Goal: Information Seeking & Learning: Learn about a topic

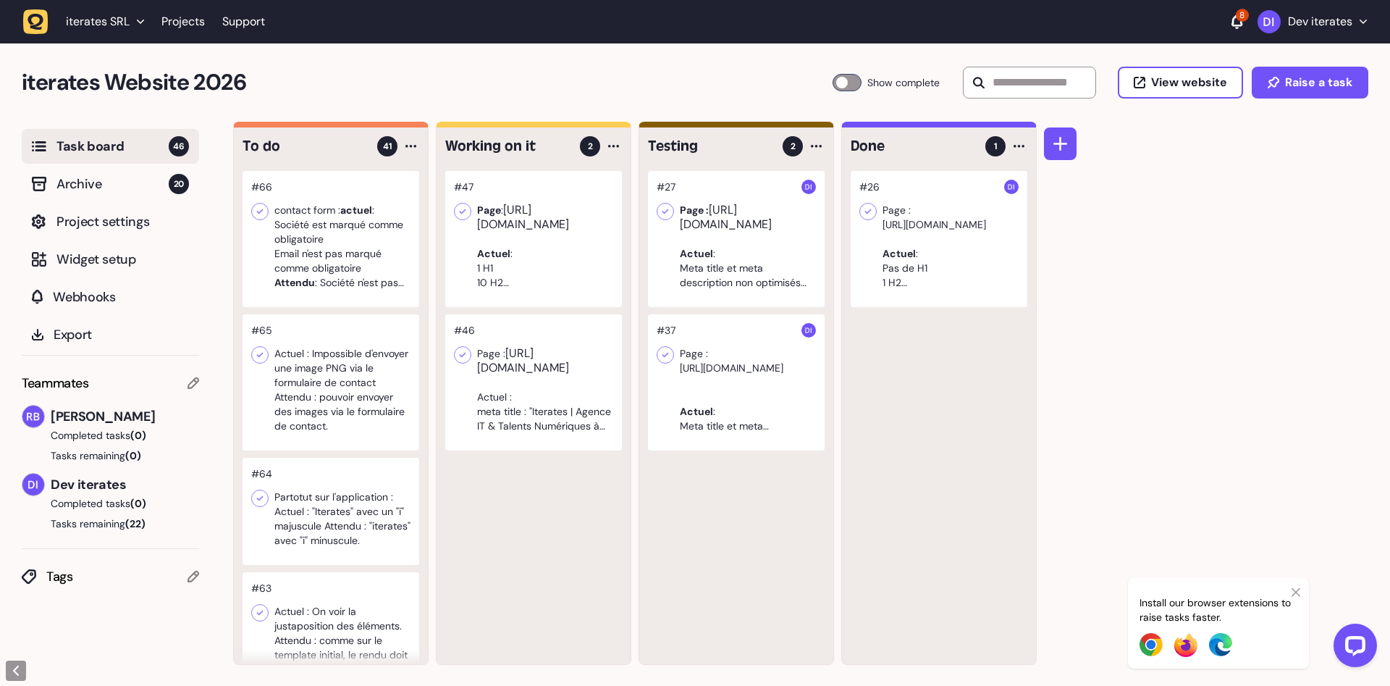
click at [954, 248] on div at bounding box center [939, 239] width 177 height 136
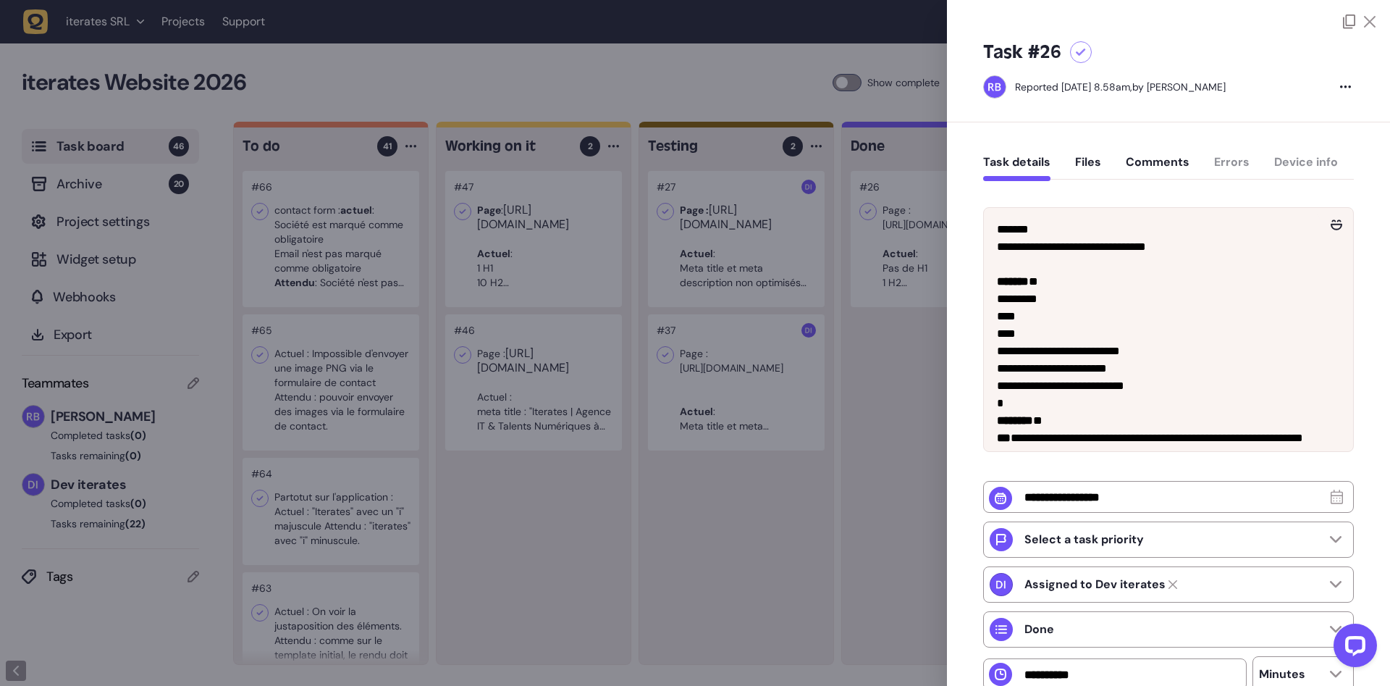
click at [731, 257] on div at bounding box center [695, 343] width 1390 height 686
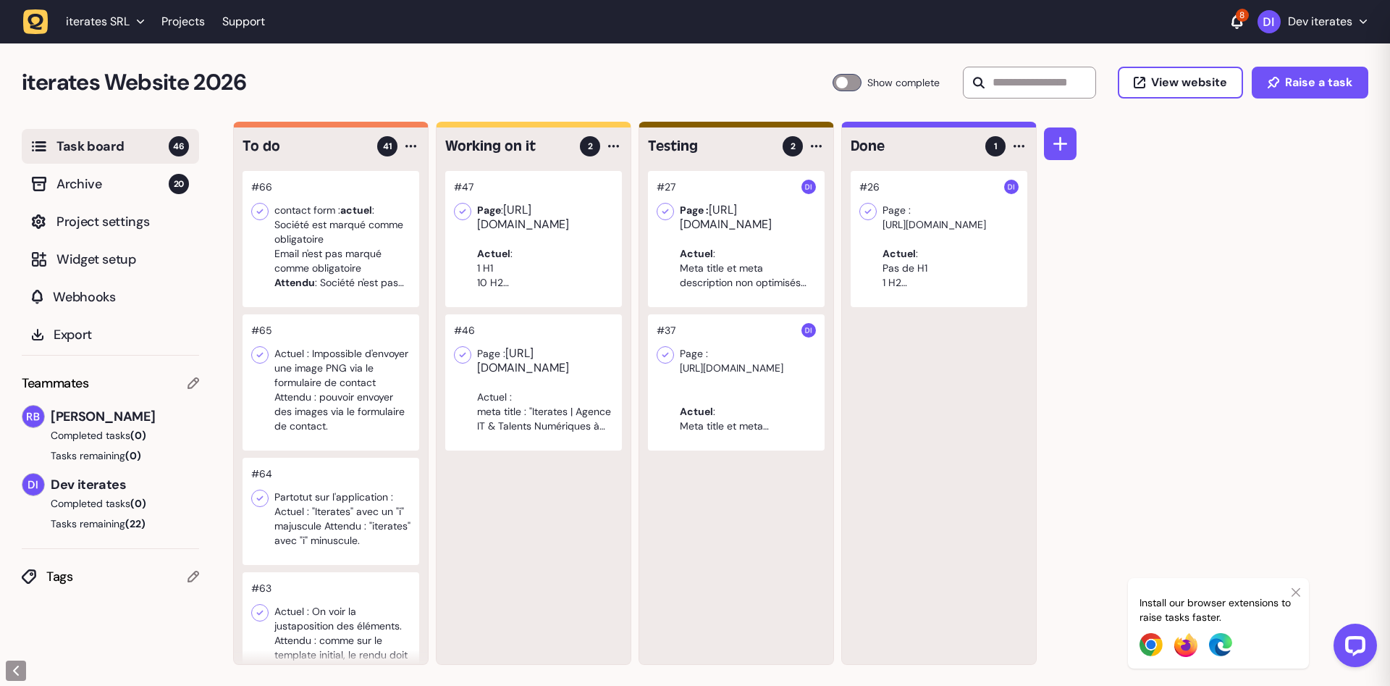
click at [730, 256] on div at bounding box center [736, 239] width 177 height 136
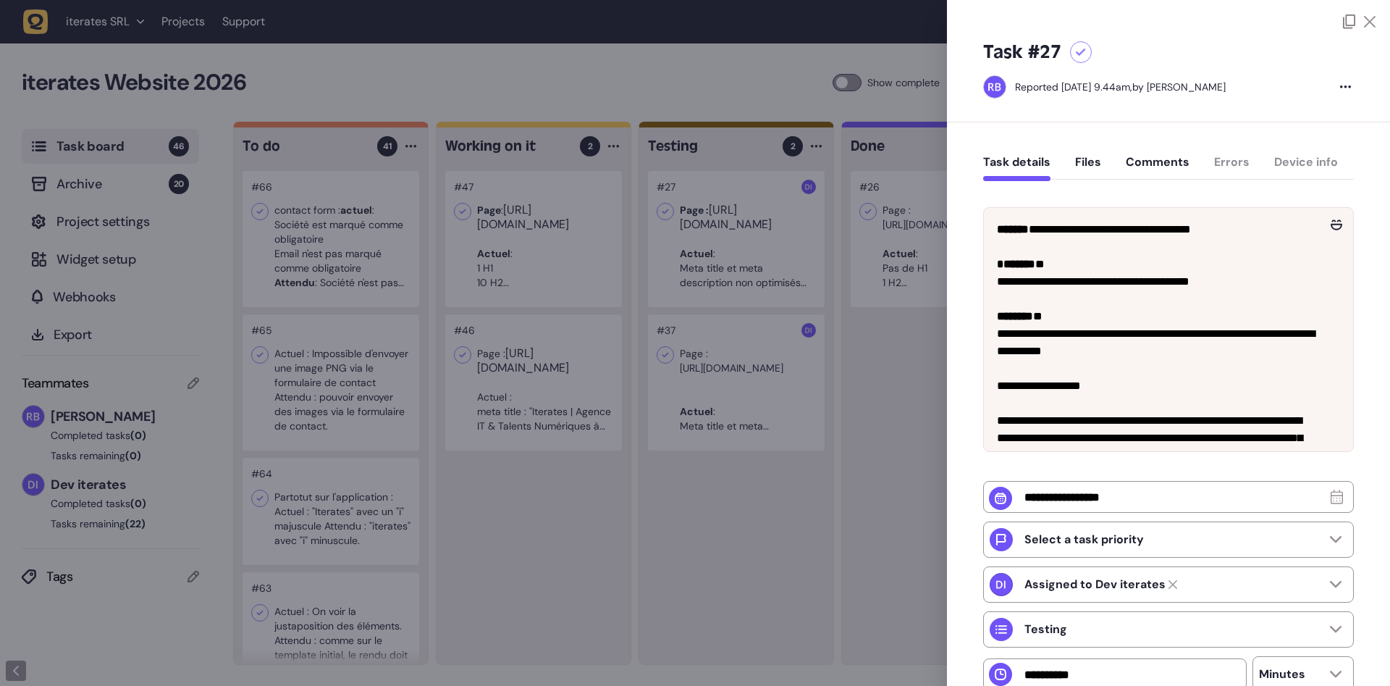
click at [649, 518] on div at bounding box center [695, 343] width 1390 height 686
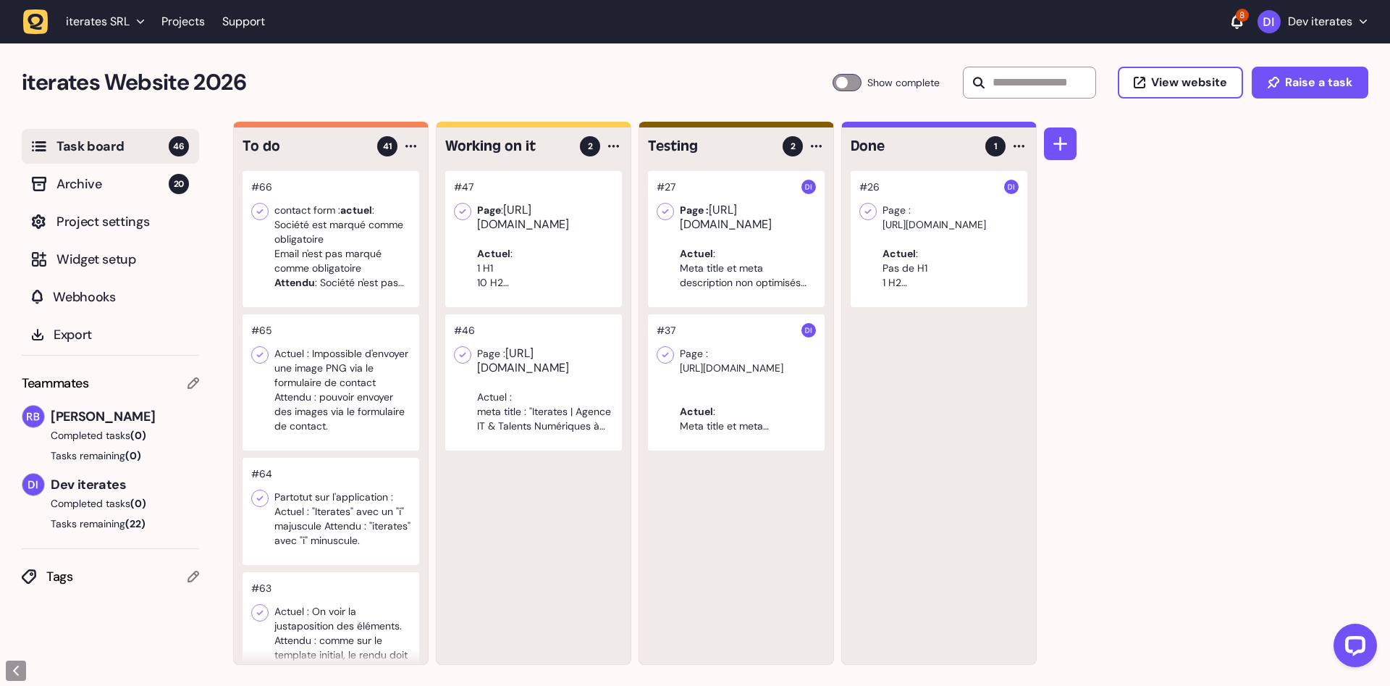
click at [563, 256] on div at bounding box center [533, 239] width 177 height 136
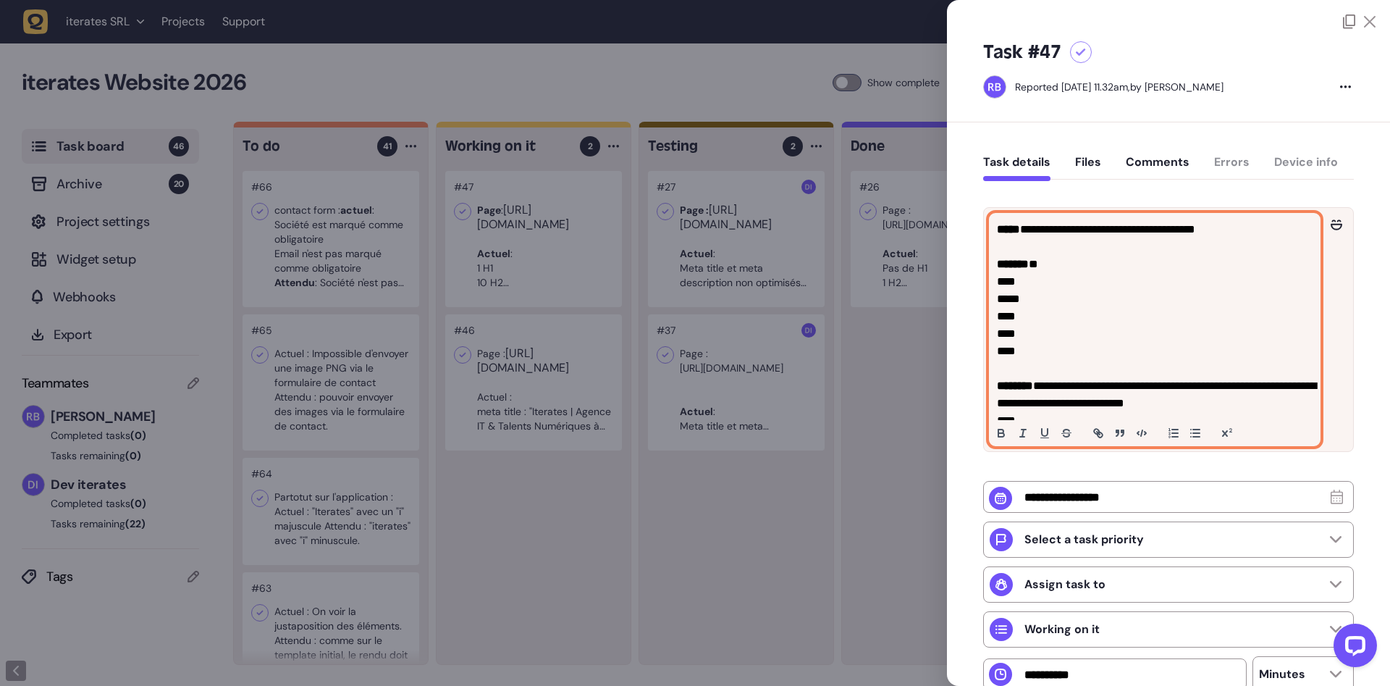
click at [1138, 232] on span "**********" at bounding box center [1113, 229] width 166 height 11
drag, startPoint x: 1032, startPoint y: 229, endPoint x: 1298, endPoint y: 232, distance: 265.7
click at [1298, 232] on p "**********" at bounding box center [1155, 229] width 316 height 17
copy span "**********"
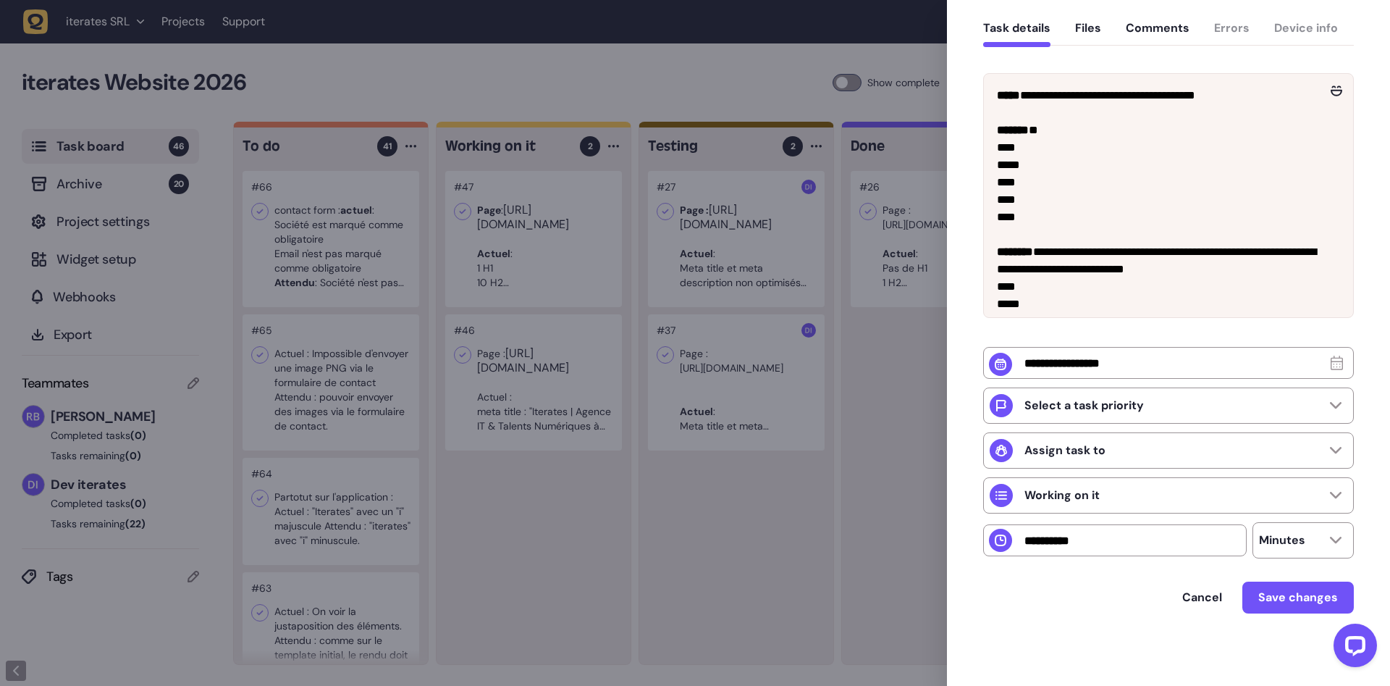
click at [568, 492] on div at bounding box center [695, 343] width 1390 height 686
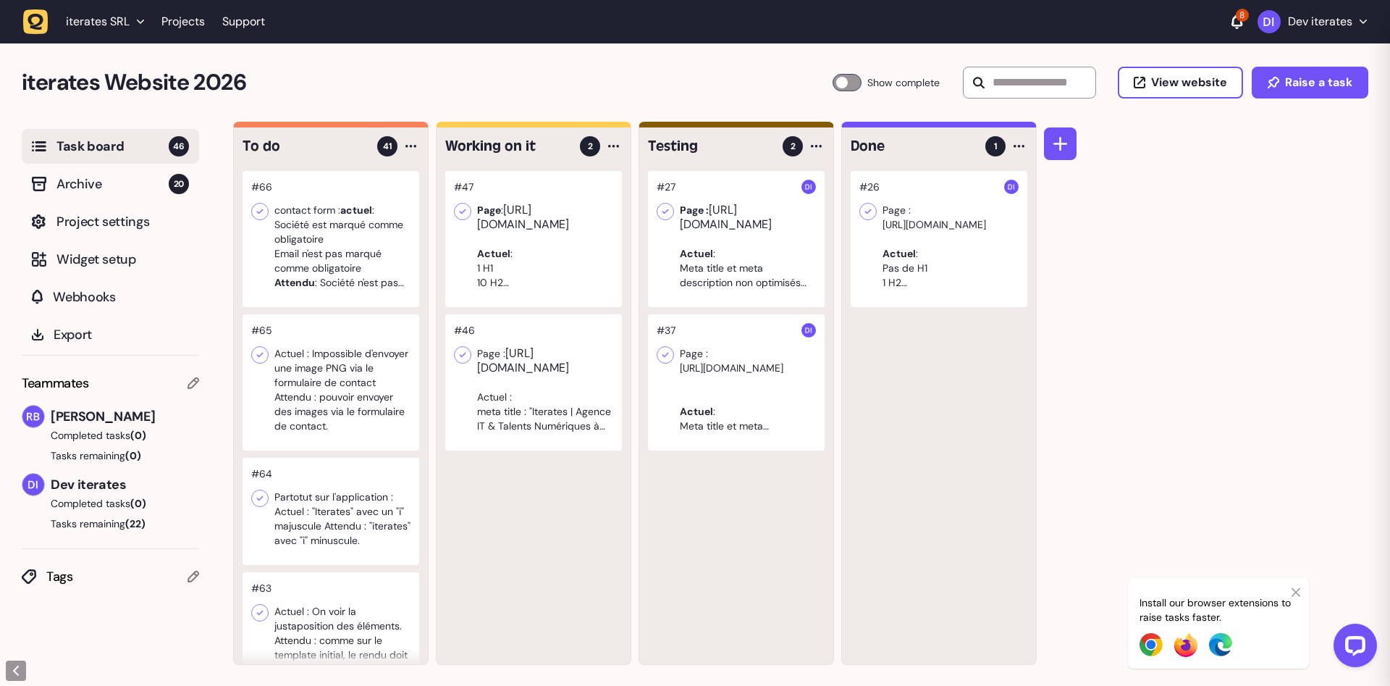
click at [523, 371] on div at bounding box center [533, 382] width 177 height 136
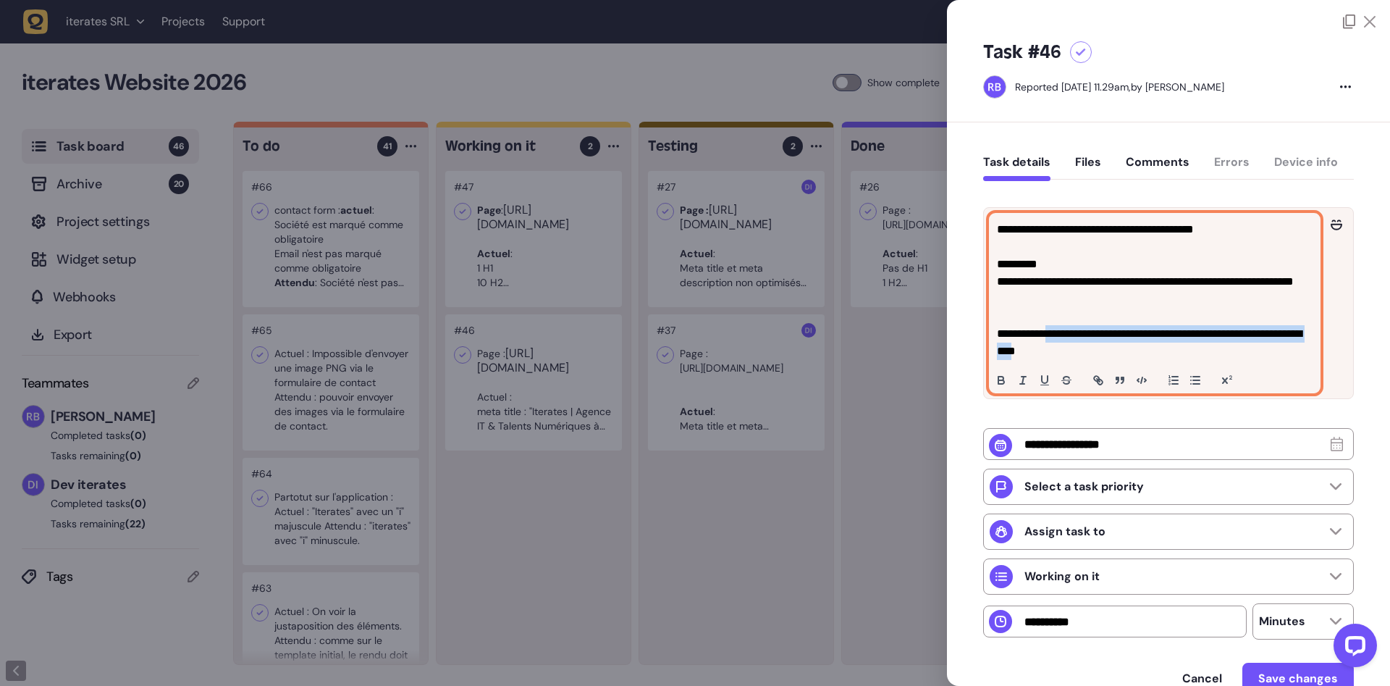
drag, startPoint x: 1051, startPoint y: 332, endPoint x: 1097, endPoint y: 352, distance: 49.9
click at [1097, 352] on p "**********" at bounding box center [1155, 342] width 316 height 35
copy p "**********"
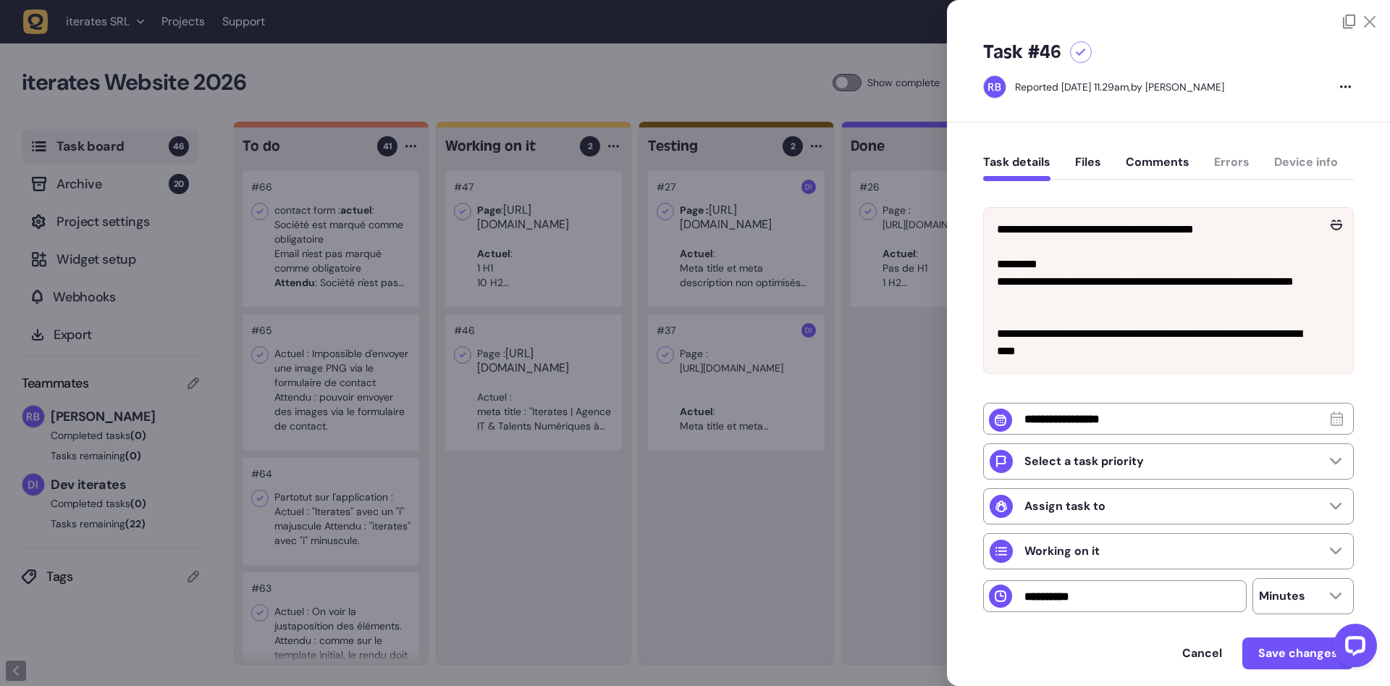
click at [610, 576] on div at bounding box center [695, 343] width 1390 height 686
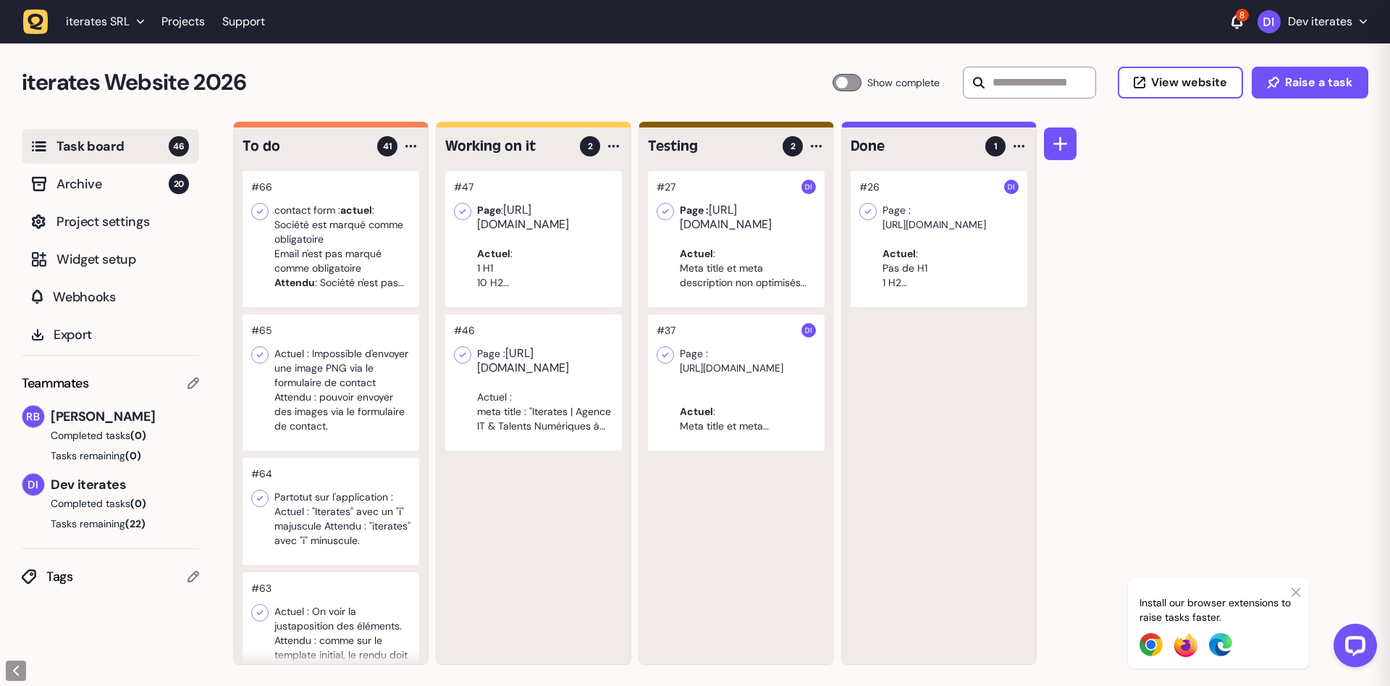
click at [537, 406] on div at bounding box center [533, 382] width 177 height 136
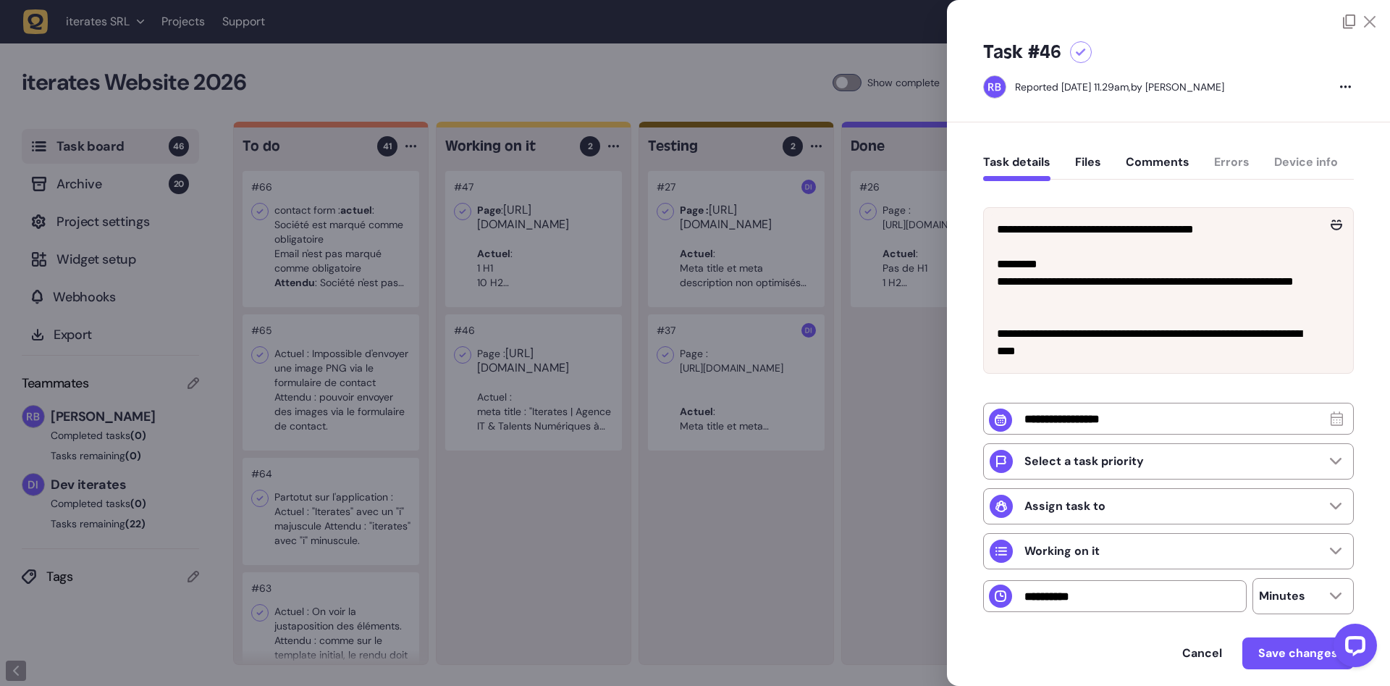
click at [571, 275] on div at bounding box center [695, 343] width 1390 height 686
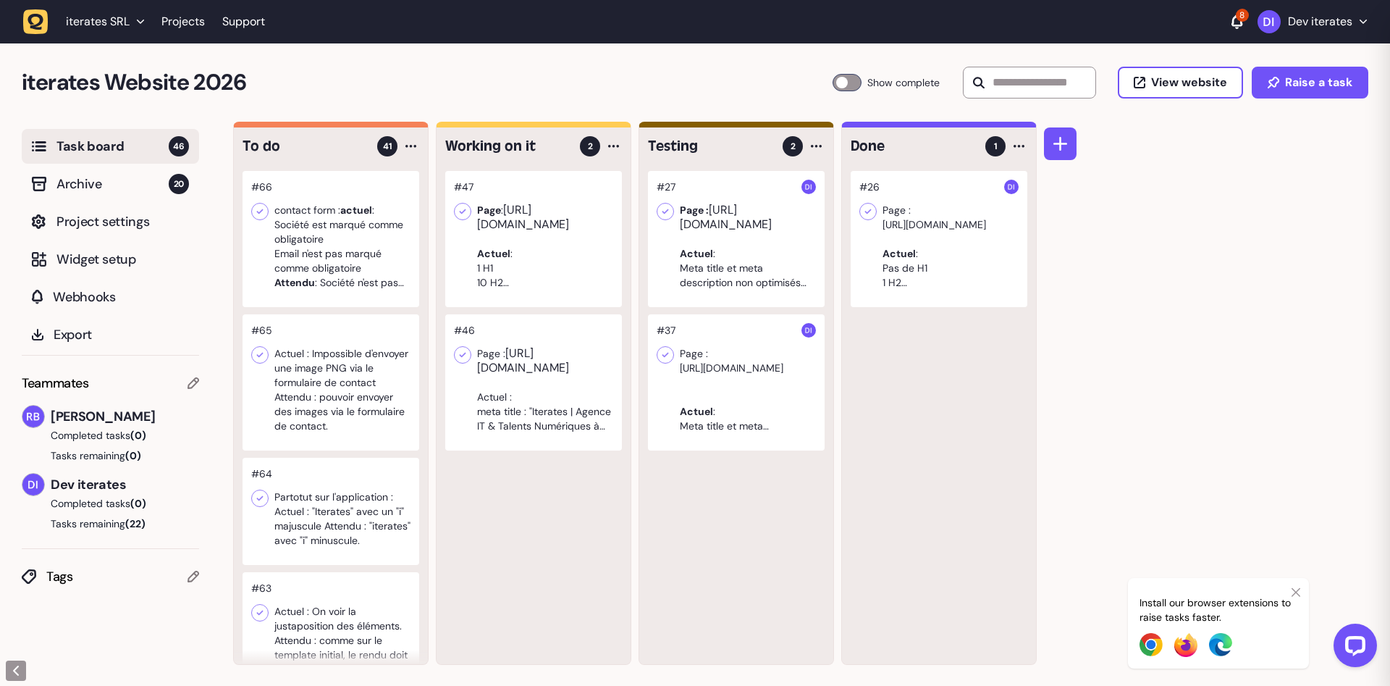
click at [575, 251] on div at bounding box center [533, 239] width 177 height 136
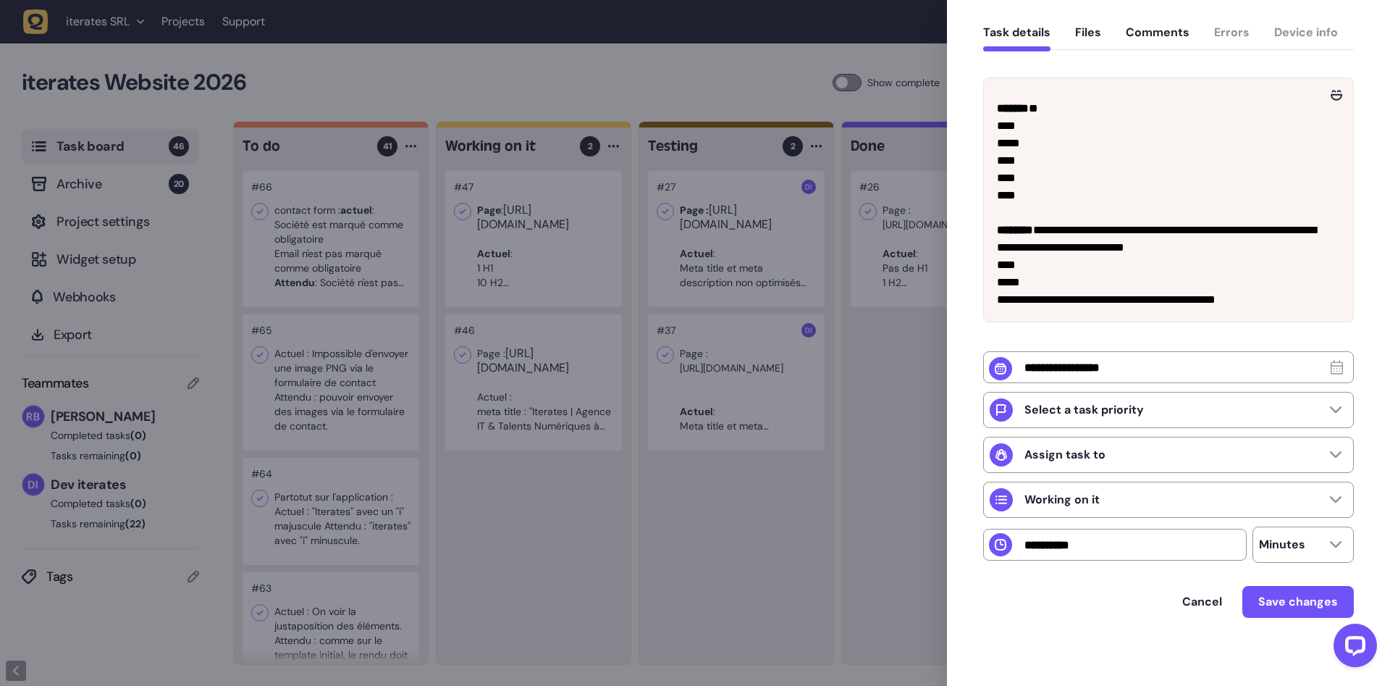
scroll to position [137, 0]
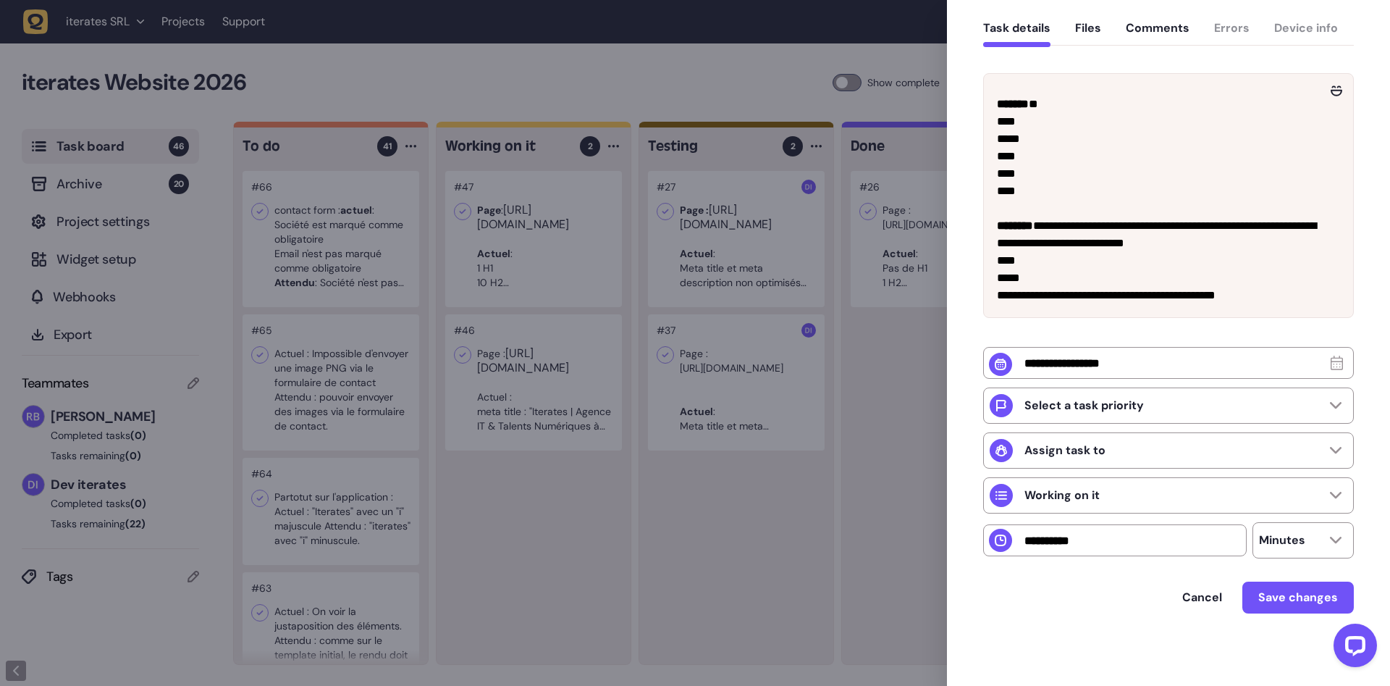
click at [585, 530] on div at bounding box center [695, 343] width 1390 height 686
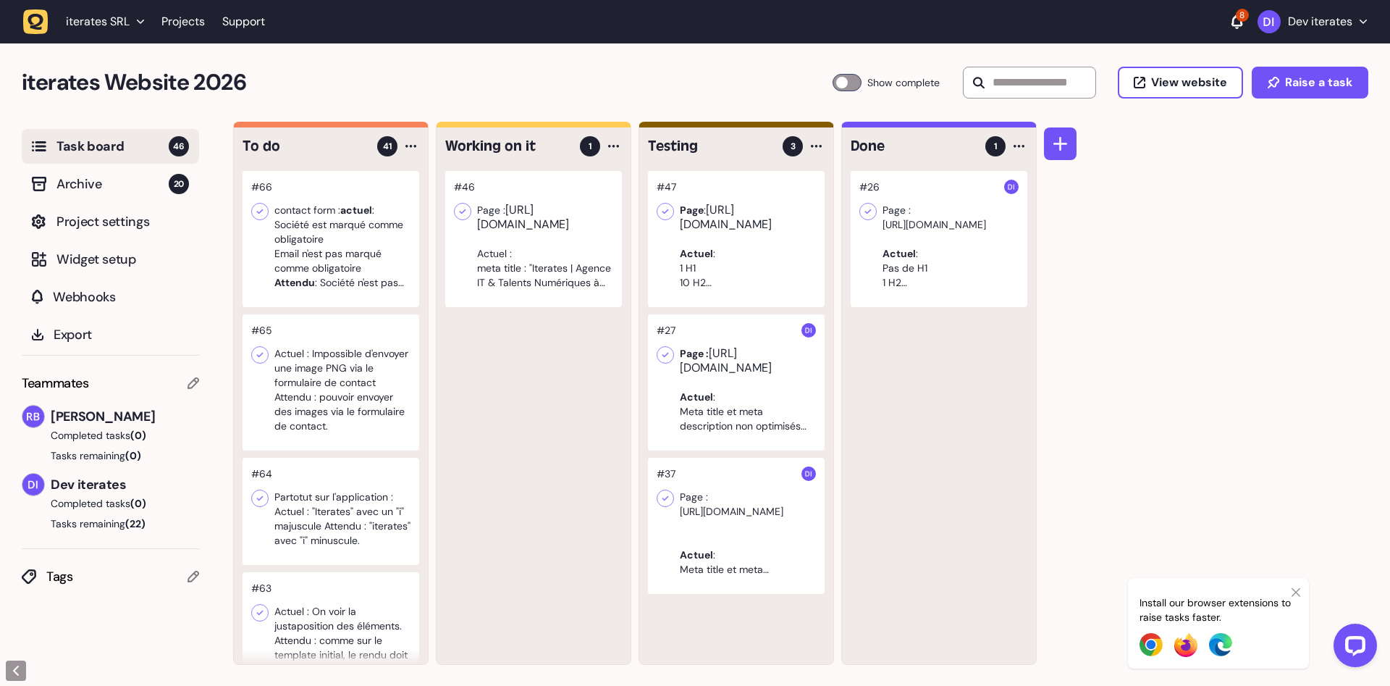
click at [552, 245] on div at bounding box center [533, 239] width 177 height 136
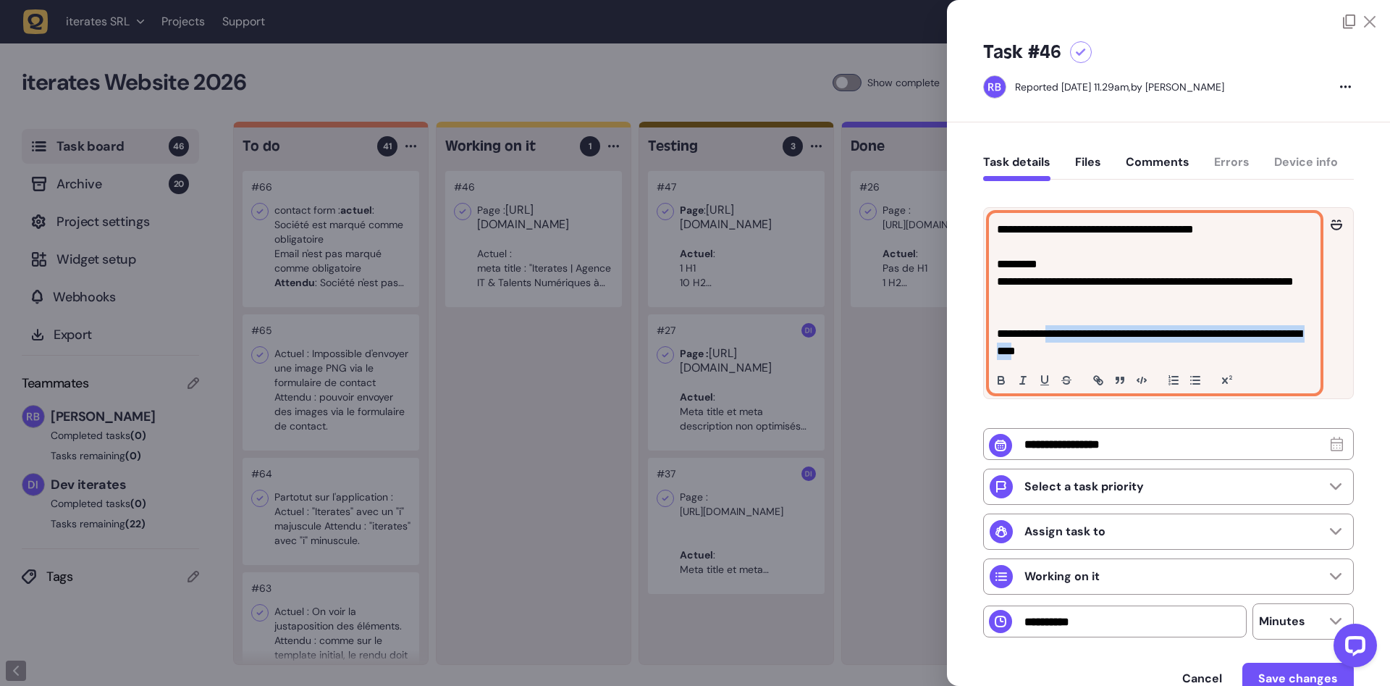
drag, startPoint x: 1053, startPoint y: 331, endPoint x: 1099, endPoint y: 350, distance: 50.3
click at [1099, 350] on p "**********" at bounding box center [1155, 342] width 316 height 35
copy p "**********"
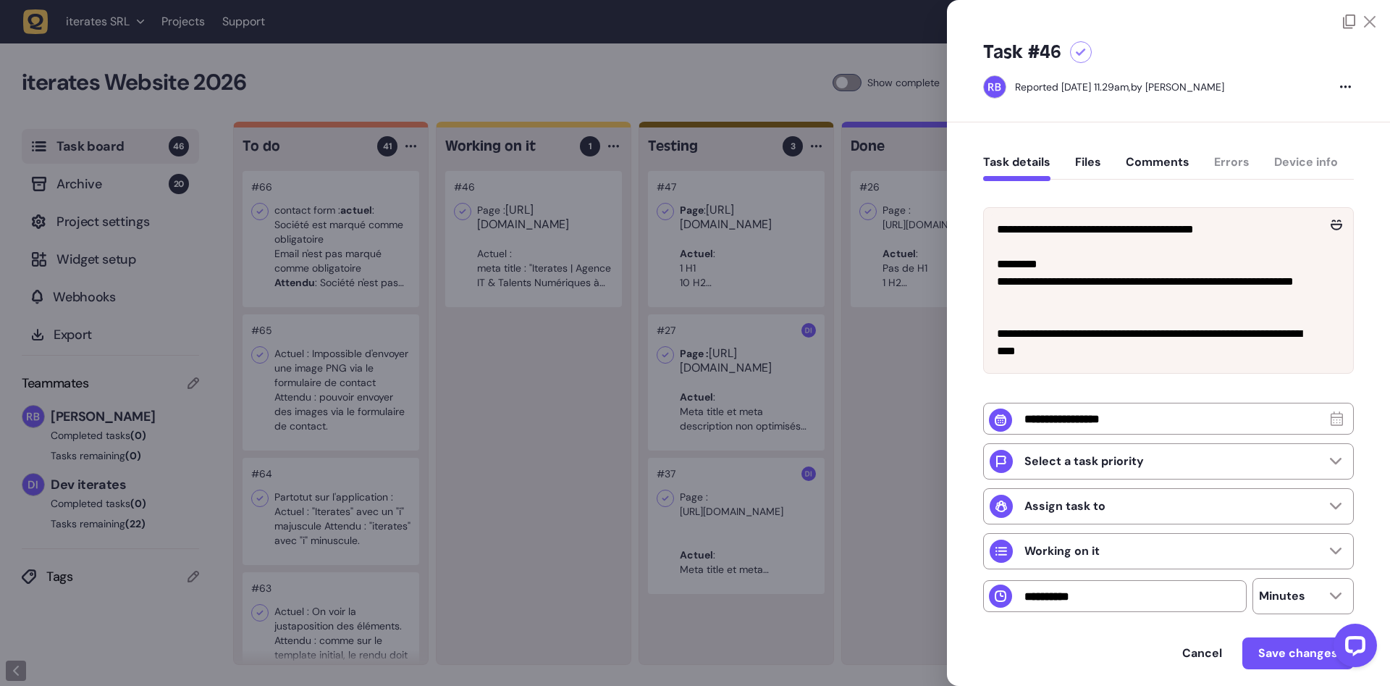
click at [510, 395] on div at bounding box center [695, 343] width 1390 height 686
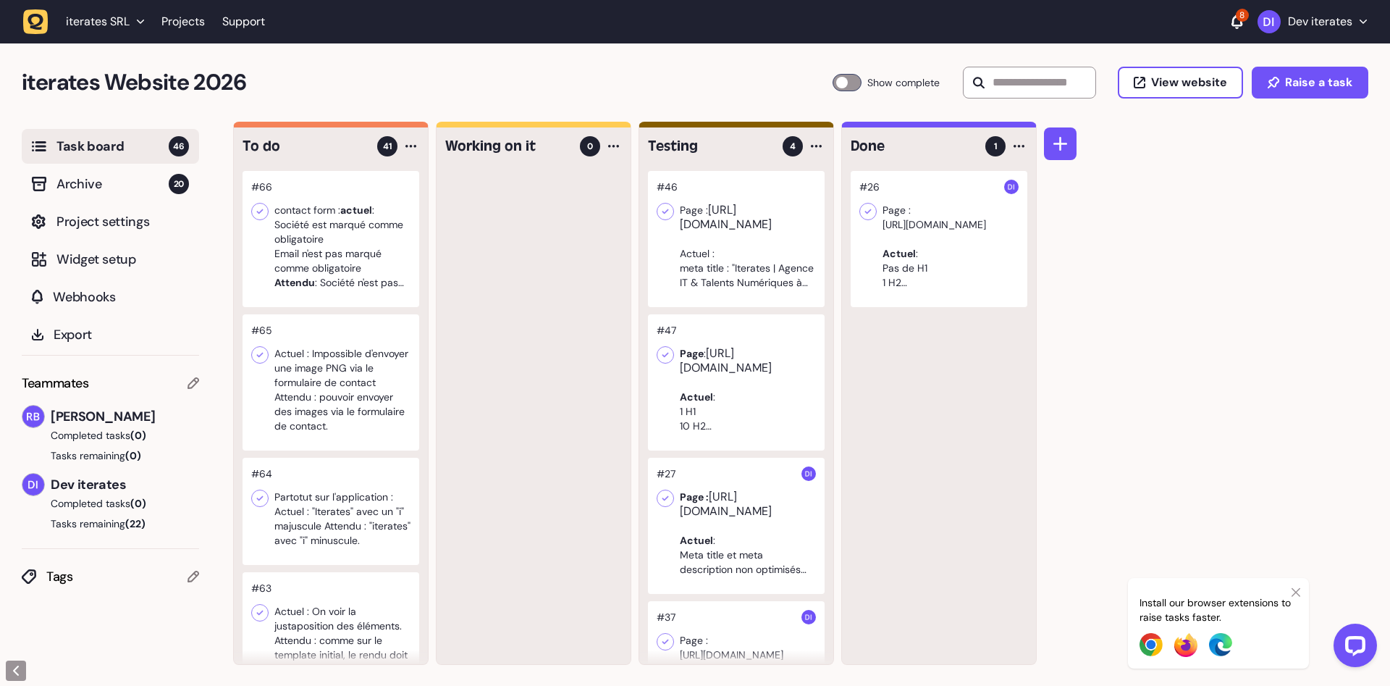
click at [351, 275] on div at bounding box center [331, 239] width 177 height 136
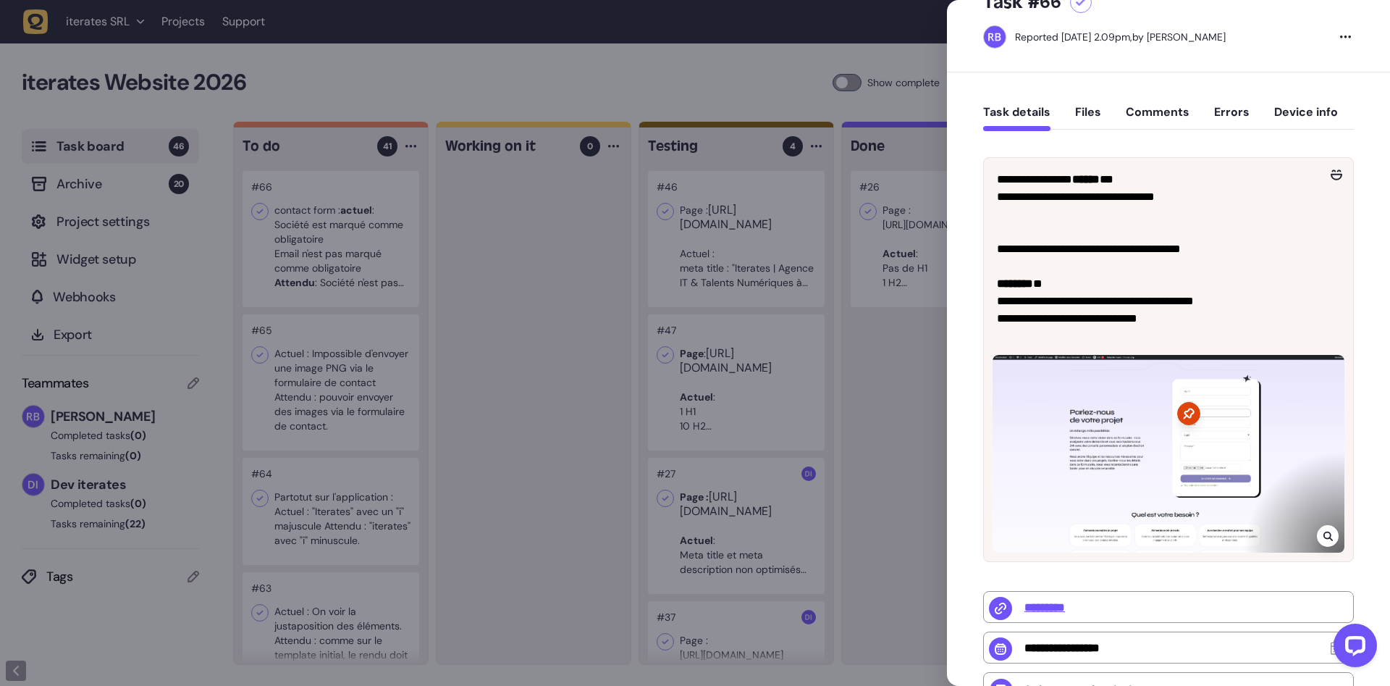
scroll to position [91, 0]
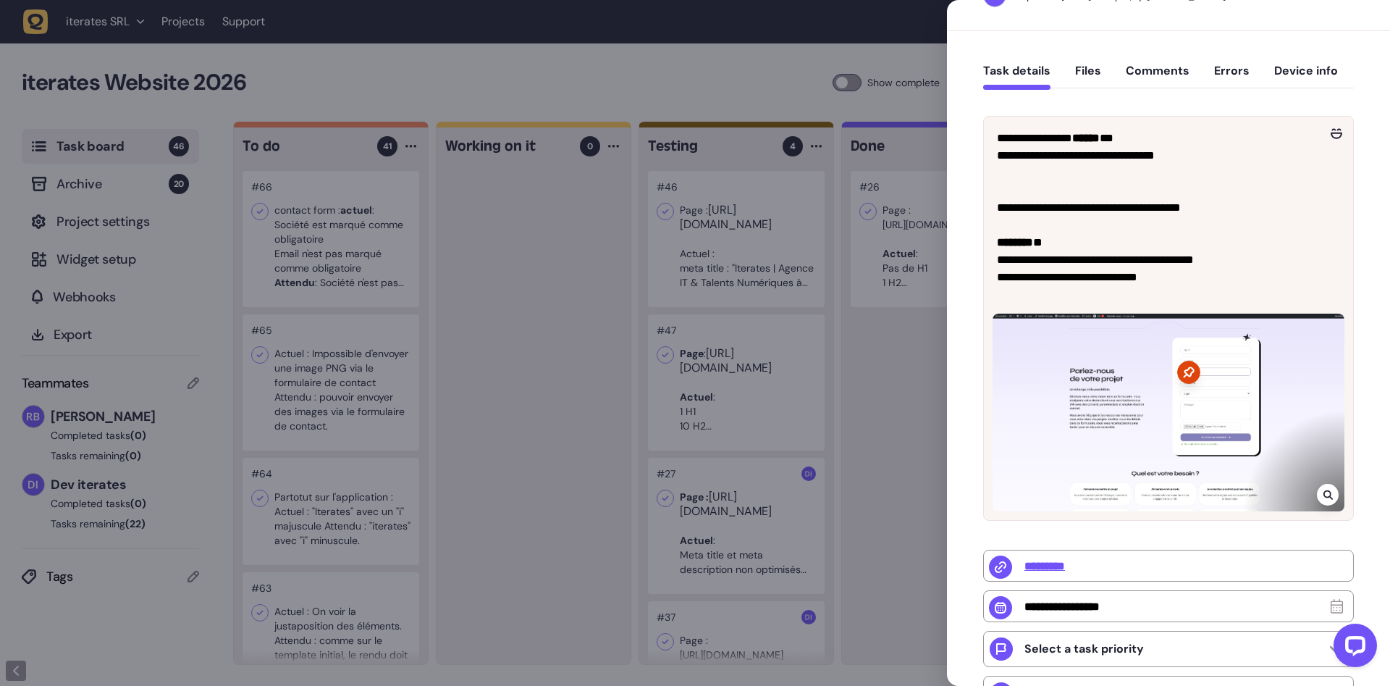
click at [559, 352] on div at bounding box center [695, 343] width 1390 height 686
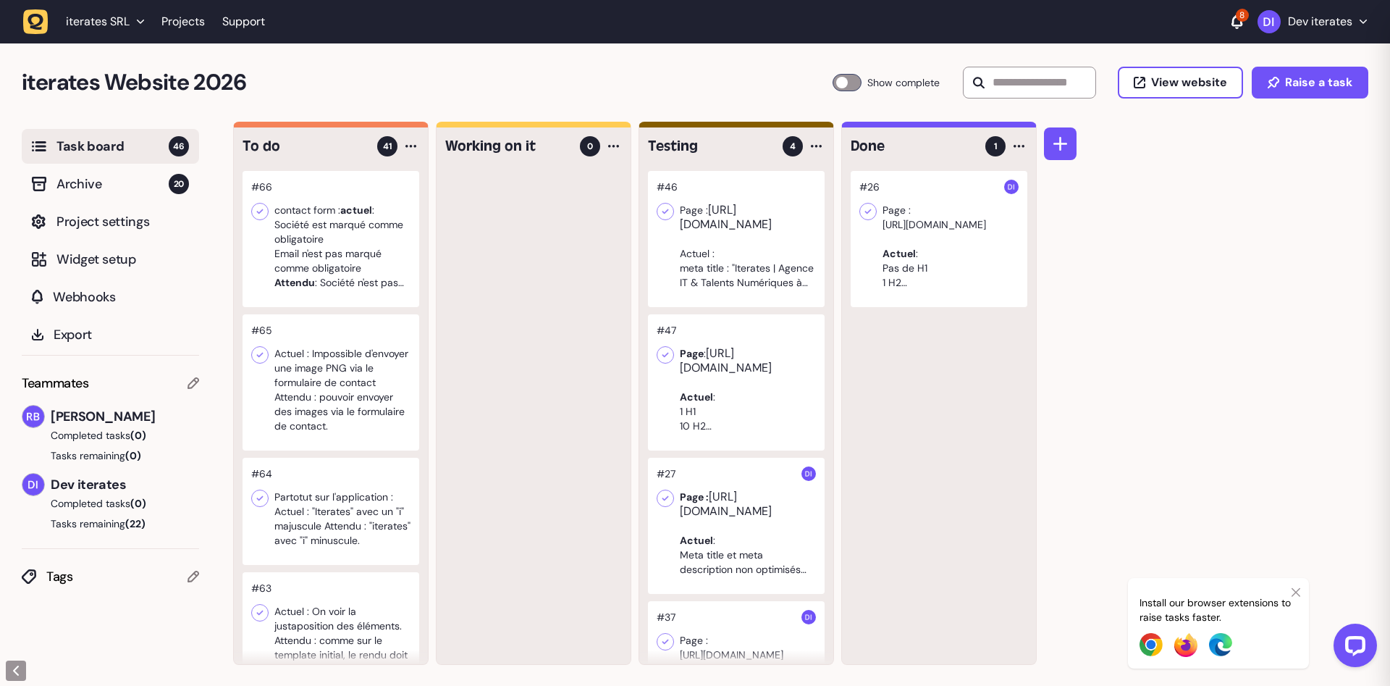
click at [356, 374] on div at bounding box center [331, 382] width 177 height 136
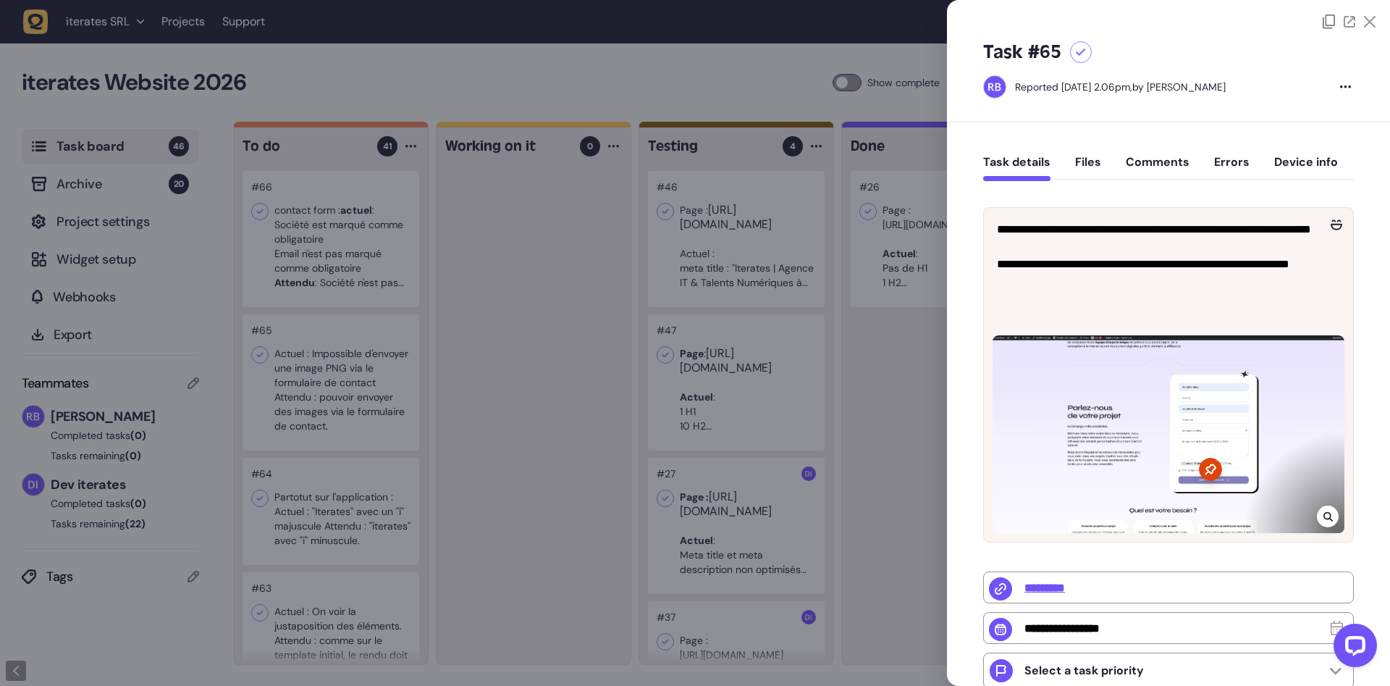
click at [559, 304] on div at bounding box center [695, 343] width 1390 height 686
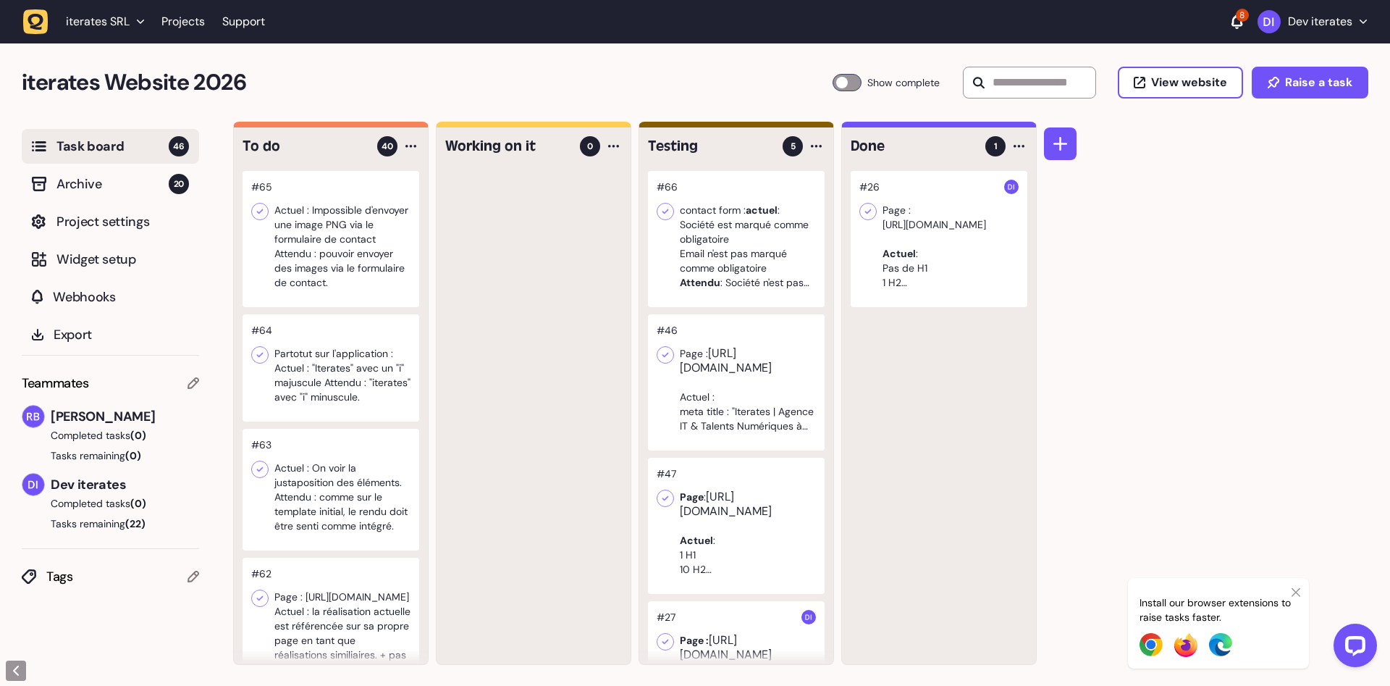
click at [326, 261] on div at bounding box center [331, 239] width 177 height 136
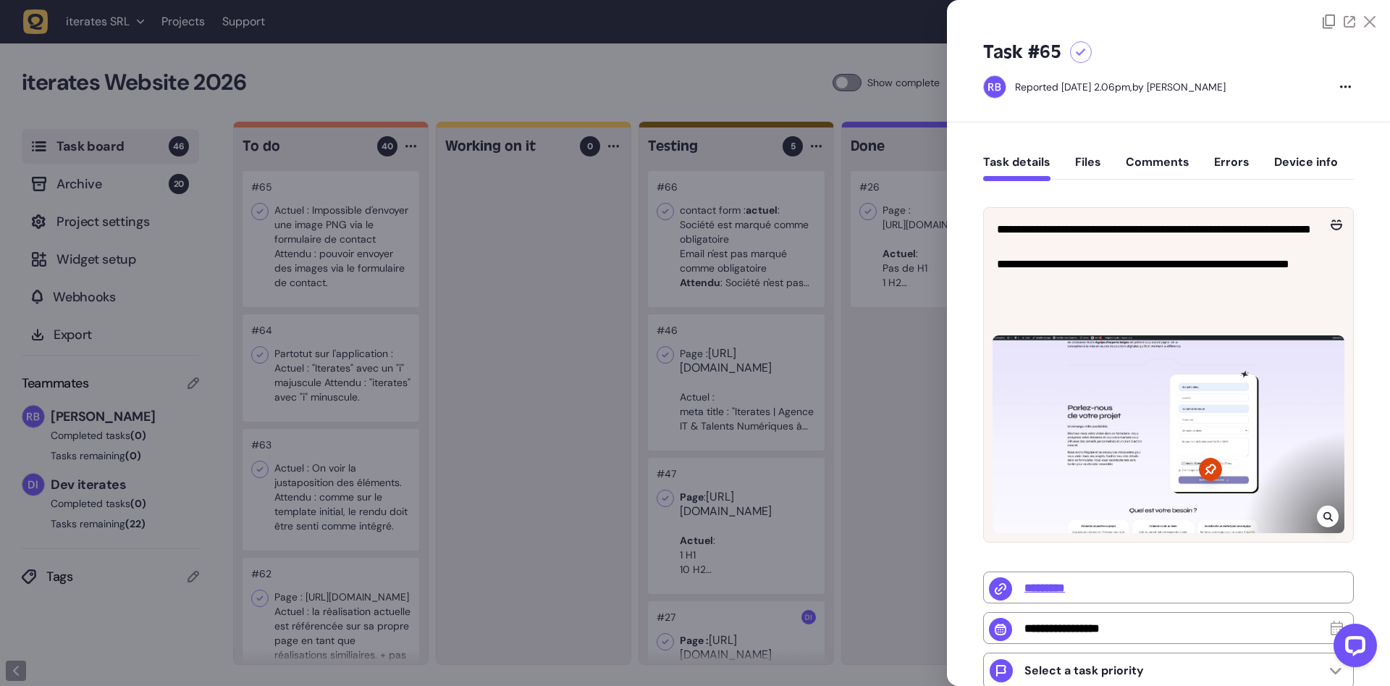
click at [526, 284] on div at bounding box center [695, 343] width 1390 height 686
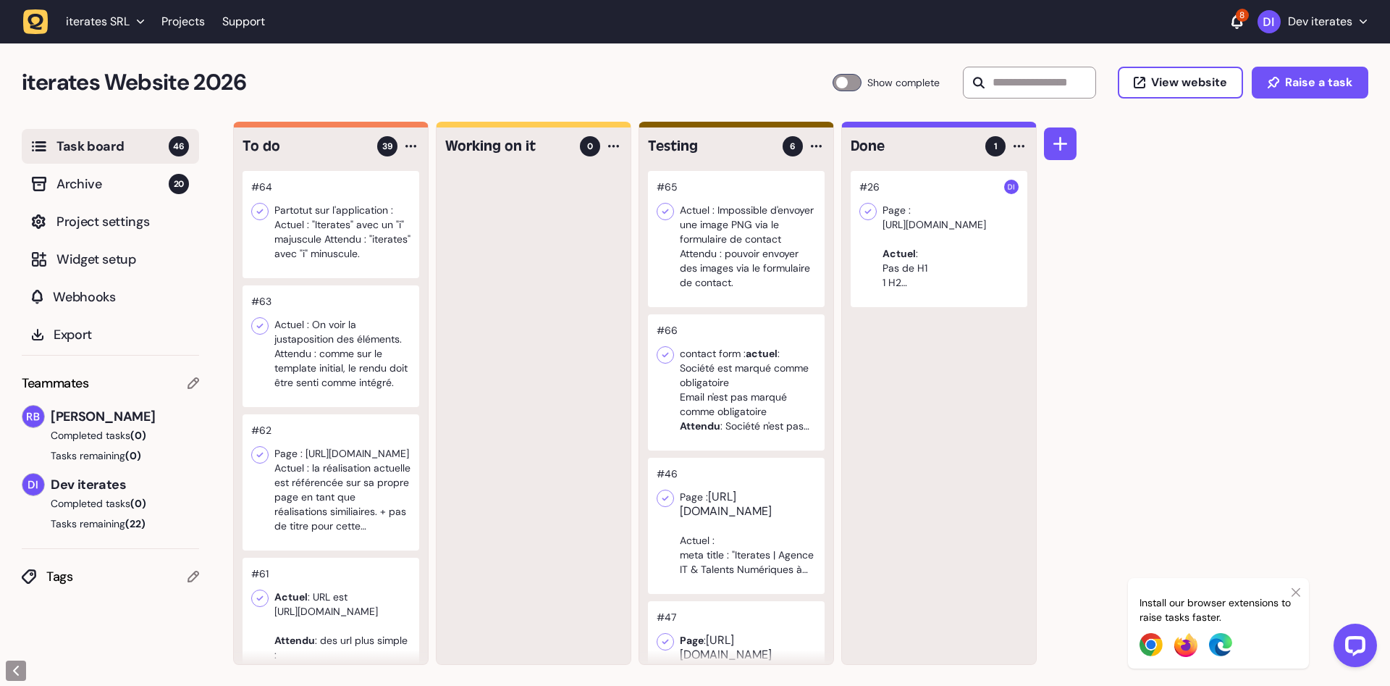
click at [305, 239] on div at bounding box center [331, 224] width 177 height 107
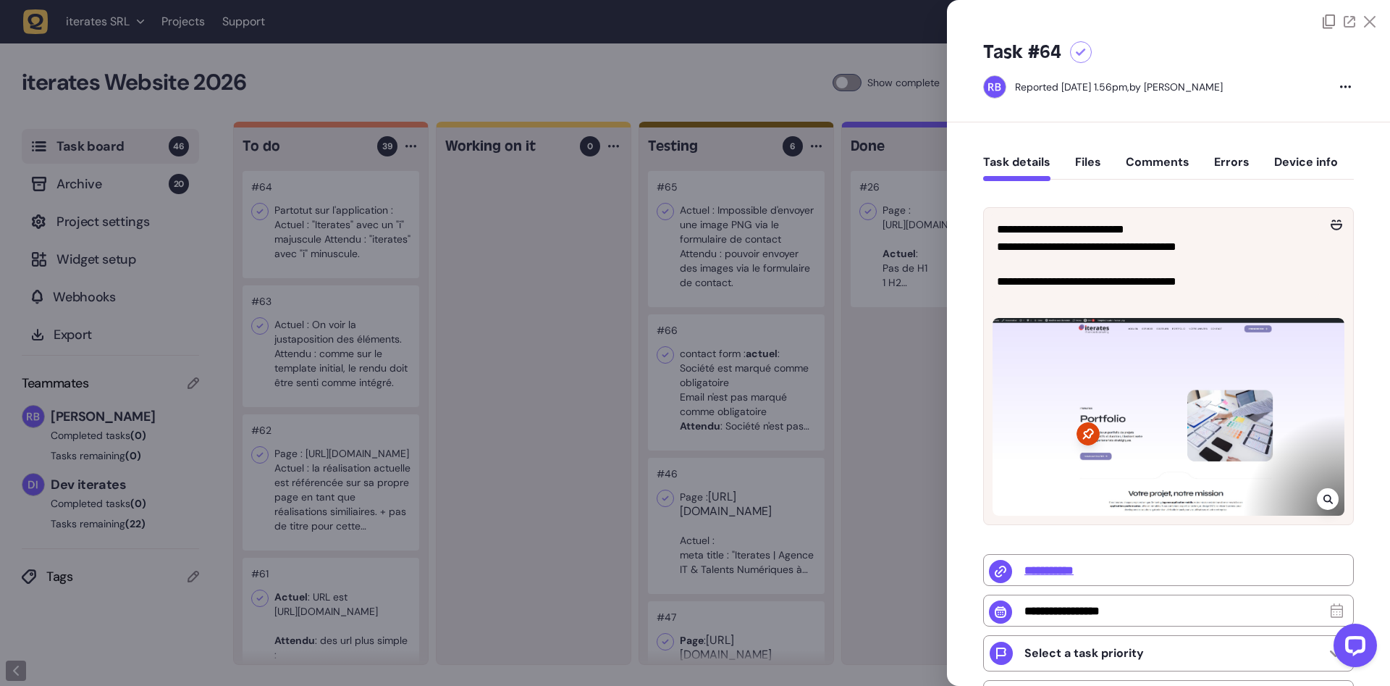
click at [1092, 432] on icon at bounding box center [1088, 433] width 23 height 23
click at [1084, 436] on icon at bounding box center [1088, 433] width 23 height 23
click at [1155, 436] on div at bounding box center [1169, 417] width 352 height 198
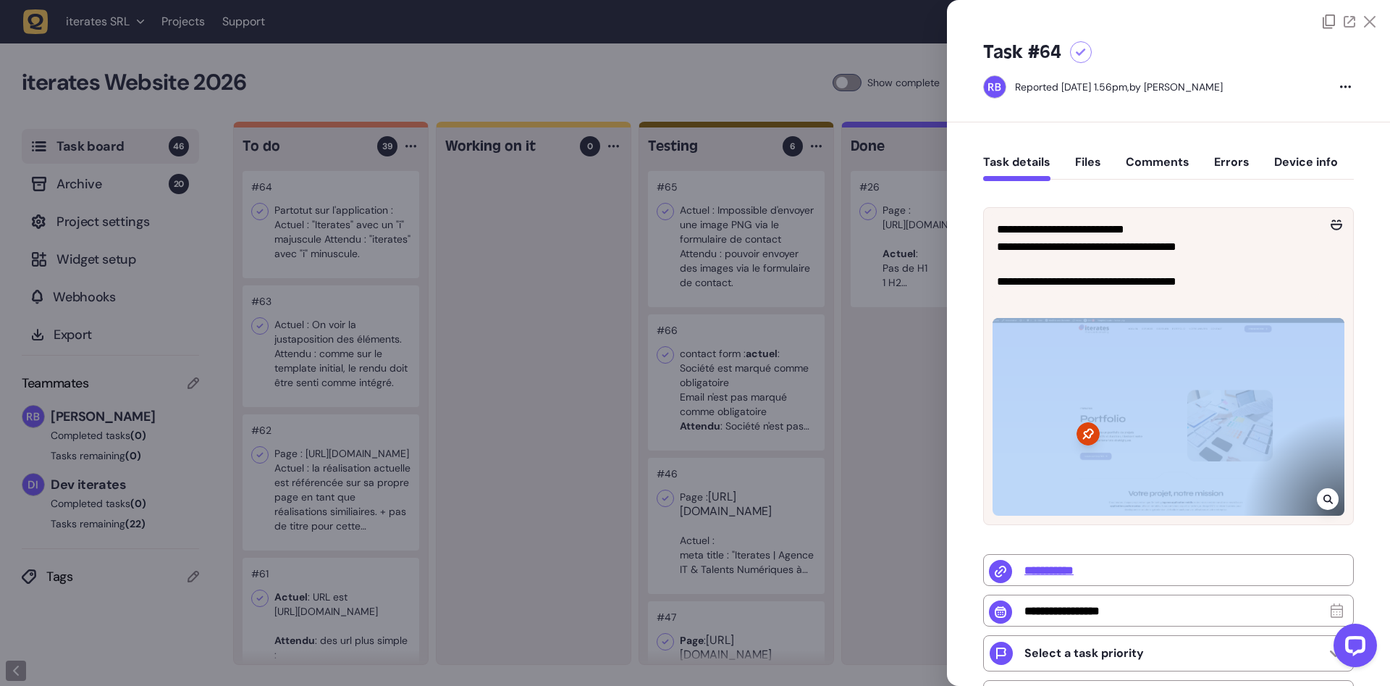
click at [1155, 436] on div at bounding box center [1169, 417] width 352 height 198
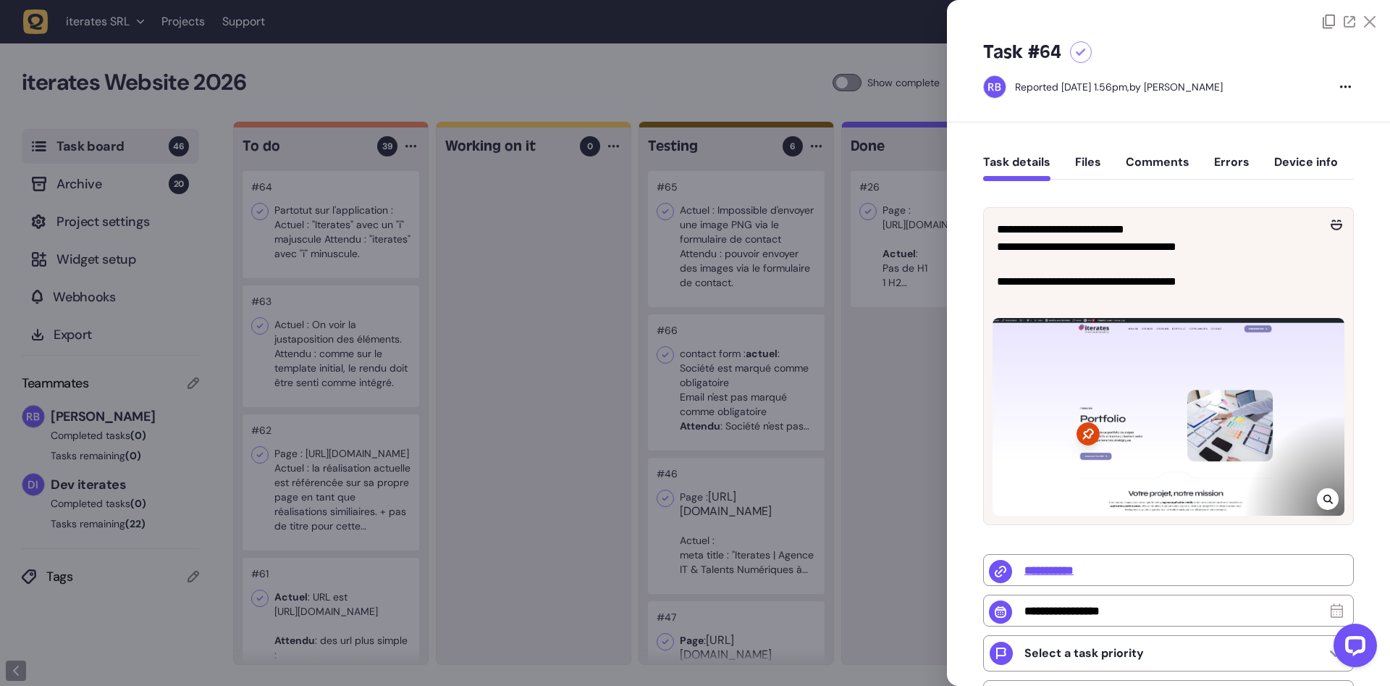
click at [1326, 503] on icon at bounding box center [1327, 499] width 9 height 12
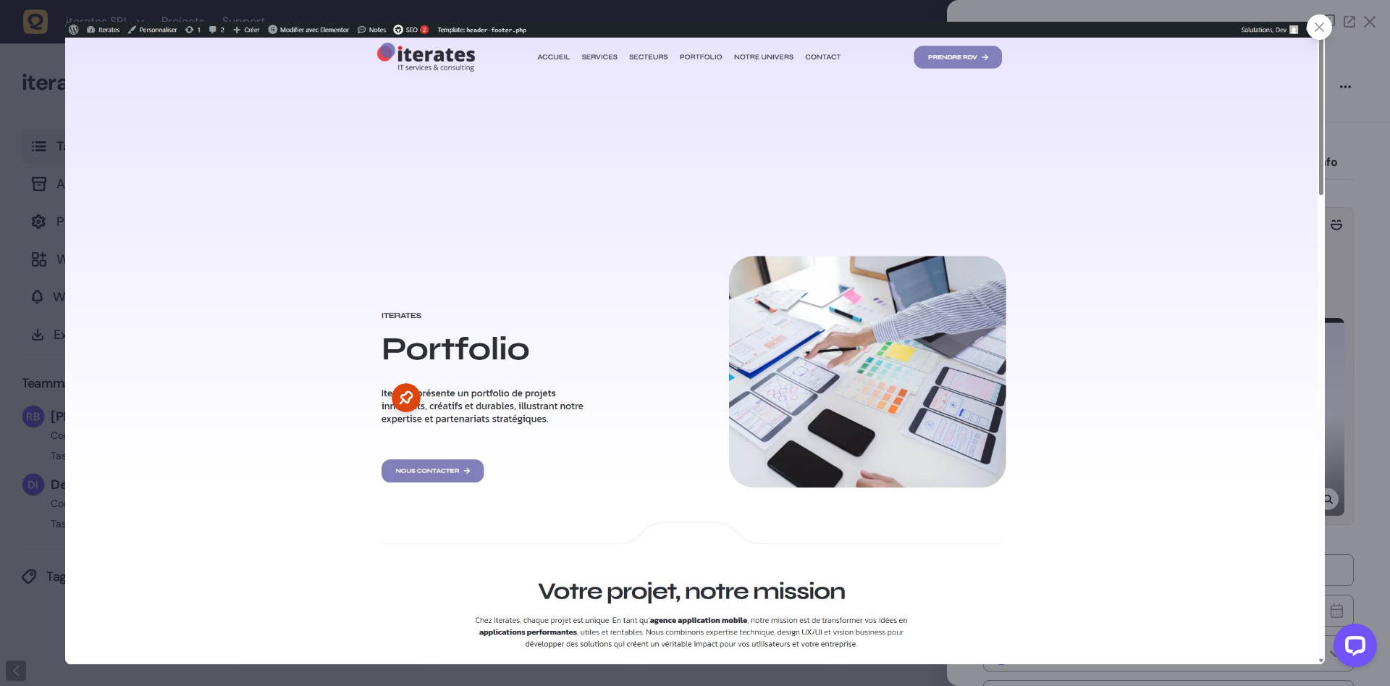
click at [1324, 28] on div at bounding box center [1319, 26] width 25 height 25
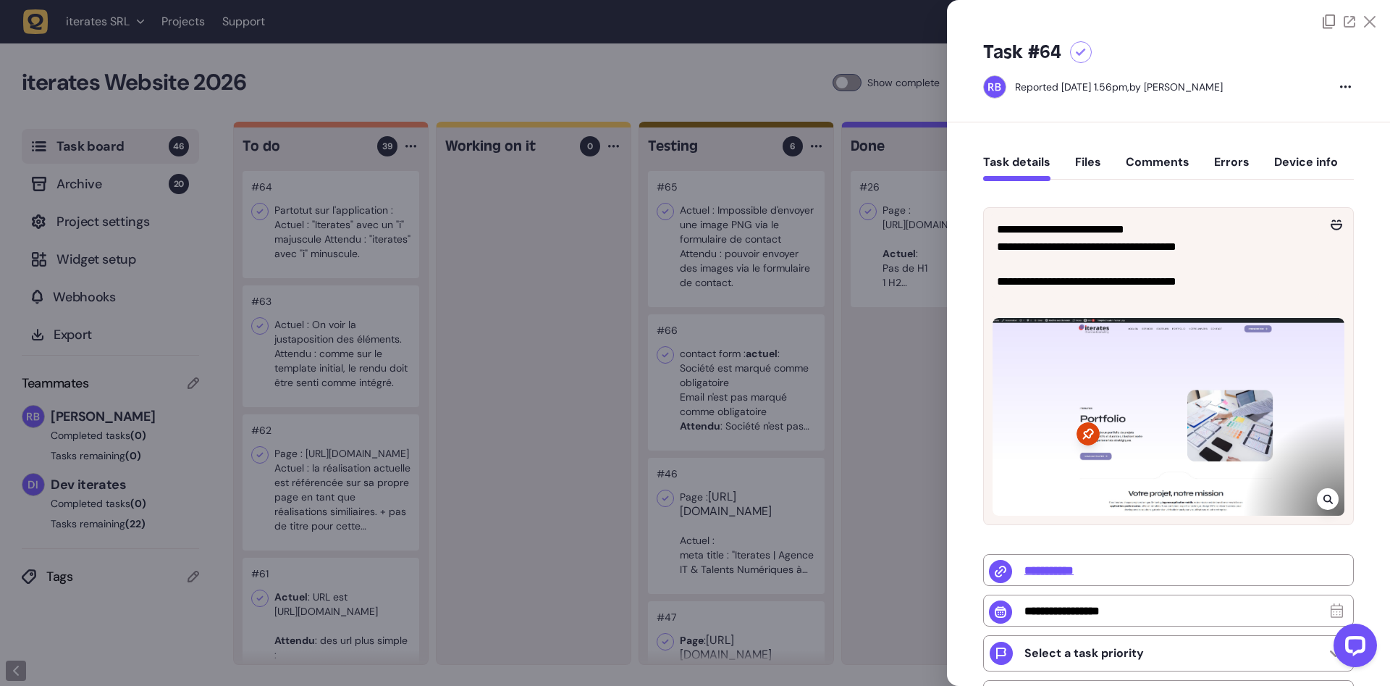
click at [531, 353] on div at bounding box center [695, 343] width 1390 height 686
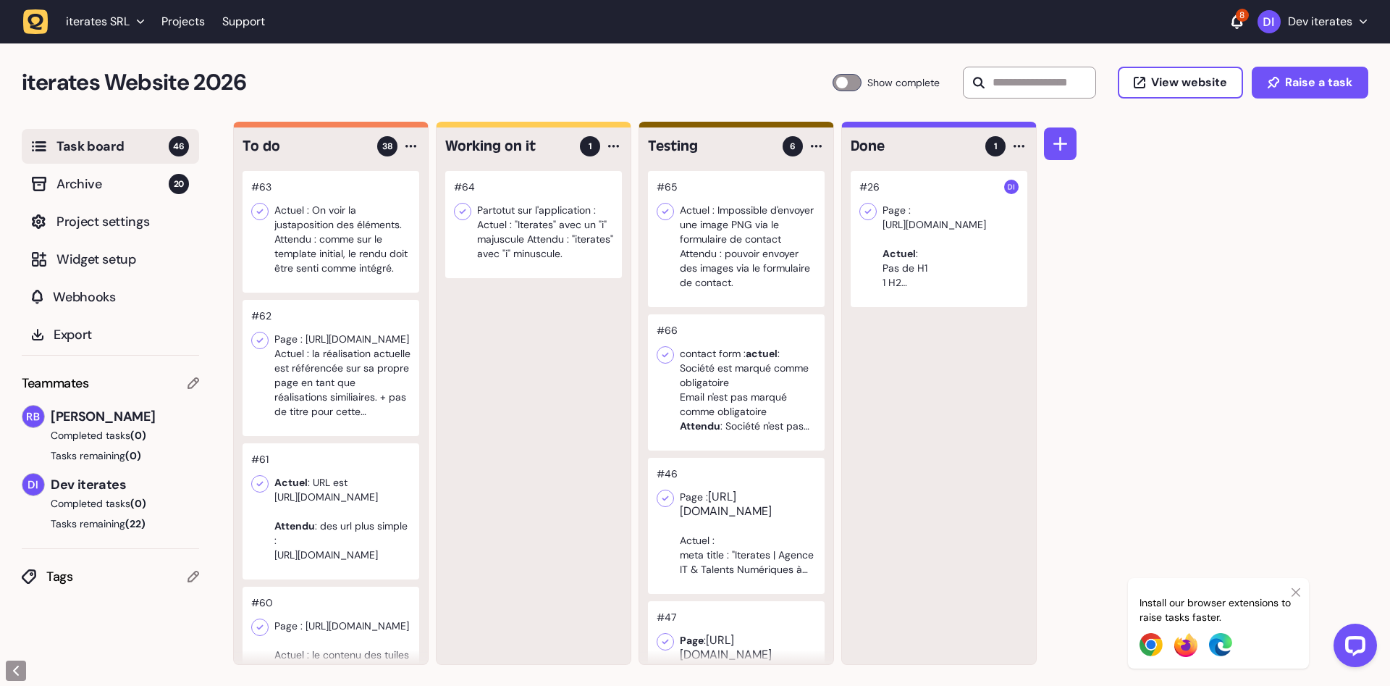
click at [313, 221] on div at bounding box center [331, 232] width 177 height 122
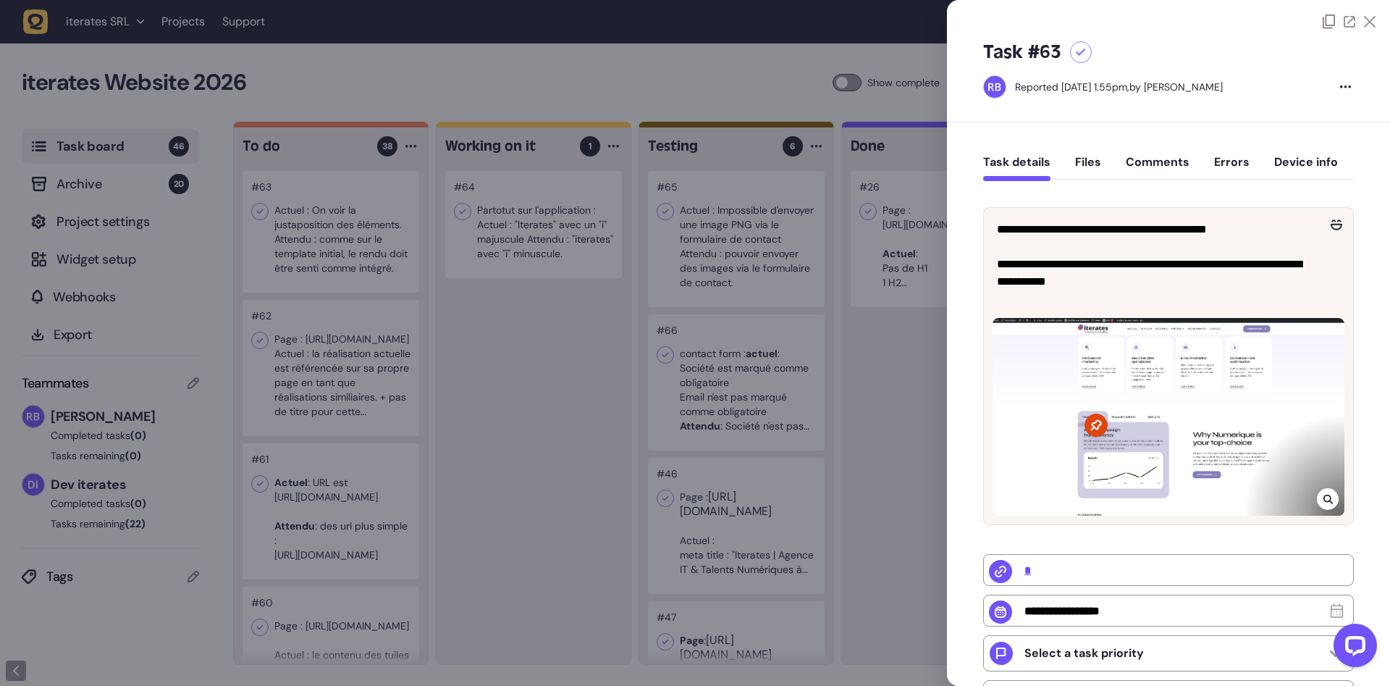
click at [1160, 437] on div at bounding box center [1169, 417] width 352 height 198
click at [1328, 498] on icon at bounding box center [1327, 499] width 9 height 12
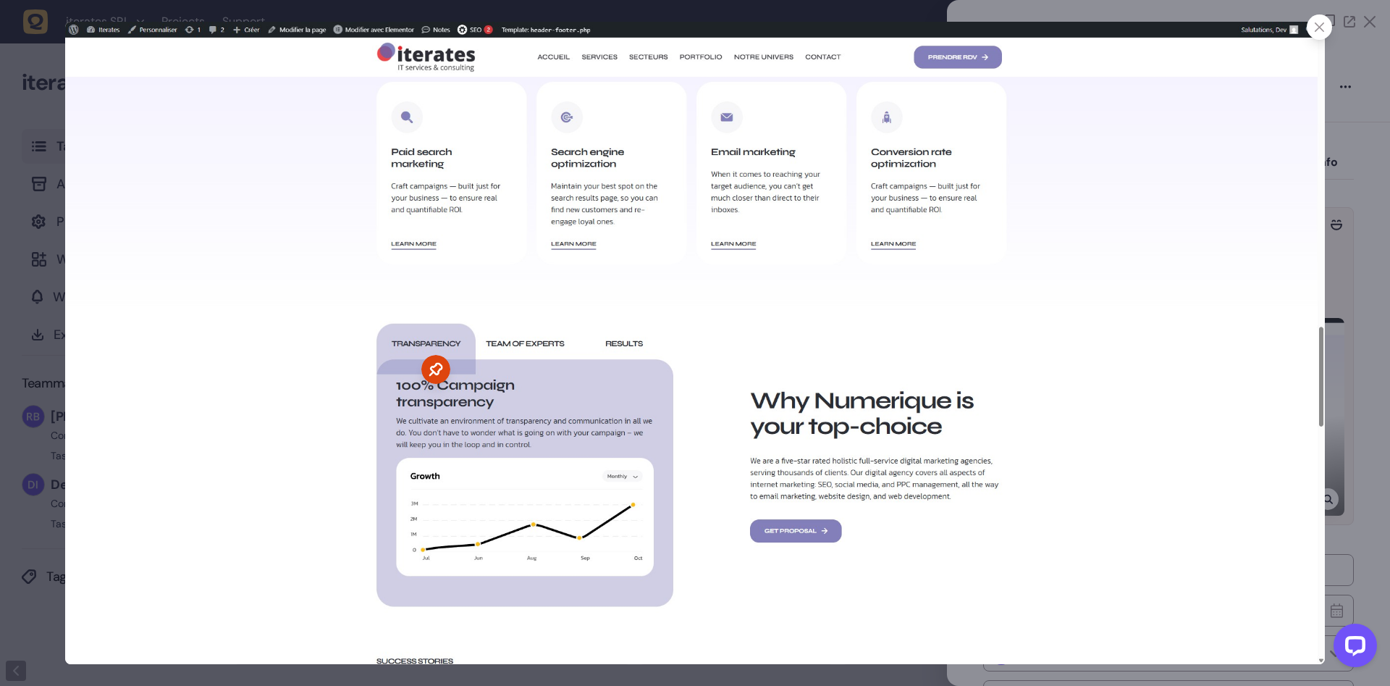
click at [1318, 29] on icon at bounding box center [1319, 26] width 9 height 9
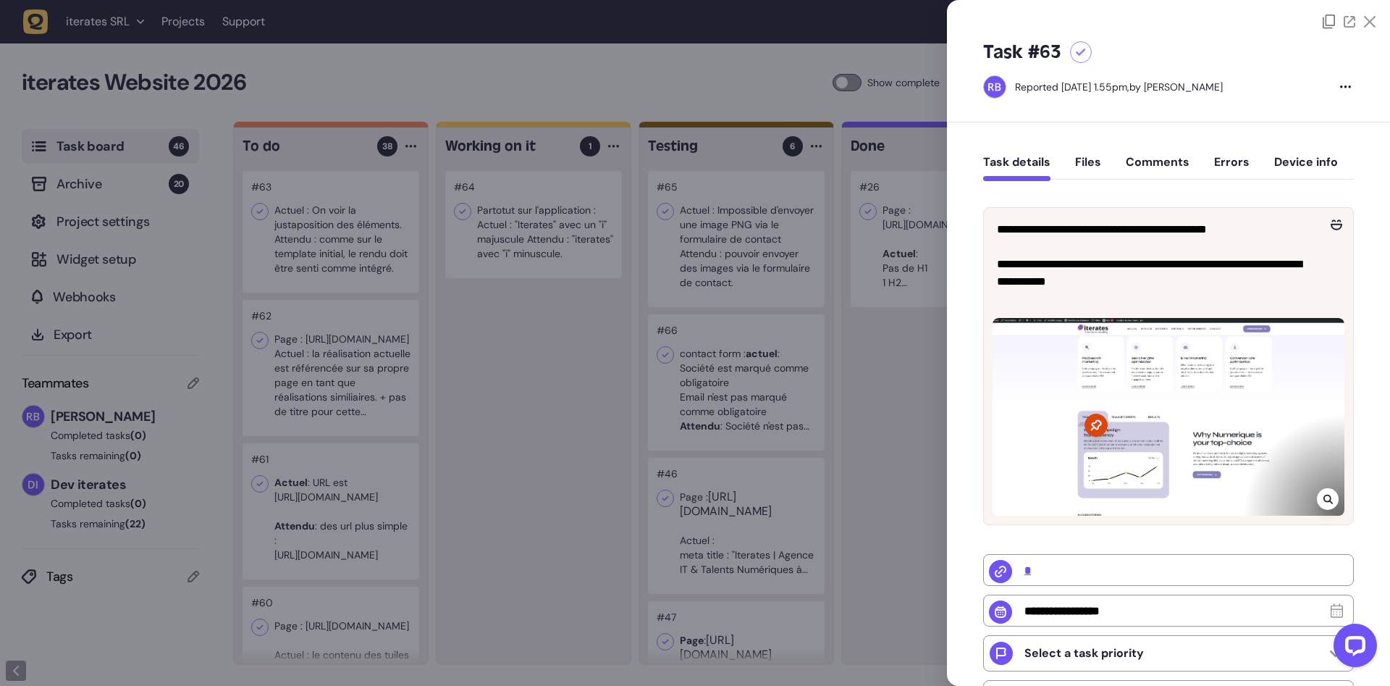
click at [492, 477] on div at bounding box center [695, 343] width 1390 height 686
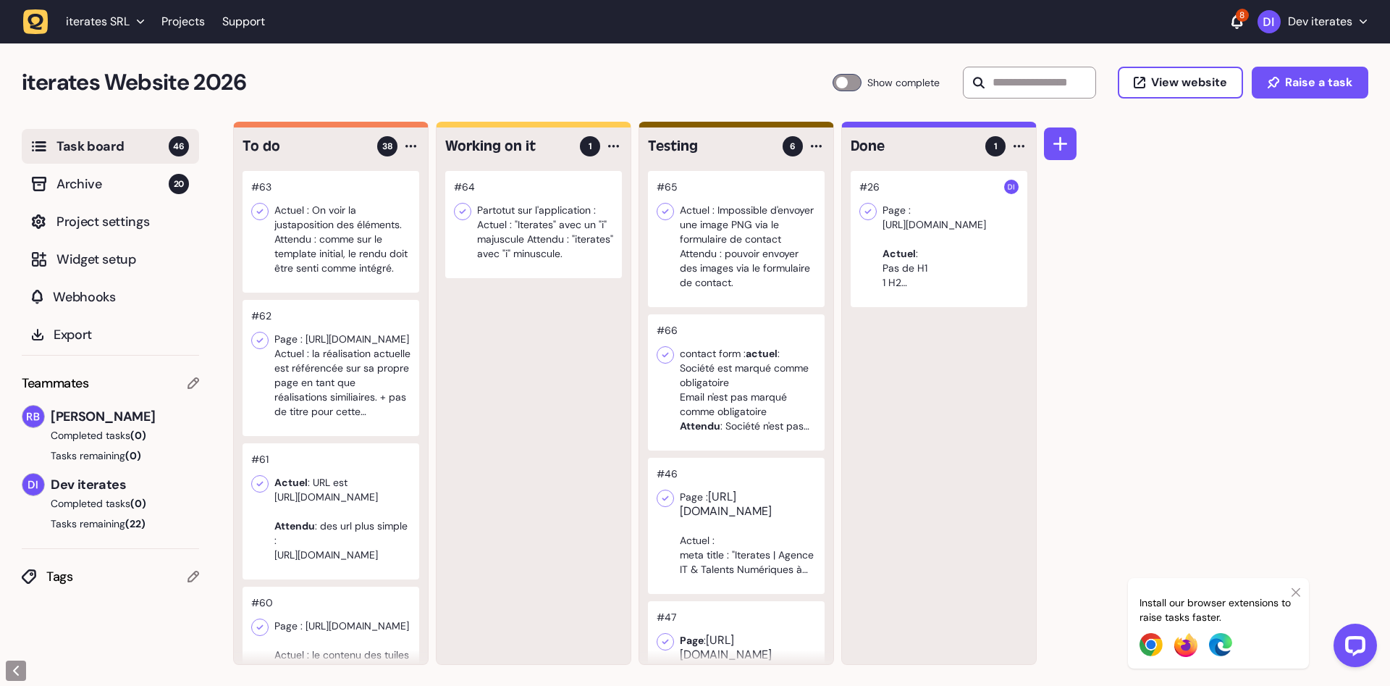
click at [350, 372] on div at bounding box center [331, 368] width 177 height 136
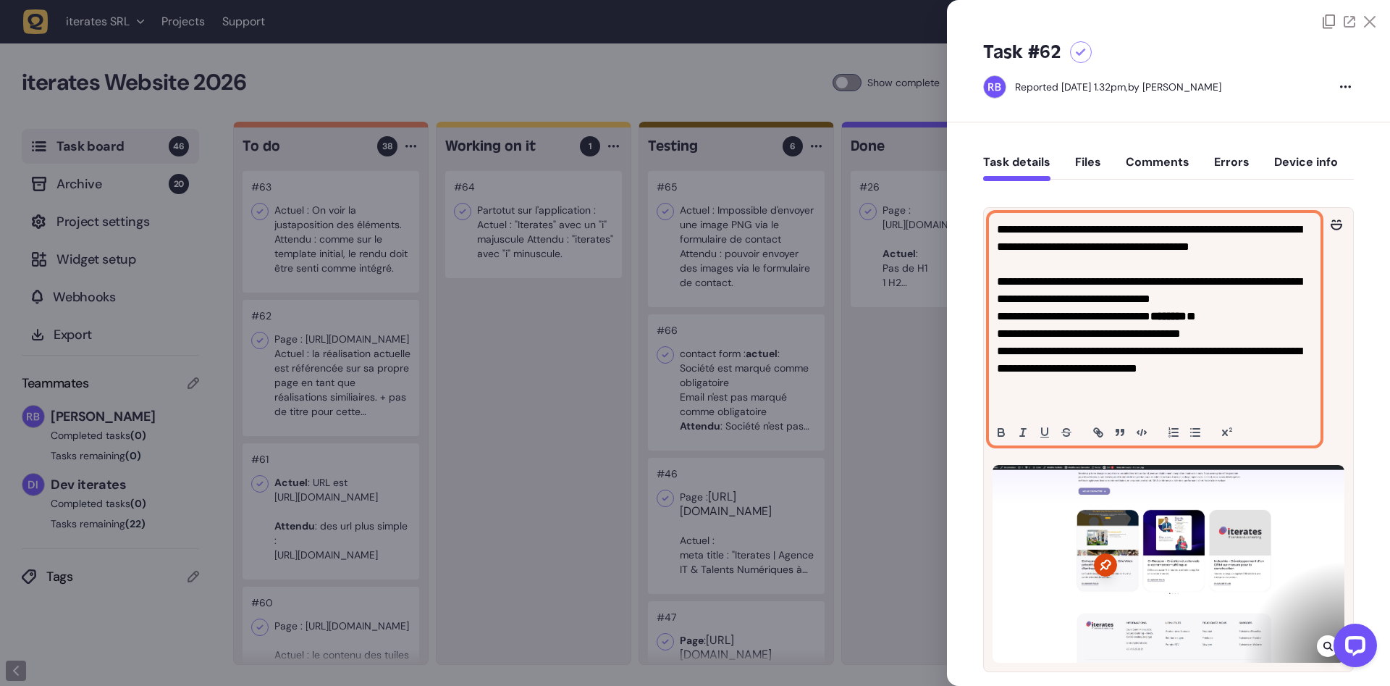
click at [1039, 240] on p "**********" at bounding box center [1155, 316] width 316 height 191
drag, startPoint x: 1030, startPoint y: 229, endPoint x: 1318, endPoint y: 247, distance: 288.0
click at [1318, 247] on div "**********" at bounding box center [1155, 329] width 330 height 231
copy p "**********"
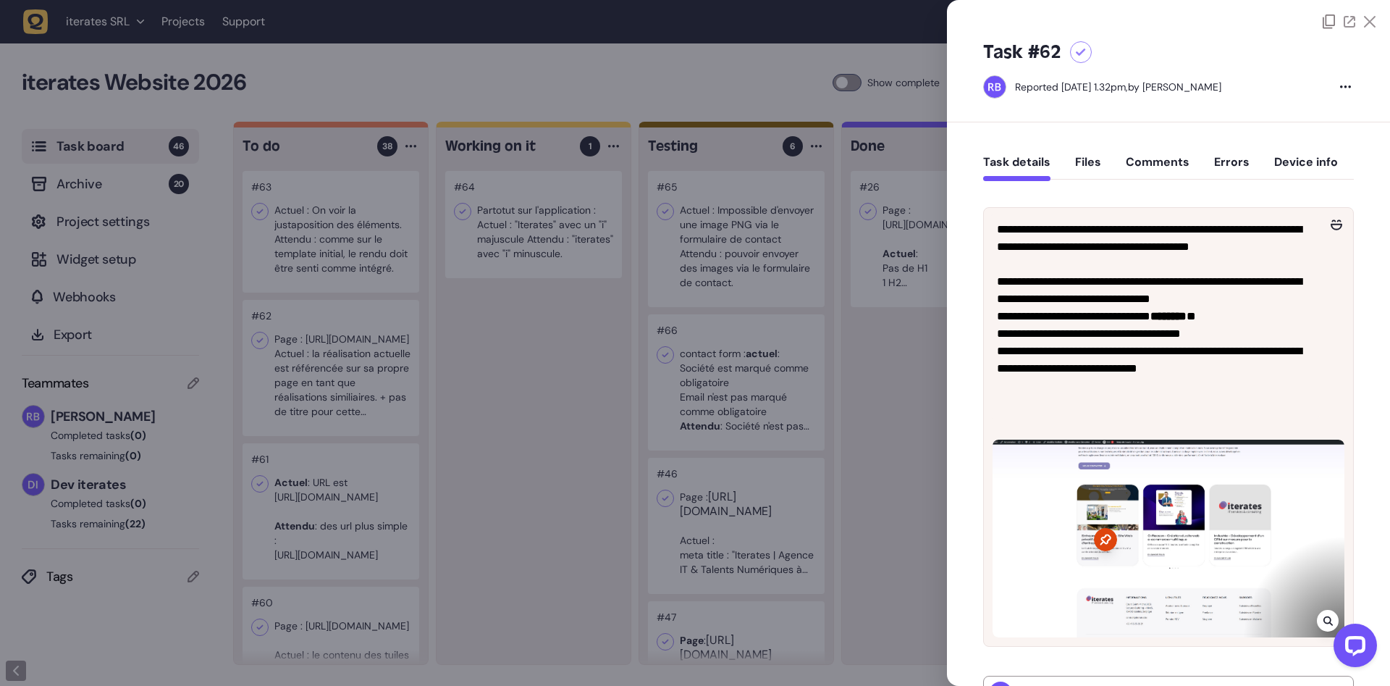
click at [563, 329] on div at bounding box center [695, 343] width 1390 height 686
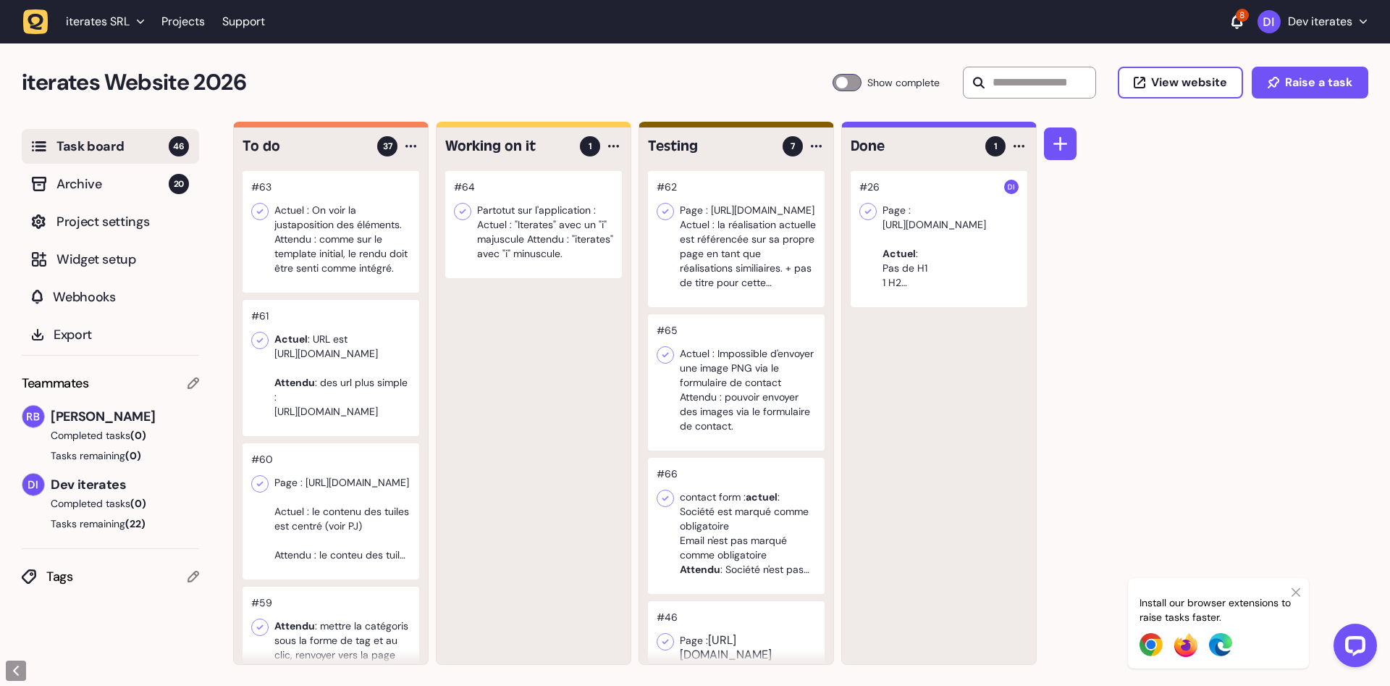
click at [363, 242] on div at bounding box center [331, 232] width 177 height 122
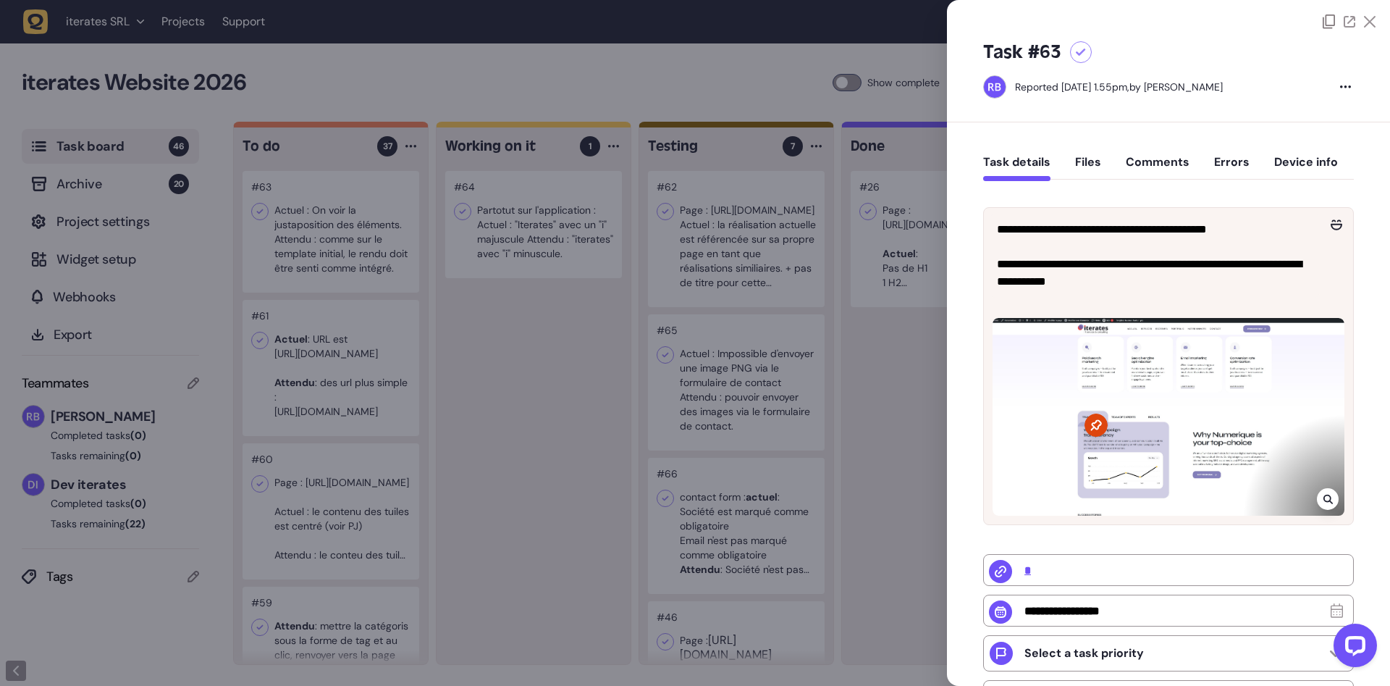
click at [469, 332] on div at bounding box center [695, 343] width 1390 height 686
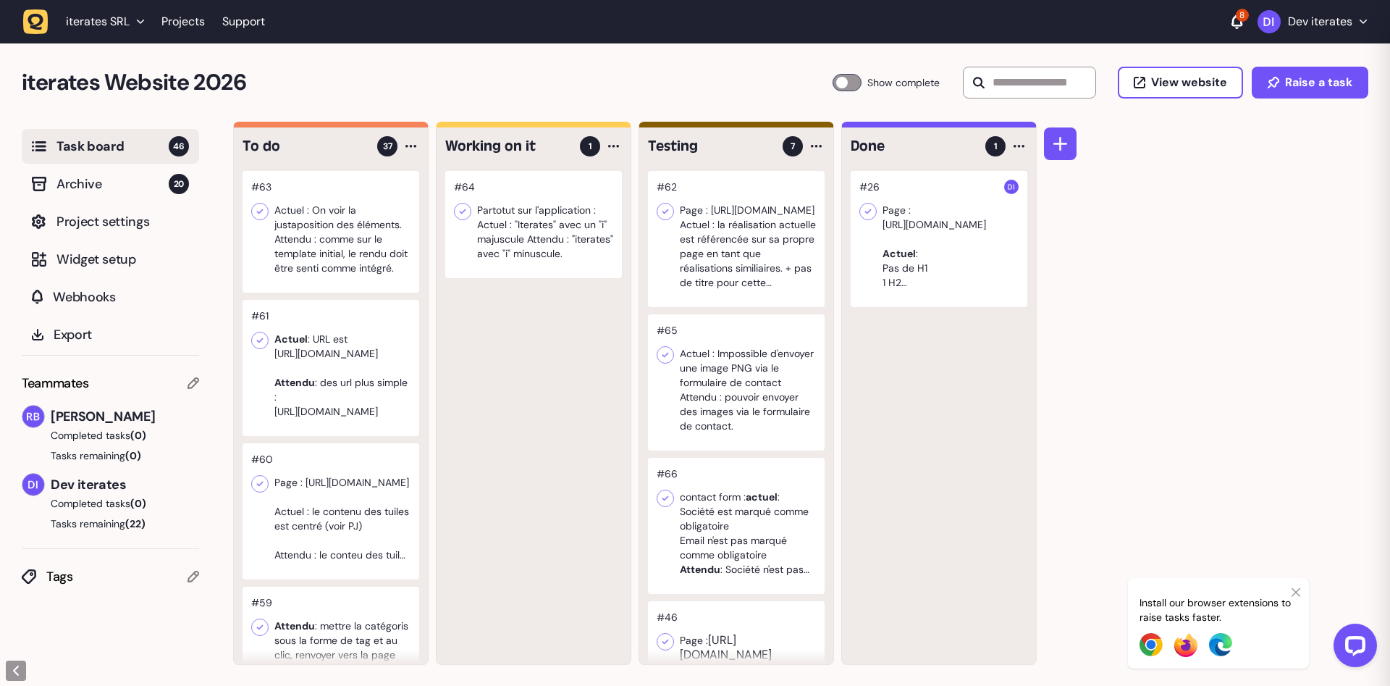
click at [351, 351] on div at bounding box center [331, 368] width 177 height 136
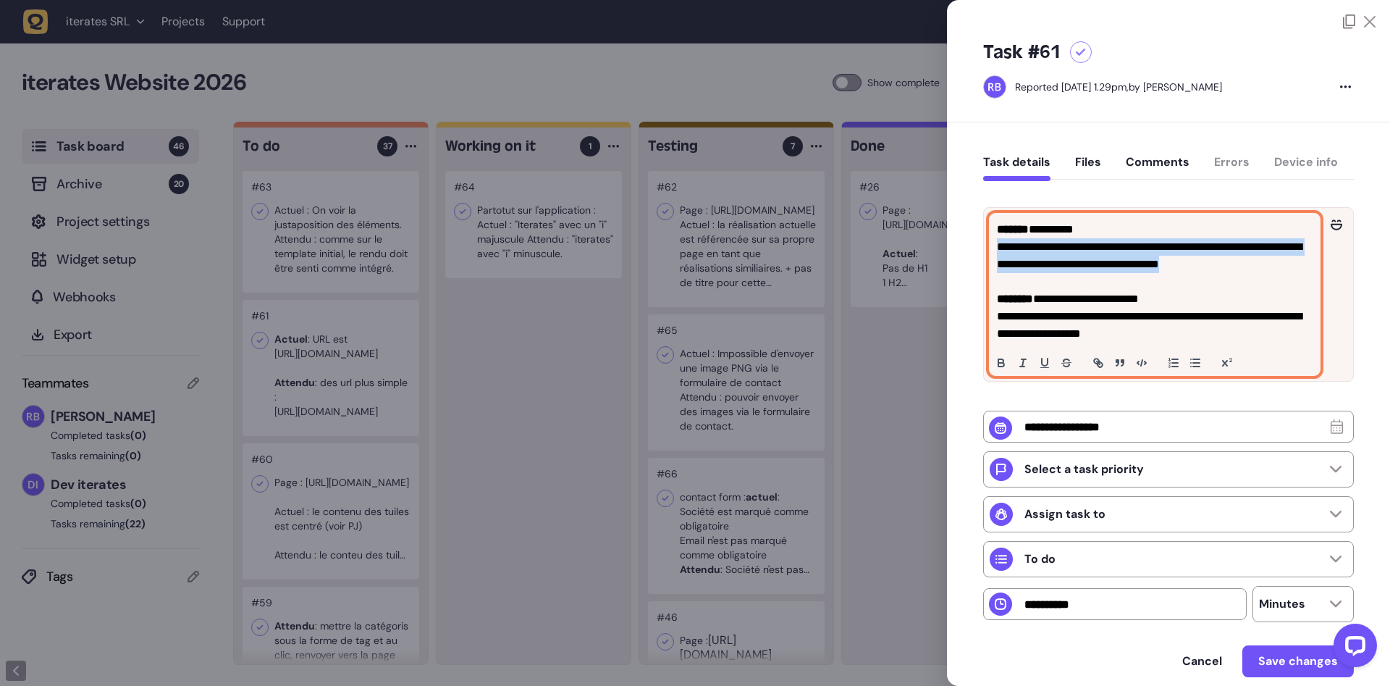
drag, startPoint x: 998, startPoint y: 245, endPoint x: 1308, endPoint y: 272, distance: 311.7
click at [1308, 272] on p "**********" at bounding box center [1155, 255] width 316 height 35
copy p "**********"
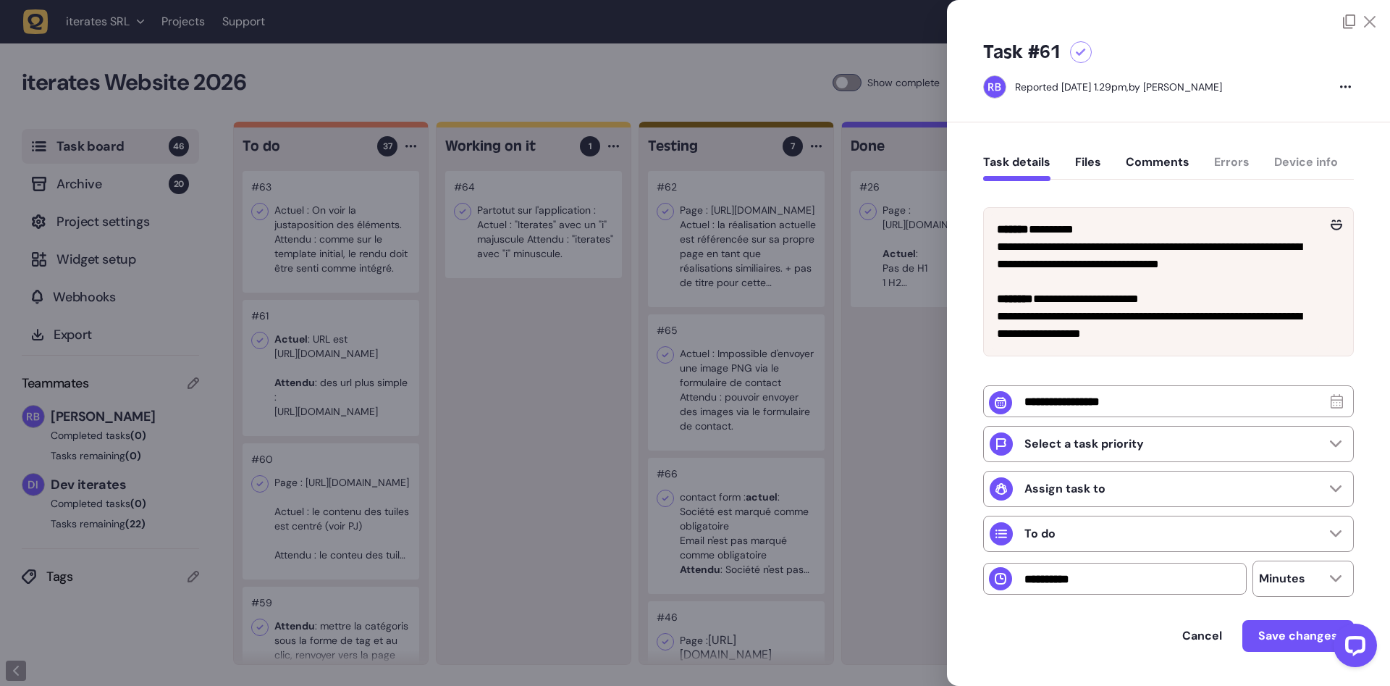
click at [562, 387] on div at bounding box center [695, 343] width 1390 height 686
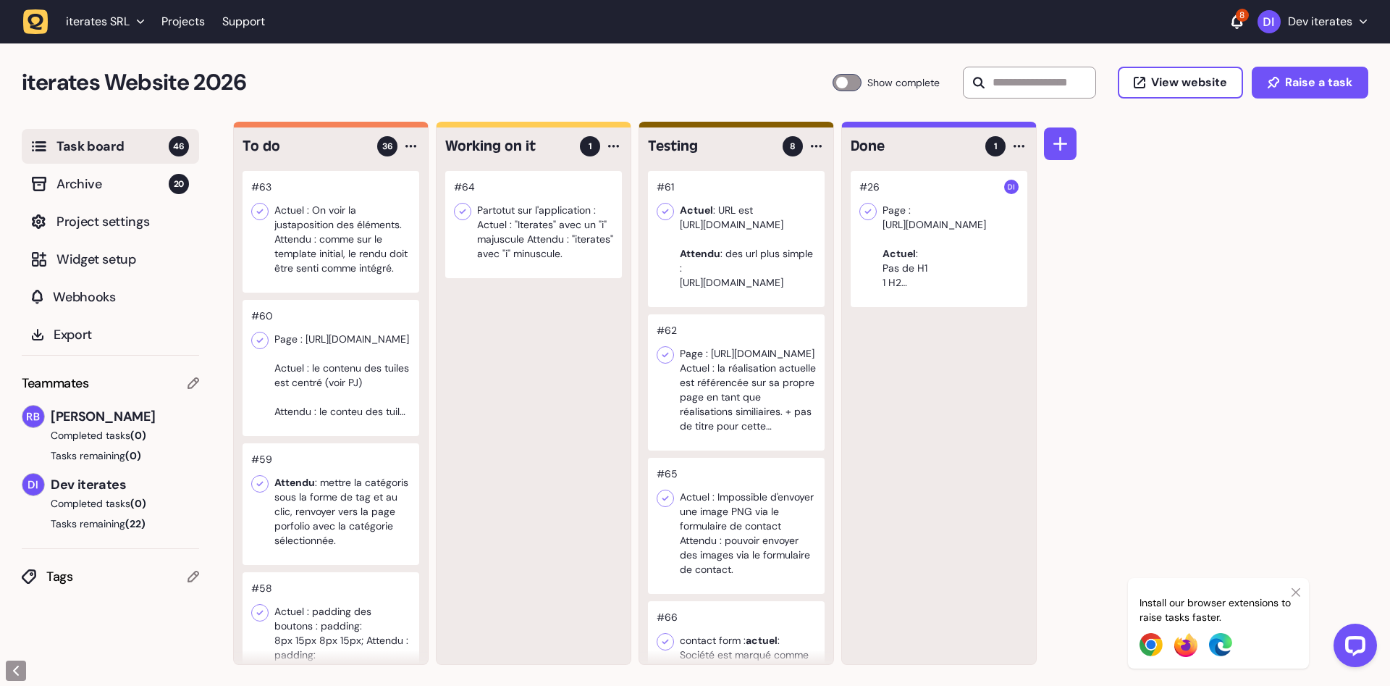
click at [341, 382] on div at bounding box center [331, 368] width 177 height 136
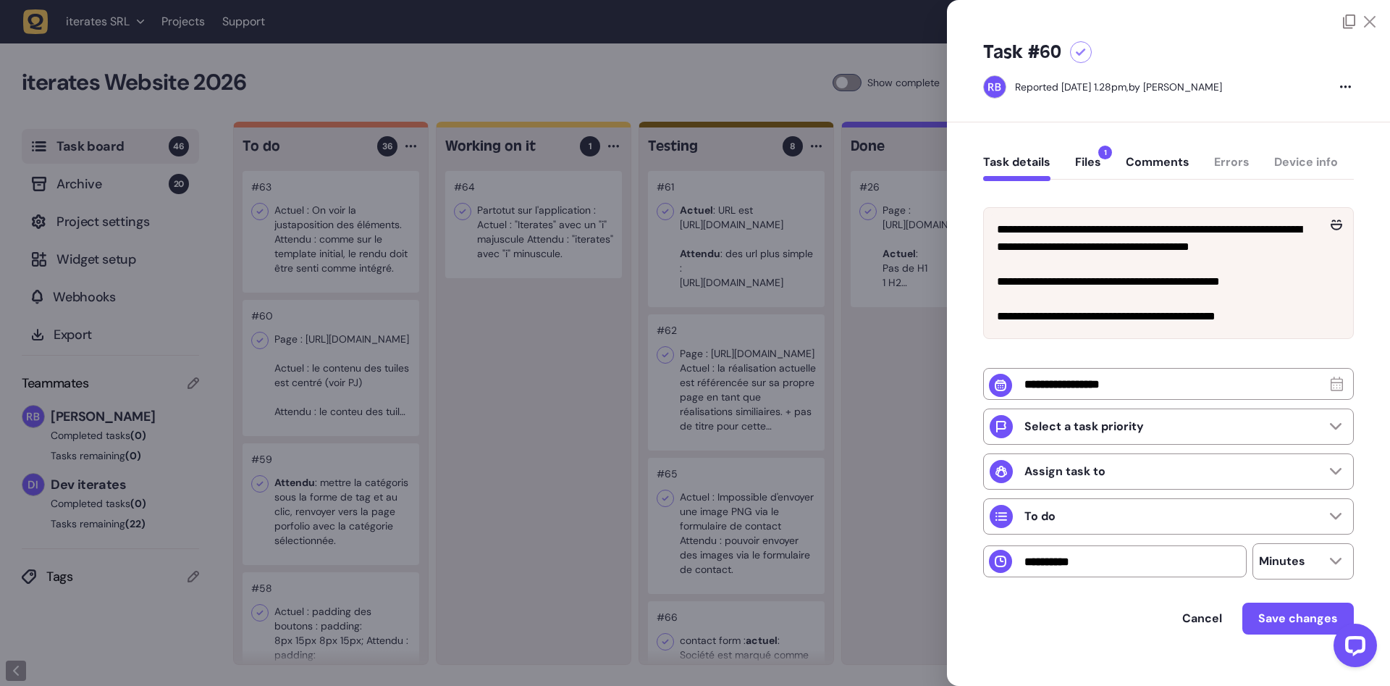
click at [1072, 161] on div "Task details Files 1 Comments Errors Device info" at bounding box center [1168, 165] width 371 height 43
click at [1096, 165] on button "Files 1" at bounding box center [1088, 168] width 26 height 26
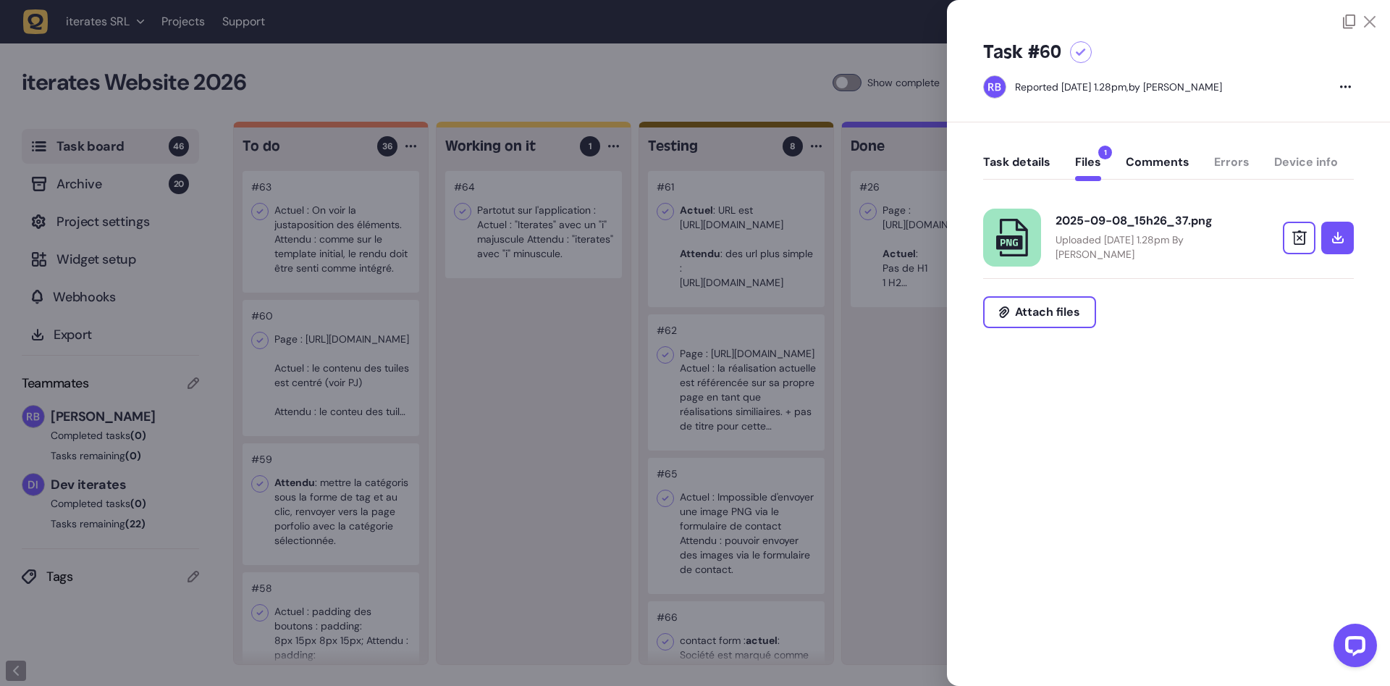
click at [1116, 219] on div "2025-09-08_15h26_37.png" at bounding box center [1150, 221] width 188 height 14
click at [1017, 163] on button "Task details" at bounding box center [1016, 168] width 67 height 26
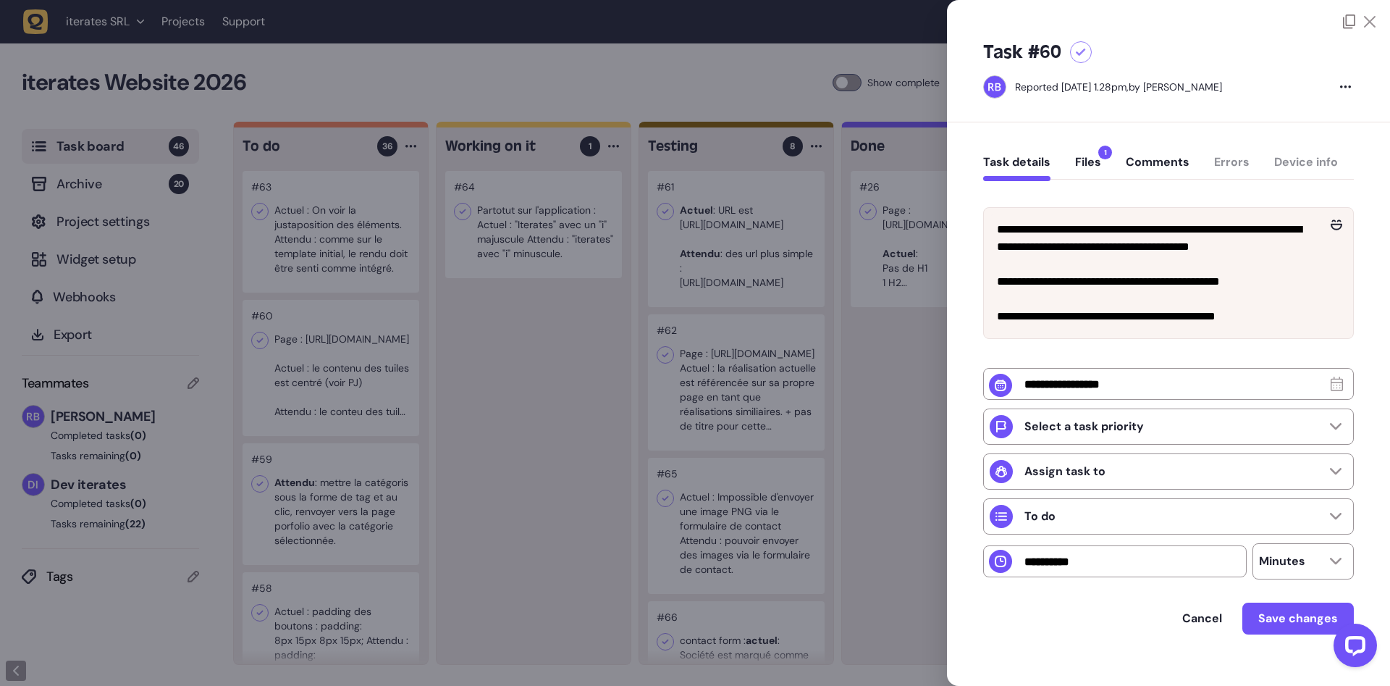
click at [450, 403] on div at bounding box center [695, 343] width 1390 height 686
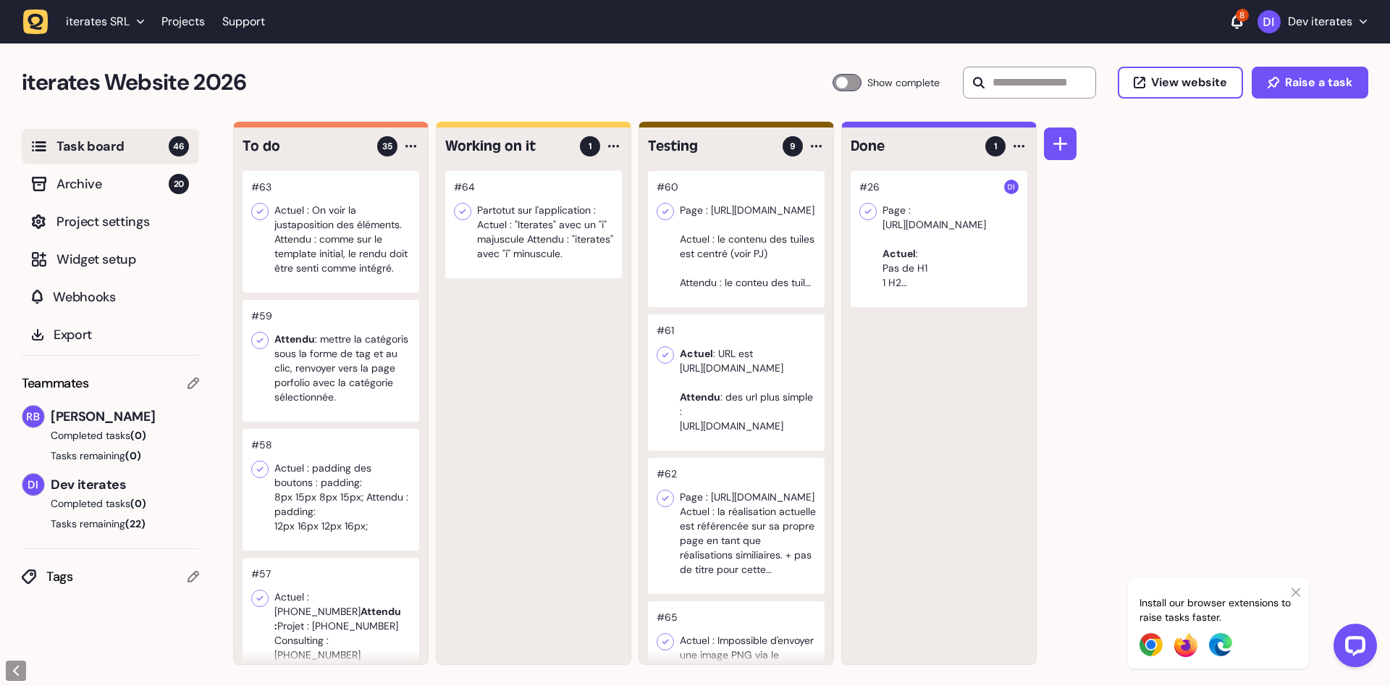
click at [321, 376] on div at bounding box center [331, 361] width 177 height 122
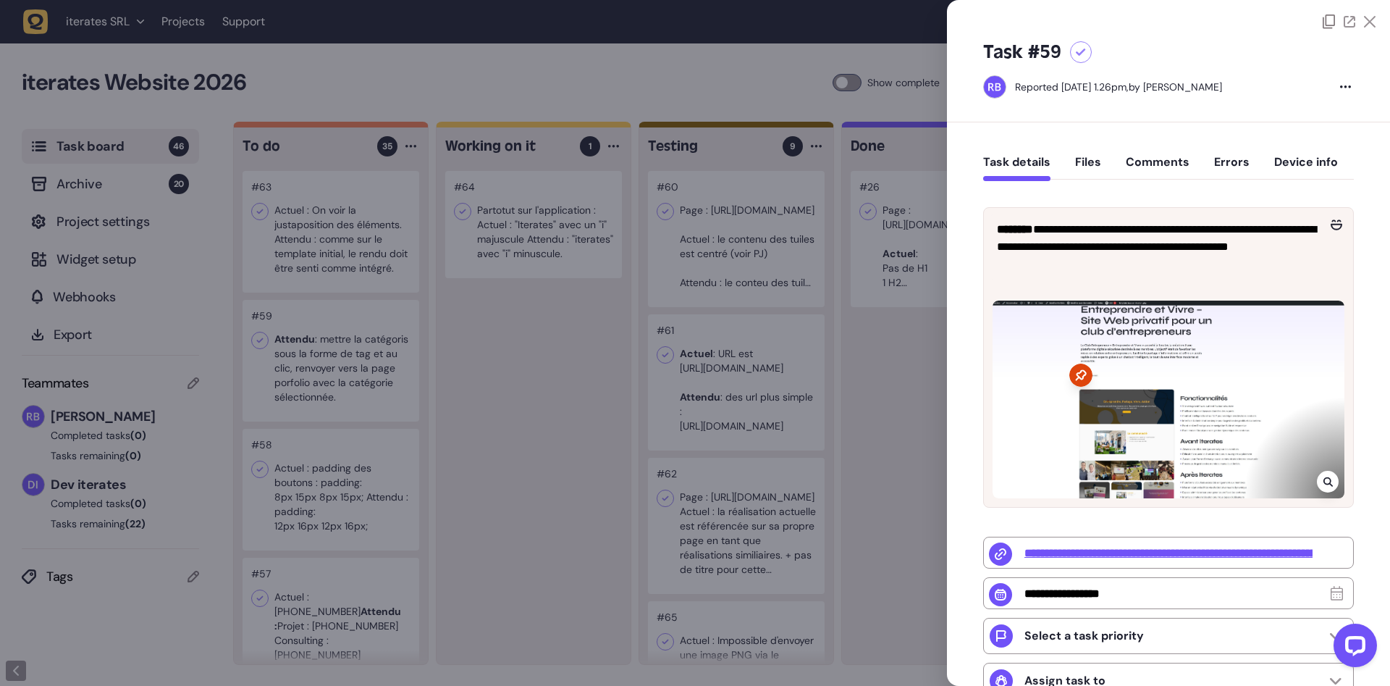
click at [475, 395] on div at bounding box center [695, 343] width 1390 height 686
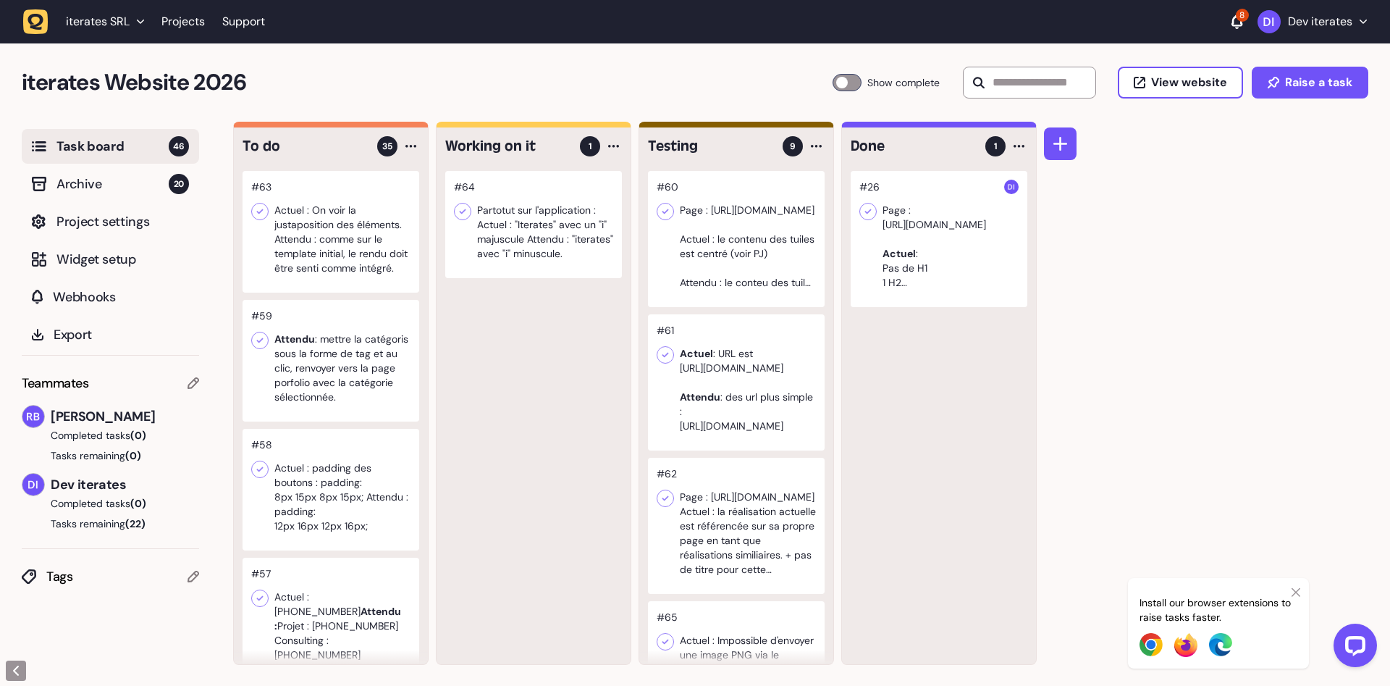
click at [327, 376] on div at bounding box center [331, 361] width 177 height 122
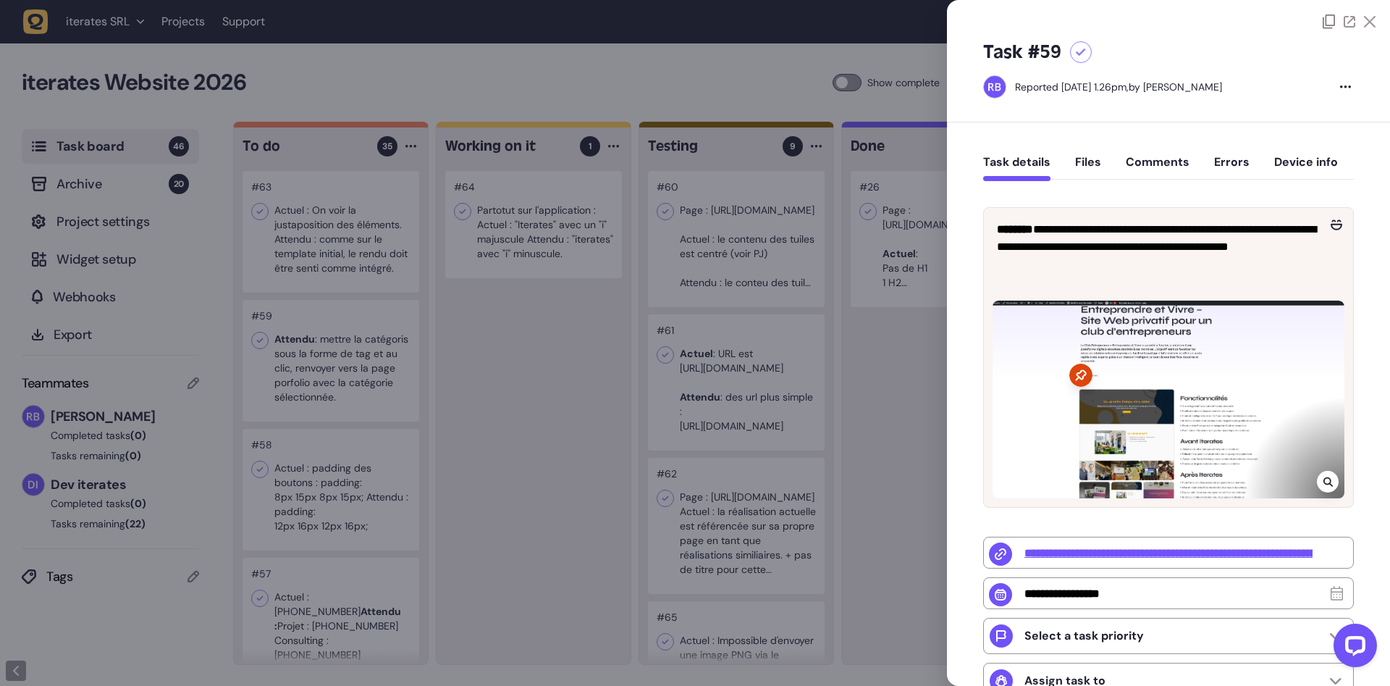
click at [482, 400] on div at bounding box center [695, 343] width 1390 height 686
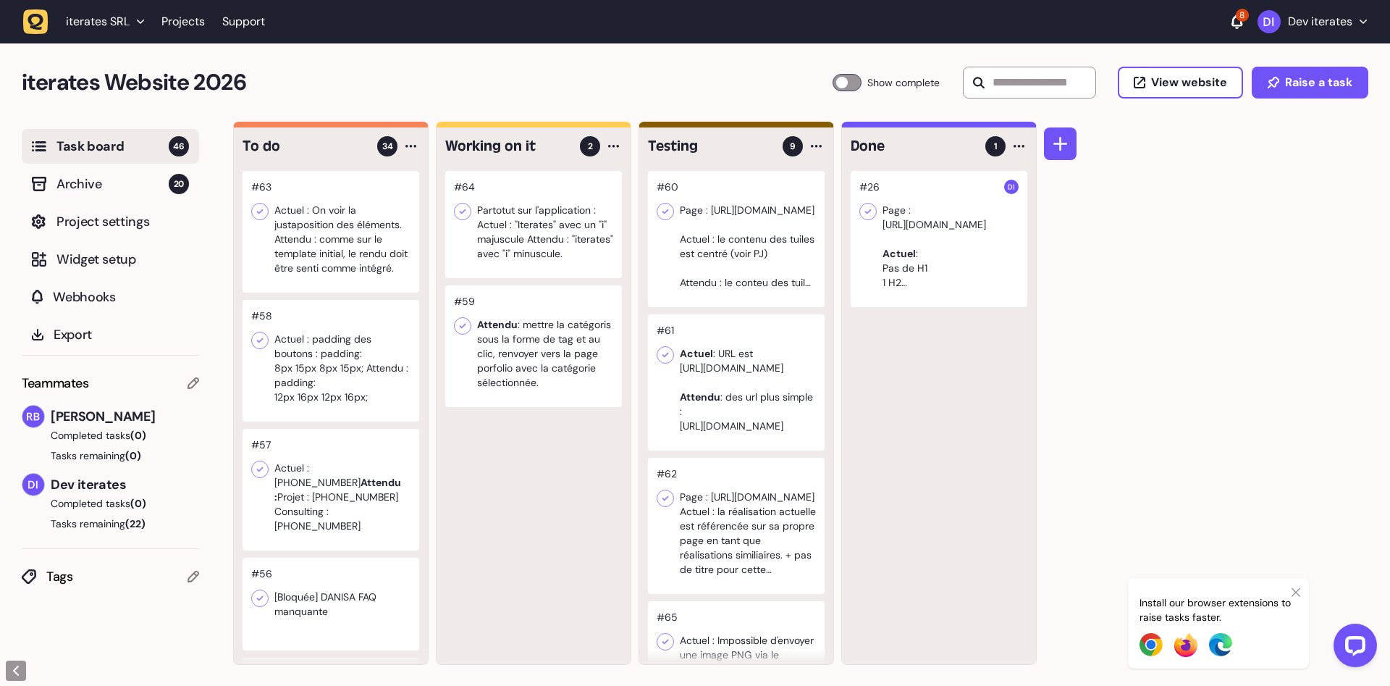
click at [298, 379] on div at bounding box center [331, 361] width 177 height 122
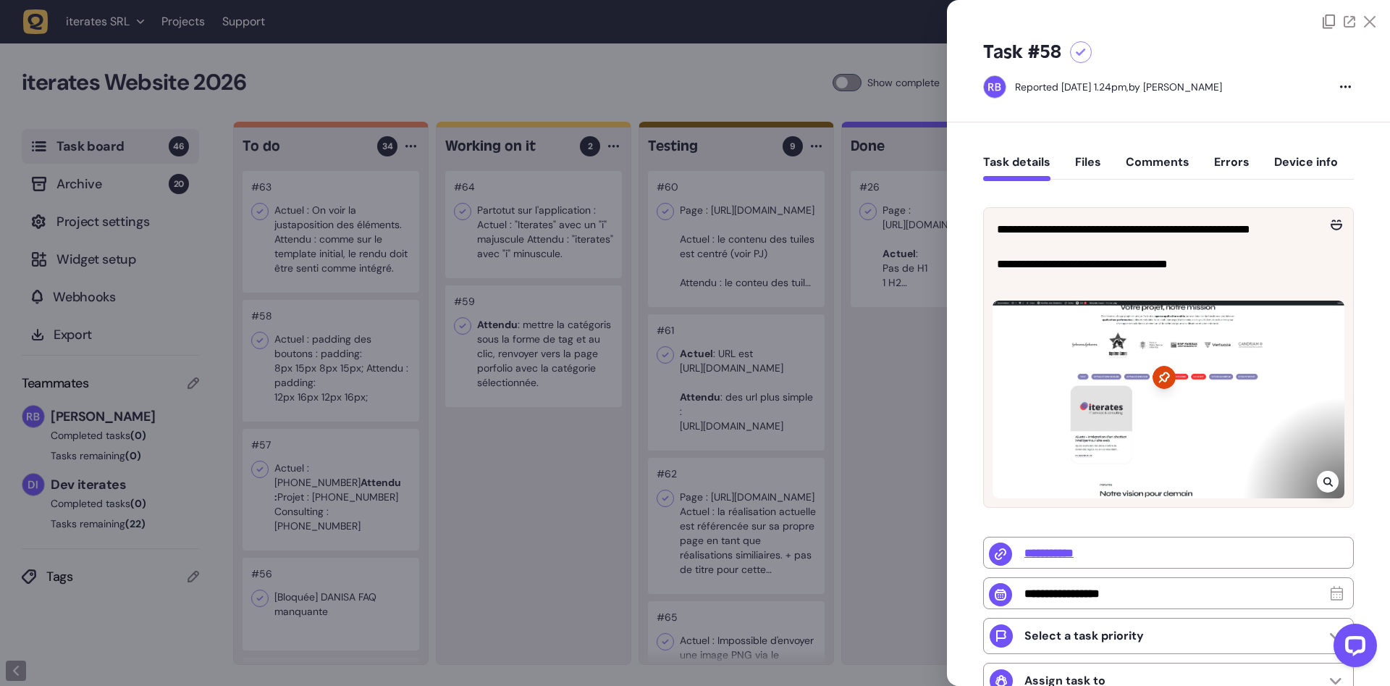
click at [322, 536] on div at bounding box center [695, 343] width 1390 height 686
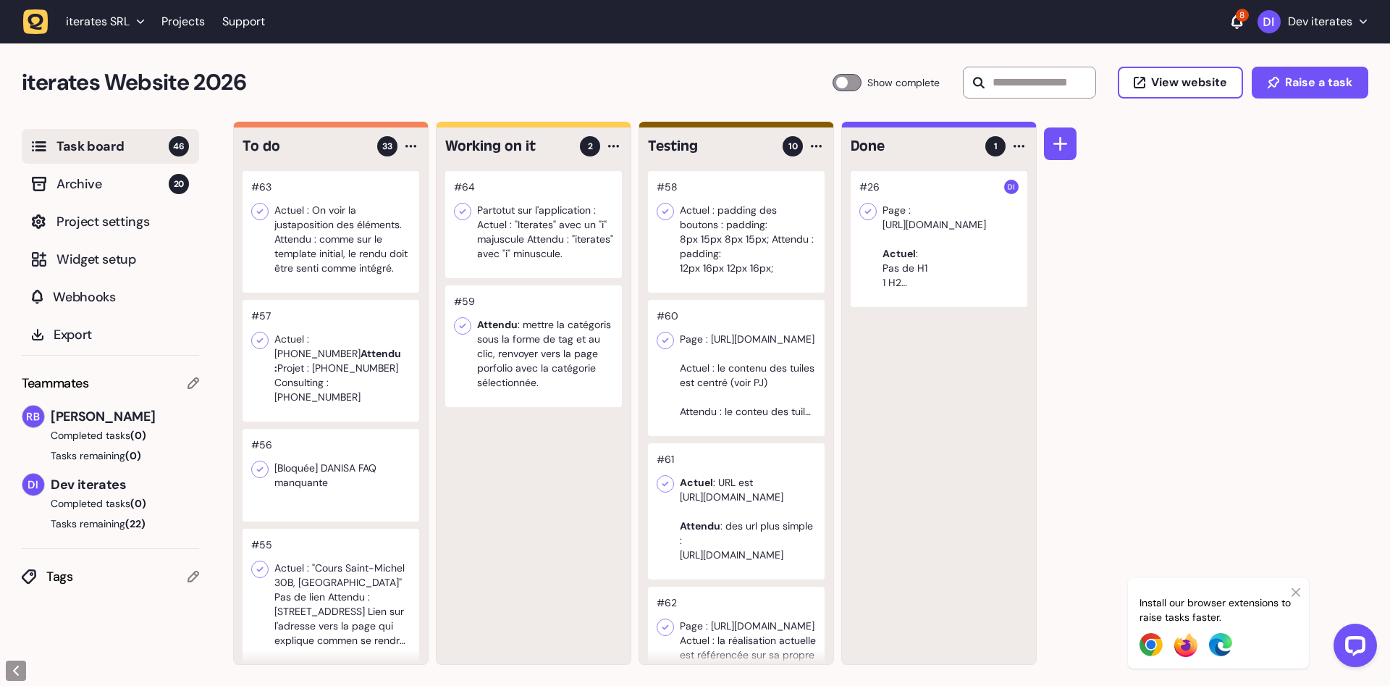
click at [340, 370] on div at bounding box center [331, 361] width 177 height 122
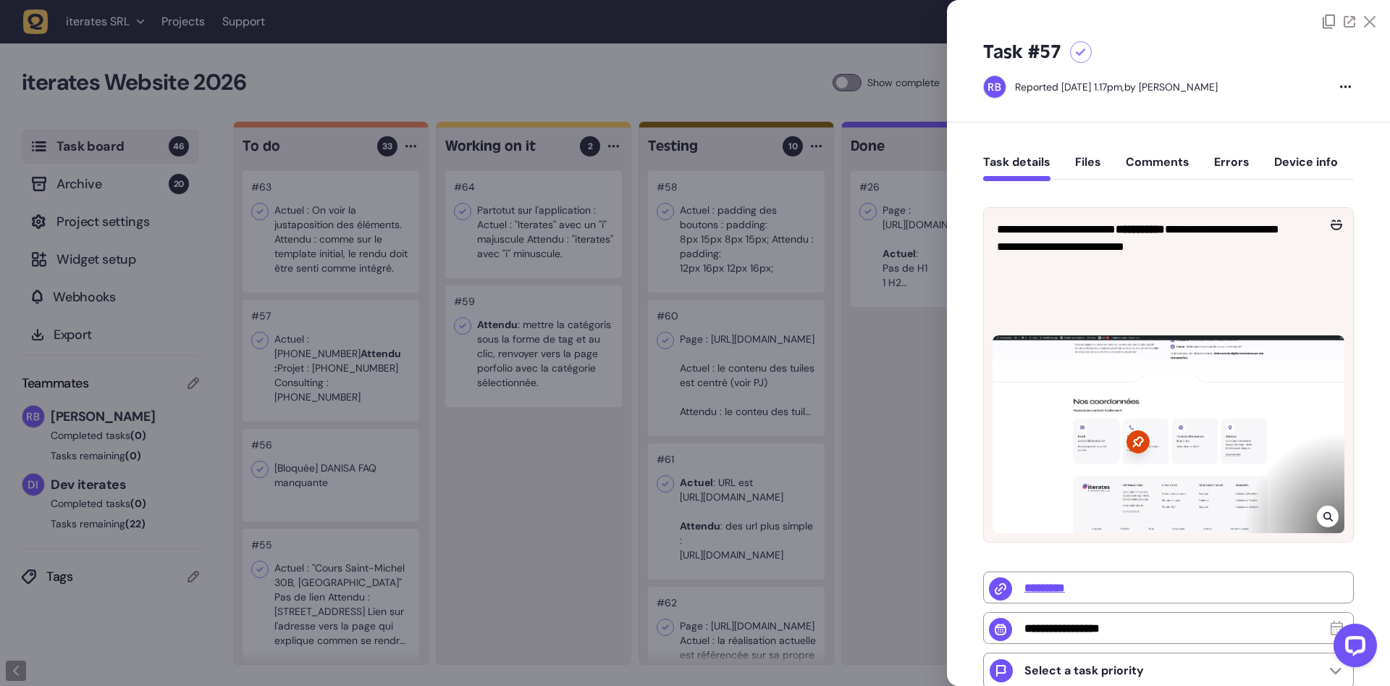
click at [1170, 412] on div at bounding box center [1169, 434] width 352 height 198
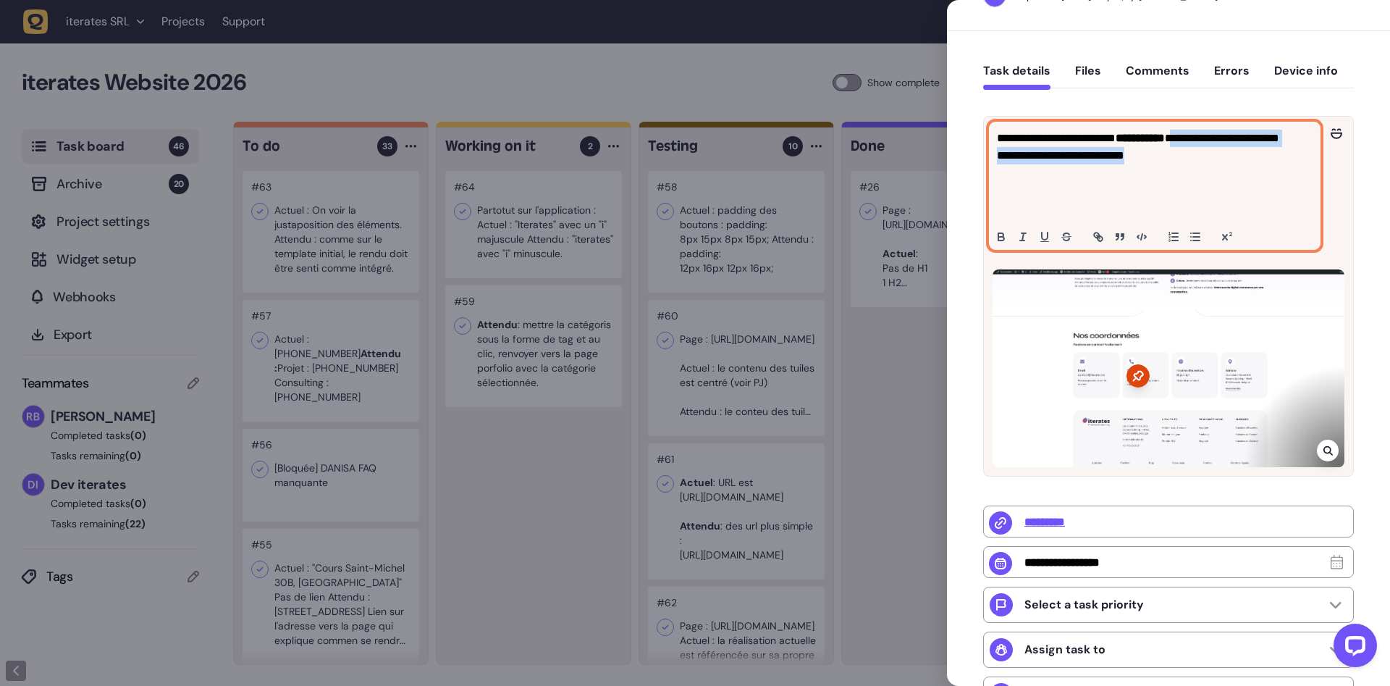
drag, startPoint x: 998, startPoint y: 190, endPoint x: 1158, endPoint y: 209, distance: 160.4
click at [1158, 209] on p "**********" at bounding box center [1155, 173] width 316 height 87
copy p "**********"
click at [1090, 195] on p "**********" at bounding box center [1155, 173] width 316 height 87
drag, startPoint x: 1132, startPoint y: 191, endPoint x: 961, endPoint y: 188, distance: 170.9
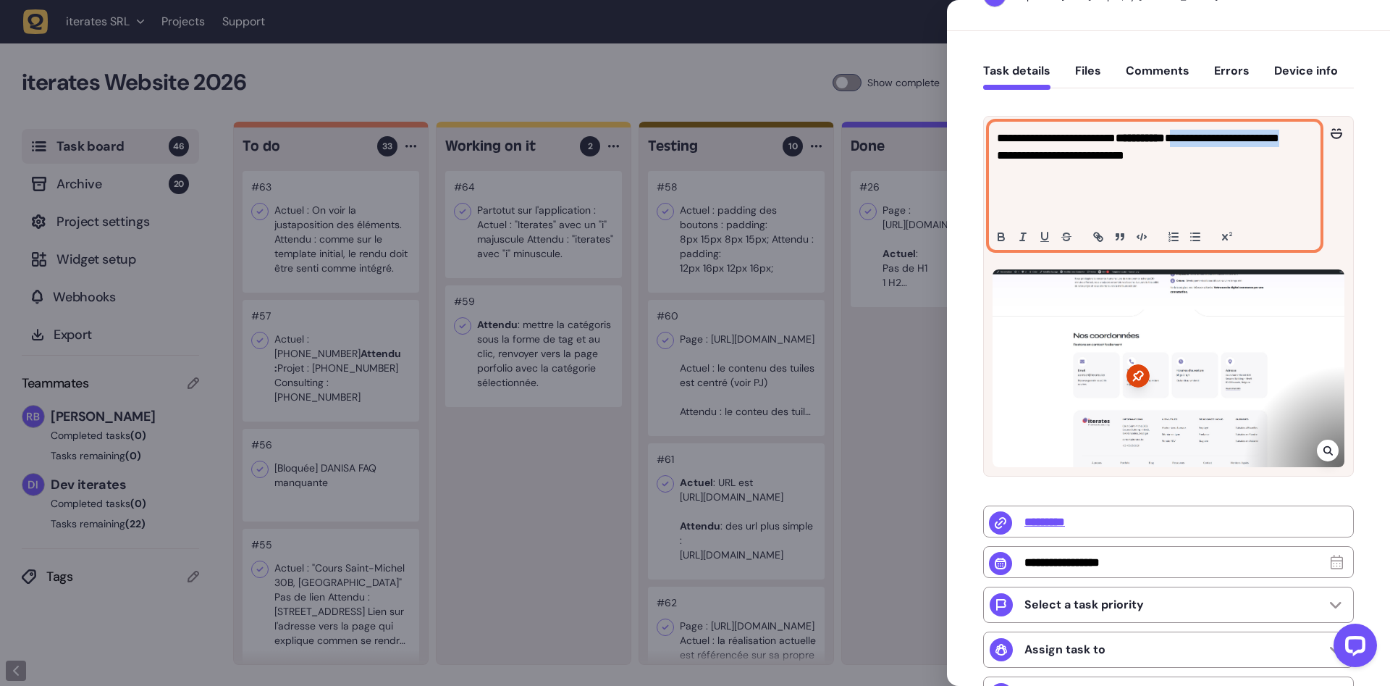
click at [990, 188] on div "**********" at bounding box center [1155, 185] width 330 height 127
copy p "**********"
click at [1042, 209] on p "**********" at bounding box center [1155, 173] width 316 height 87
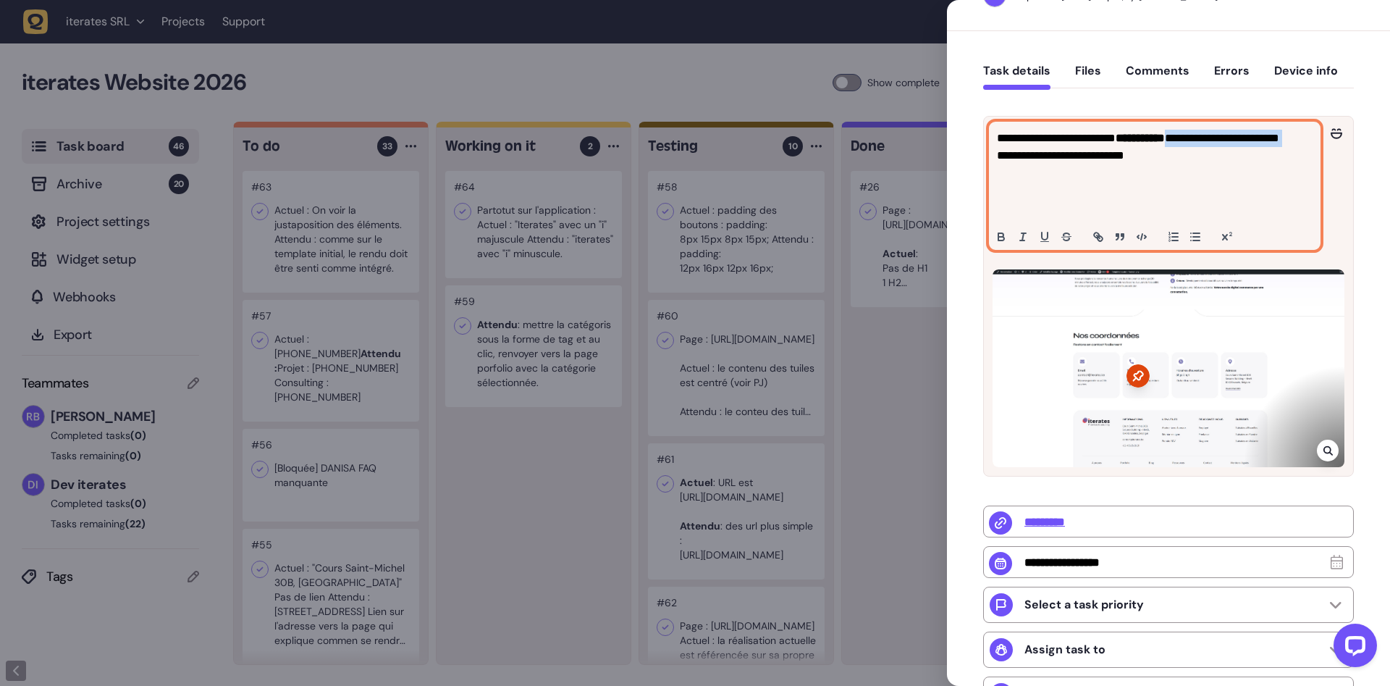
copy p "**********"
click at [1093, 185] on p "**********" at bounding box center [1155, 173] width 316 height 87
drag, startPoint x: 1162, startPoint y: 206, endPoint x: 996, endPoint y: 185, distance: 167.8
click at [996, 185] on div "**********" at bounding box center [1155, 185] width 330 height 127
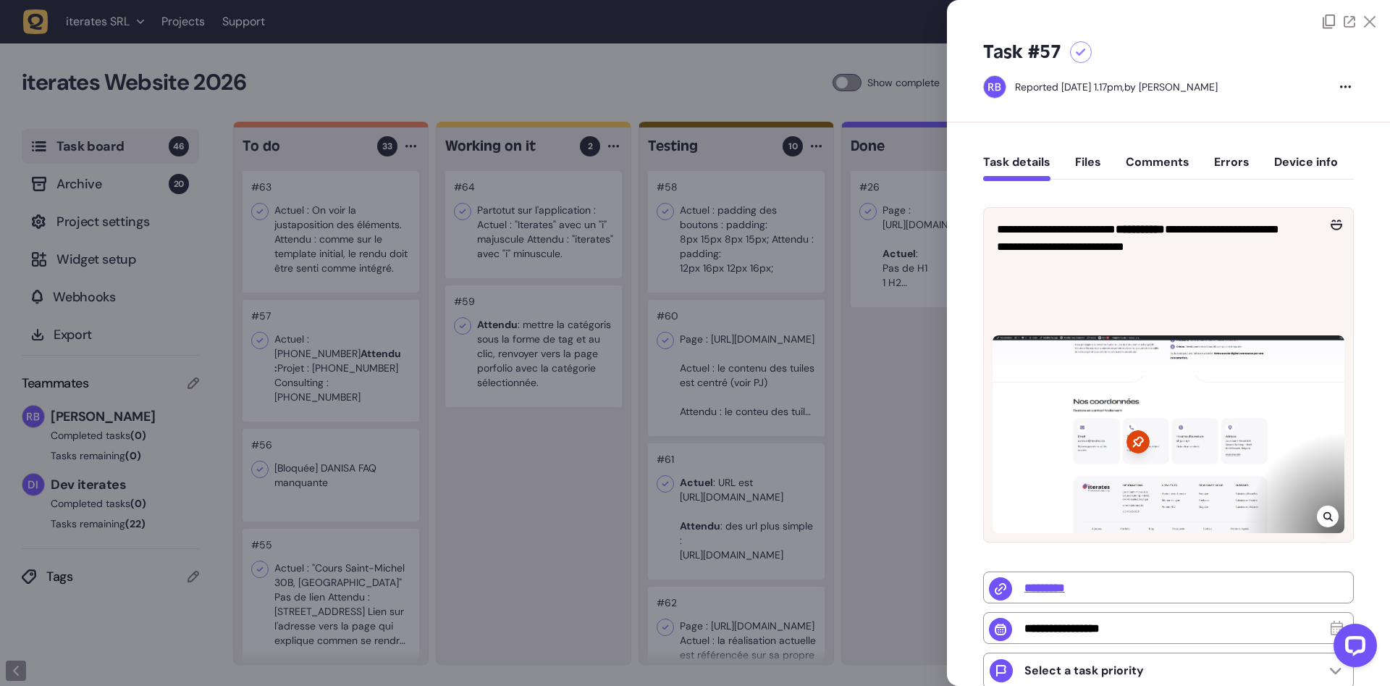
click at [551, 483] on div at bounding box center [695, 343] width 1390 height 686
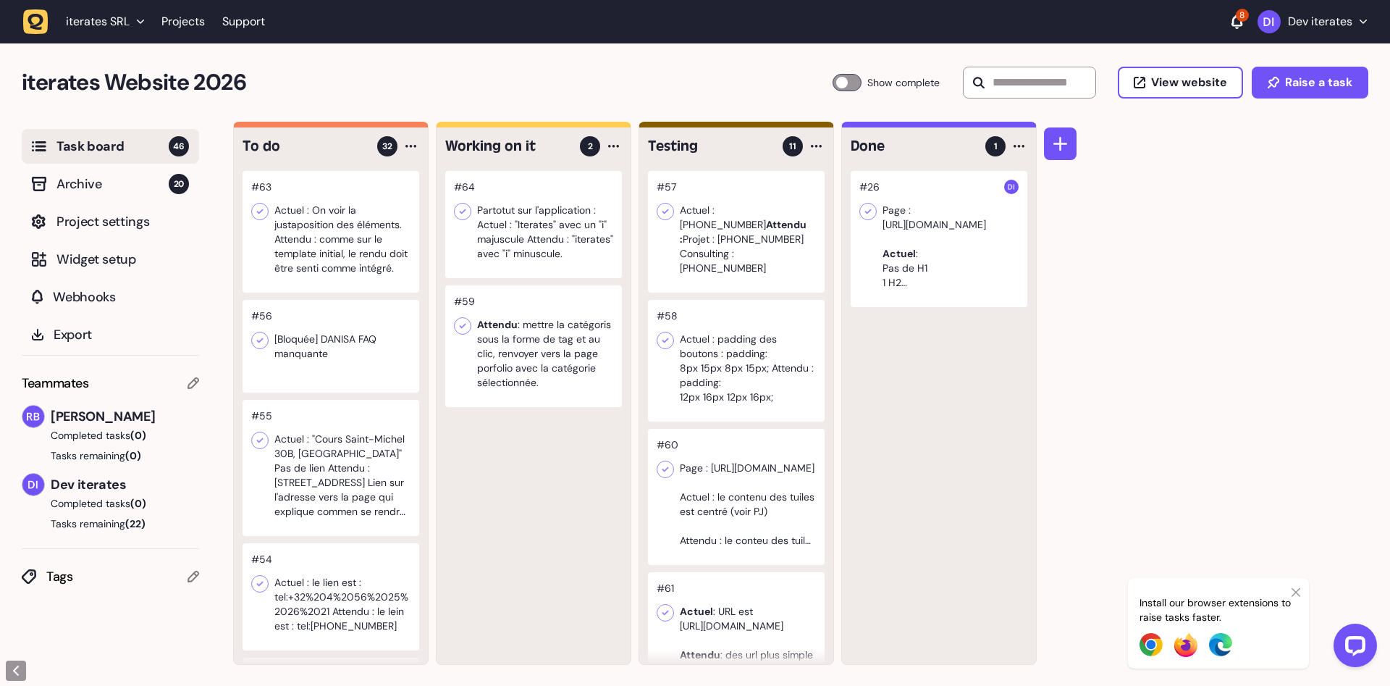
click at [341, 347] on div at bounding box center [331, 346] width 177 height 93
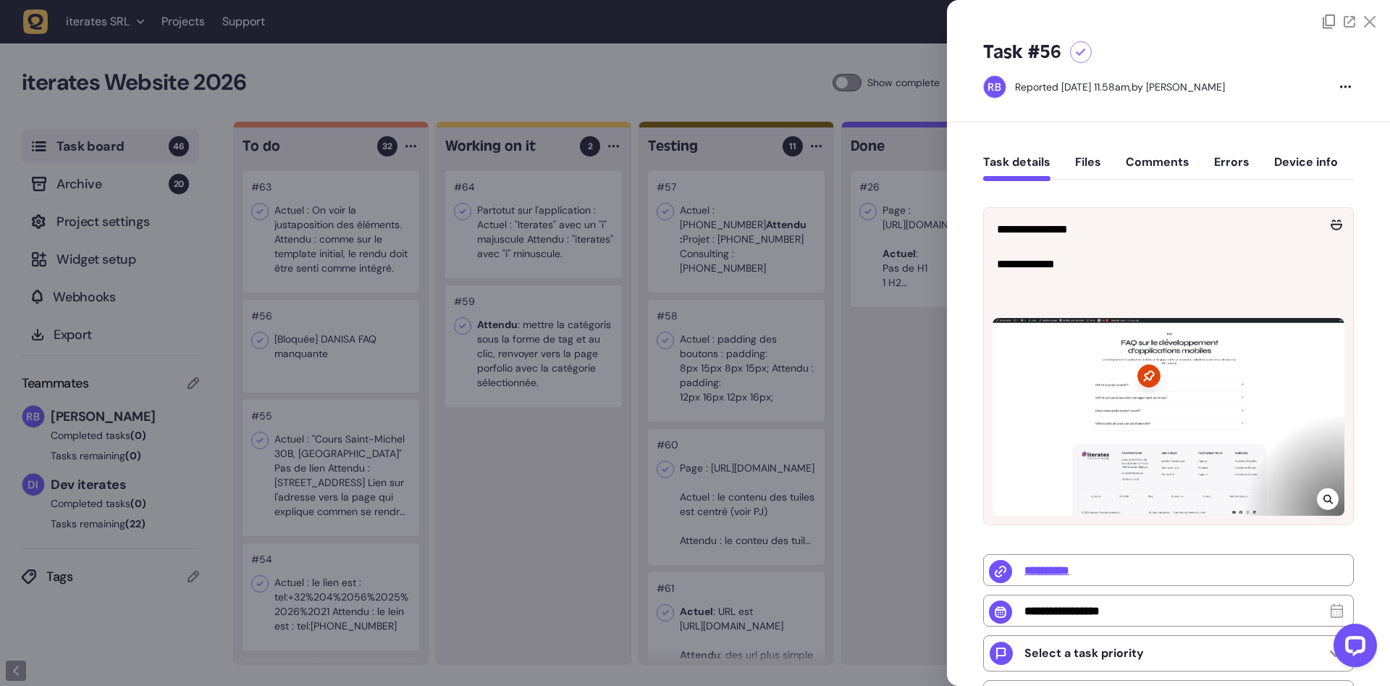
click at [541, 471] on div at bounding box center [695, 343] width 1390 height 686
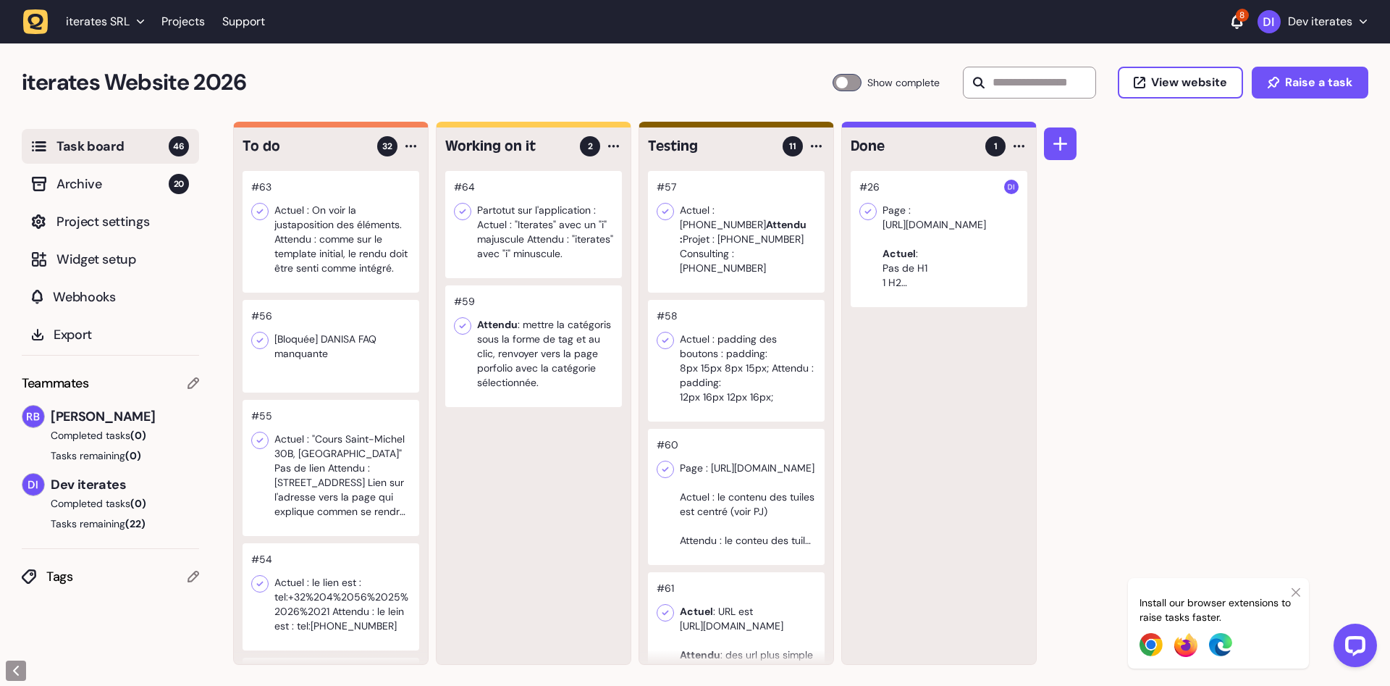
click at [315, 243] on div at bounding box center [331, 232] width 177 height 122
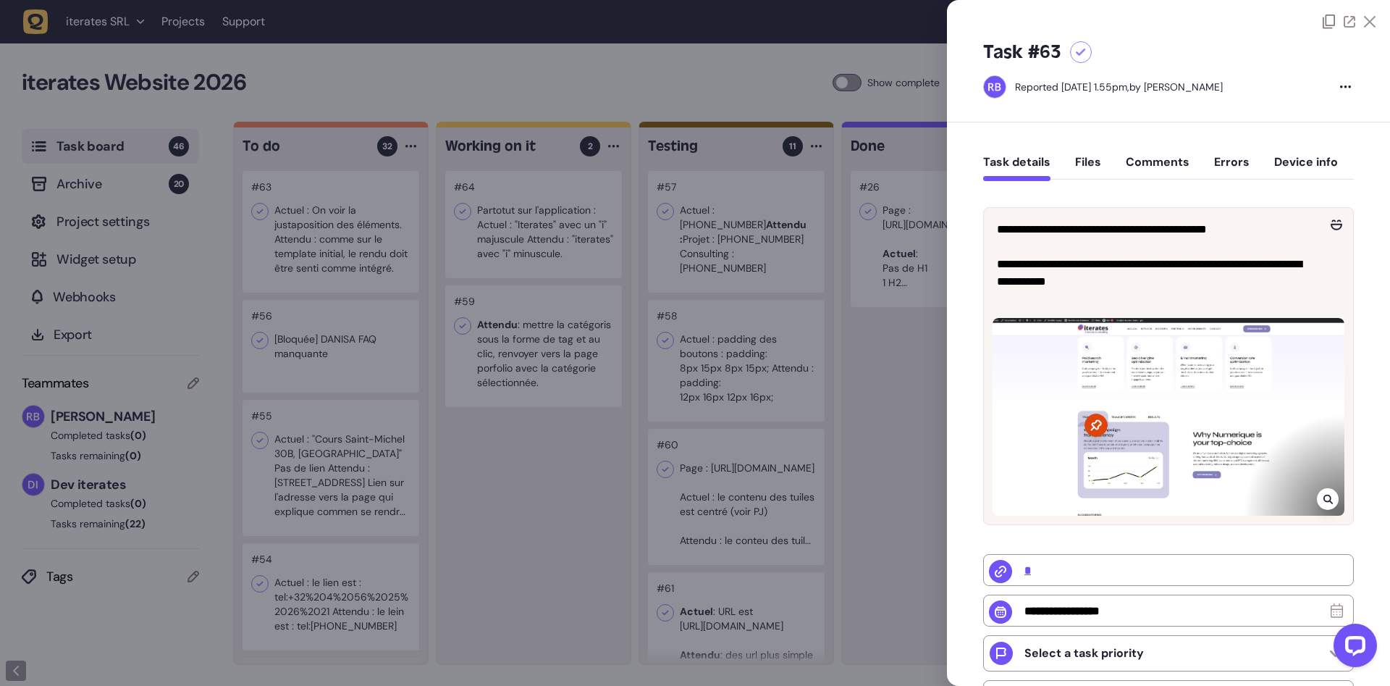
click at [498, 427] on div at bounding box center [695, 343] width 1390 height 686
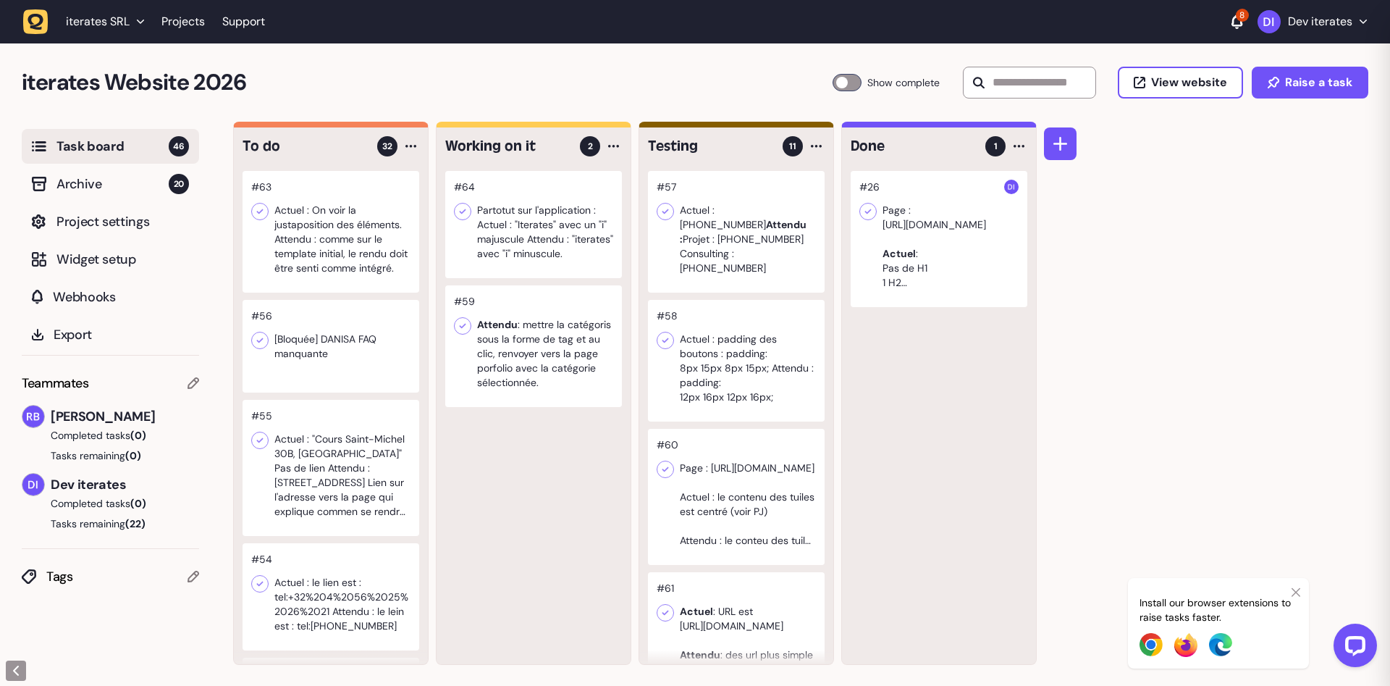
click at [324, 510] on div at bounding box center [331, 468] width 177 height 136
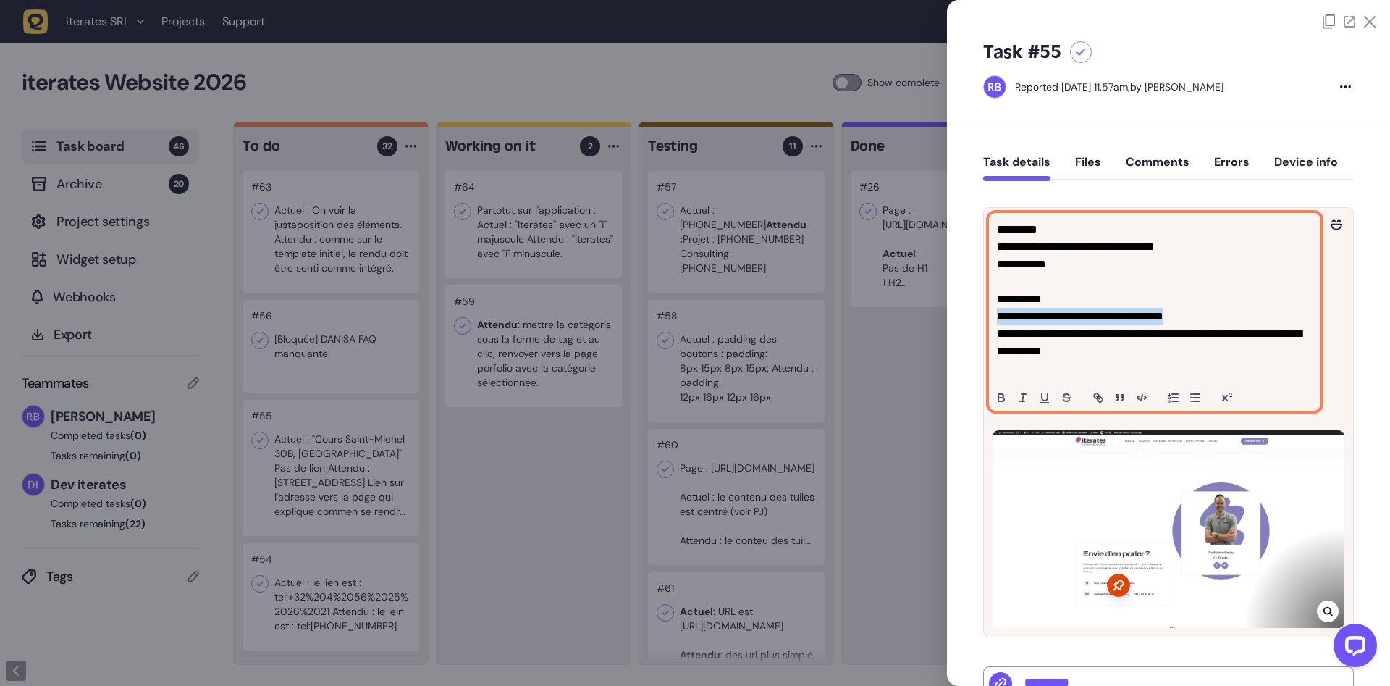
drag, startPoint x: 995, startPoint y: 315, endPoint x: 1242, endPoint y: 313, distance: 247.6
click at [1242, 313] on div "**********" at bounding box center [1155, 312] width 330 height 196
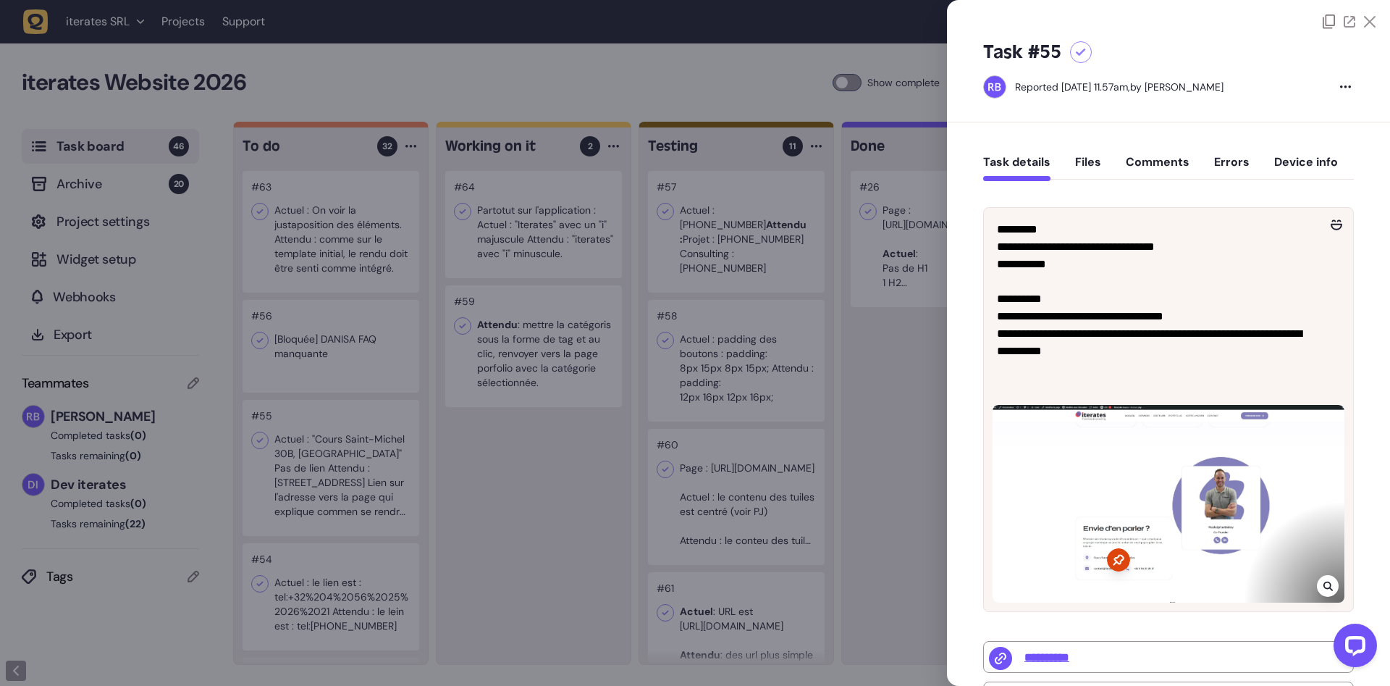
click at [512, 519] on div at bounding box center [695, 343] width 1390 height 686
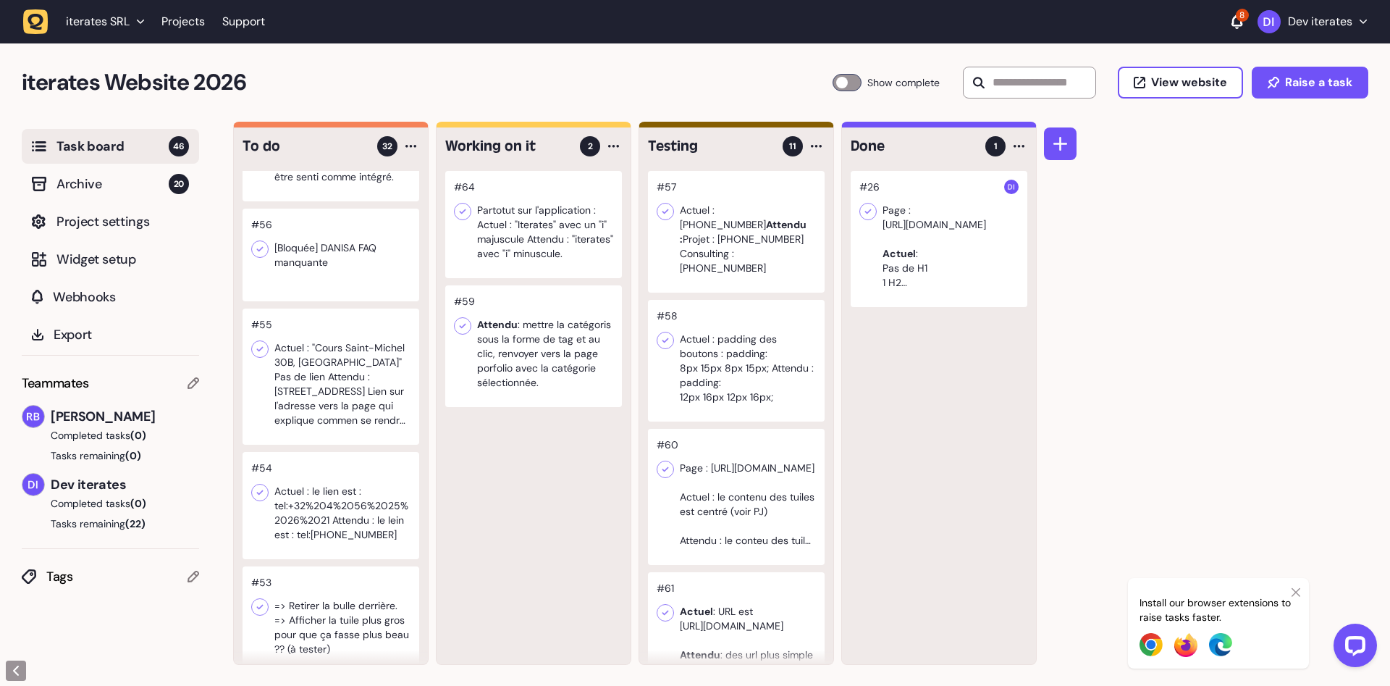
scroll to position [182, 0]
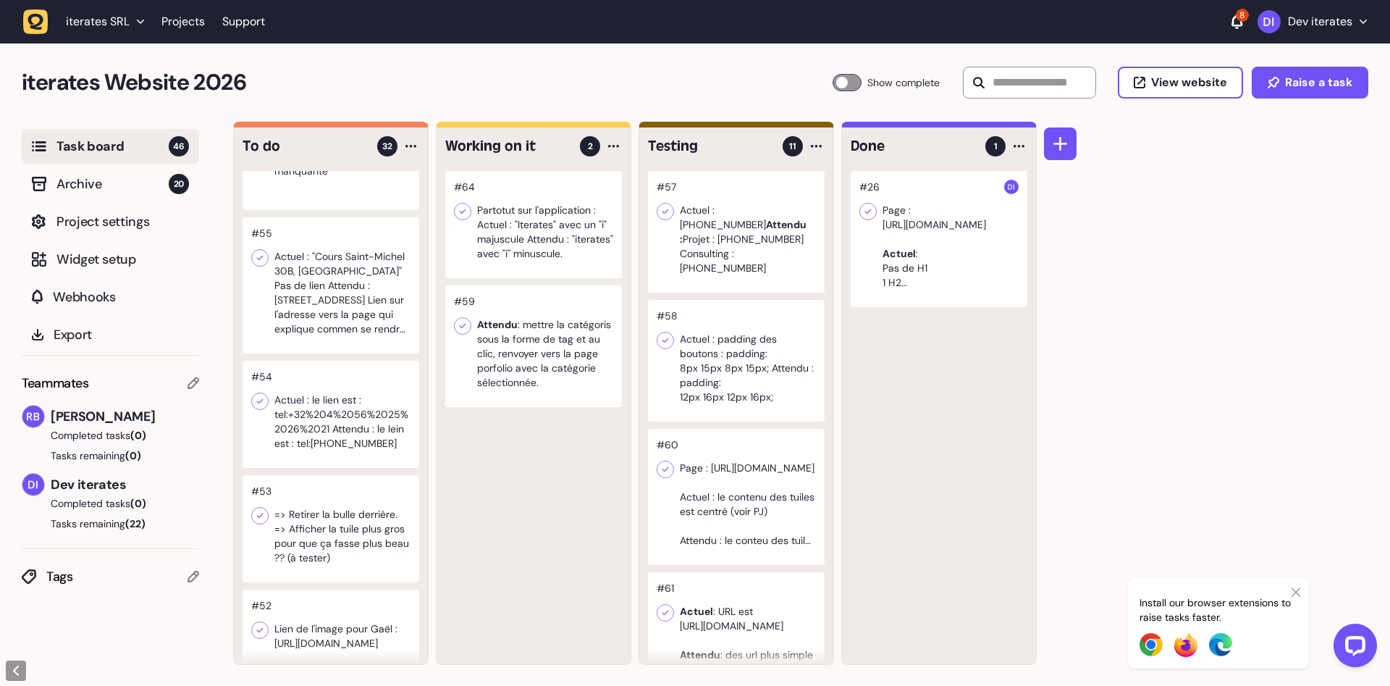
click at [334, 456] on div at bounding box center [331, 414] width 177 height 107
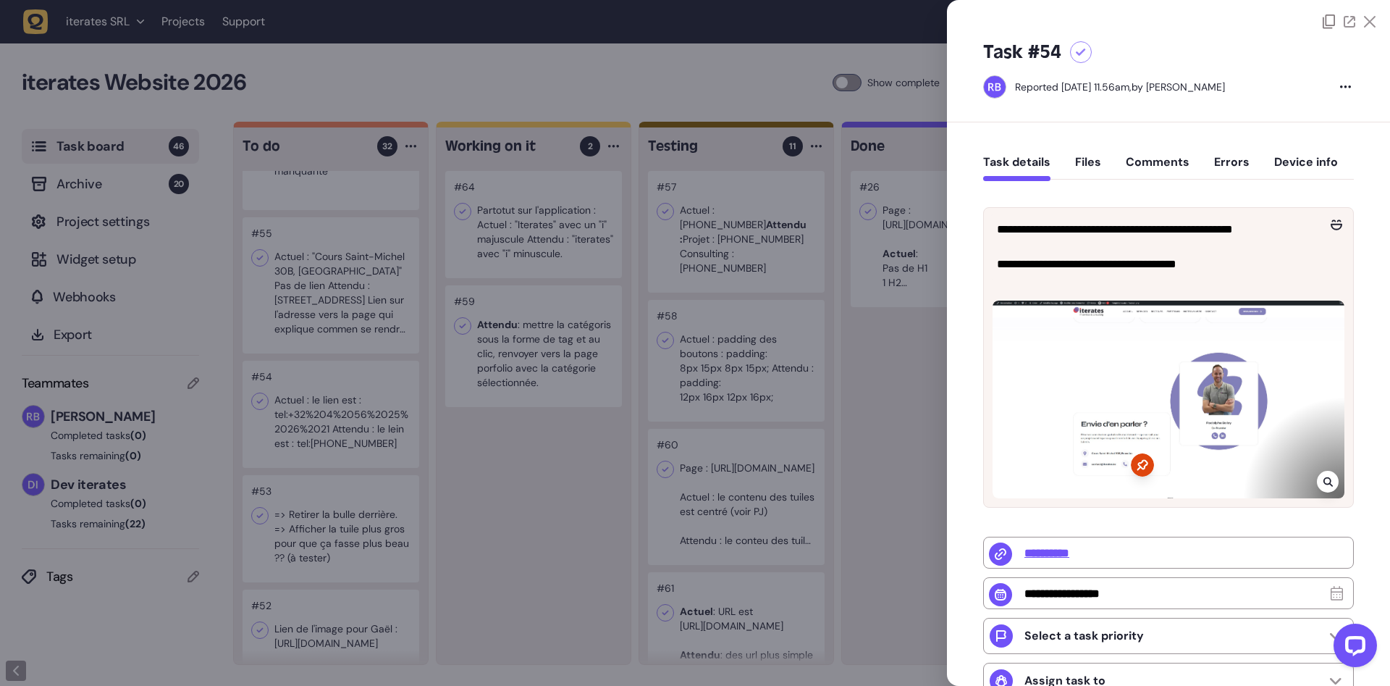
click at [594, 485] on div at bounding box center [695, 343] width 1390 height 686
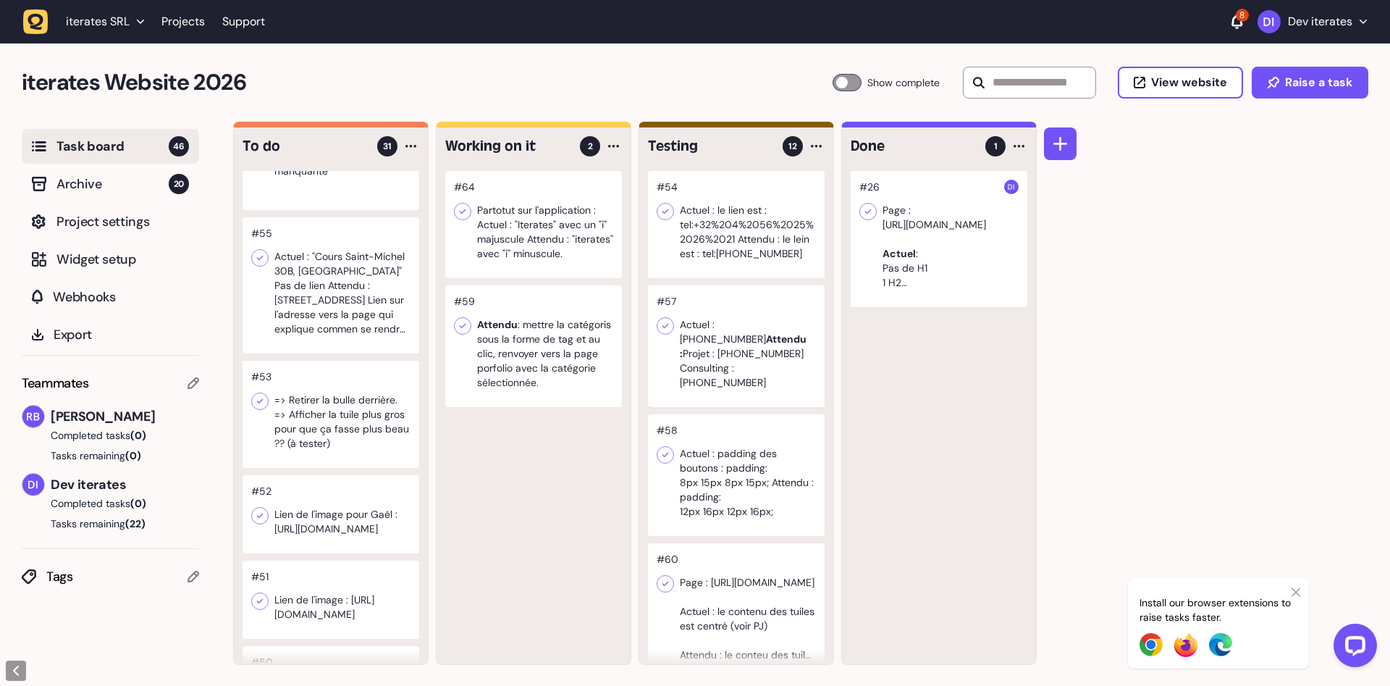
click at [339, 422] on div at bounding box center [331, 414] width 177 height 107
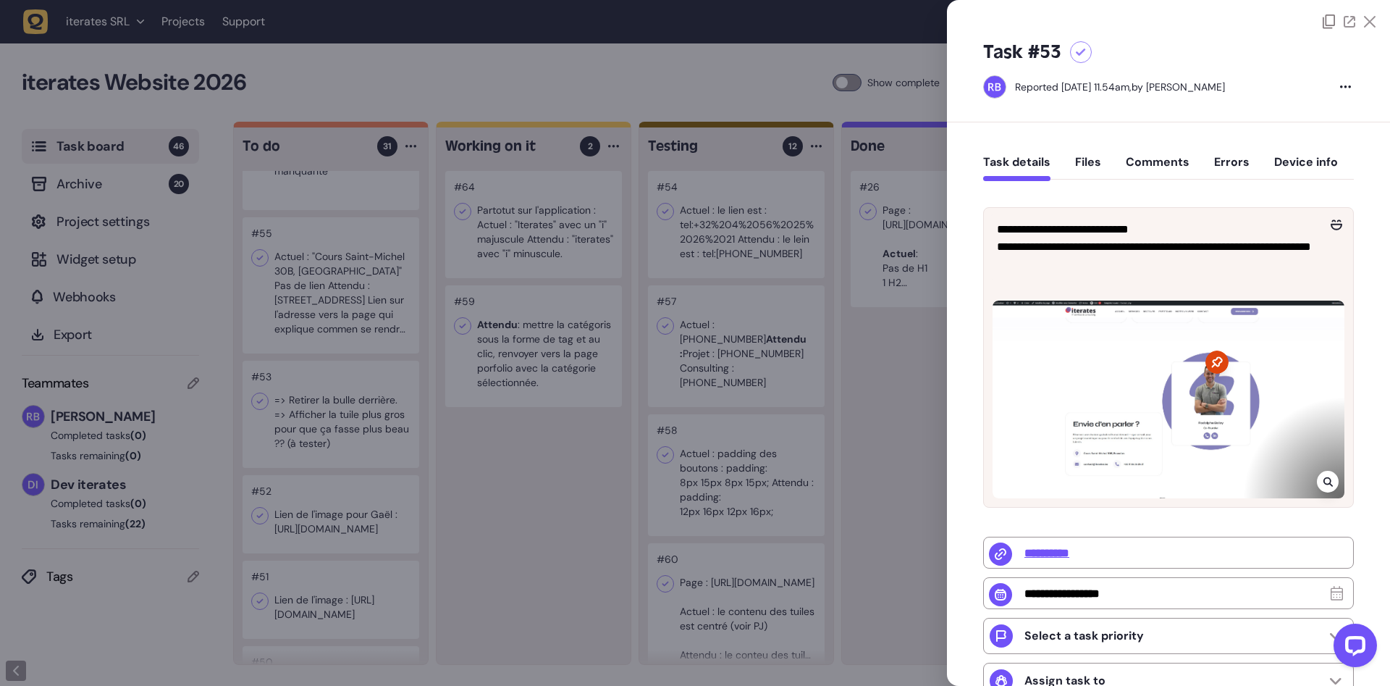
click at [451, 433] on div at bounding box center [695, 343] width 1390 height 686
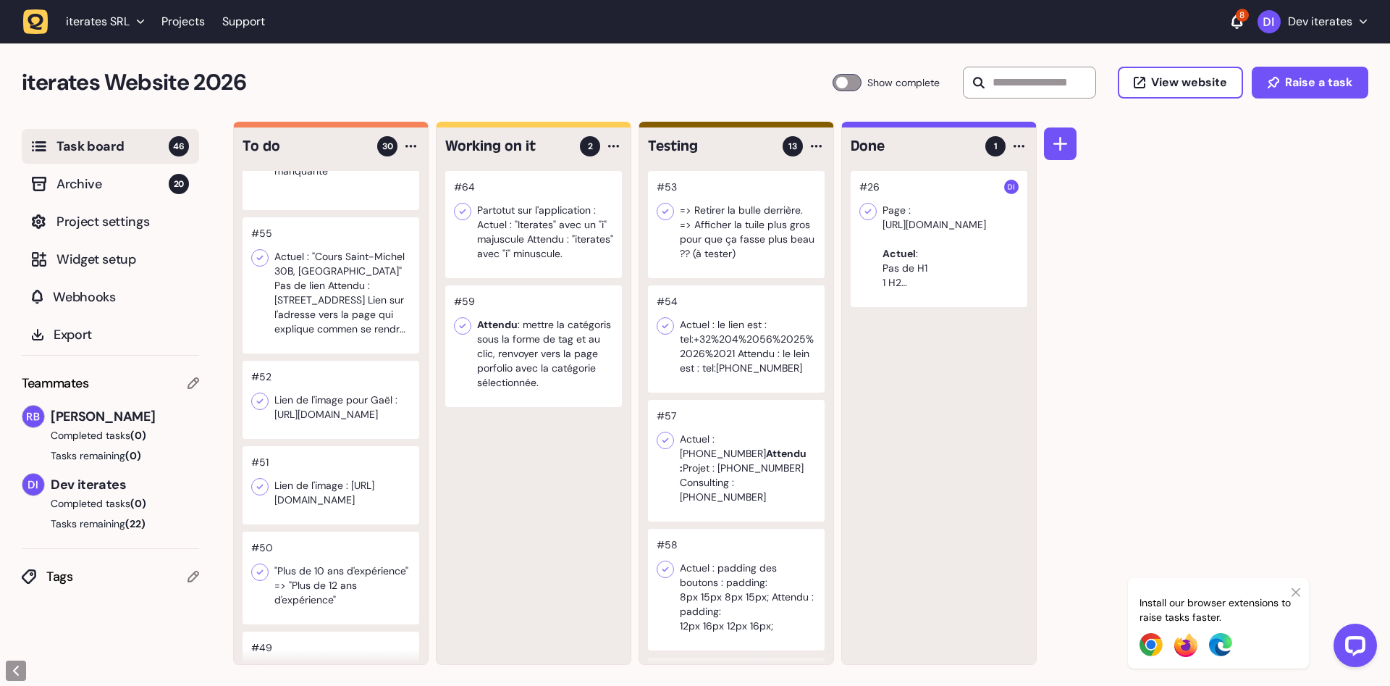
click at [348, 437] on div at bounding box center [331, 400] width 177 height 78
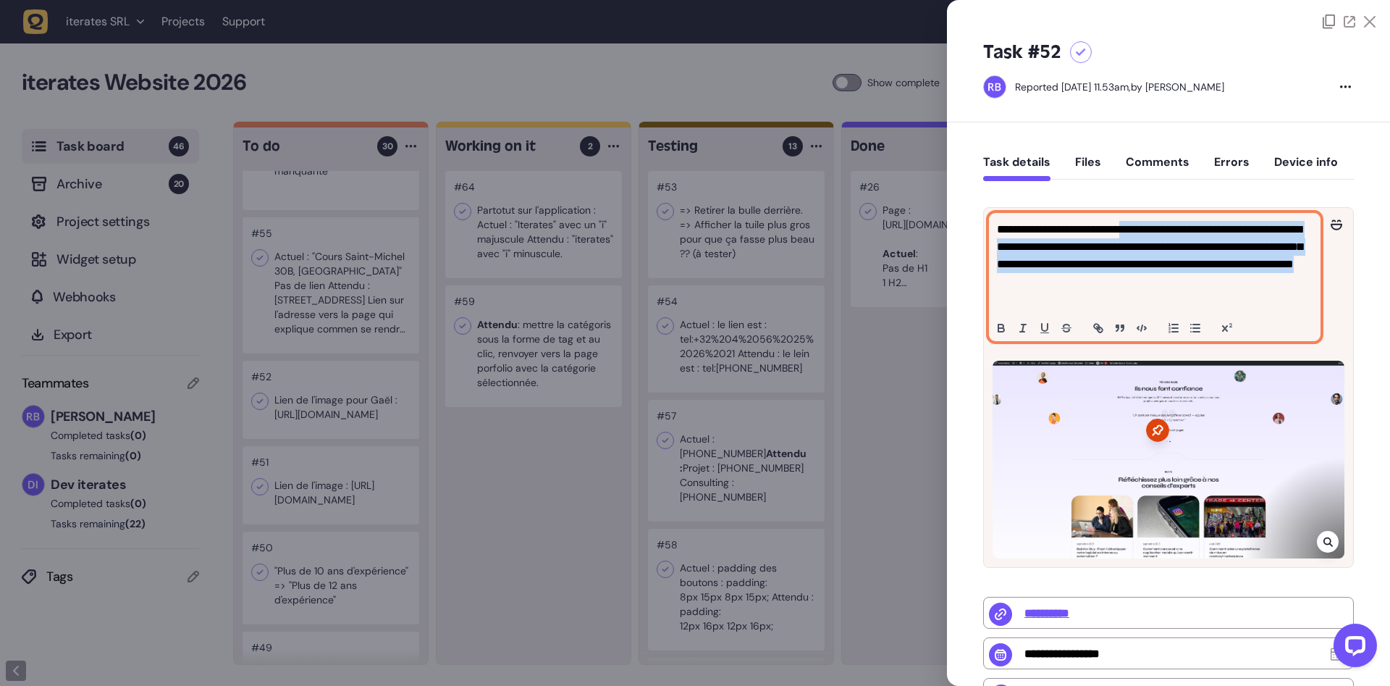
drag, startPoint x: 1140, startPoint y: 230, endPoint x: 1161, endPoint y: 301, distance: 74.9
click at [1161, 301] on p "**********" at bounding box center [1155, 264] width 316 height 87
copy p "**********"
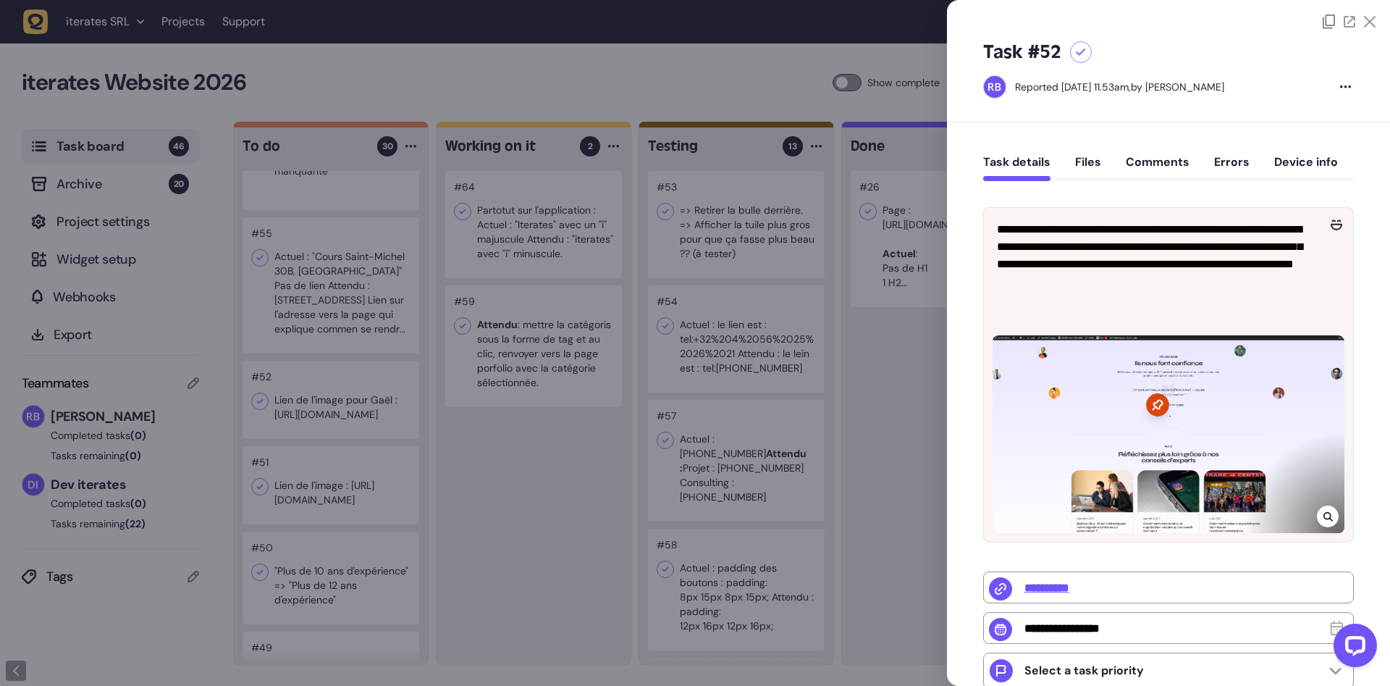
drag, startPoint x: 520, startPoint y: 573, endPoint x: 421, endPoint y: 476, distance: 137.7
click at [520, 572] on div at bounding box center [695, 343] width 1390 height 686
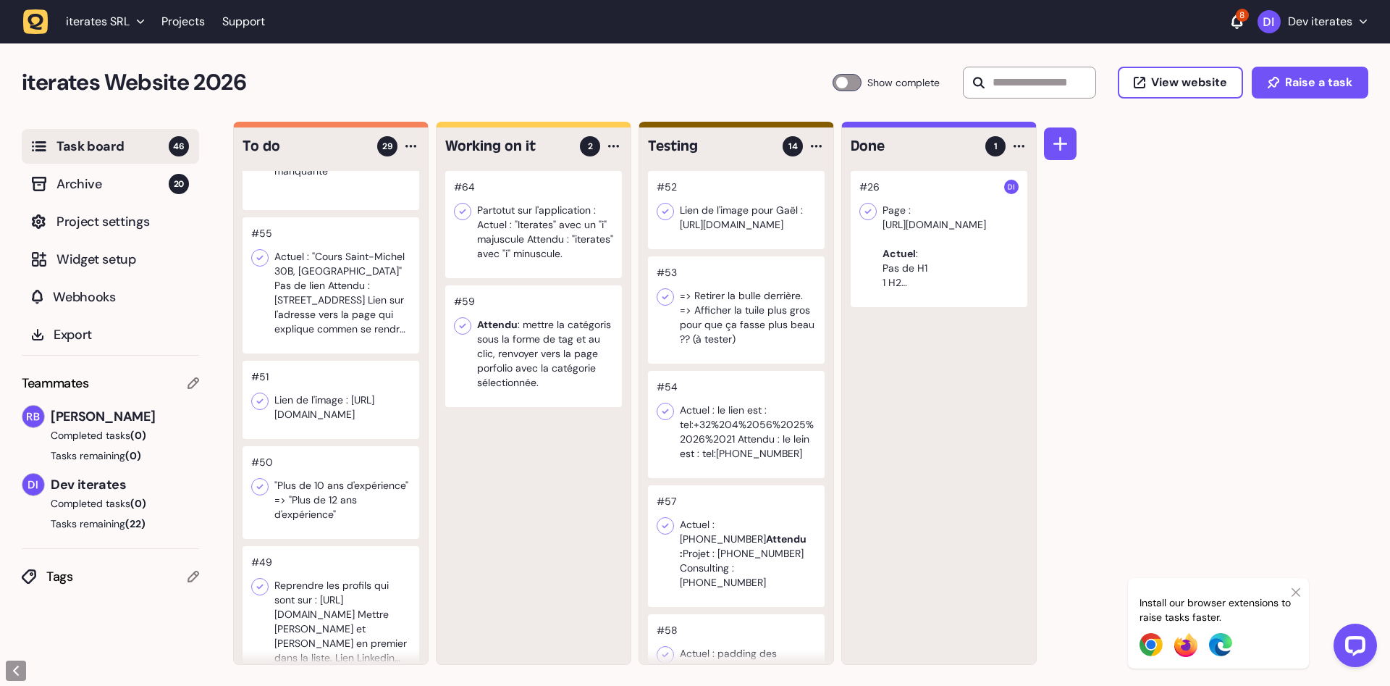
click at [350, 439] on div at bounding box center [331, 400] width 177 height 78
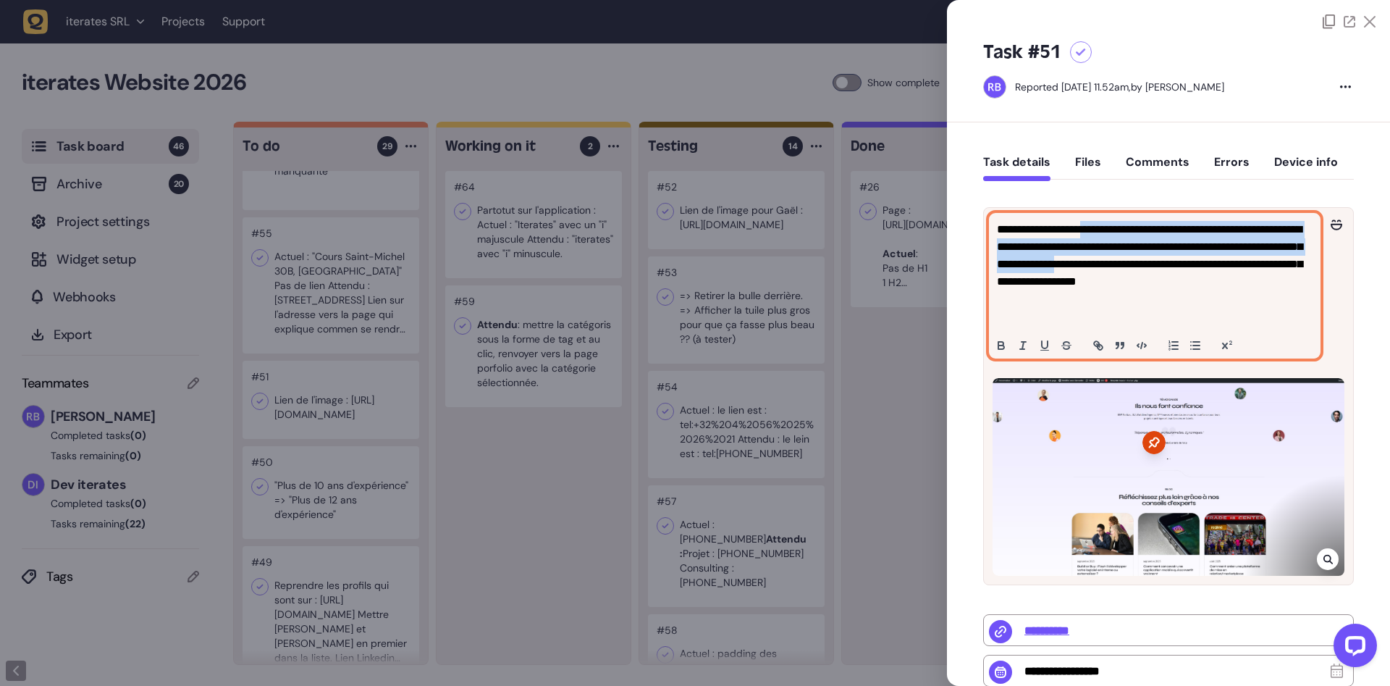
drag, startPoint x: 1088, startPoint y: 231, endPoint x: 1127, endPoint y: 292, distance: 72.3
click at [1127, 288] on p "**********" at bounding box center [1155, 273] width 316 height 104
drag, startPoint x: 1124, startPoint y: 313, endPoint x: 1085, endPoint y: 223, distance: 98.9
click at [1085, 223] on p "**********" at bounding box center [1155, 273] width 316 height 104
copy p "**********"
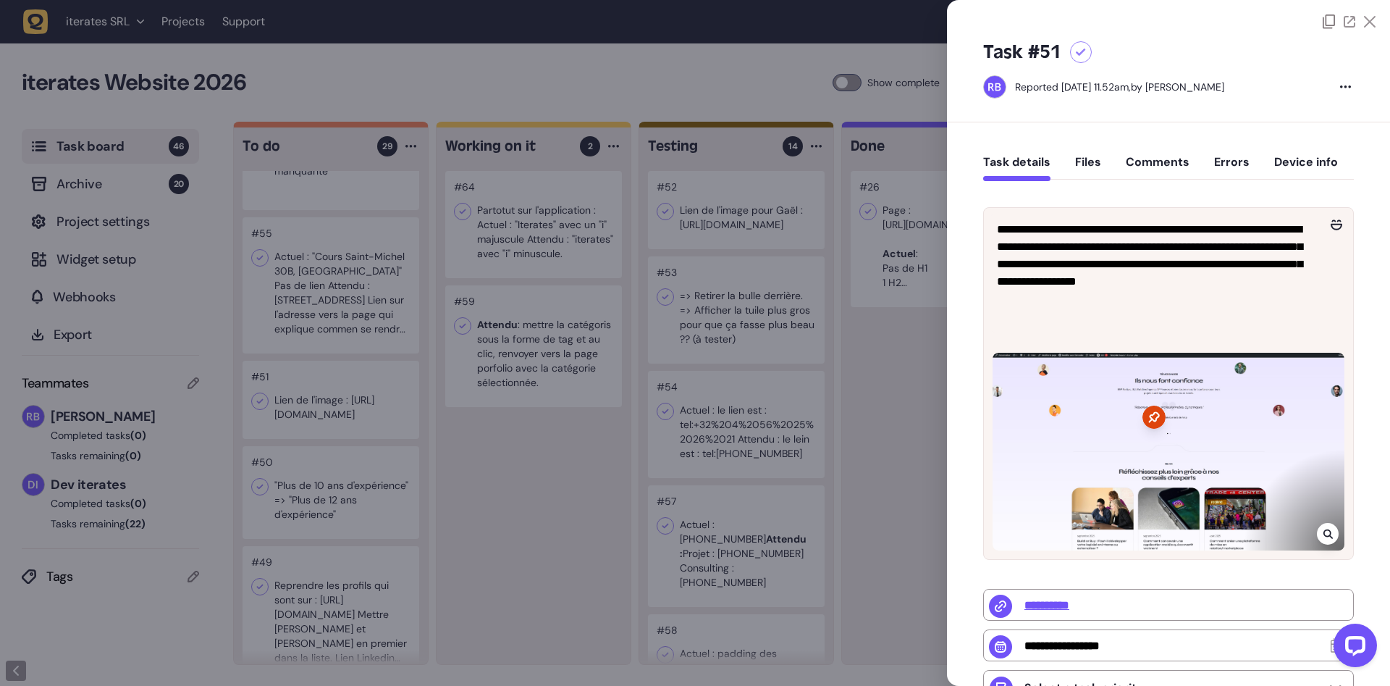
click at [559, 518] on div at bounding box center [695, 343] width 1390 height 686
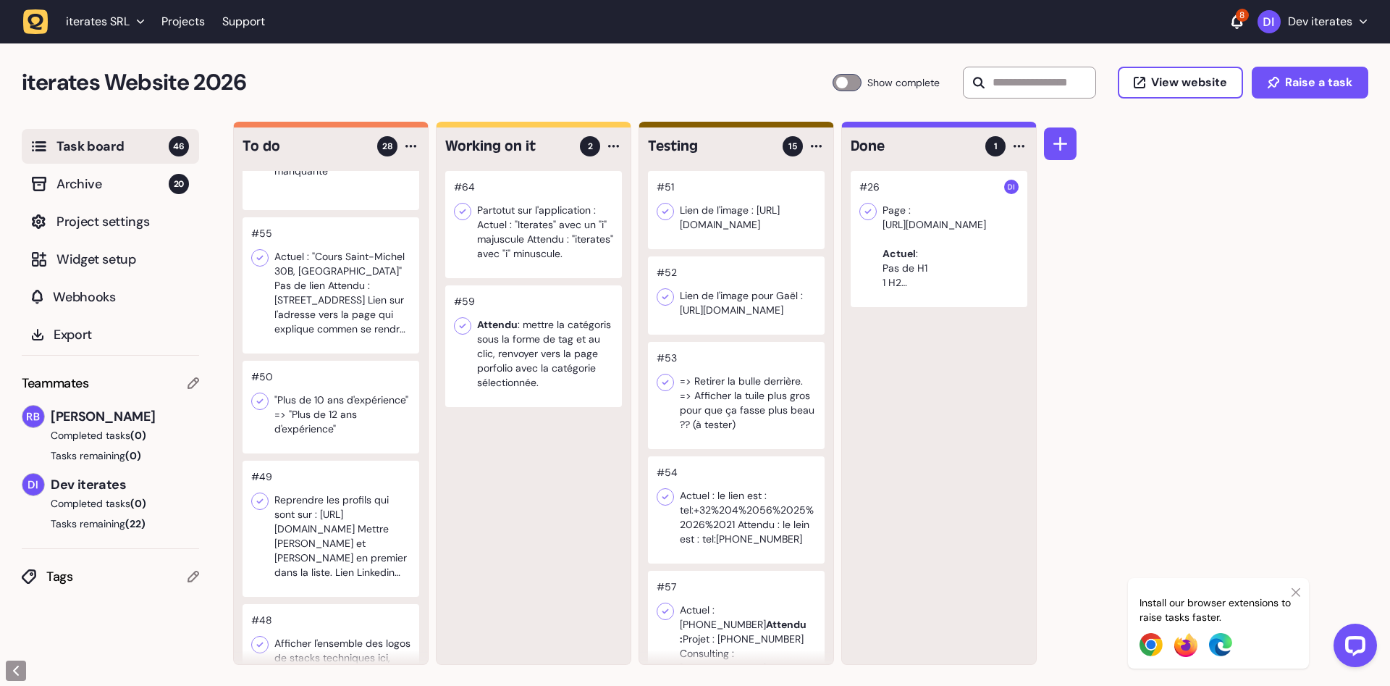
click at [350, 412] on div at bounding box center [331, 407] width 177 height 93
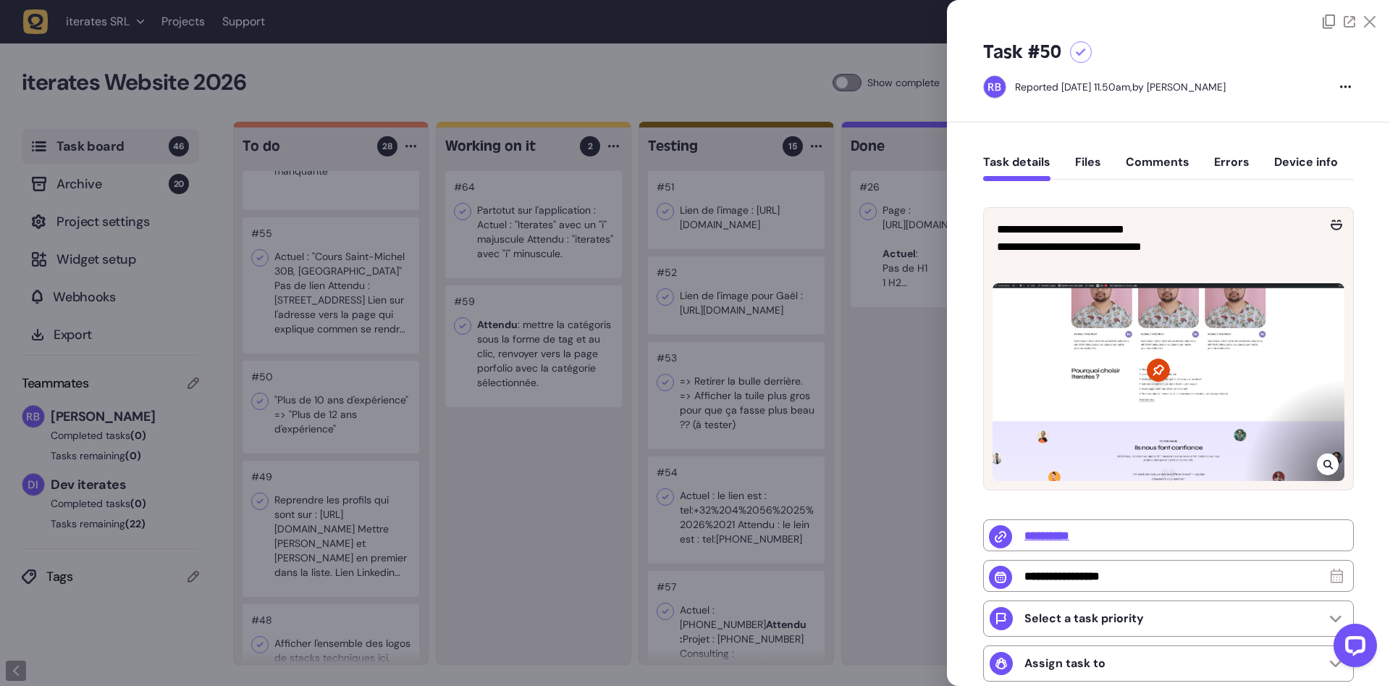
click at [655, 485] on div at bounding box center [695, 343] width 1390 height 686
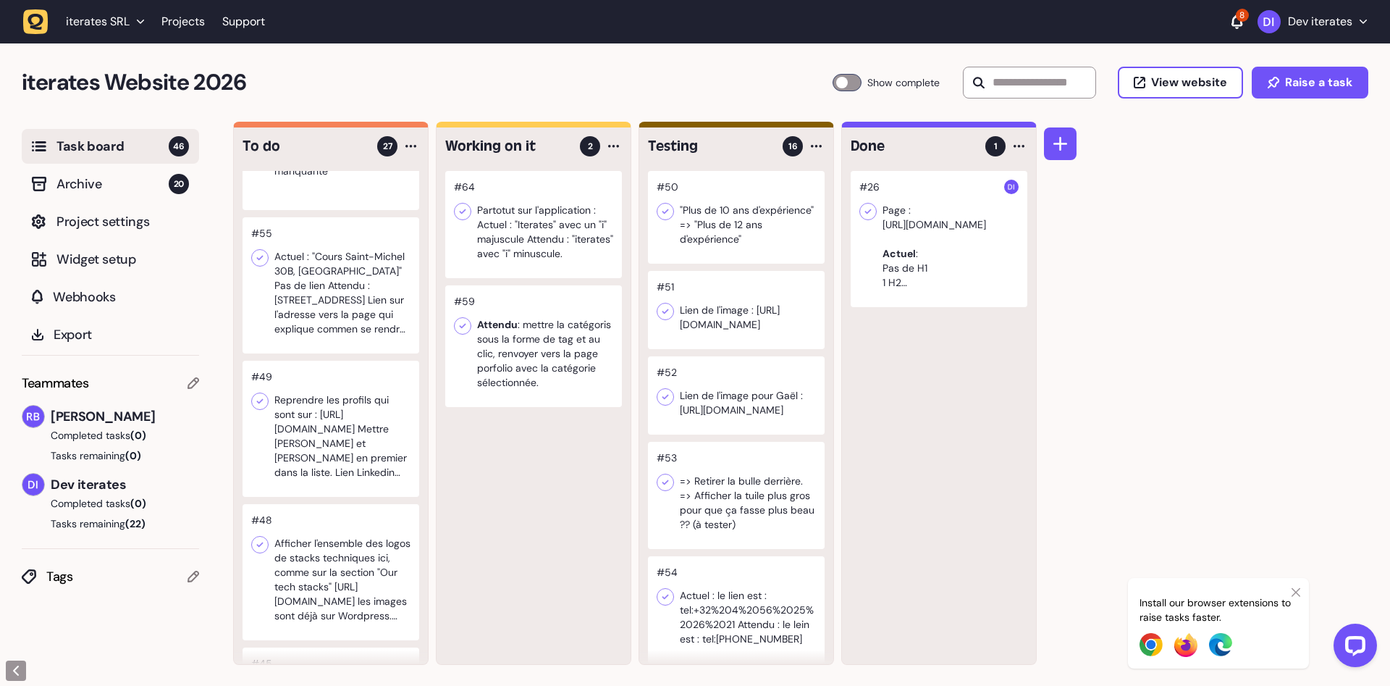
click at [287, 424] on div at bounding box center [331, 429] width 177 height 136
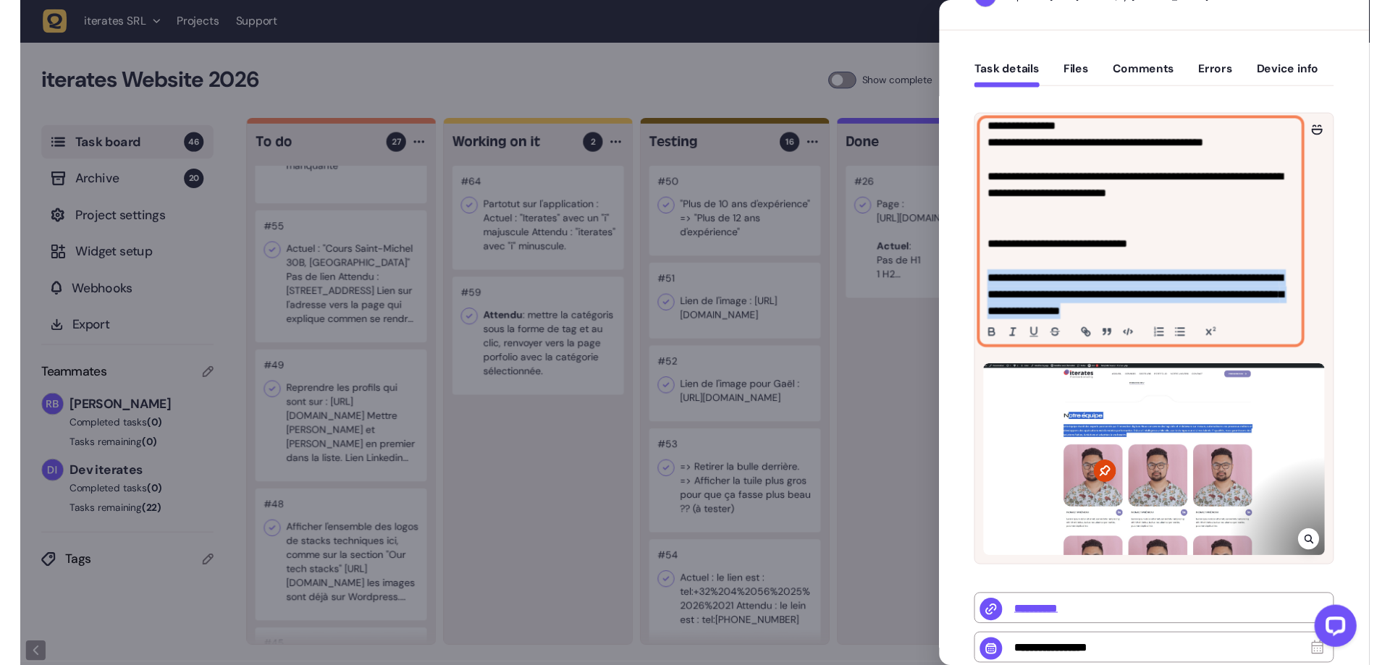
scroll to position [208, 0]
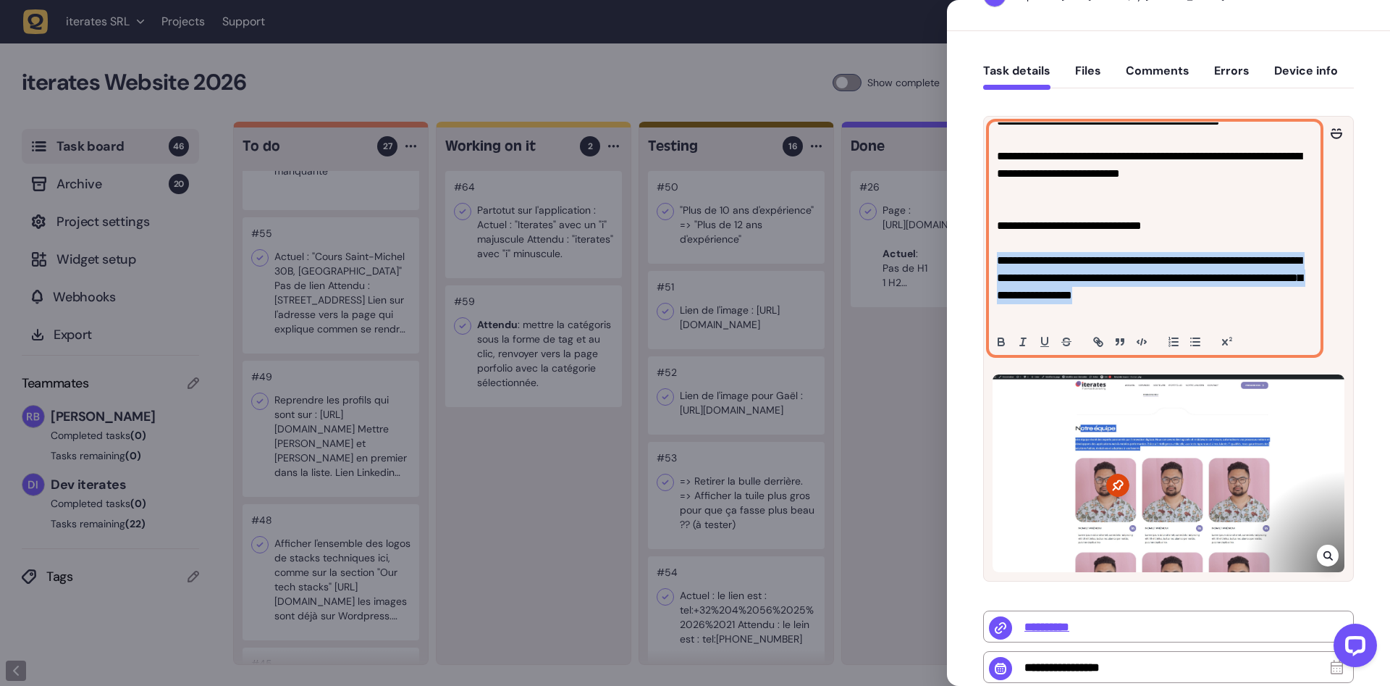
drag, startPoint x: 993, startPoint y: 287, endPoint x: 1314, endPoint y: 331, distance: 323.8
click at [1314, 331] on div "**********" at bounding box center [1155, 238] width 330 height 232
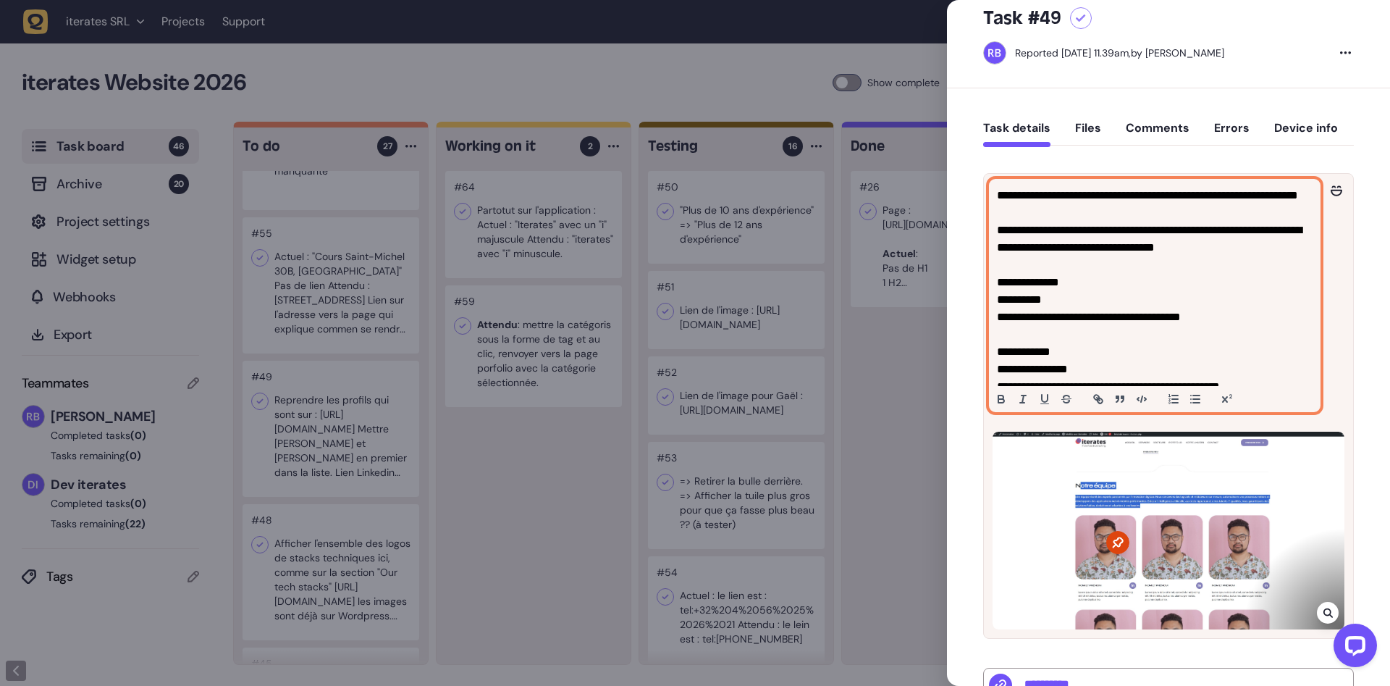
scroll to position [0, 0]
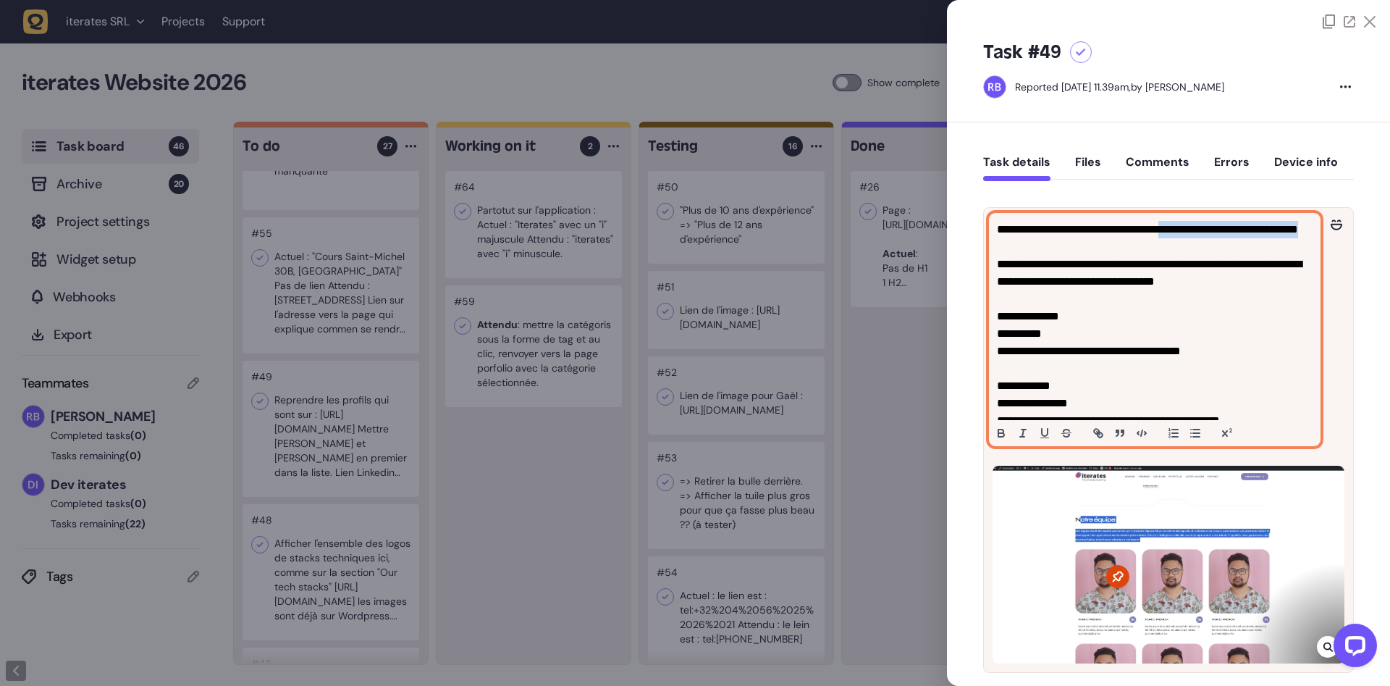
drag, startPoint x: 1181, startPoint y: 228, endPoint x: 1194, endPoint y: 247, distance: 22.9
click at [1194, 247] on p "**********" at bounding box center [1155, 360] width 316 height 278
click at [1013, 352] on p "**********" at bounding box center [1155, 360] width 316 height 278
click at [1043, 337] on p "**********" at bounding box center [1155, 360] width 316 height 278
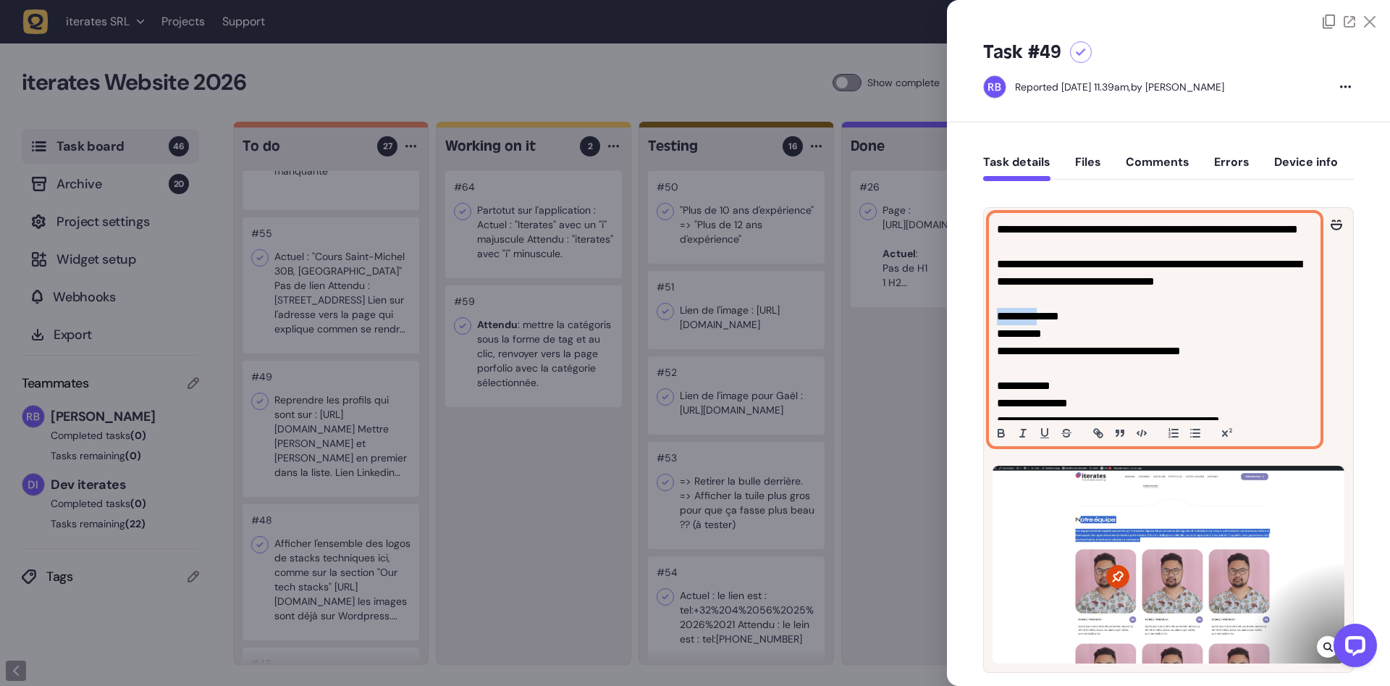
click at [1043, 337] on p "**********" at bounding box center [1155, 360] width 316 height 278
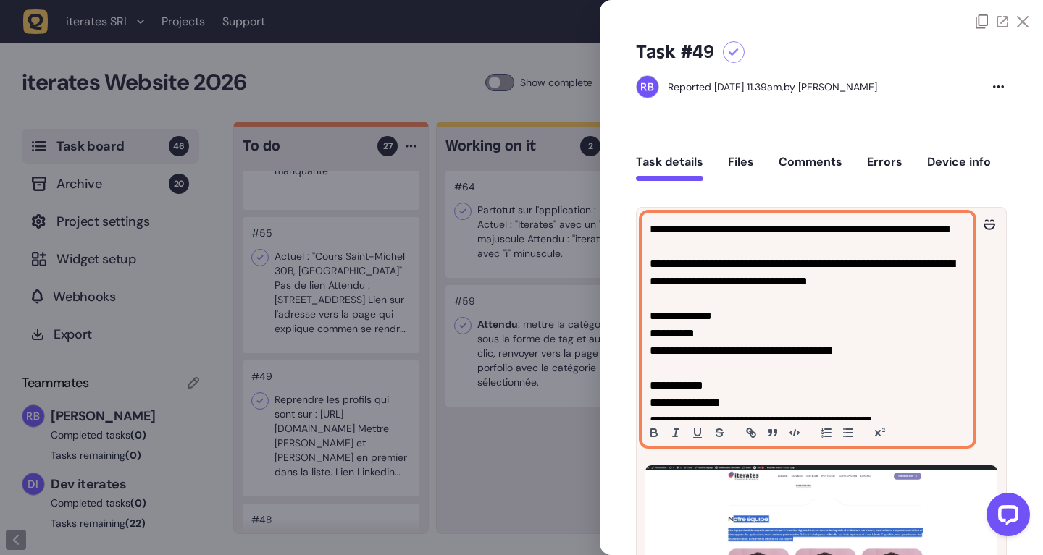
click at [676, 352] on p "**********" at bounding box center [807, 360] width 316 height 278
click at [732, 366] on p "**********" at bounding box center [807, 360] width 316 height 278
drag, startPoint x: 881, startPoint y: 367, endPoint x: 639, endPoint y: 365, distance: 242.6
click at [642, 365] on div "**********" at bounding box center [807, 330] width 330 height 232
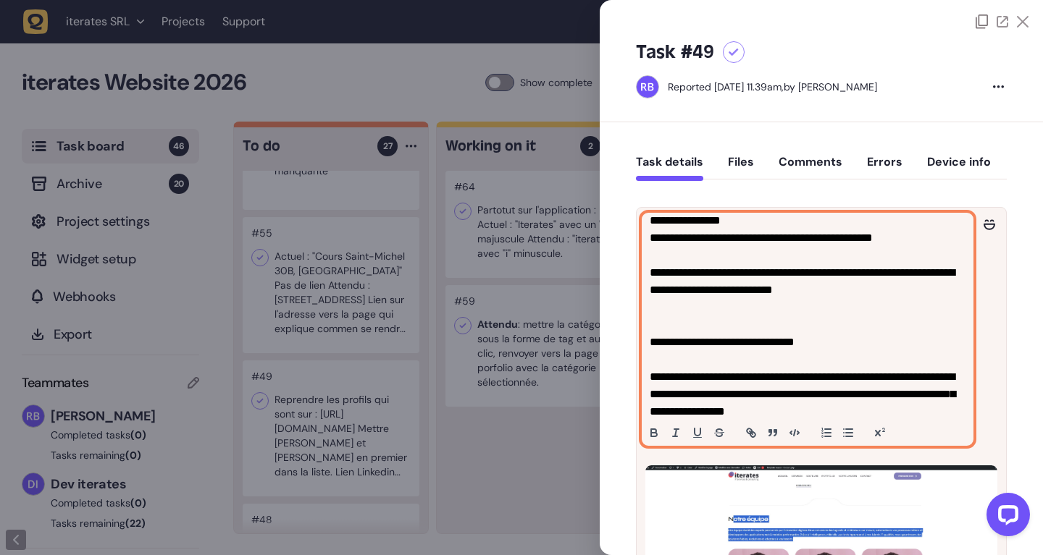
scroll to position [91, 0]
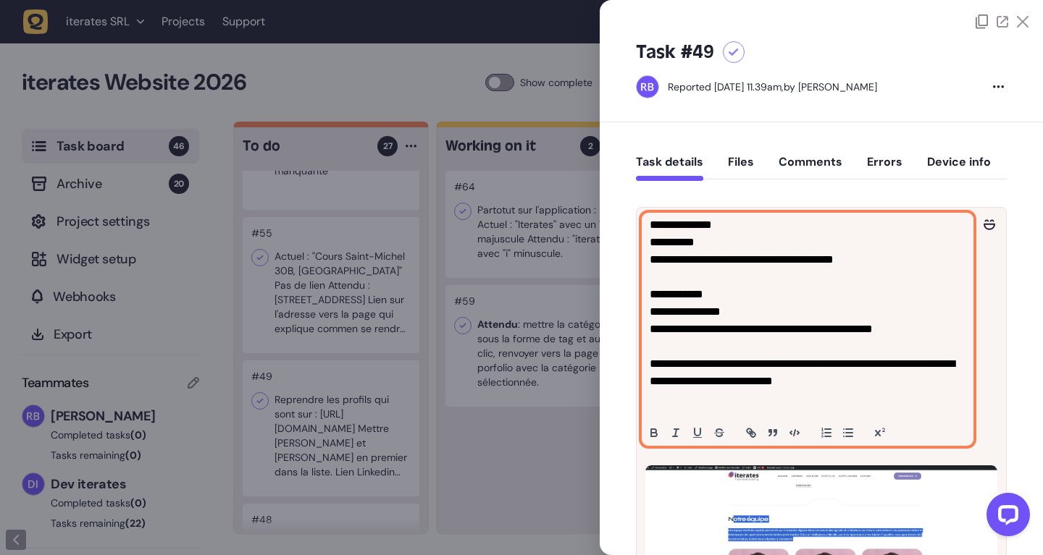
click at [744, 349] on p "**********" at bounding box center [807, 269] width 316 height 278
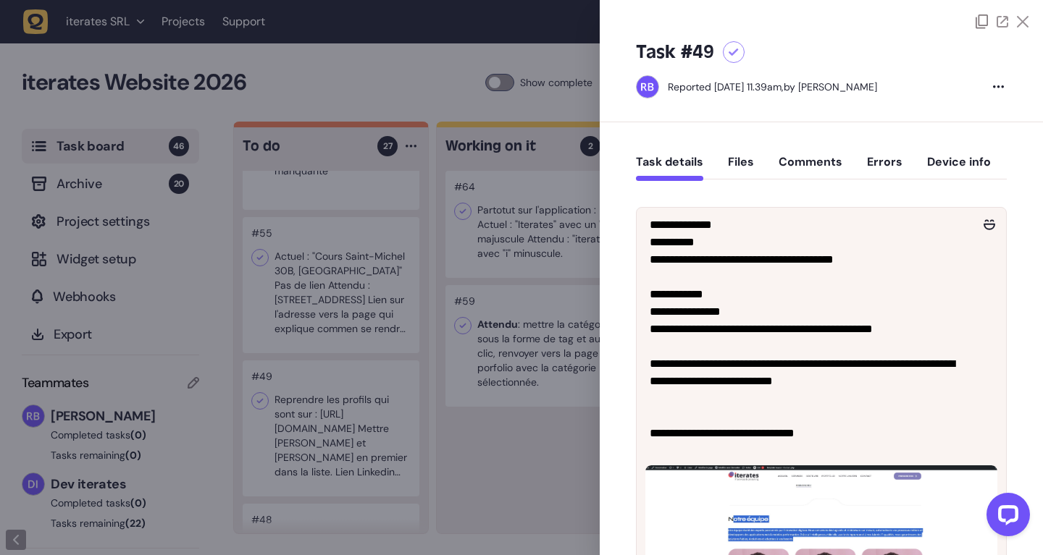
click at [523, 456] on div at bounding box center [521, 277] width 1043 height 555
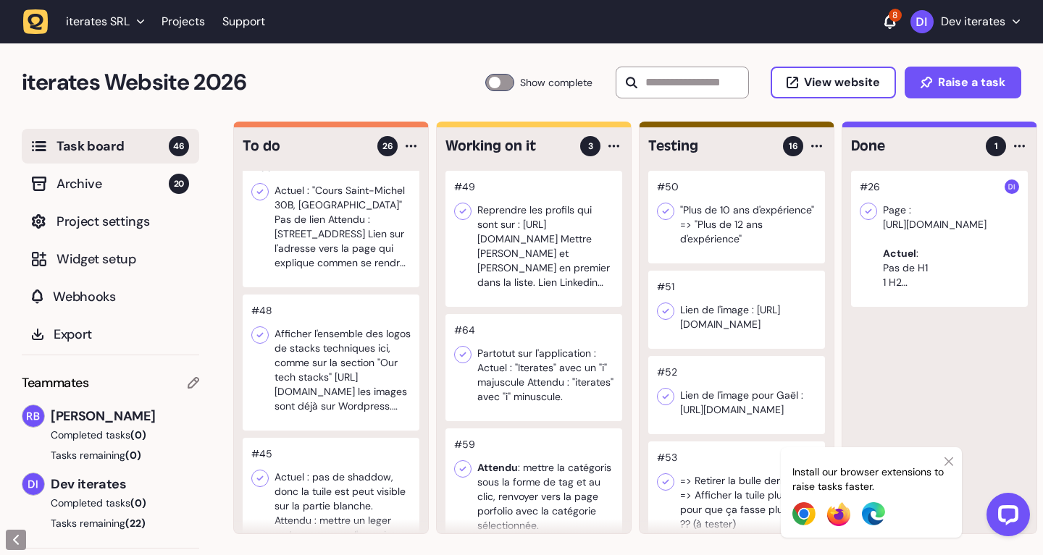
scroll to position [274, 0]
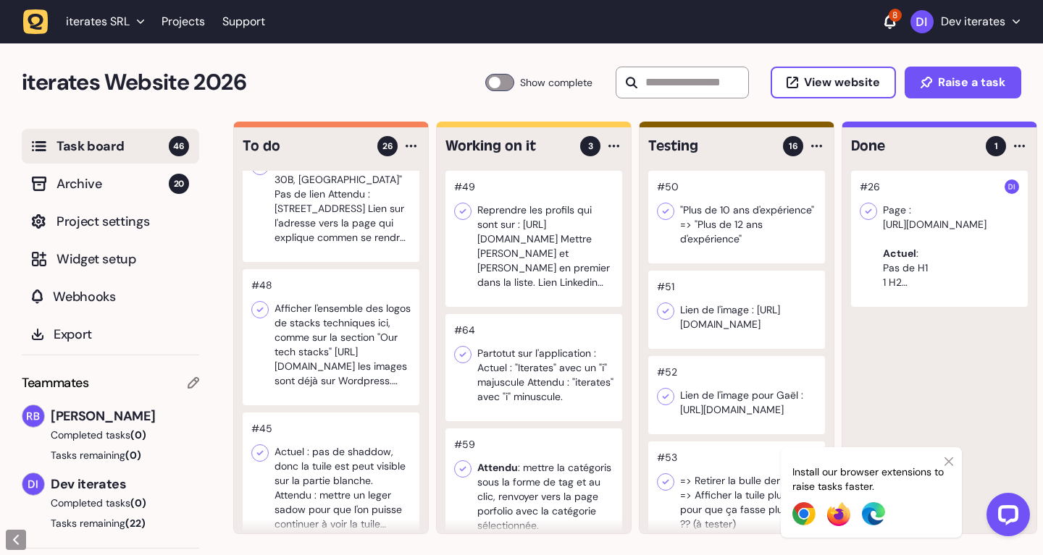
click at [296, 338] on div at bounding box center [331, 337] width 177 height 136
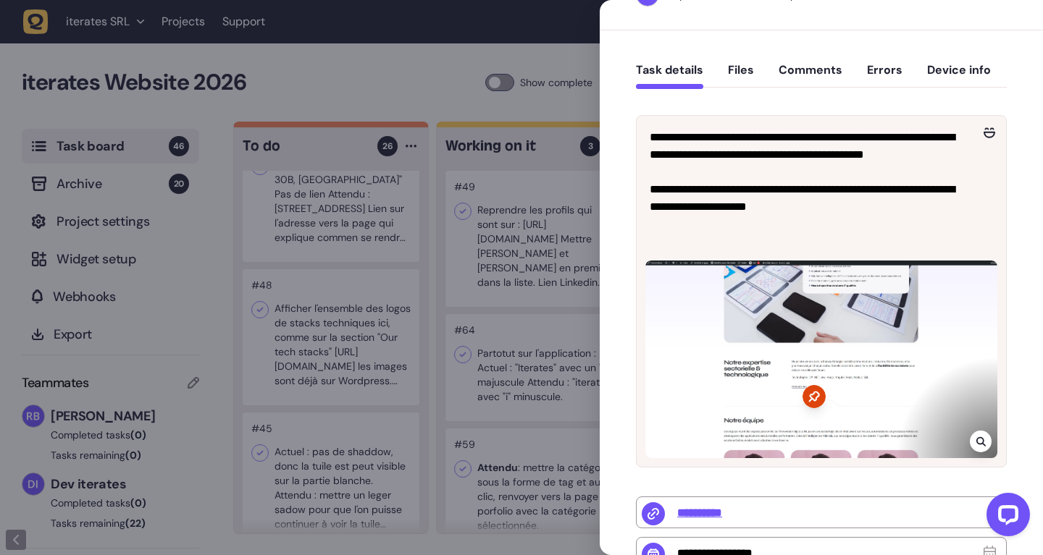
scroll to position [182, 0]
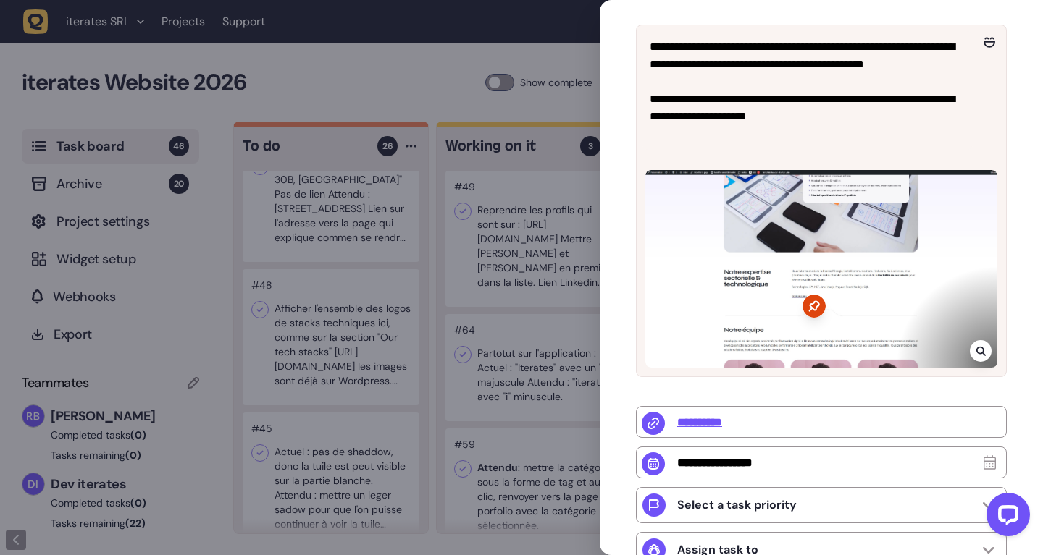
click at [485, 236] on div at bounding box center [521, 277] width 1043 height 555
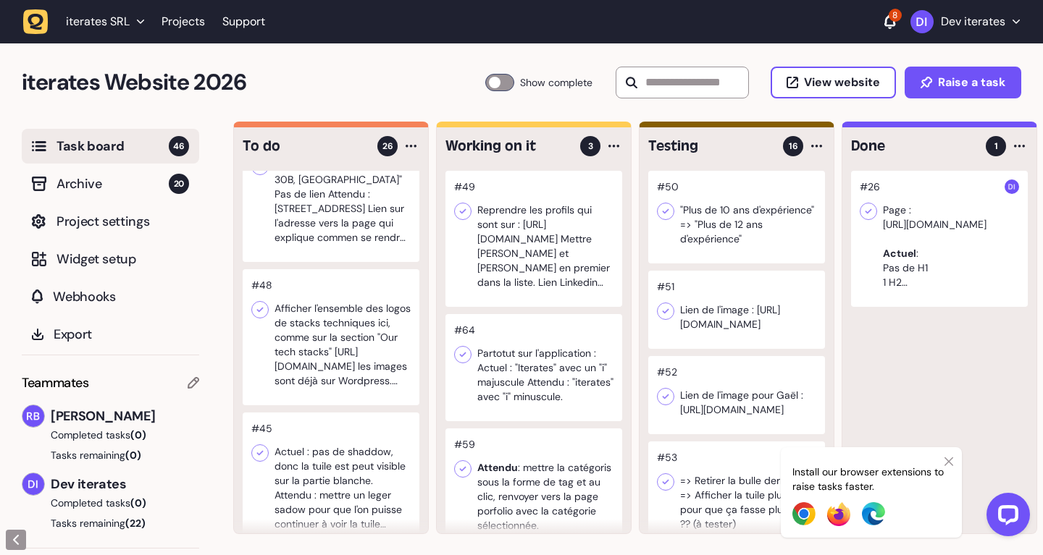
click at [351, 424] on div at bounding box center [331, 481] width 177 height 136
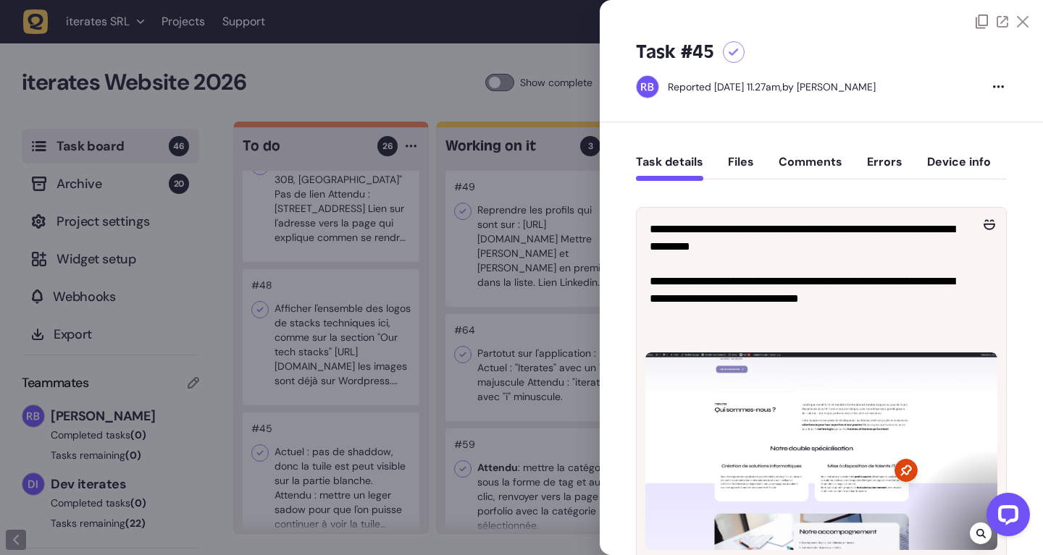
click at [390, 364] on div at bounding box center [521, 277] width 1043 height 555
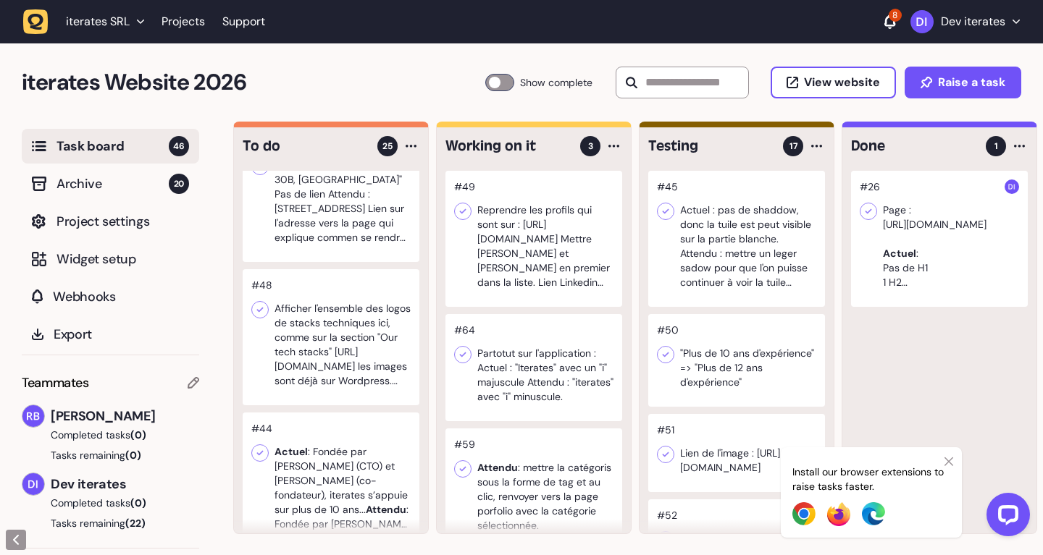
click at [345, 463] on div at bounding box center [331, 481] width 177 height 136
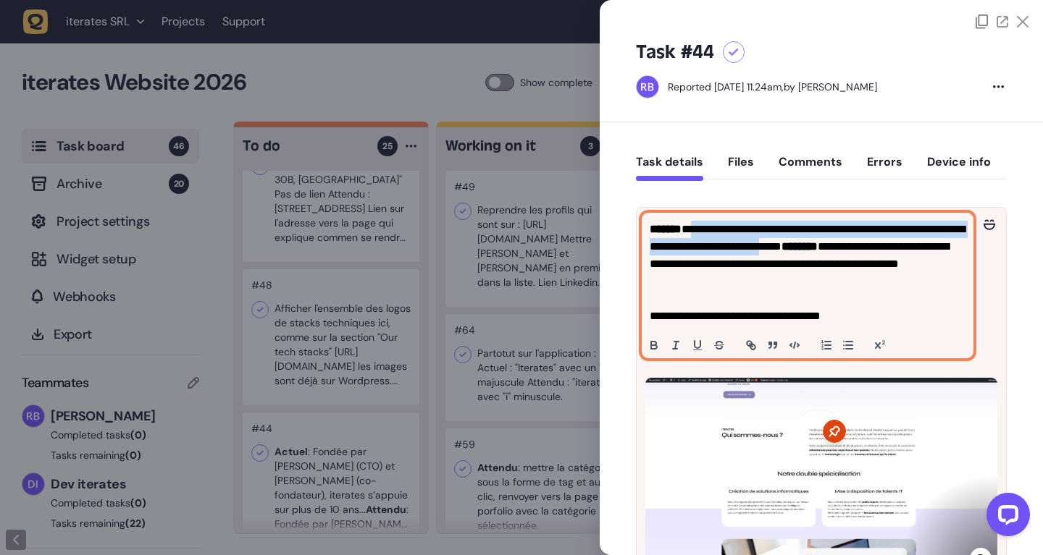
drag, startPoint x: 695, startPoint y: 230, endPoint x: 899, endPoint y: 253, distance: 205.4
click at [899, 253] on p "**********" at bounding box center [807, 264] width 316 height 87
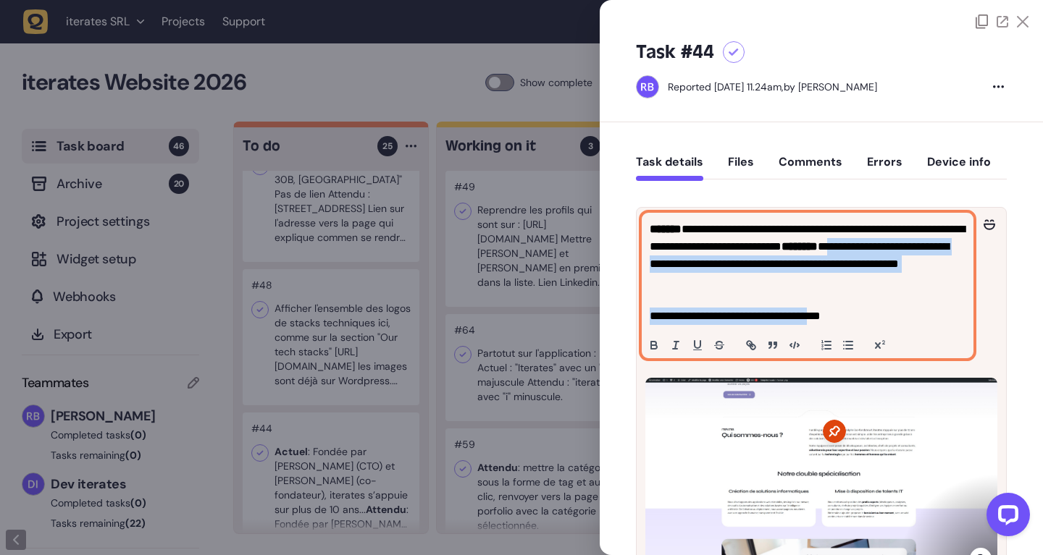
drag, startPoint x: 836, startPoint y: 318, endPoint x: 705, endPoint y: 276, distance: 137.6
click at [705, 276] on div "**********" at bounding box center [807, 286] width 330 height 144
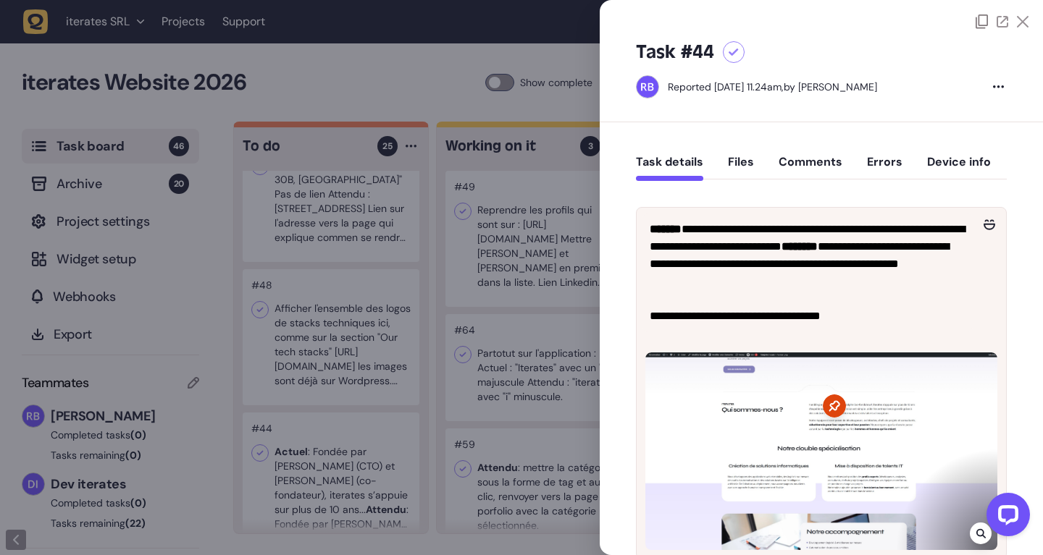
click at [433, 353] on div at bounding box center [521, 277] width 1043 height 555
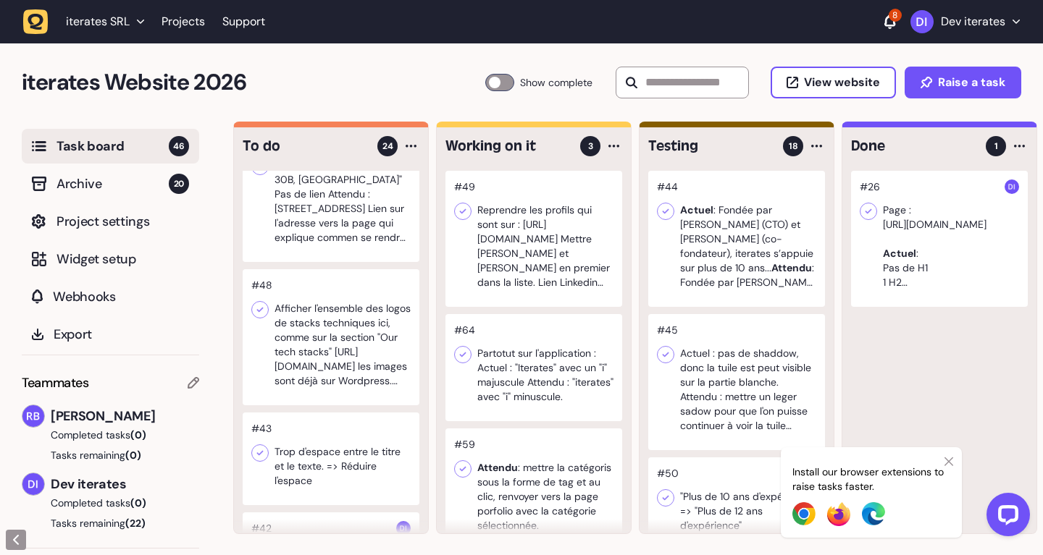
click at [350, 450] on div at bounding box center [331, 459] width 177 height 93
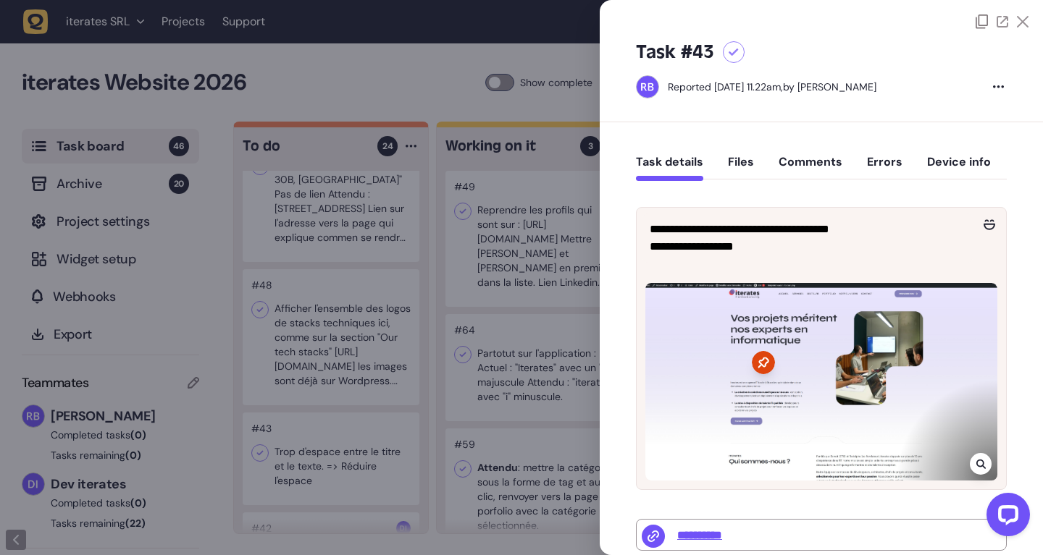
click at [511, 311] on div at bounding box center [521, 277] width 1043 height 555
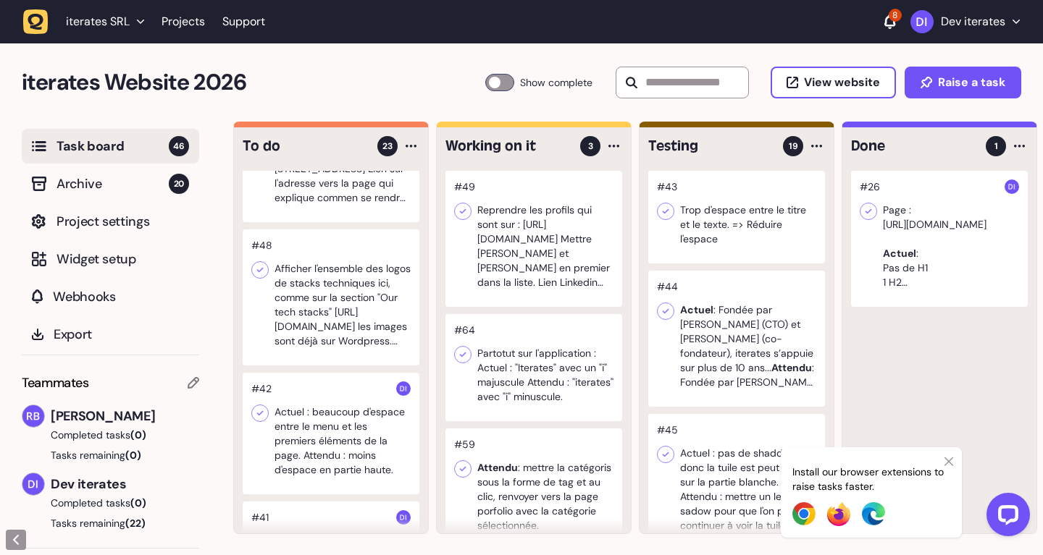
scroll to position [274, 0]
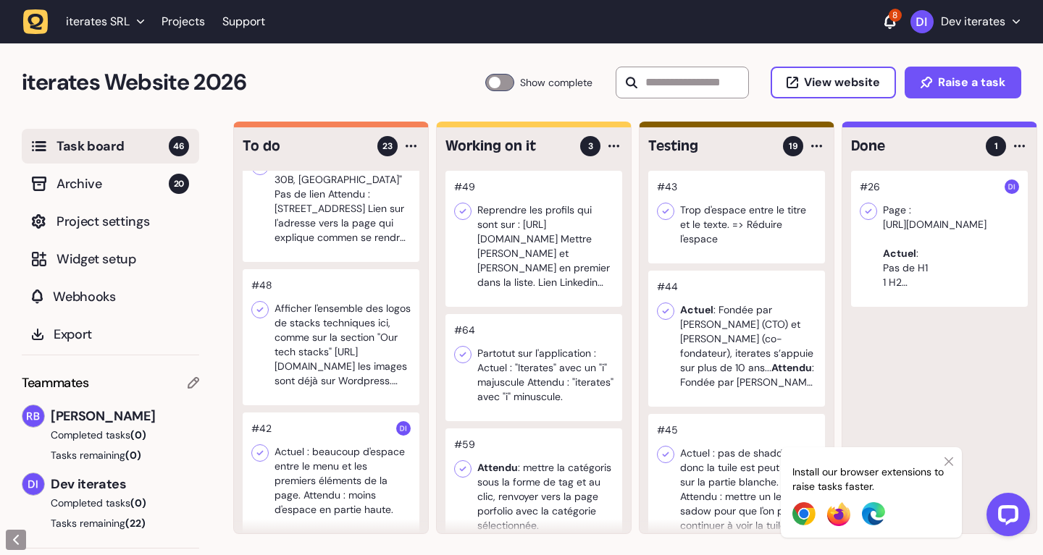
click at [335, 339] on div at bounding box center [331, 337] width 177 height 136
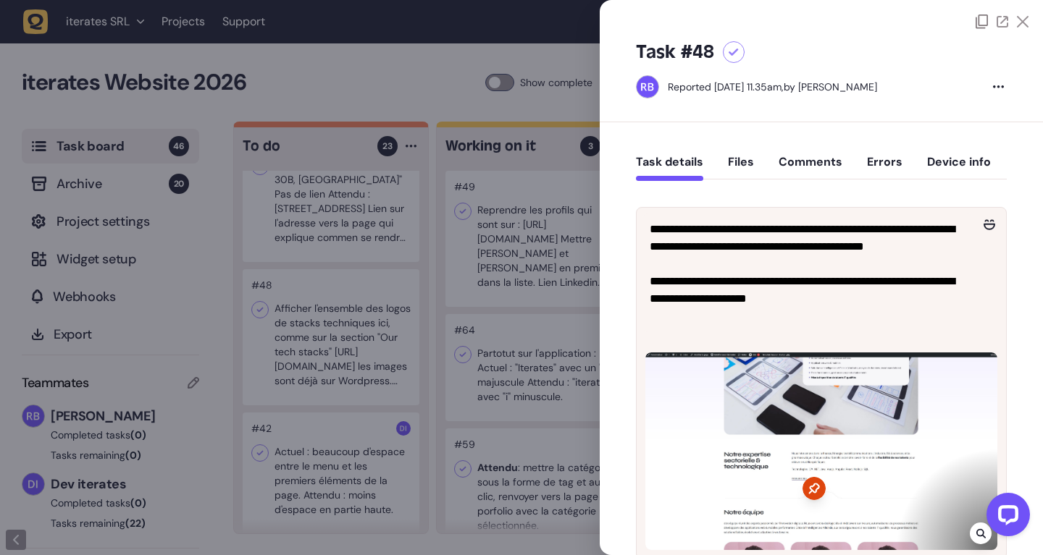
click at [335, 339] on div at bounding box center [521, 277] width 1043 height 555
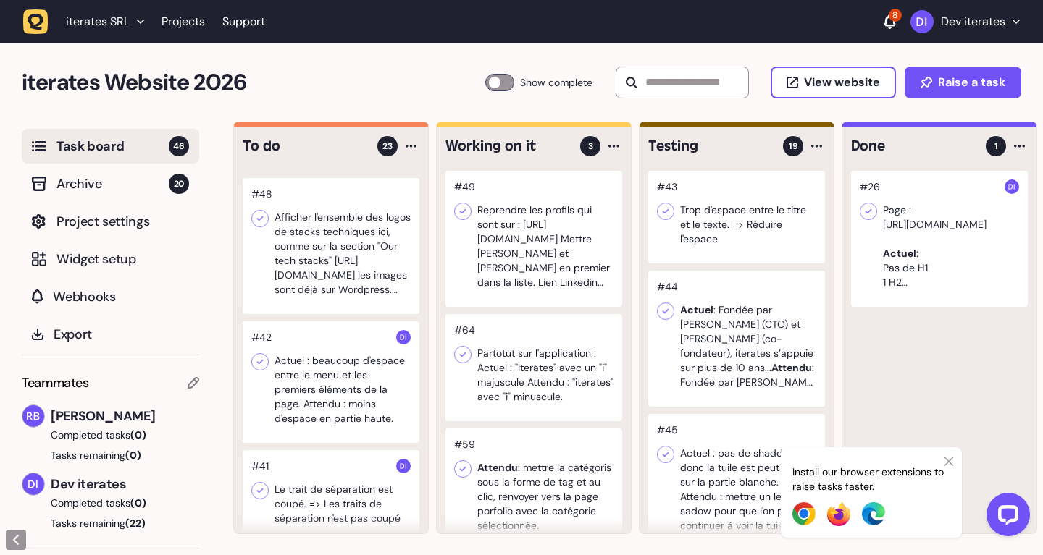
scroll to position [456, 0]
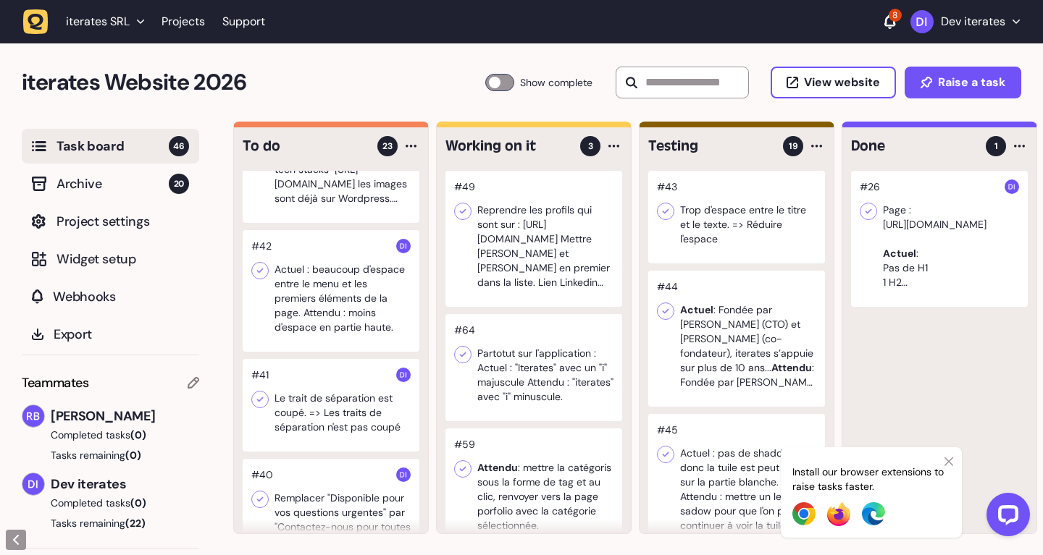
click at [340, 321] on div at bounding box center [331, 291] width 177 height 122
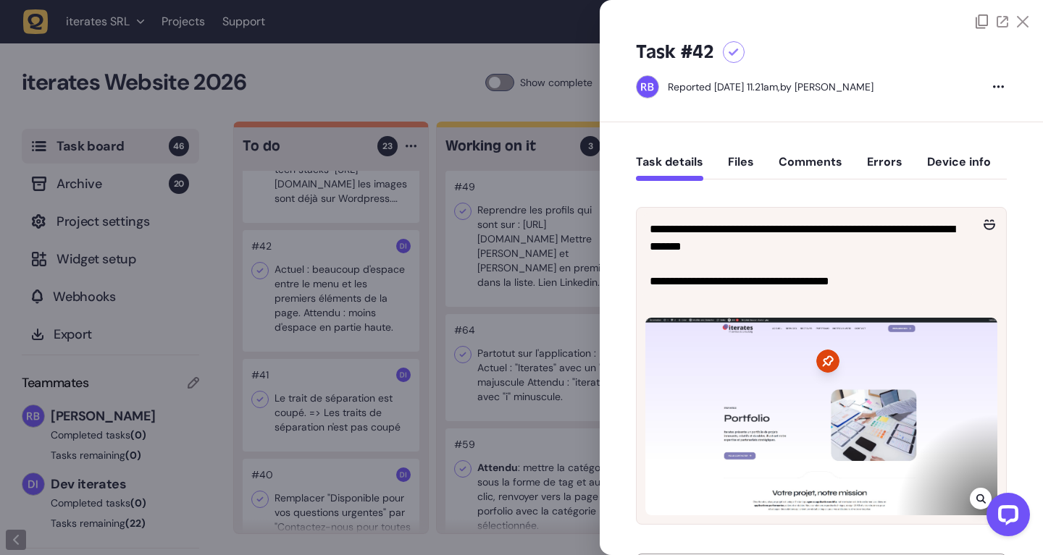
click at [486, 277] on div at bounding box center [521, 277] width 1043 height 555
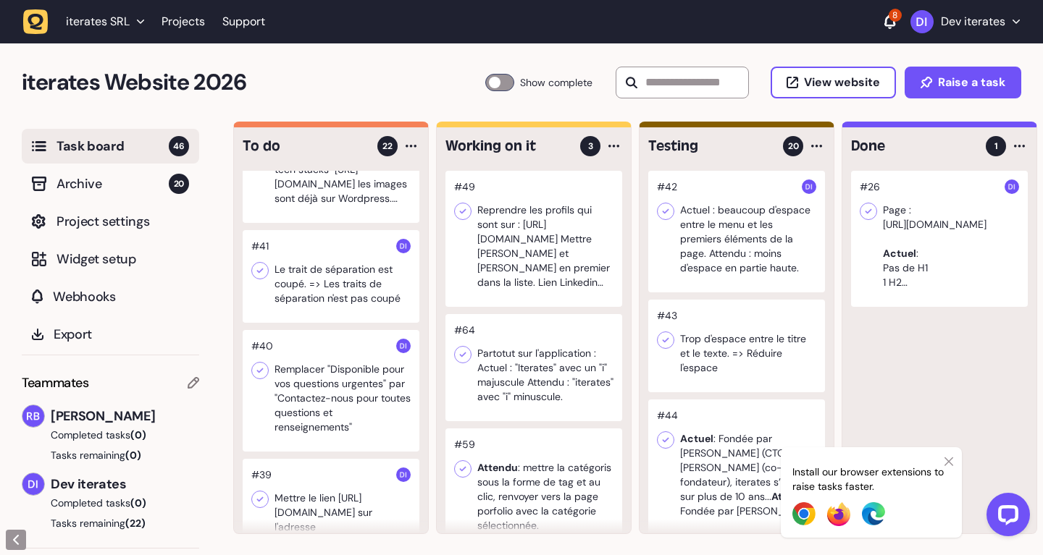
click at [277, 282] on div at bounding box center [331, 276] width 177 height 93
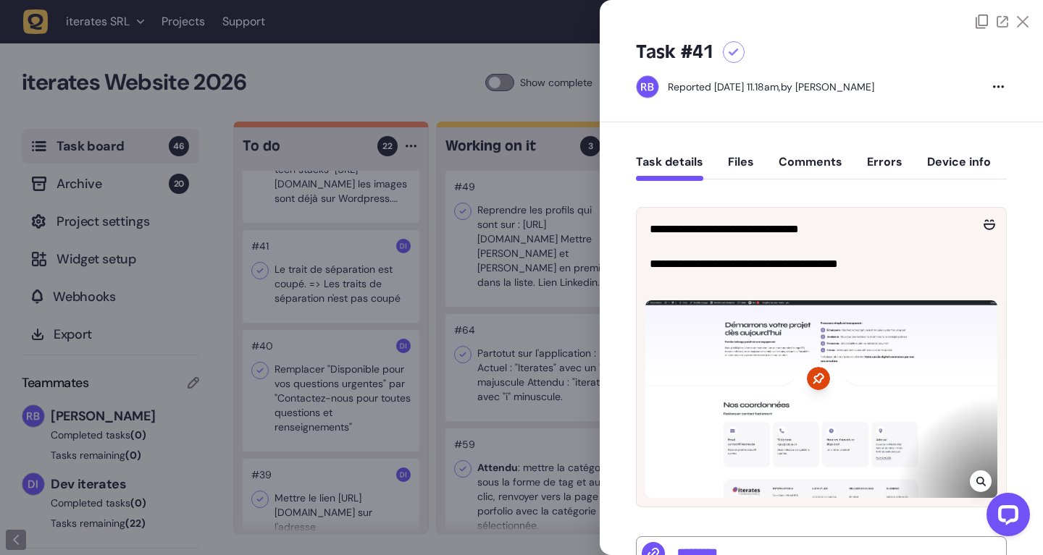
click at [985, 481] on icon at bounding box center [980, 482] width 9 height 12
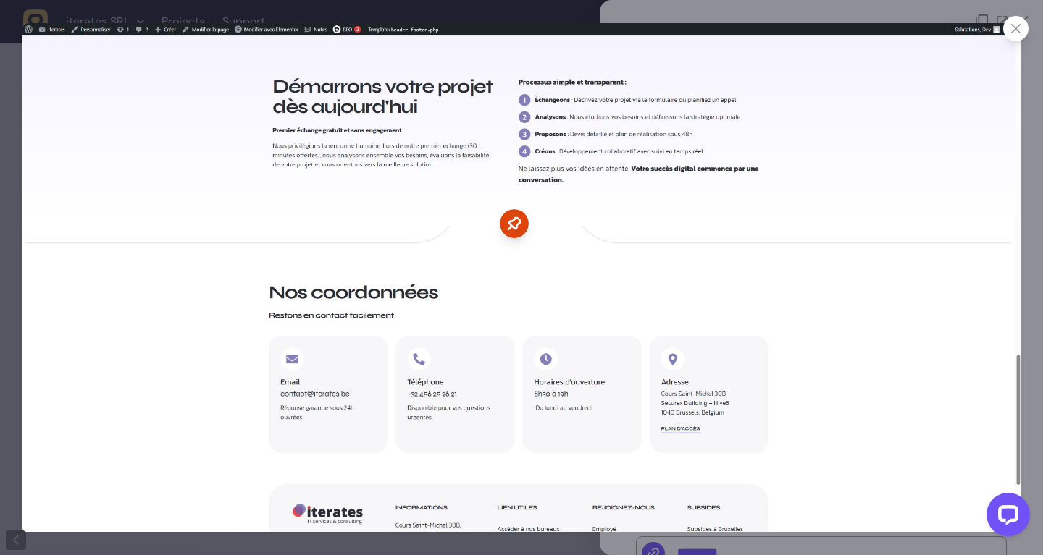
click at [1027, 332] on div at bounding box center [521, 277] width 1043 height 555
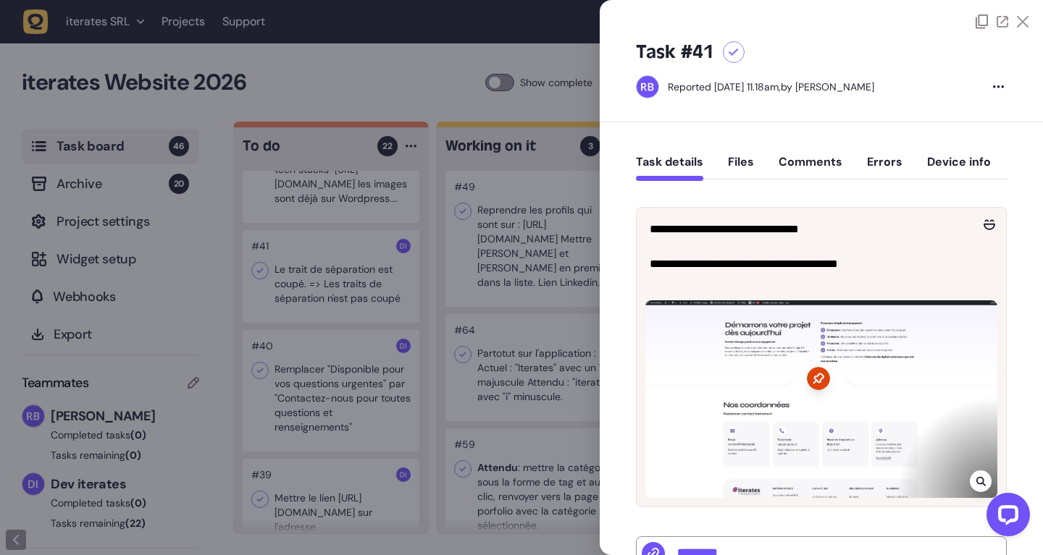
click at [324, 307] on div at bounding box center [521, 277] width 1043 height 555
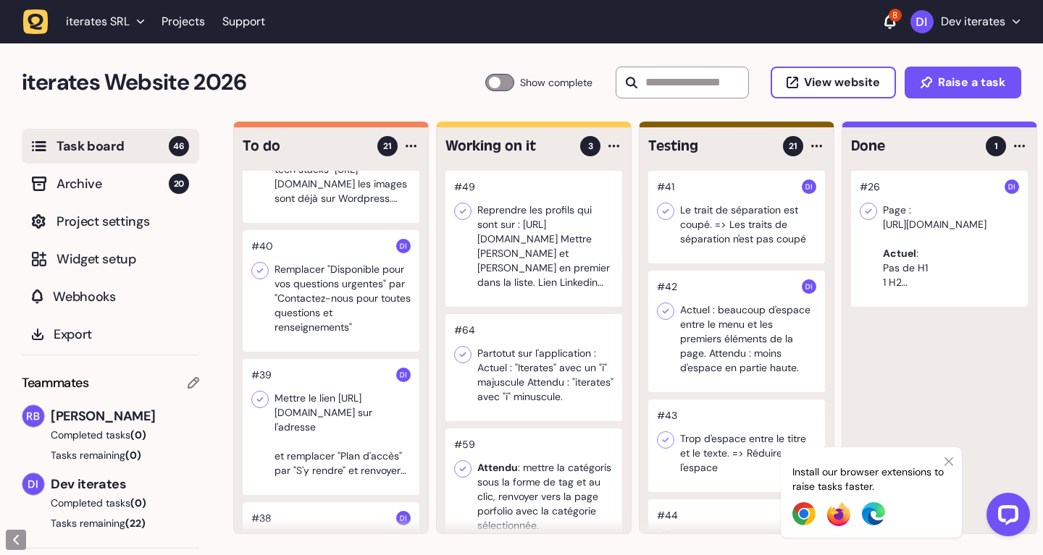
click at [308, 280] on div at bounding box center [331, 291] width 177 height 122
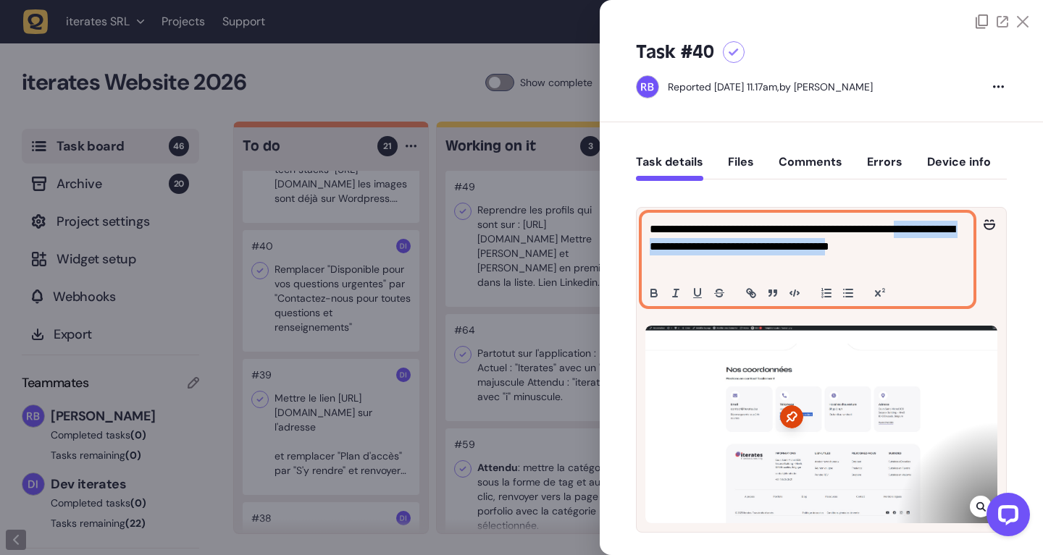
drag, startPoint x: 654, startPoint y: 247, endPoint x: 734, endPoint y: 264, distance: 82.1
click at [734, 264] on p "**********" at bounding box center [807, 247] width 316 height 52
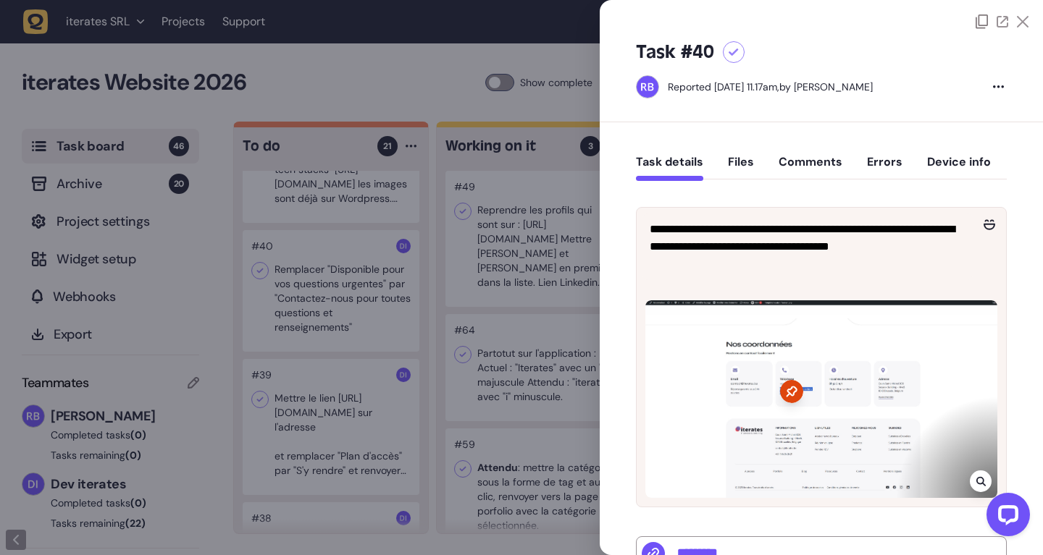
click at [438, 301] on div at bounding box center [521, 277] width 1043 height 555
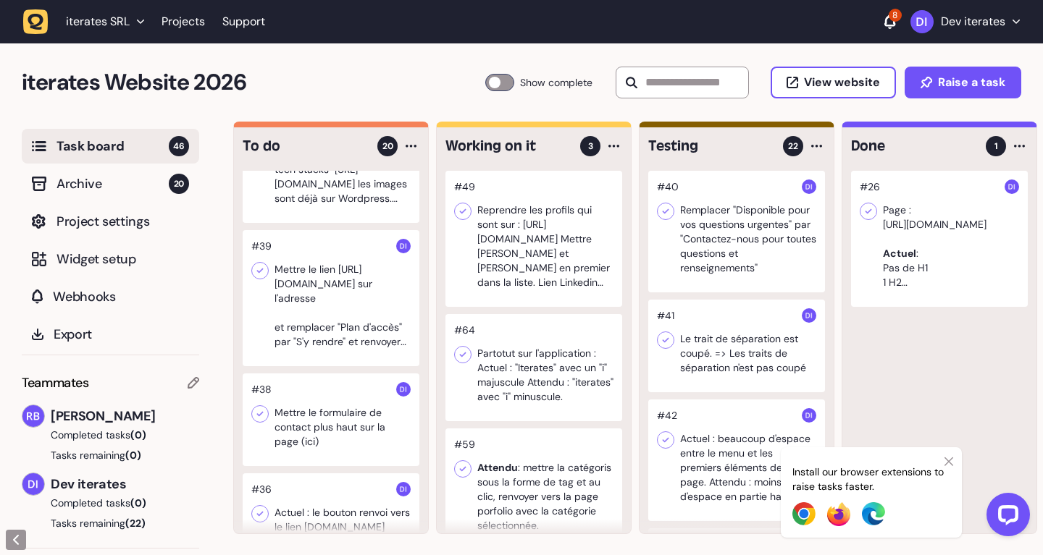
click at [308, 292] on div at bounding box center [331, 298] width 177 height 136
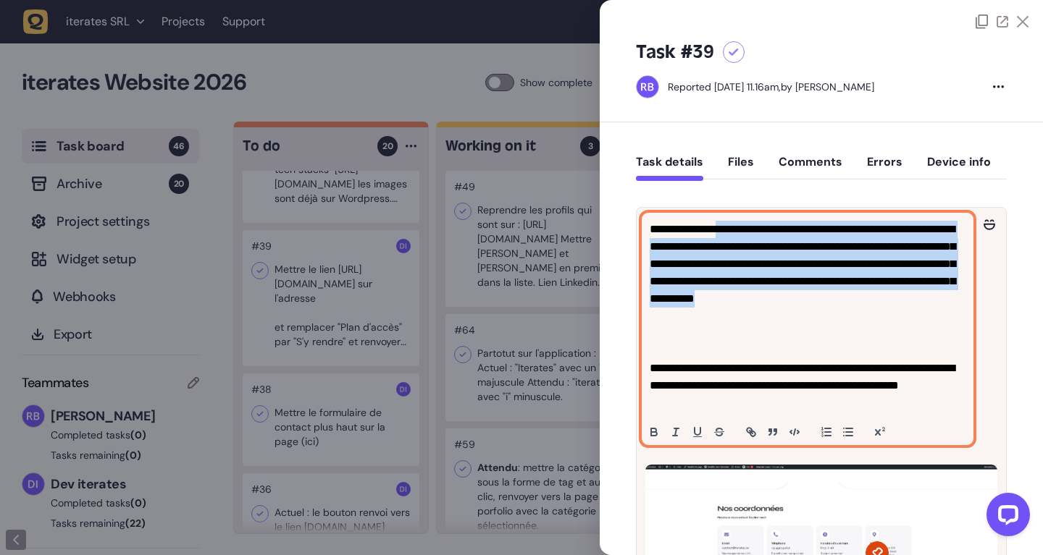
drag, startPoint x: 723, startPoint y: 230, endPoint x: 772, endPoint y: 332, distance: 113.0
click at [772, 332] on p "**********" at bounding box center [807, 282] width 316 height 122
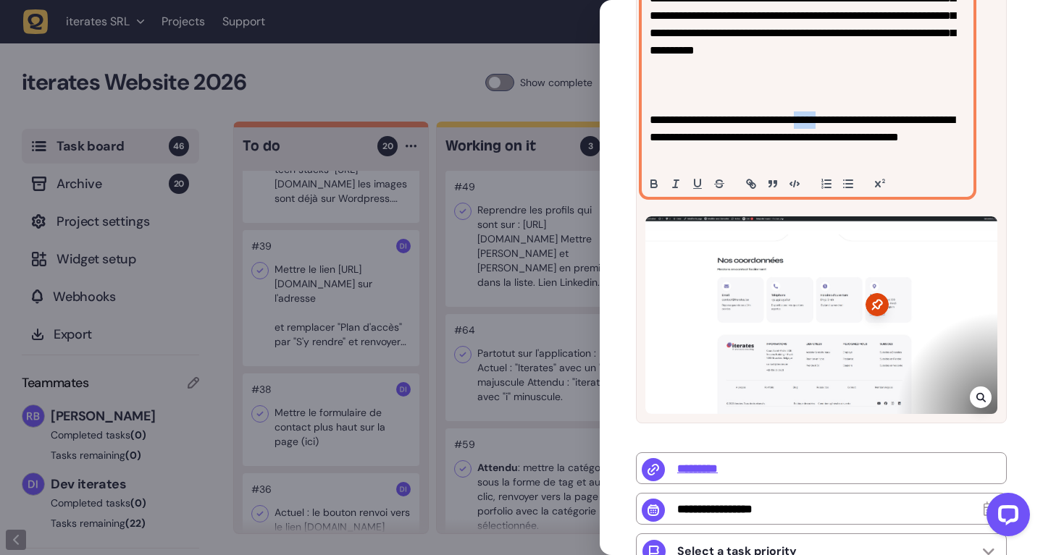
scroll to position [274, 0]
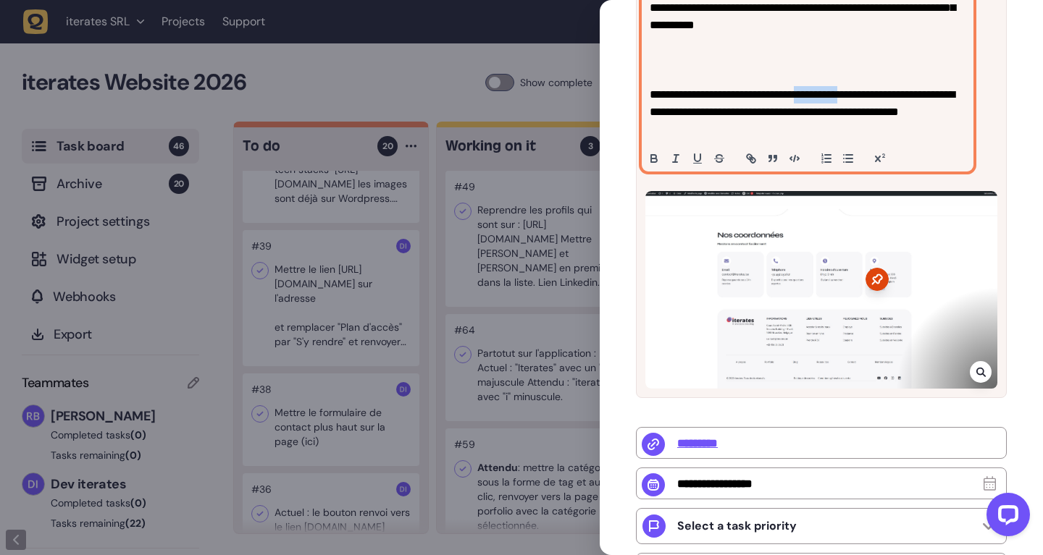
drag, startPoint x: 822, startPoint y: 117, endPoint x: 874, endPoint y: 96, distance: 55.3
click at [874, 96] on p "**********" at bounding box center [807, 112] width 316 height 52
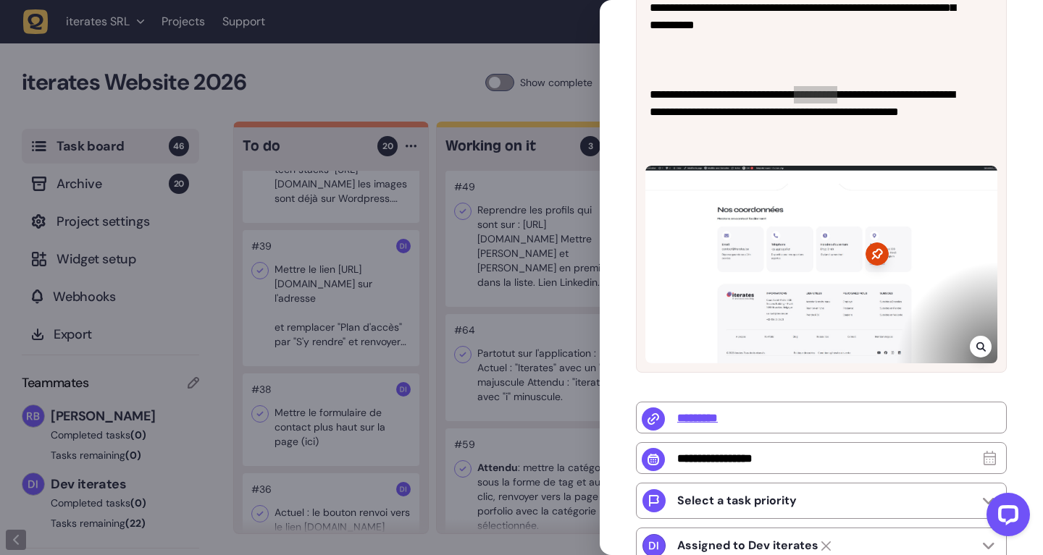
scroll to position [182, 0]
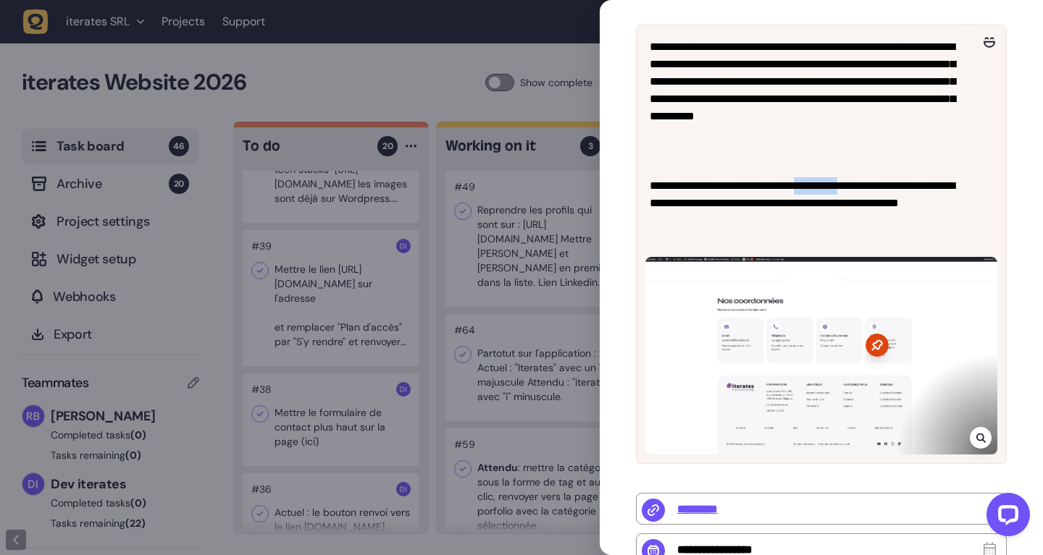
click at [571, 308] on div at bounding box center [521, 277] width 1043 height 555
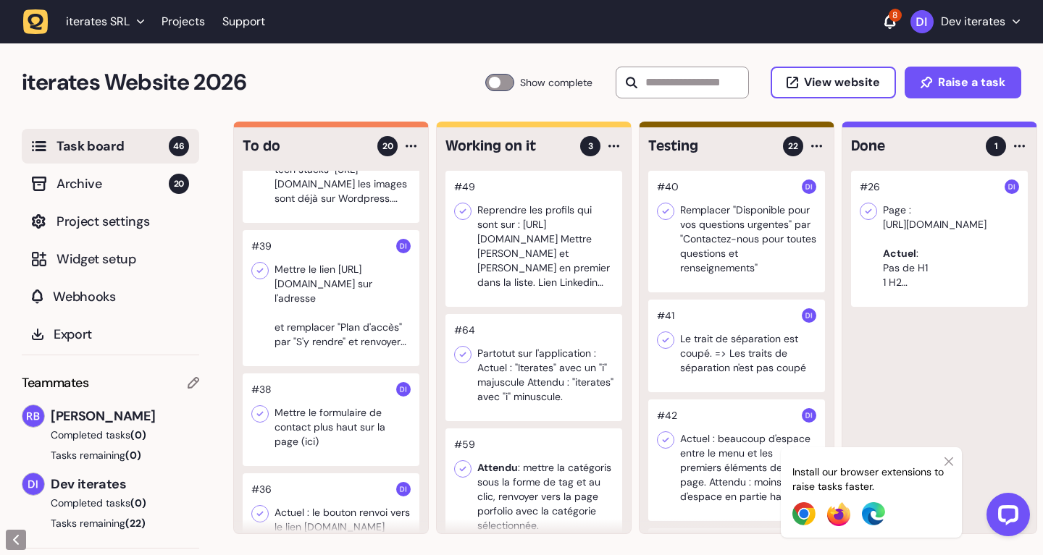
click at [369, 313] on div at bounding box center [331, 298] width 177 height 136
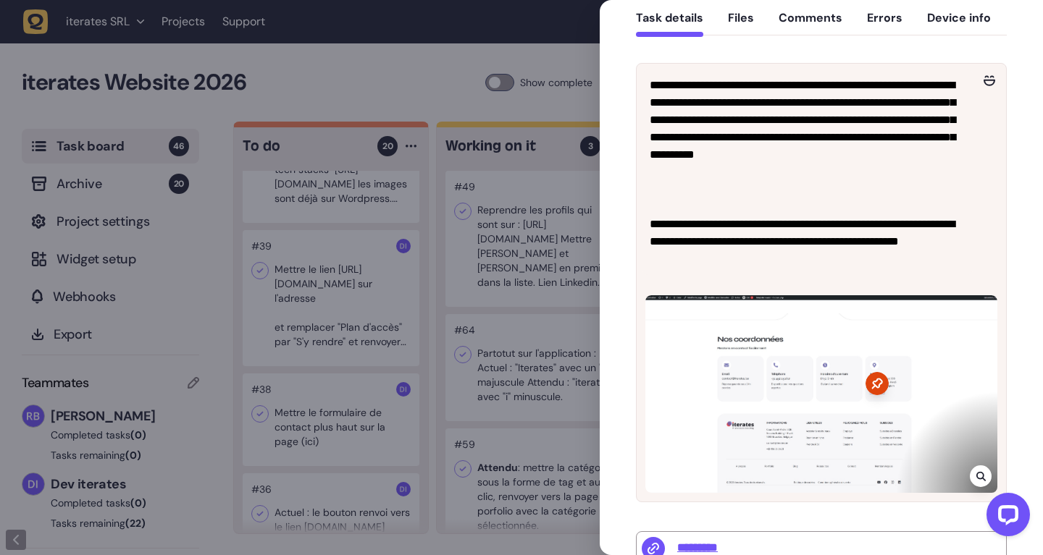
scroll to position [182, 0]
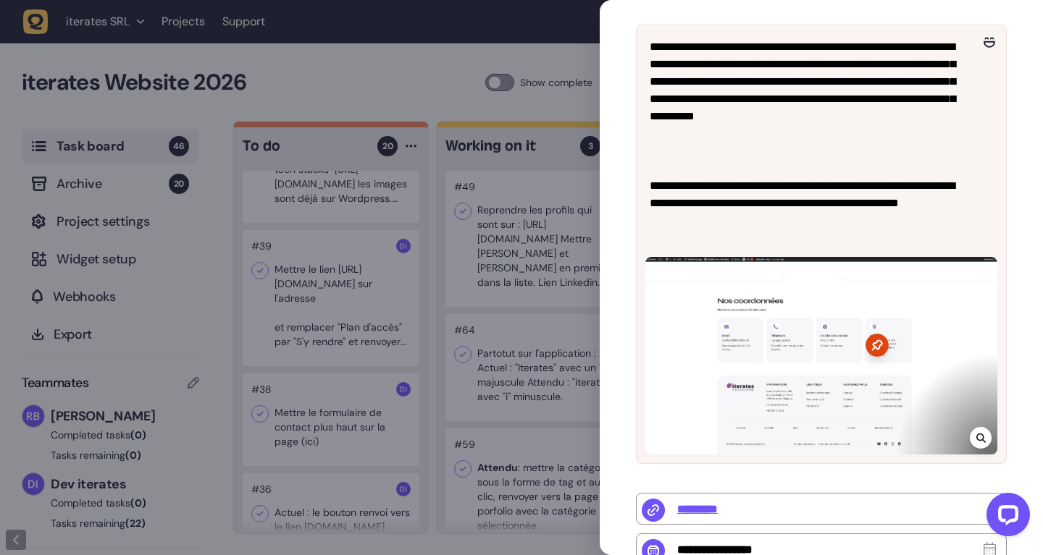
click at [360, 339] on div at bounding box center [521, 277] width 1043 height 555
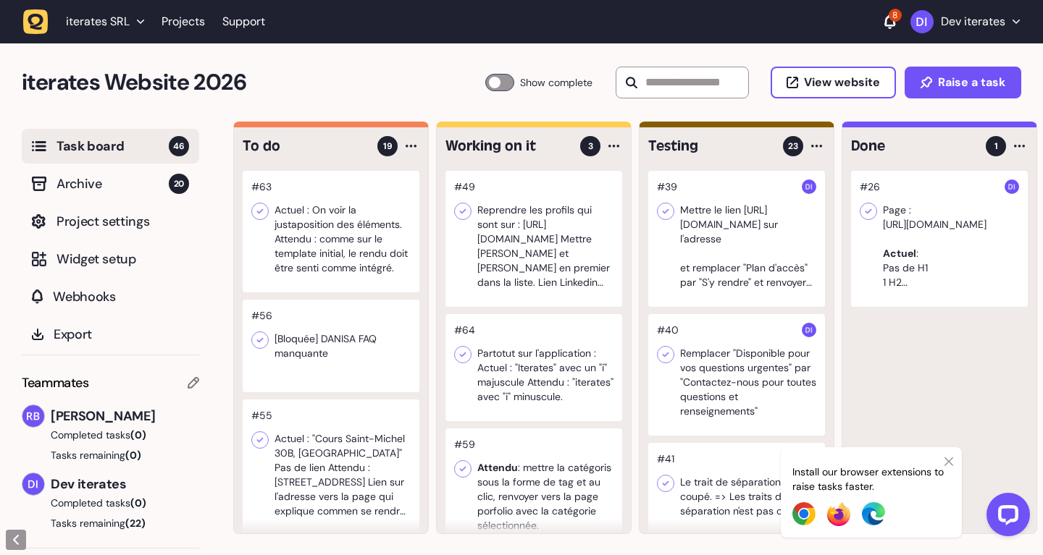
click at [347, 227] on div at bounding box center [331, 232] width 177 height 122
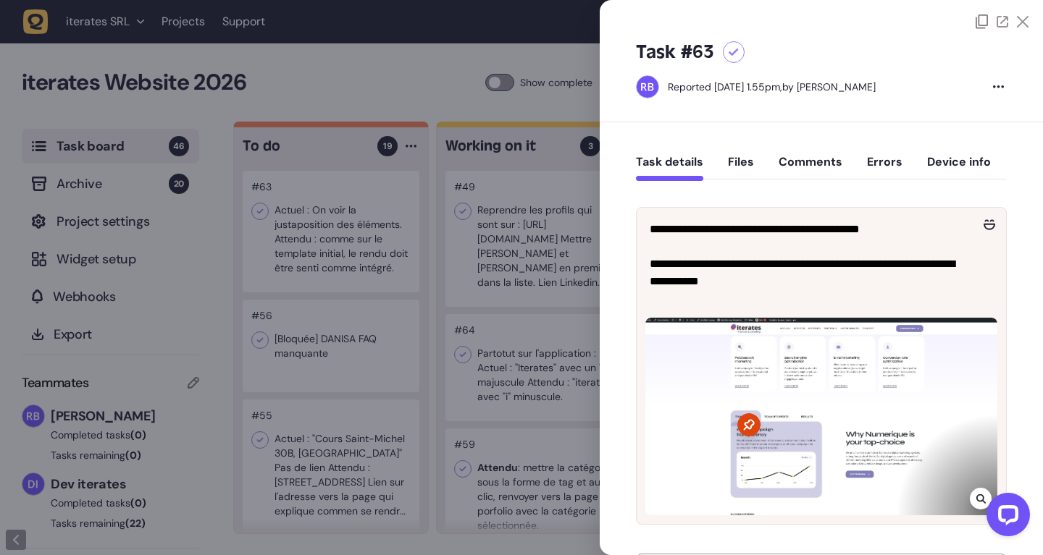
click at [347, 227] on div at bounding box center [521, 277] width 1043 height 555
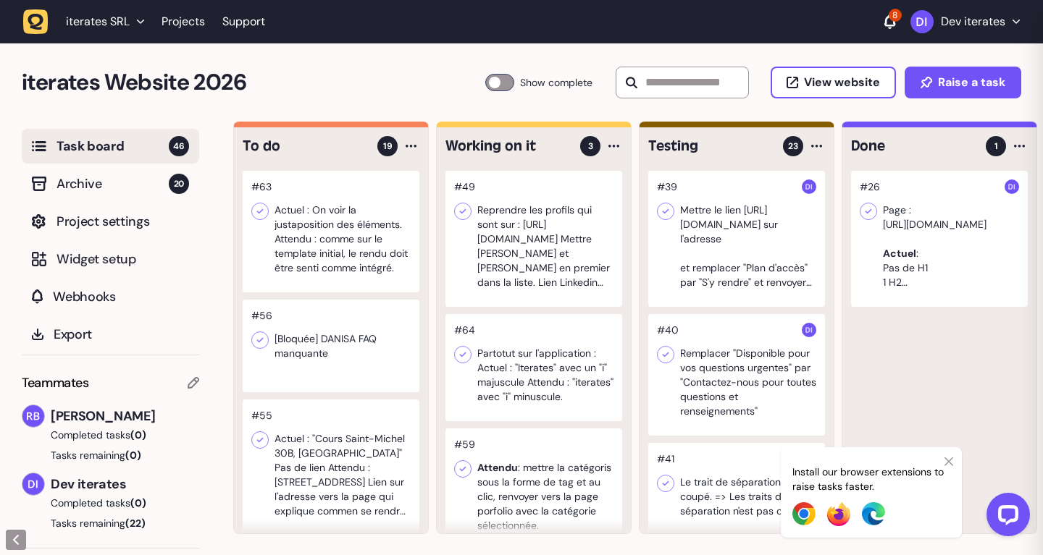
click at [340, 362] on div at bounding box center [331, 346] width 177 height 93
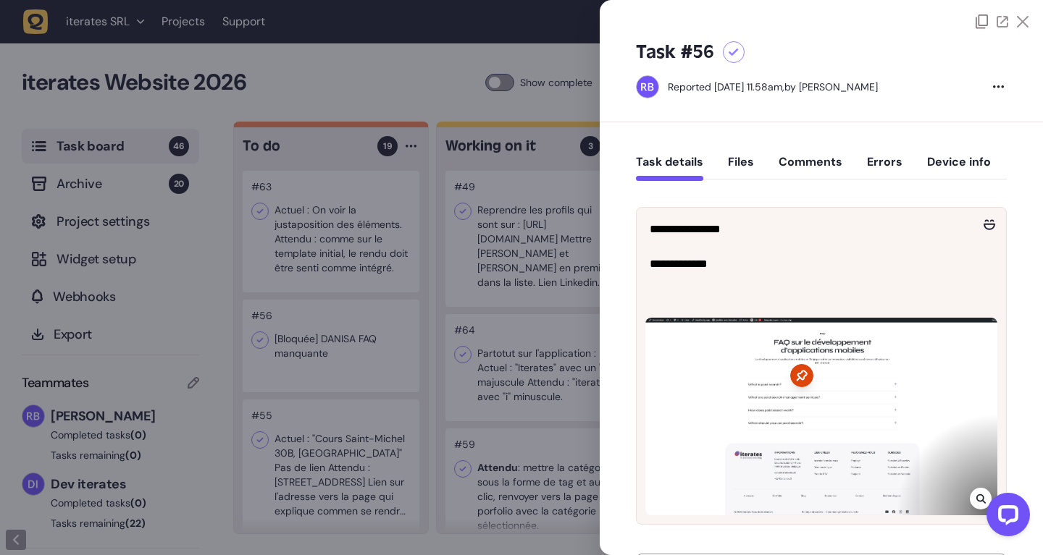
click at [340, 362] on div at bounding box center [521, 277] width 1043 height 555
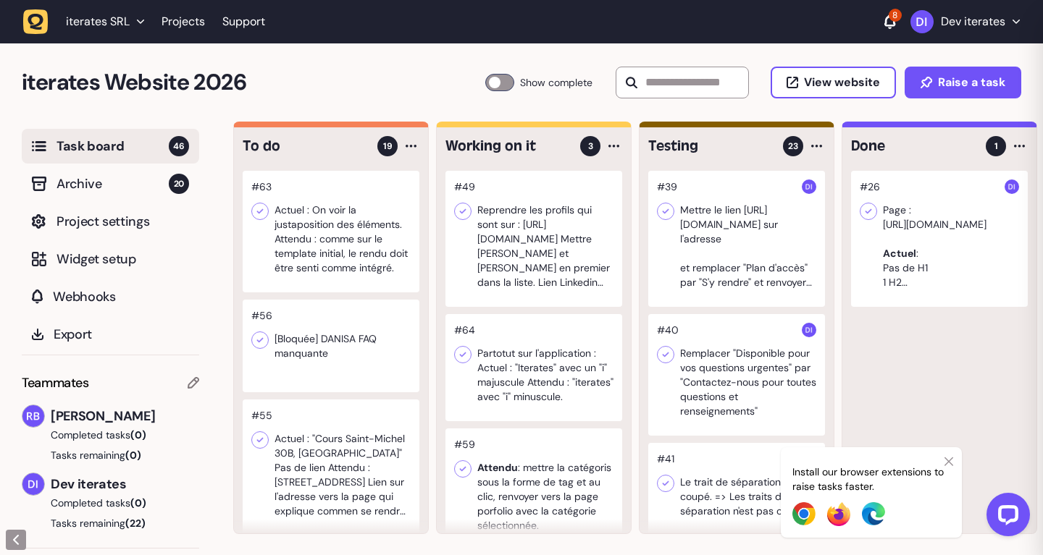
click at [333, 455] on div at bounding box center [331, 468] width 177 height 136
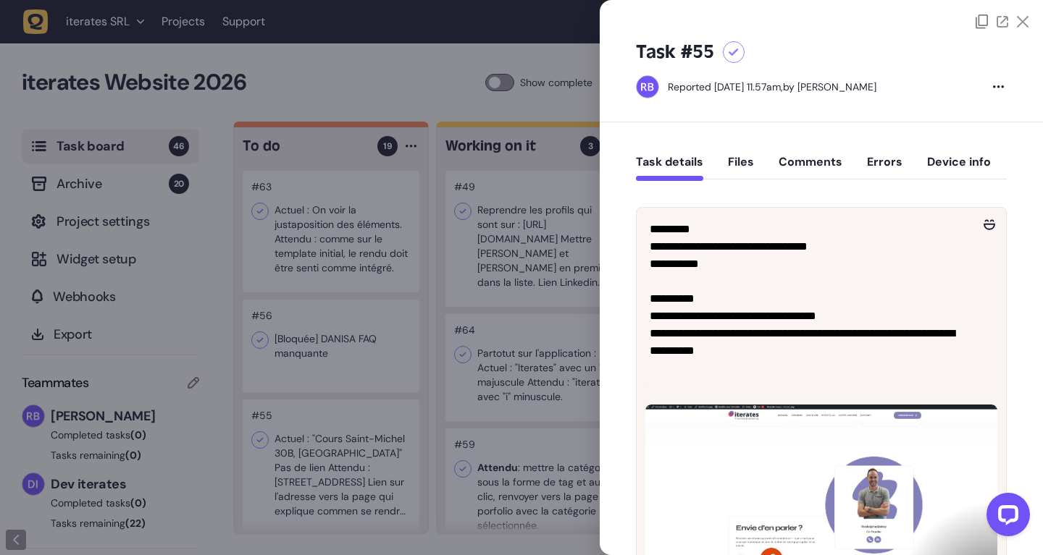
click at [350, 332] on div at bounding box center [521, 277] width 1043 height 555
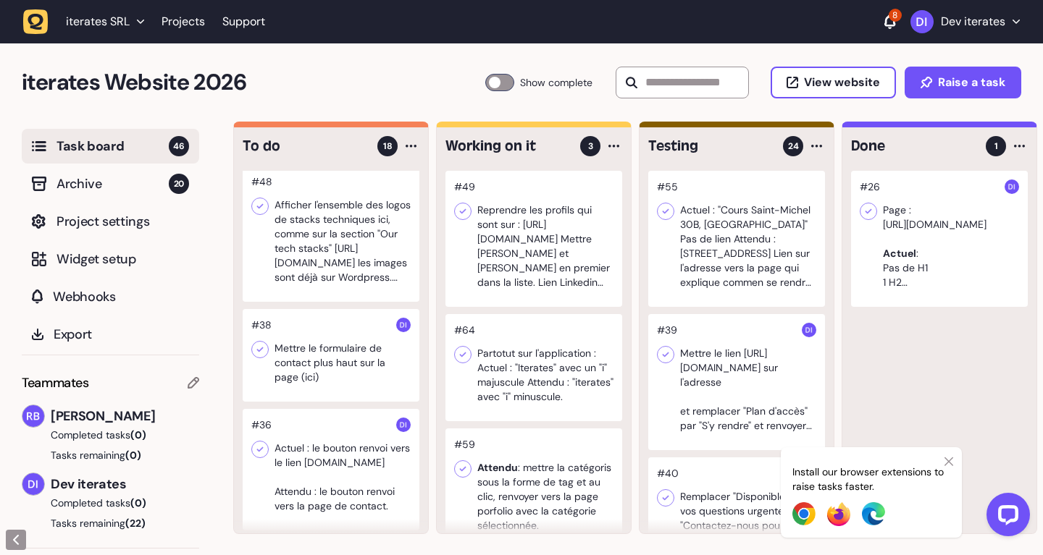
scroll to position [274, 0]
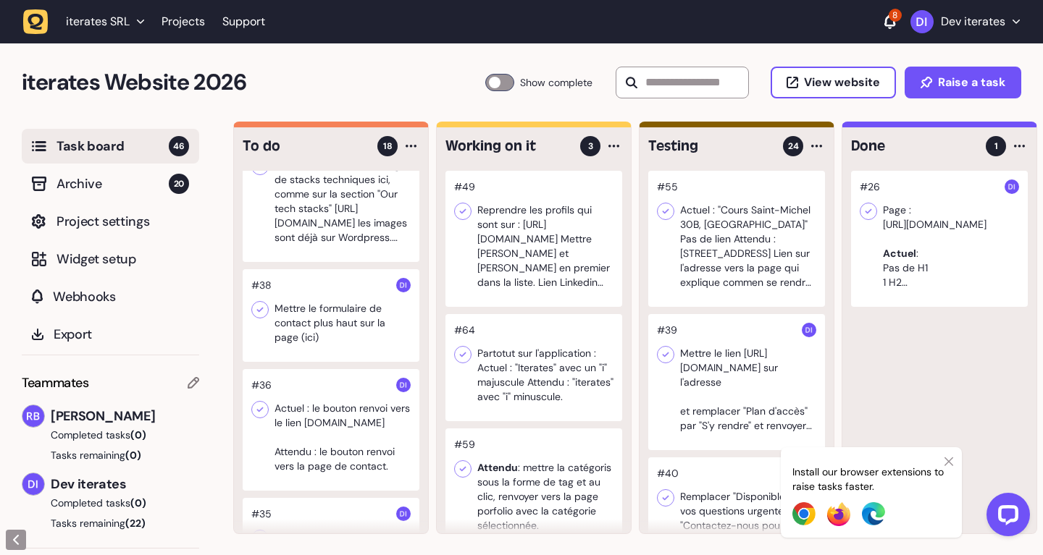
click at [327, 337] on div at bounding box center [331, 315] width 177 height 93
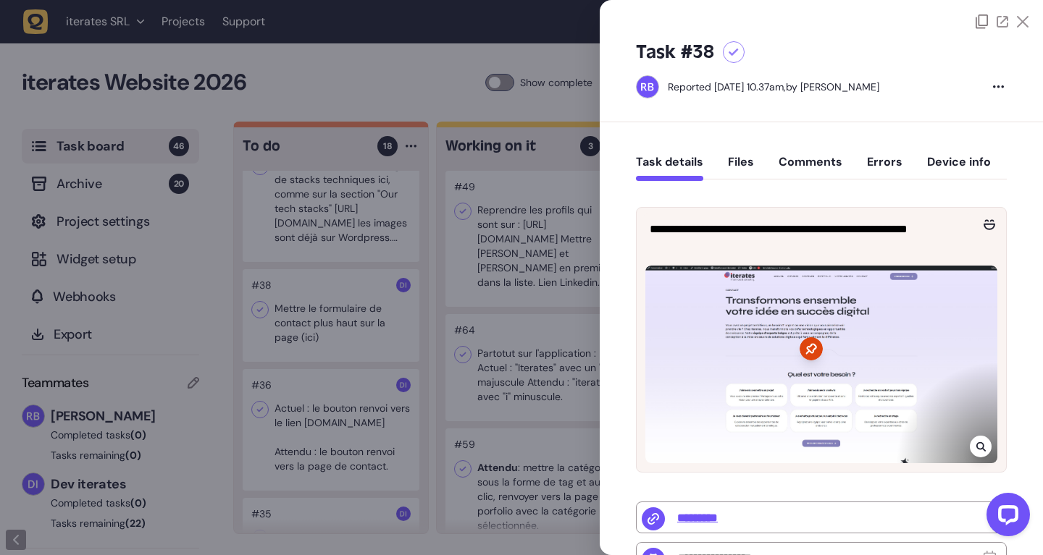
click at [327, 337] on div at bounding box center [521, 277] width 1043 height 555
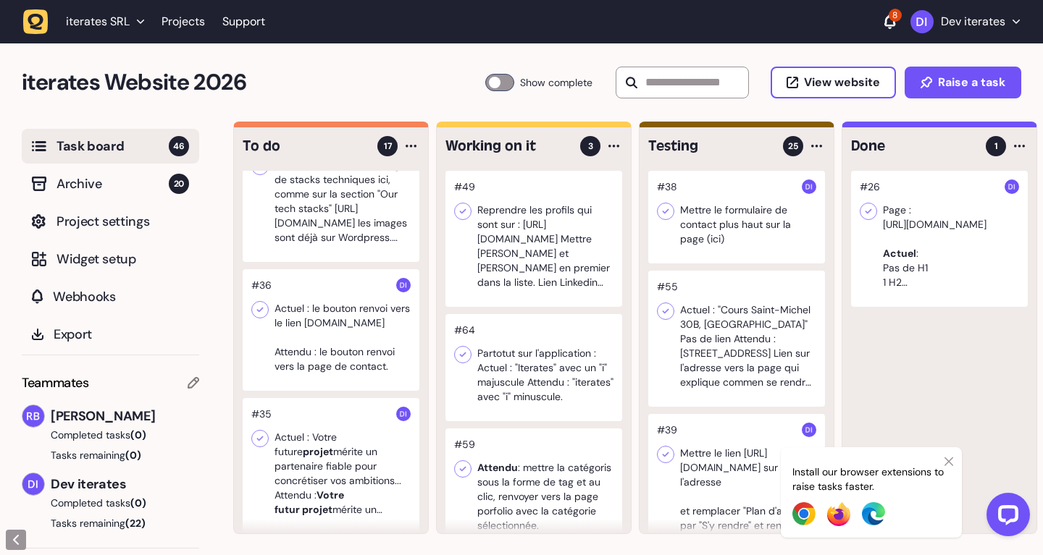
click at [321, 328] on div at bounding box center [331, 330] width 177 height 122
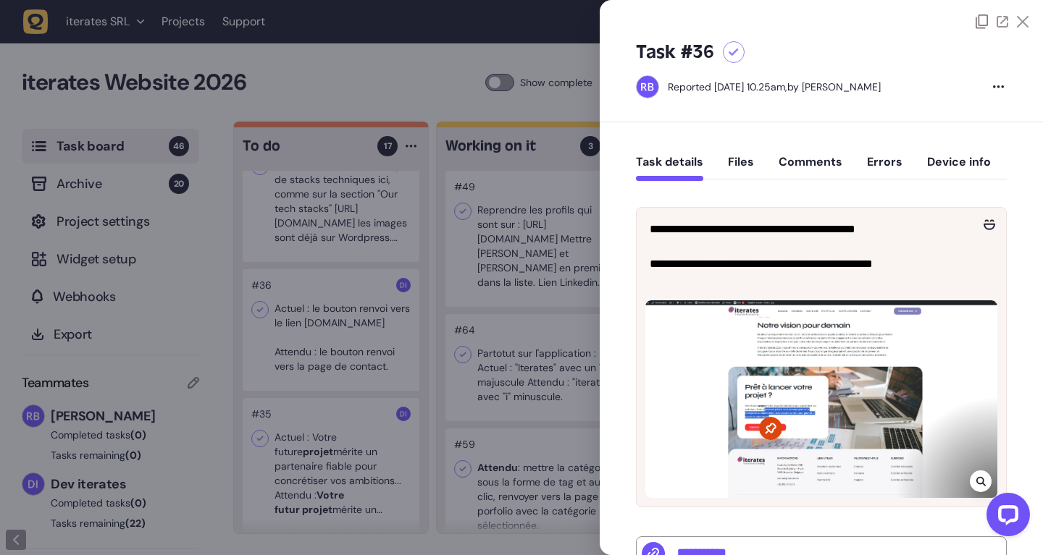
click at [498, 321] on div at bounding box center [521, 277] width 1043 height 555
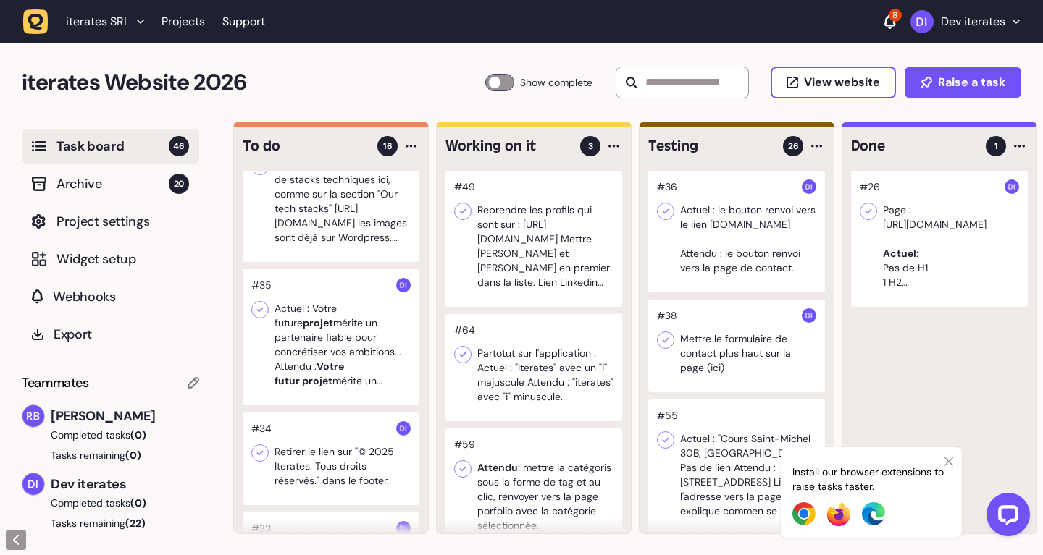
click at [325, 333] on div at bounding box center [331, 337] width 177 height 136
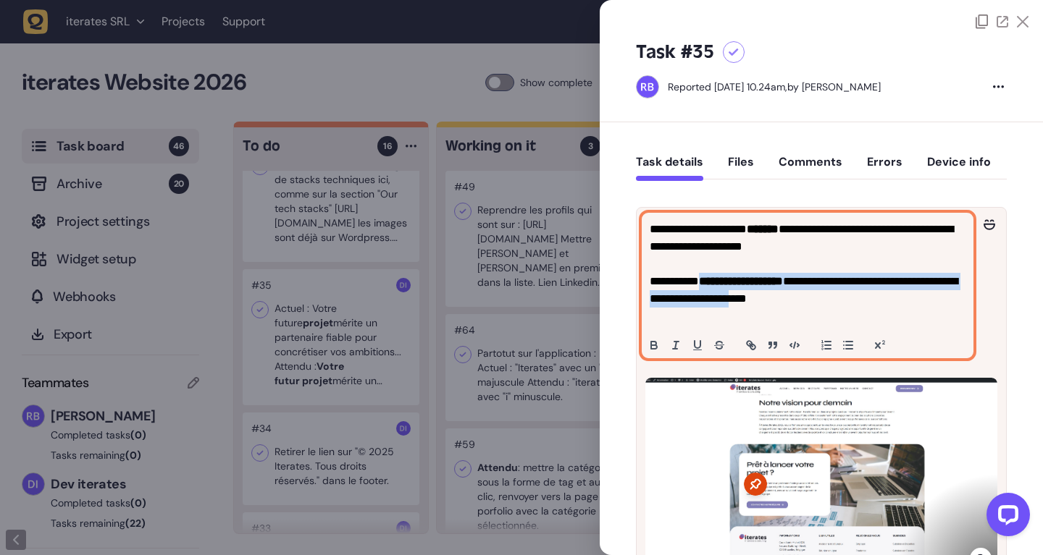
drag, startPoint x: 651, startPoint y: 298, endPoint x: 787, endPoint y: 316, distance: 137.2
click at [787, 316] on p "**********" at bounding box center [807, 273] width 316 height 104
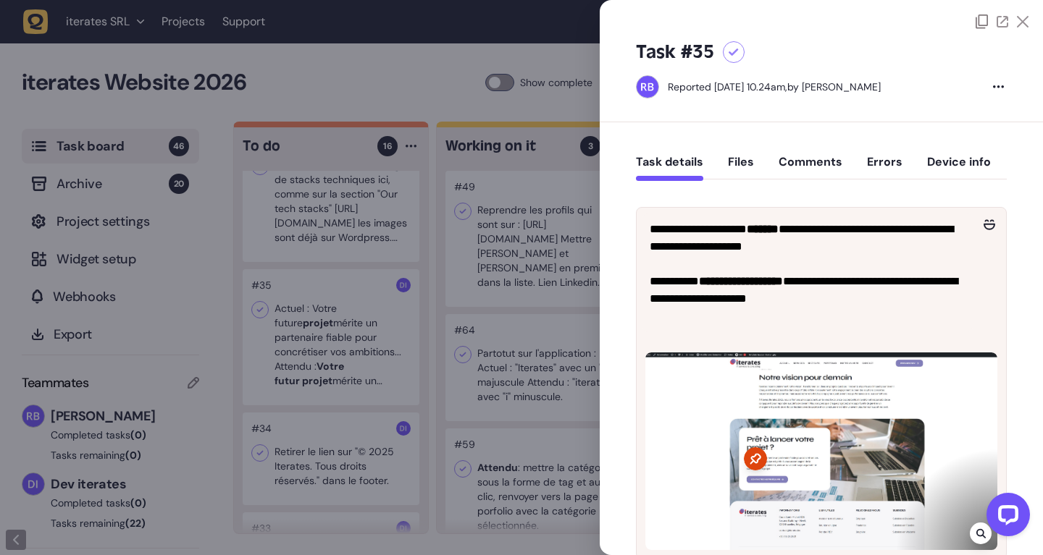
click at [484, 225] on div at bounding box center [521, 277] width 1043 height 555
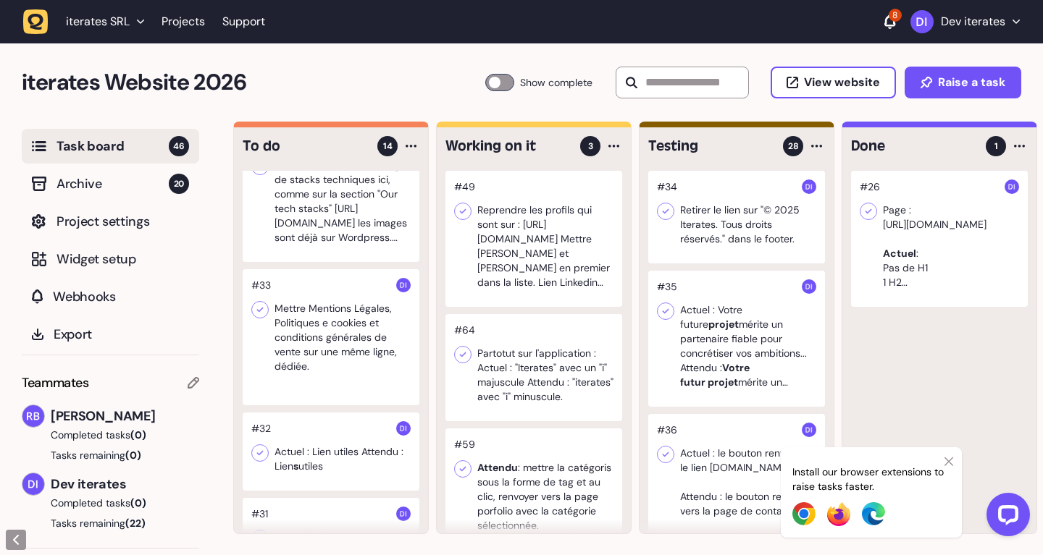
click at [307, 326] on div at bounding box center [331, 337] width 177 height 136
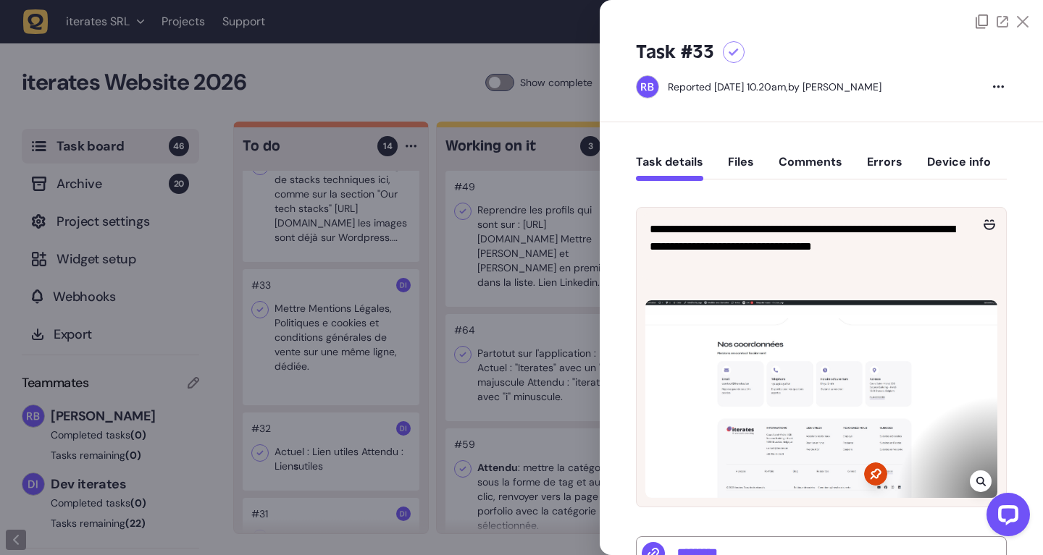
click at [309, 326] on div at bounding box center [521, 277] width 1043 height 555
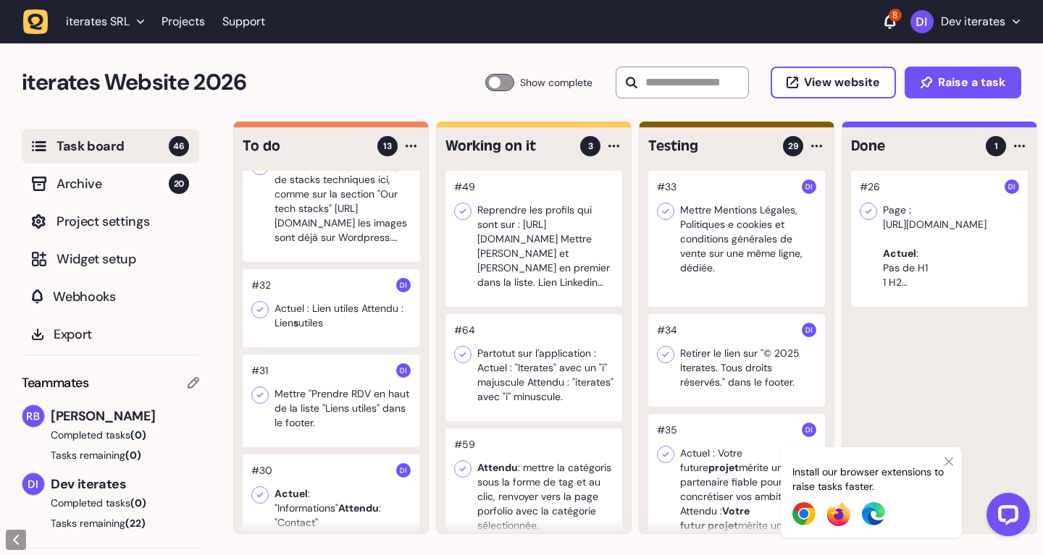
click at [355, 309] on div at bounding box center [331, 308] width 177 height 78
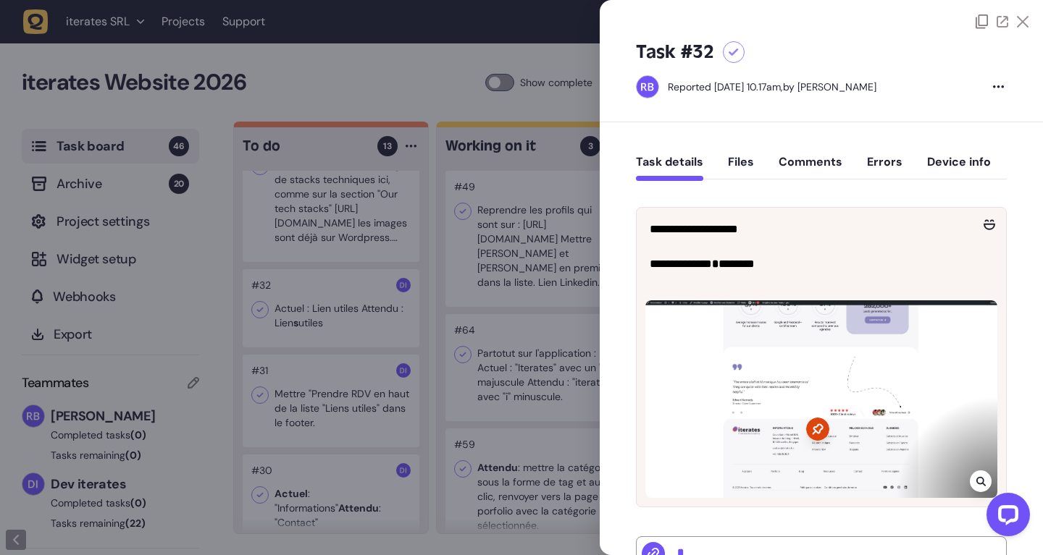
click at [542, 250] on div at bounding box center [521, 277] width 1043 height 555
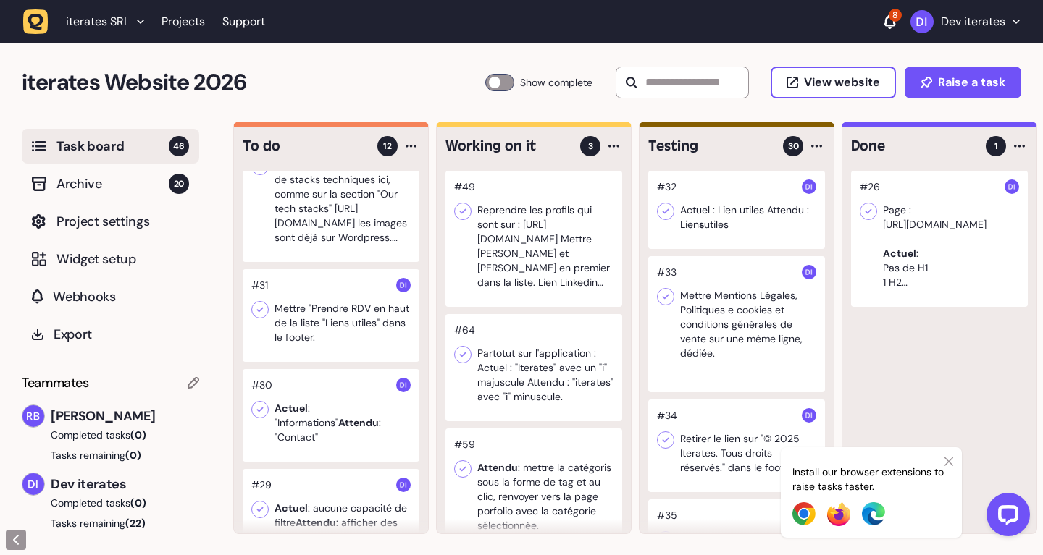
click at [309, 333] on div at bounding box center [331, 315] width 177 height 93
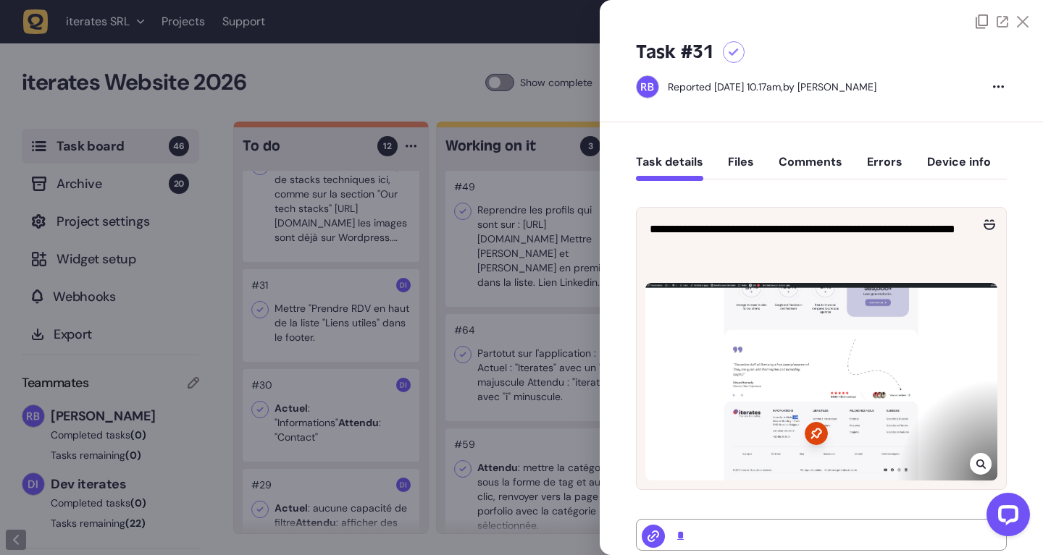
click at [524, 292] on div at bounding box center [521, 277] width 1043 height 555
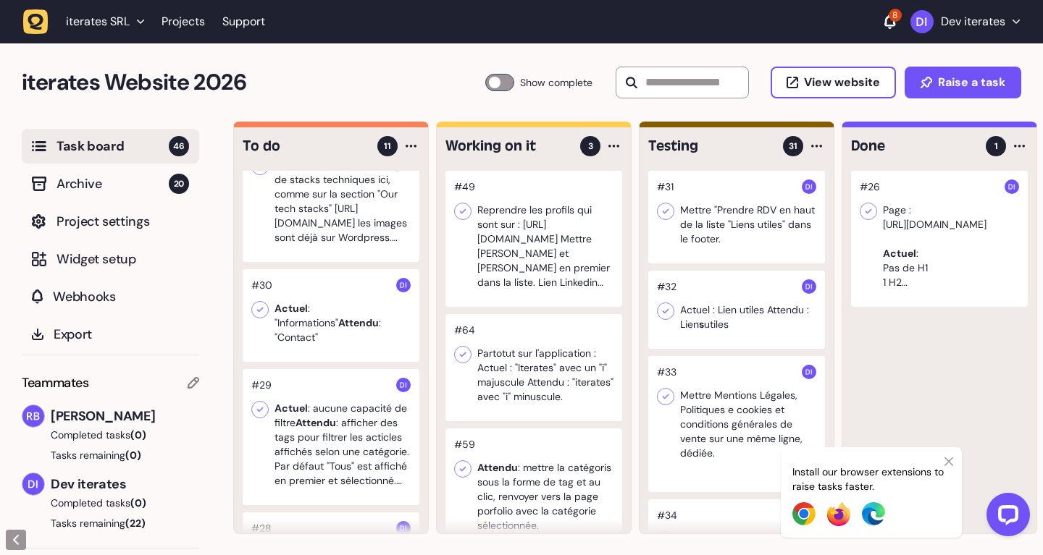
click at [357, 313] on div at bounding box center [331, 315] width 177 height 93
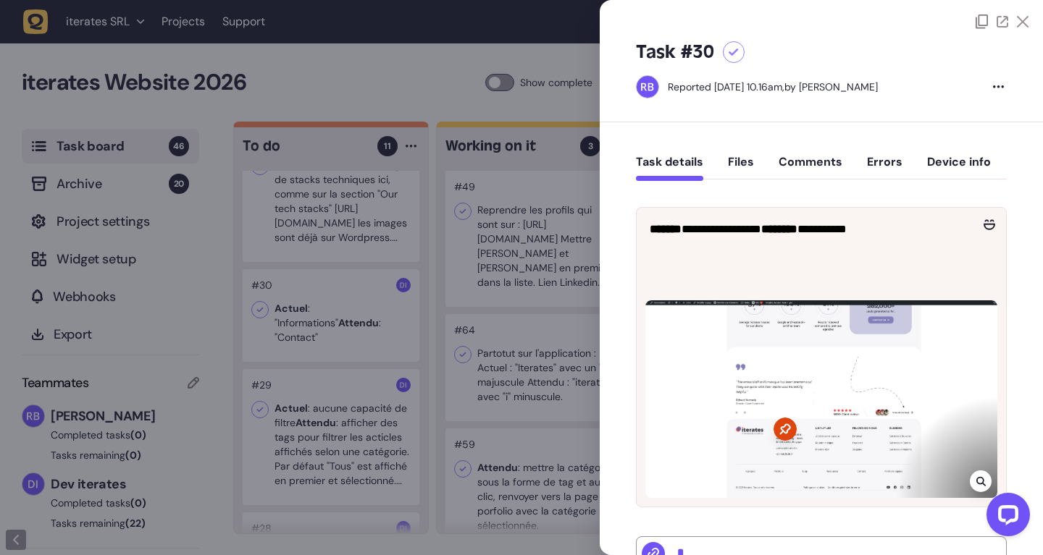
click at [449, 316] on div at bounding box center [521, 277] width 1043 height 555
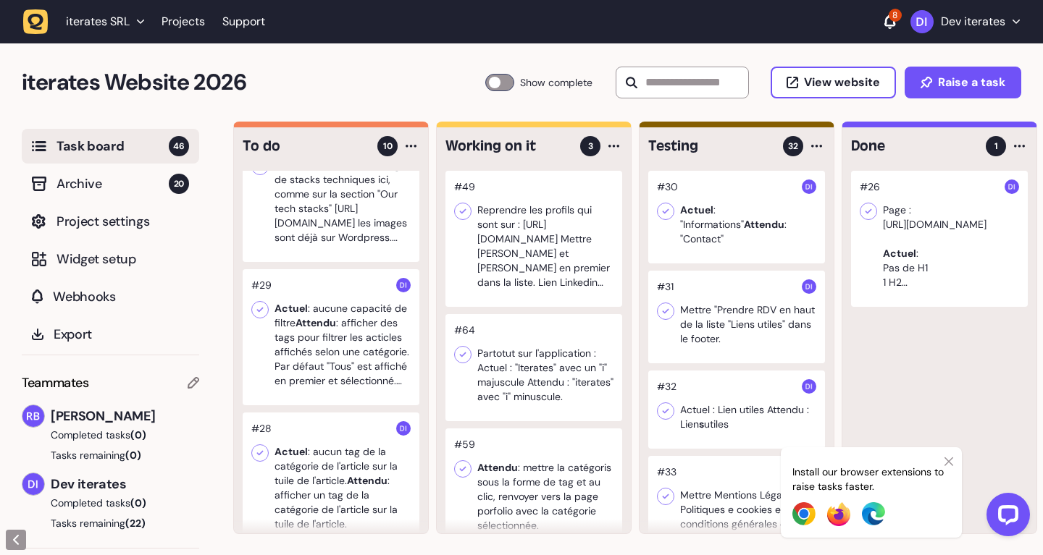
click at [281, 327] on div at bounding box center [331, 337] width 177 height 136
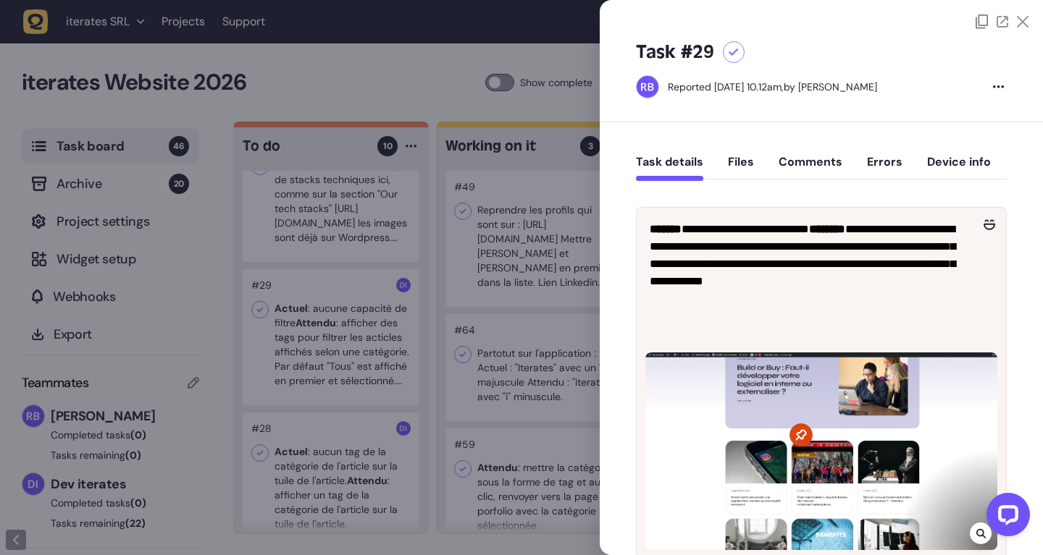
click at [483, 355] on div at bounding box center [521, 277] width 1043 height 555
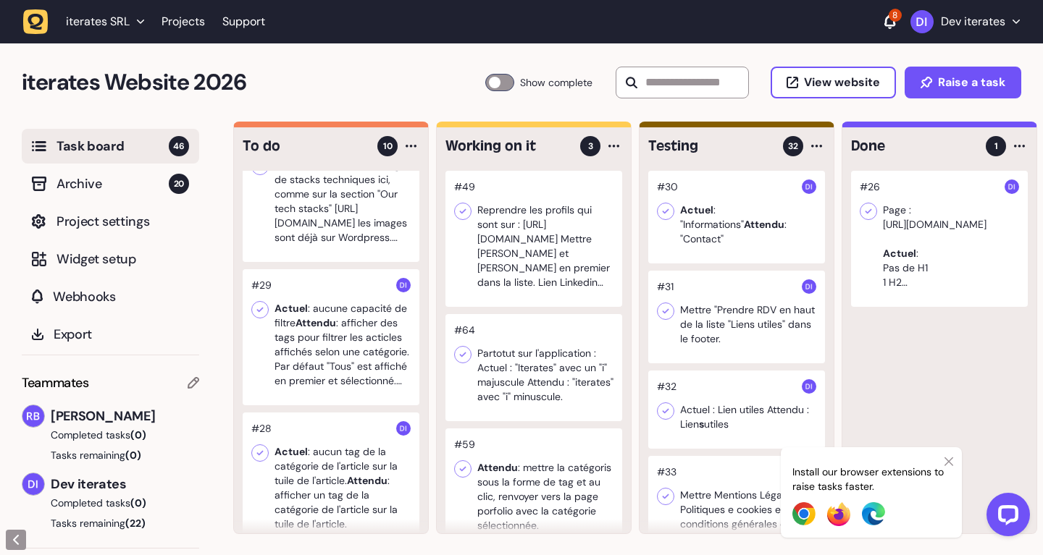
click at [353, 500] on div at bounding box center [331, 481] width 177 height 136
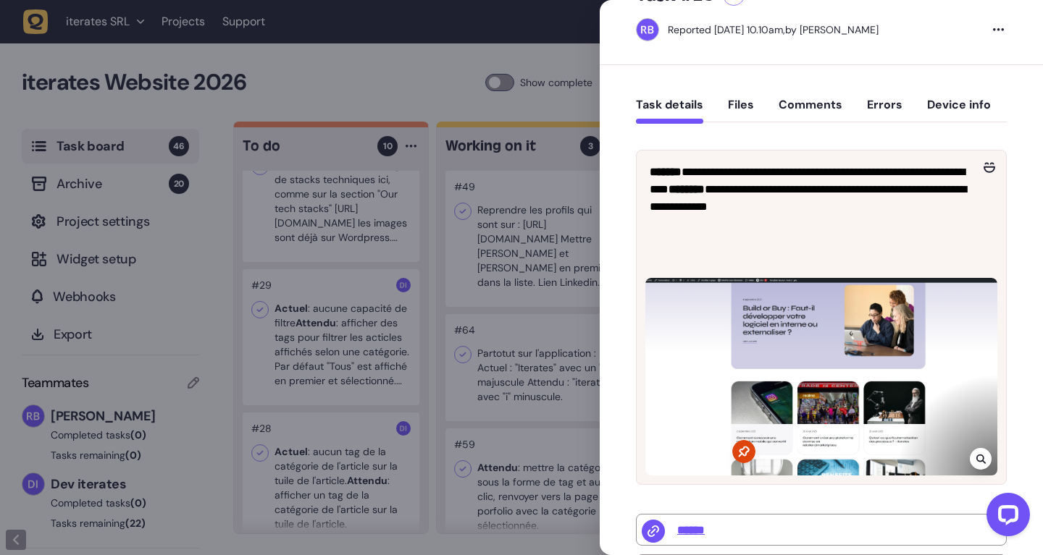
scroll to position [91, 0]
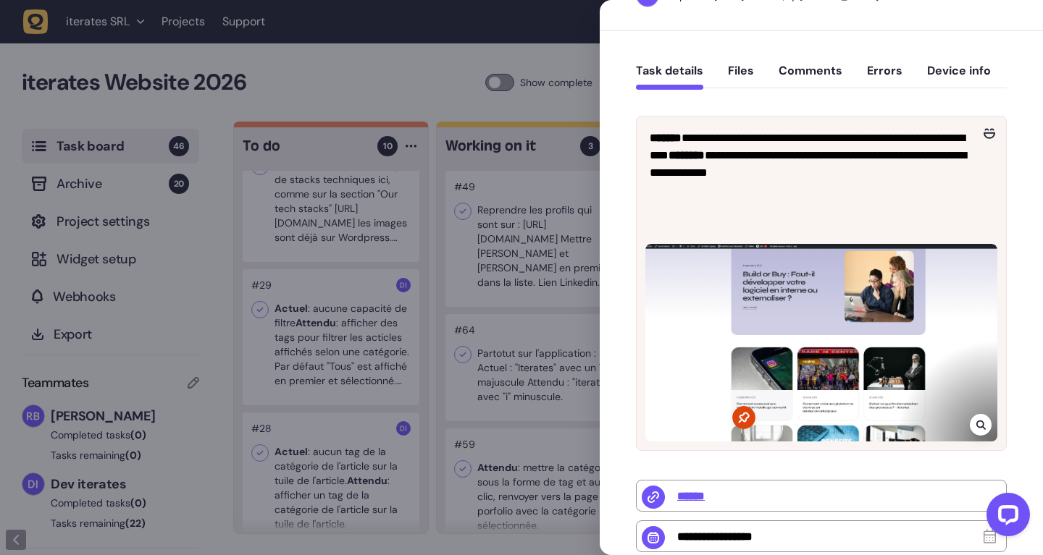
click at [827, 392] on div at bounding box center [821, 343] width 352 height 198
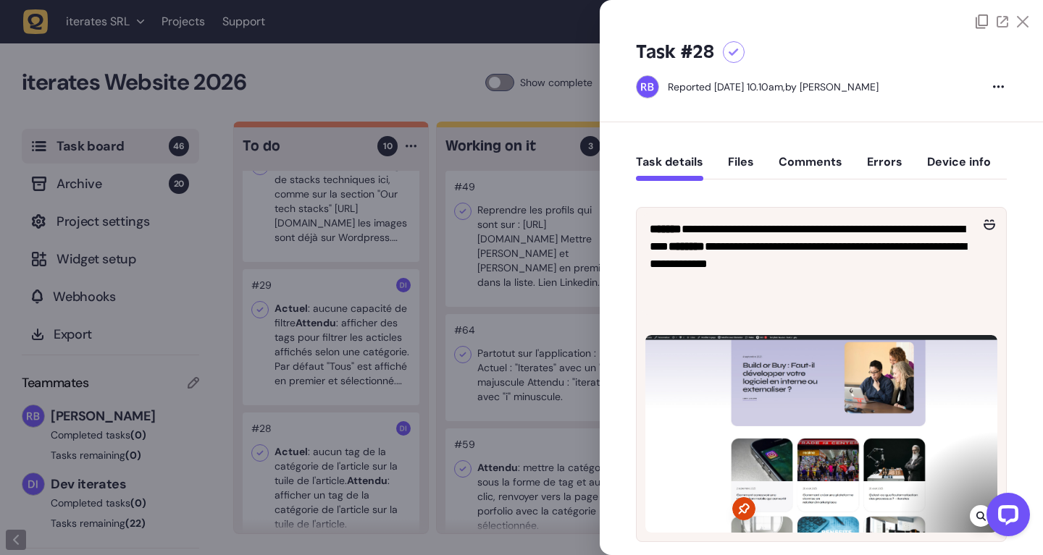
click at [790, 355] on div at bounding box center [821, 434] width 352 height 198
click at [343, 423] on div at bounding box center [521, 277] width 1043 height 555
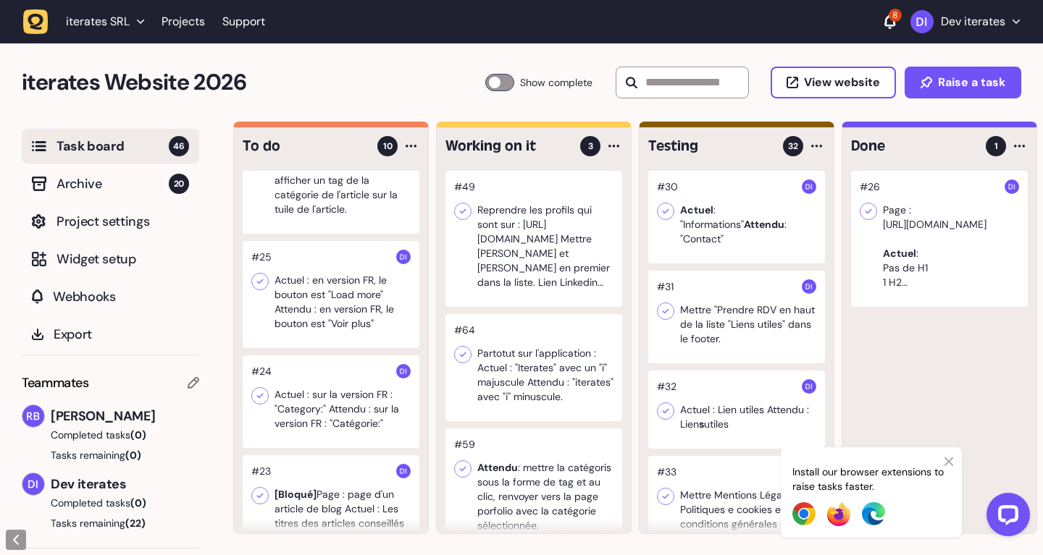
scroll to position [639, 0]
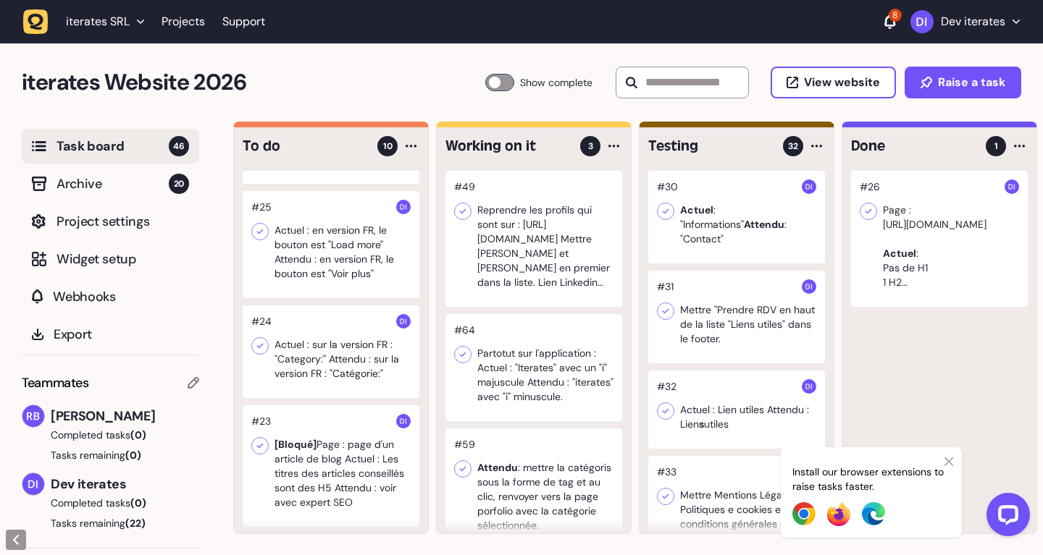
click at [364, 304] on div "#63 Actuel : On voir la justaposition des éléments. Attendu : comme sur le temp…" at bounding box center [331, 352] width 194 height 363
click at [355, 269] on div at bounding box center [331, 244] width 177 height 107
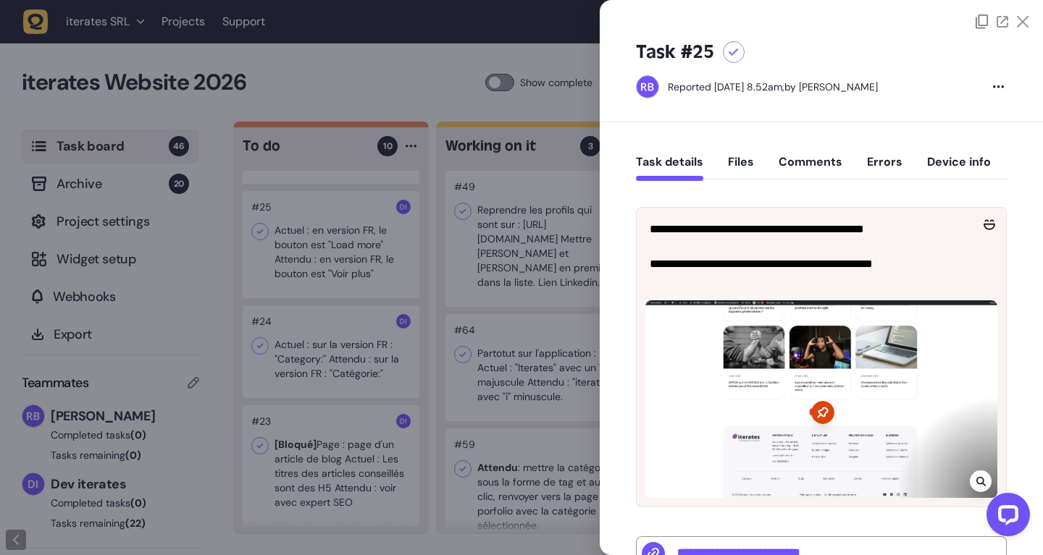
click at [355, 269] on div at bounding box center [521, 277] width 1043 height 555
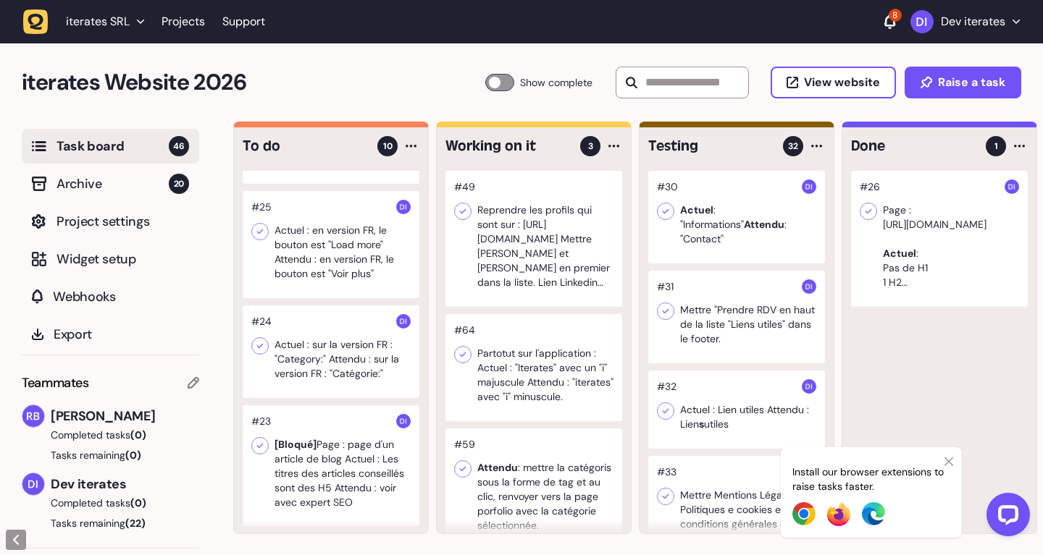
click at [356, 353] on div at bounding box center [331, 352] width 177 height 93
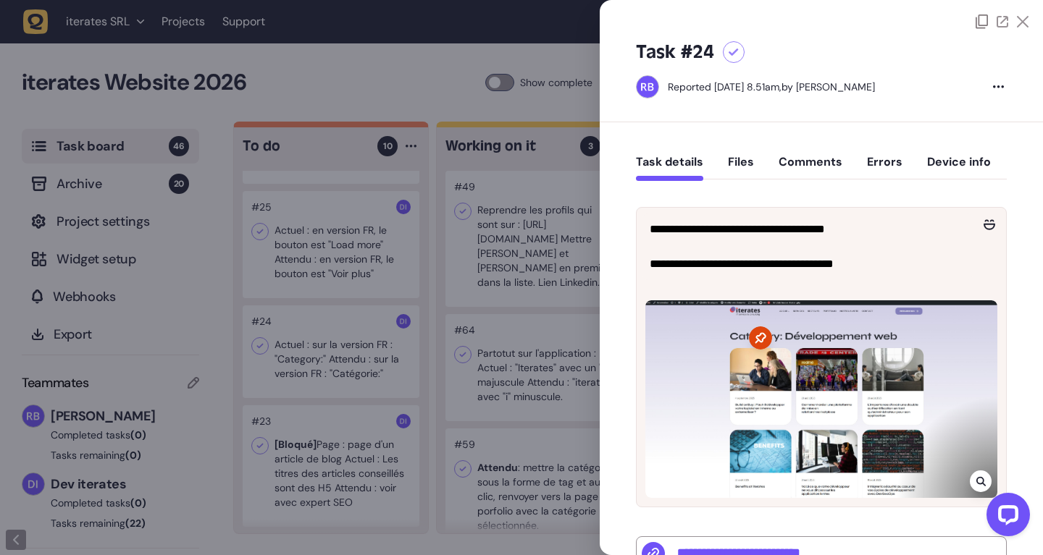
click at [356, 353] on div at bounding box center [521, 277] width 1043 height 555
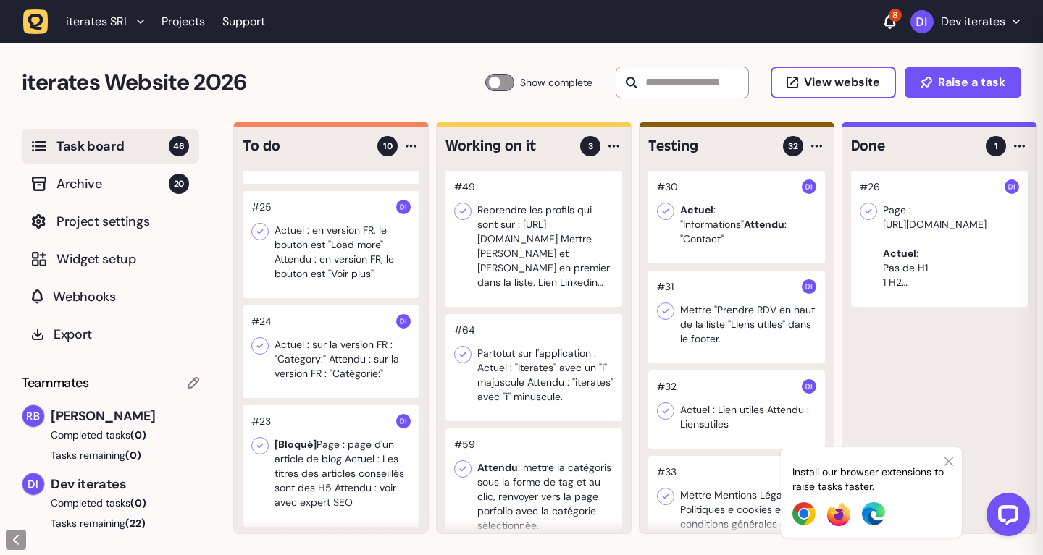
click at [313, 455] on div at bounding box center [331, 466] width 177 height 122
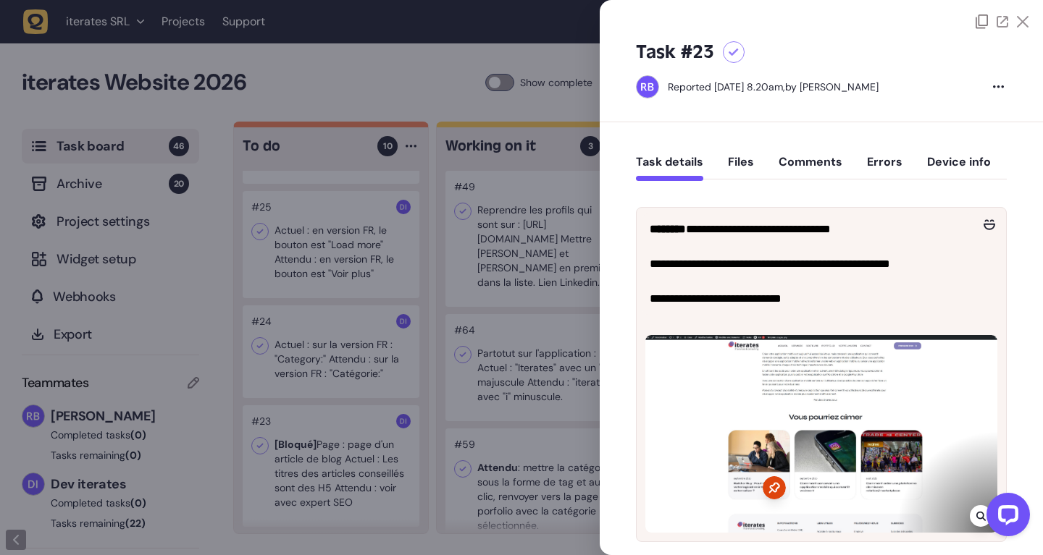
click at [313, 455] on div at bounding box center [521, 277] width 1043 height 555
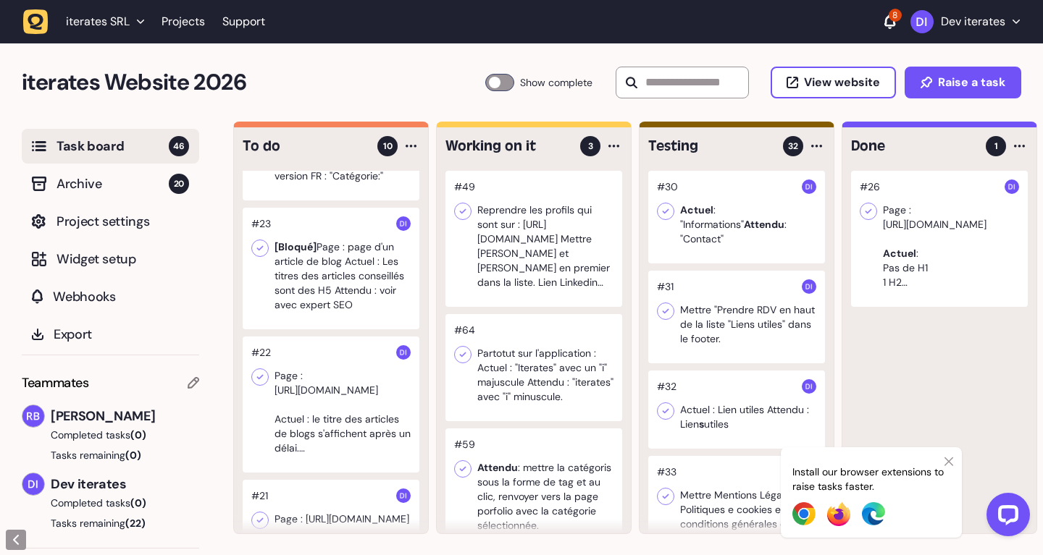
scroll to position [745, 0]
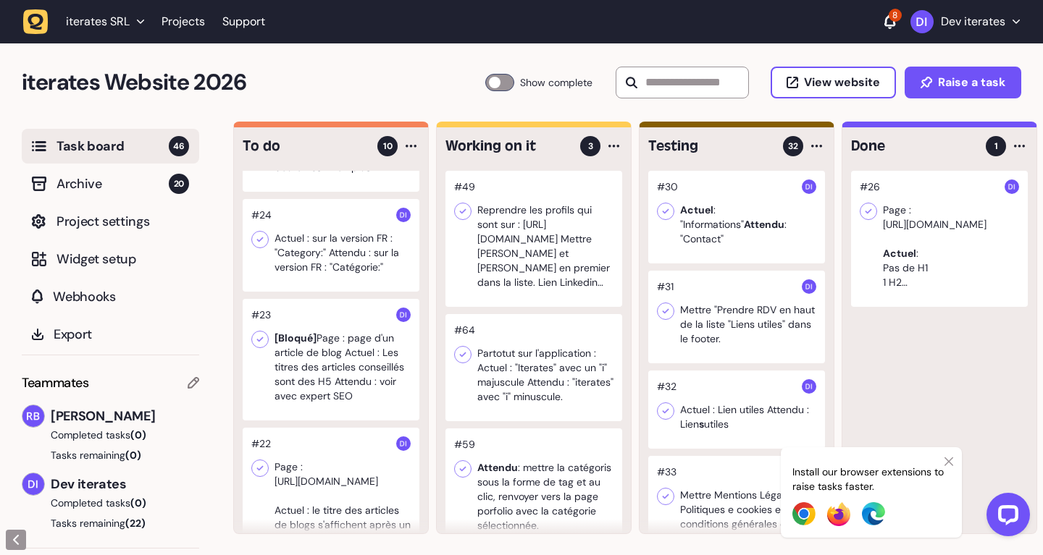
click at [330, 468] on div at bounding box center [331, 496] width 177 height 136
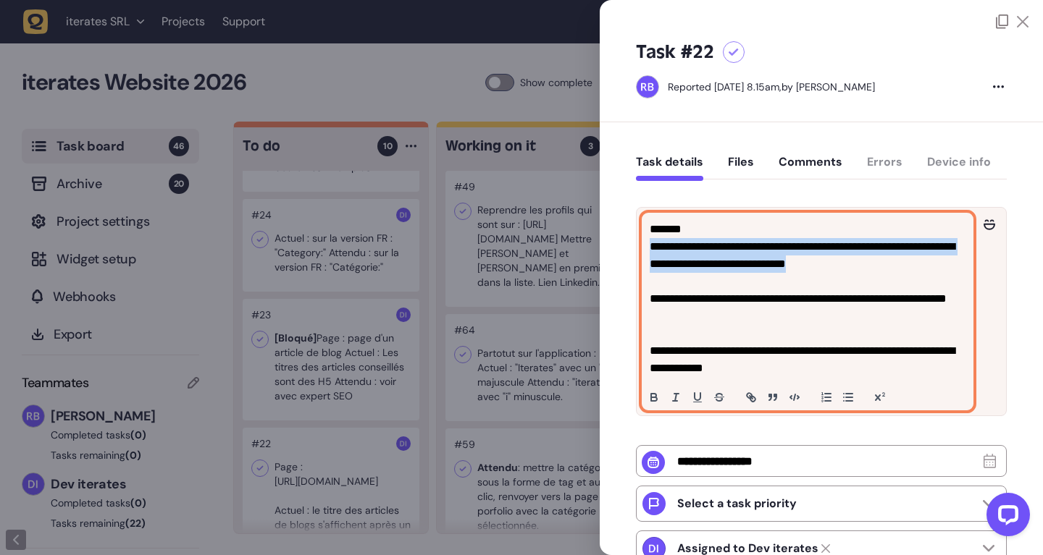
drag, startPoint x: 930, startPoint y: 265, endPoint x: 616, endPoint y: 251, distance: 314.6
click at [642, 251] on div "**********" at bounding box center [807, 312] width 330 height 196
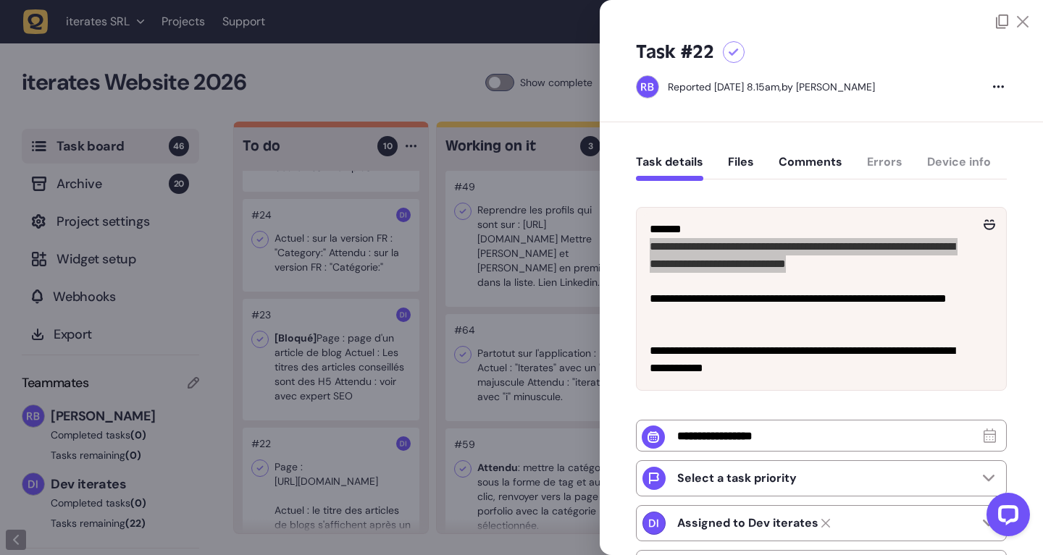
click at [377, 311] on div at bounding box center [521, 277] width 1043 height 555
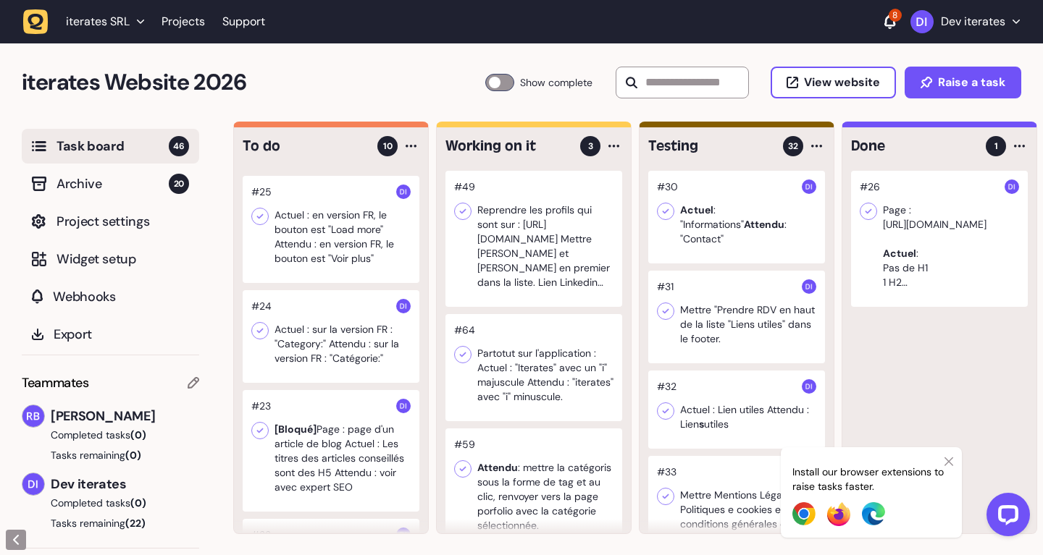
scroll to position [927, 0]
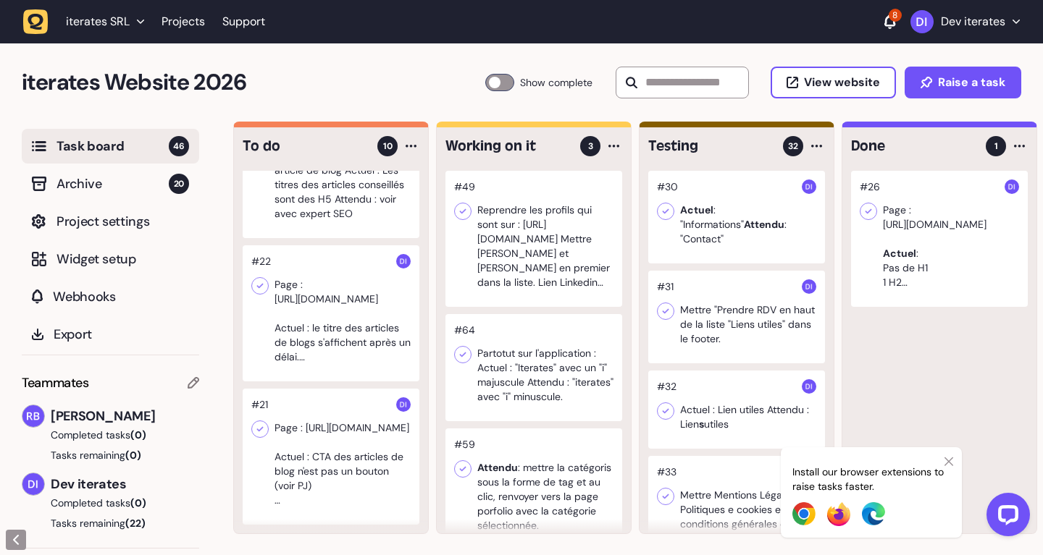
click at [312, 462] on div at bounding box center [331, 457] width 177 height 136
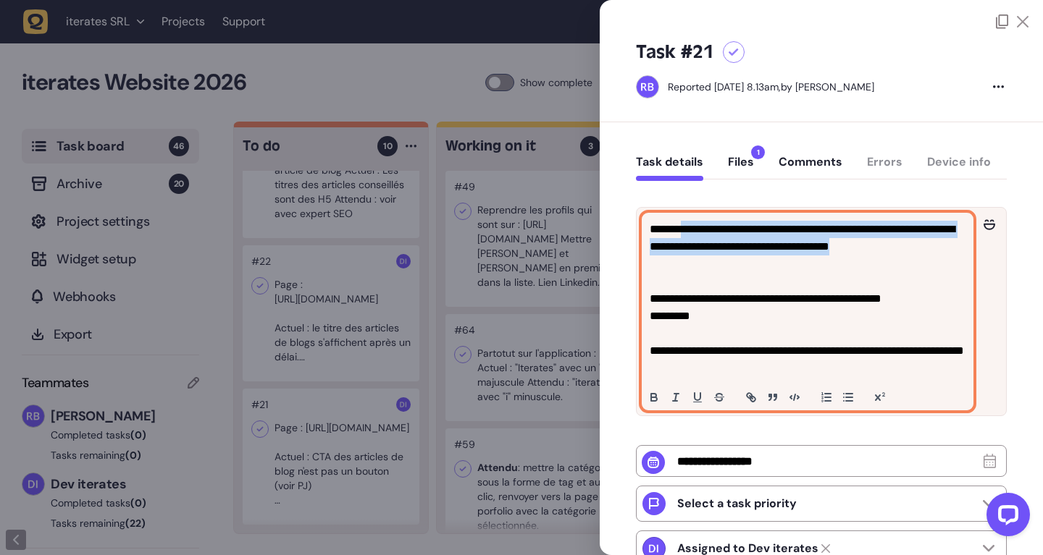
drag, startPoint x: 721, startPoint y: 266, endPoint x: 684, endPoint y: 223, distance: 56.5
click at [684, 223] on p "**********" at bounding box center [807, 247] width 316 height 52
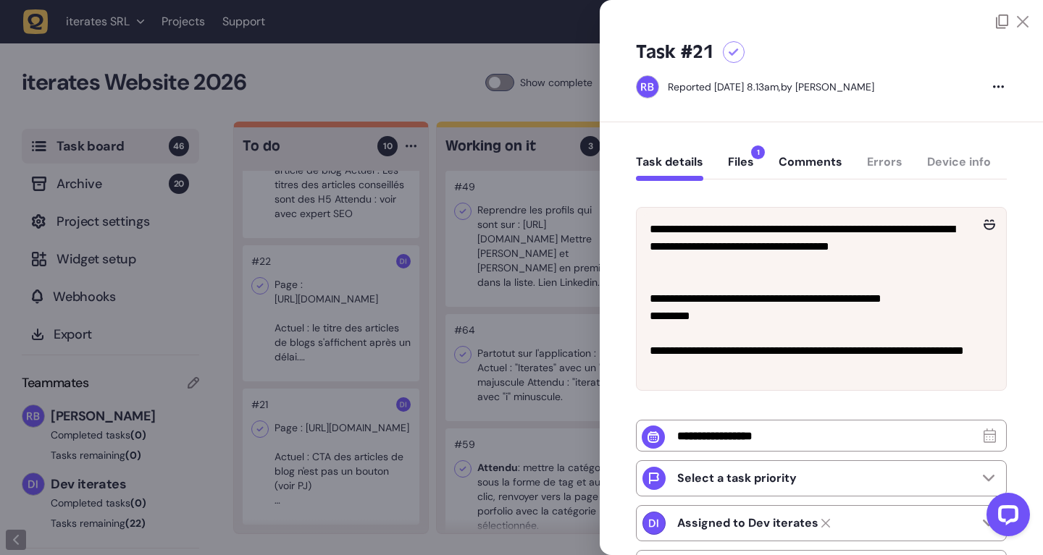
click at [424, 413] on div at bounding box center [521, 277] width 1043 height 555
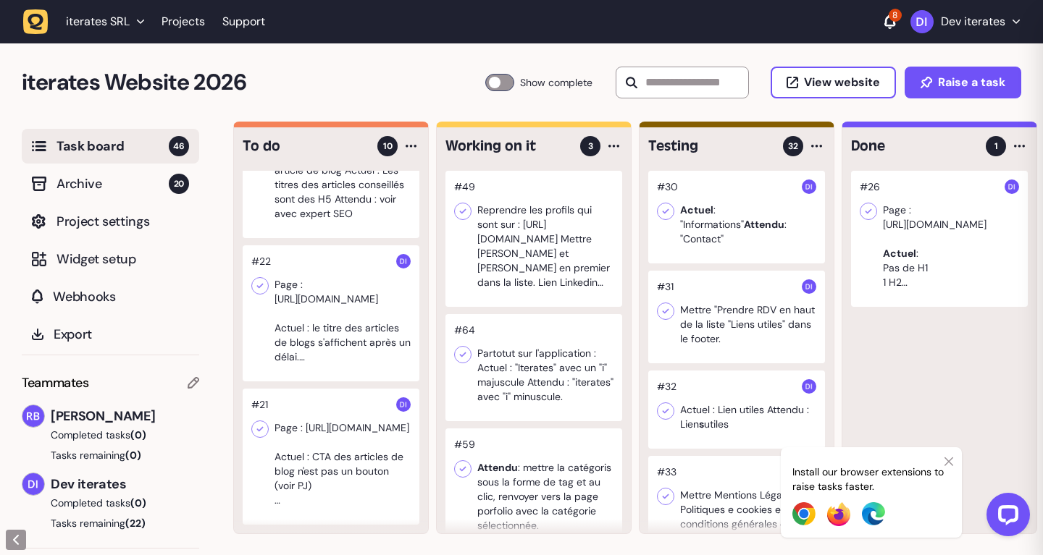
scroll to position [784, 0]
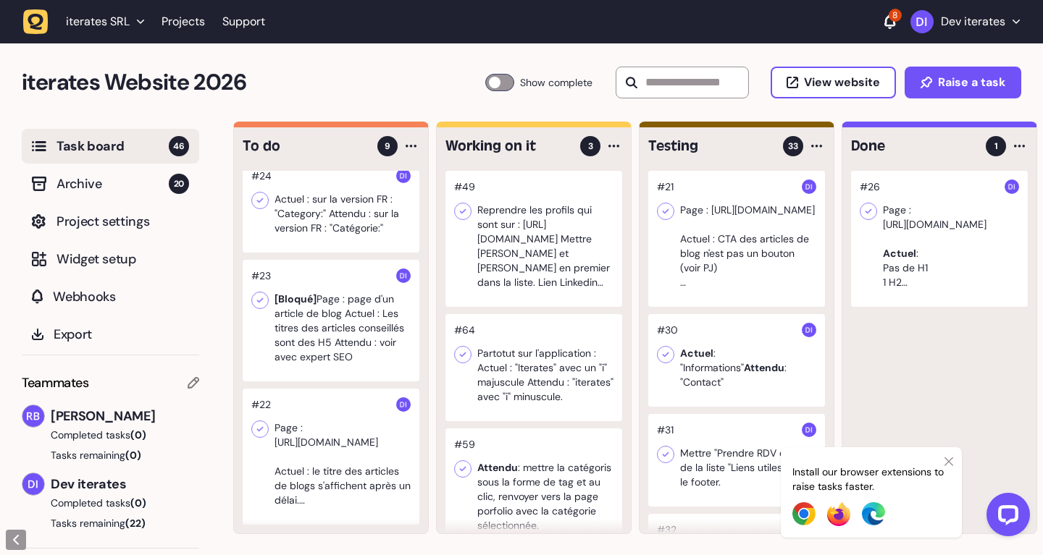
click at [277, 474] on div at bounding box center [331, 457] width 177 height 136
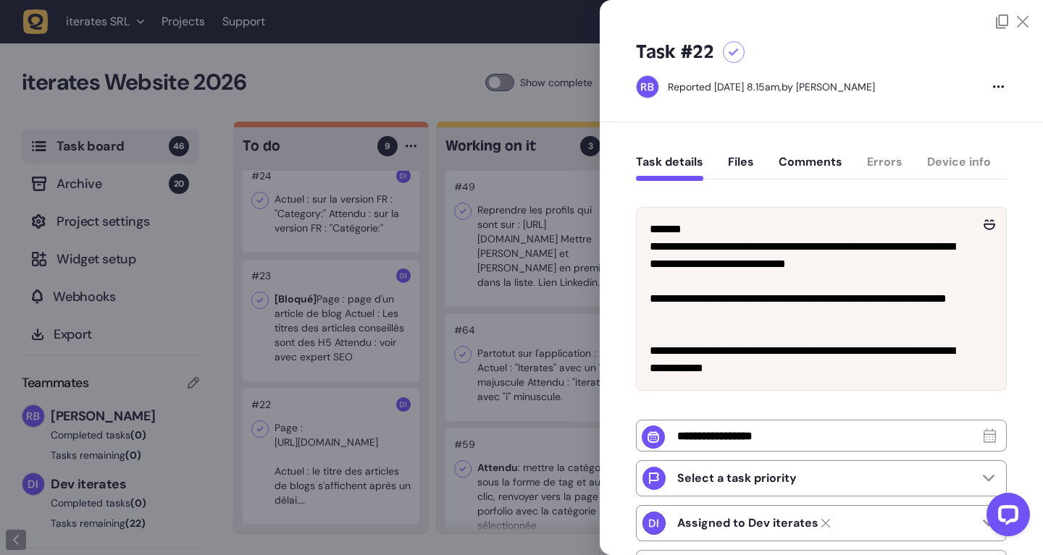
click at [541, 392] on div at bounding box center [521, 277] width 1043 height 555
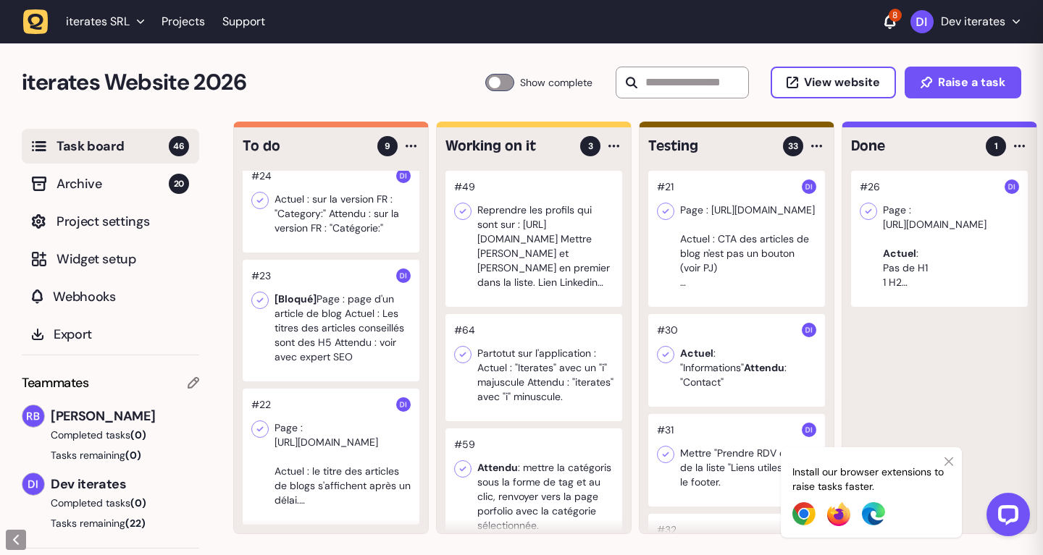
scroll to position [641, 0]
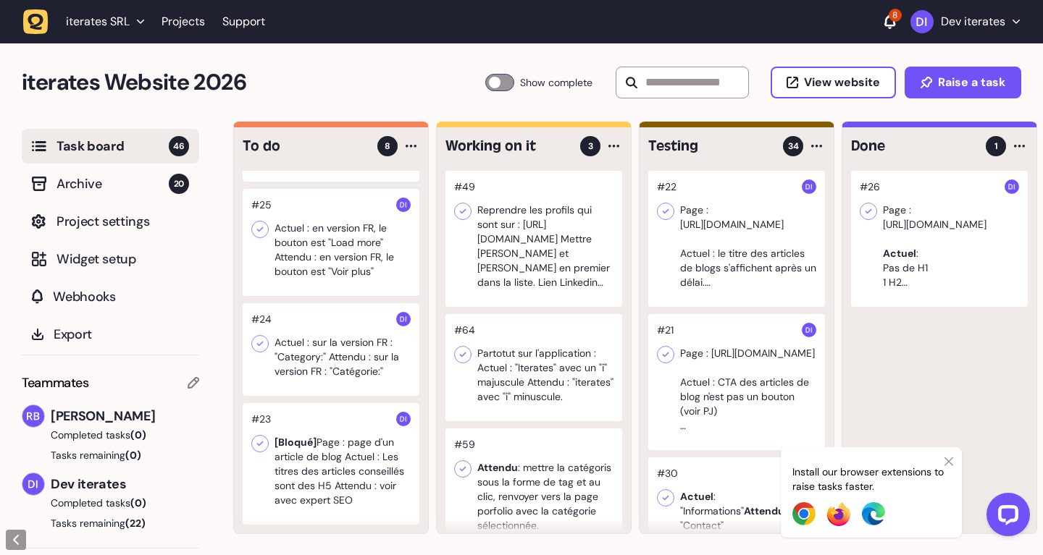
click at [233, 484] on div "To do 8 #63 Actuel : On voir la justaposition des éléments. Attendu : comme sur…" at bounding box center [330, 328] width 195 height 413
click at [342, 355] on div at bounding box center [331, 349] width 177 height 93
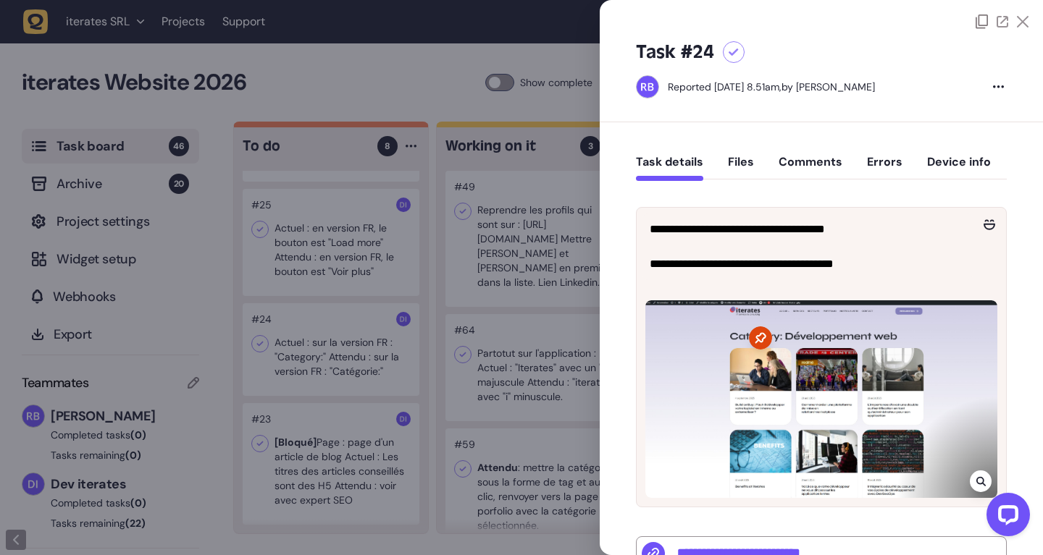
click at [342, 355] on div at bounding box center [521, 277] width 1043 height 555
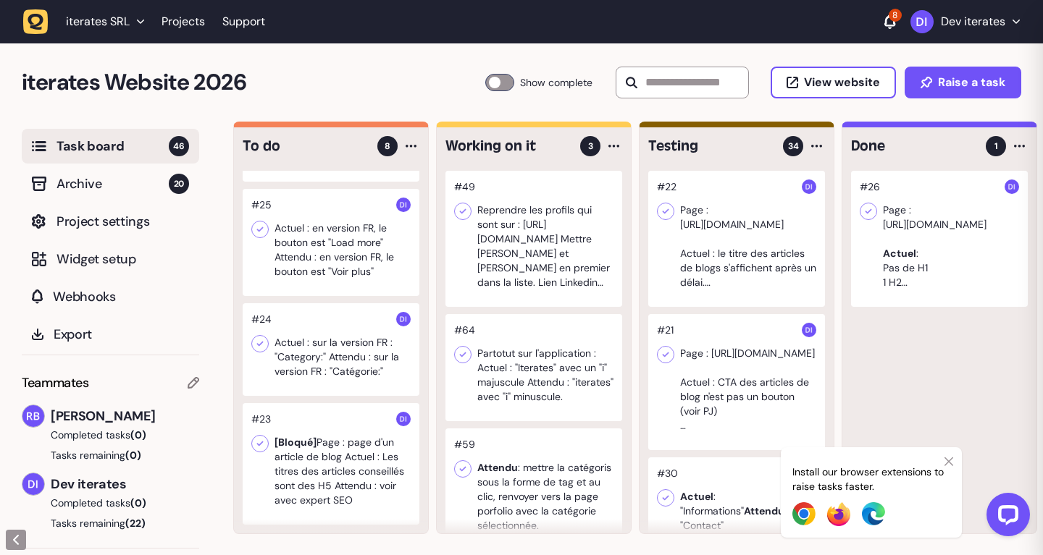
click at [348, 254] on div at bounding box center [331, 242] width 177 height 107
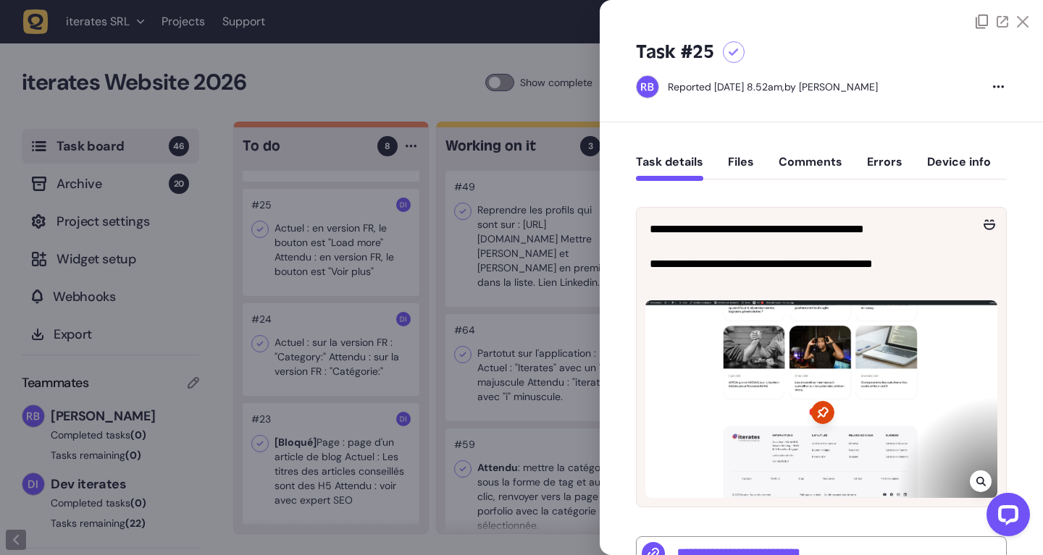
click at [348, 254] on div at bounding box center [521, 277] width 1043 height 555
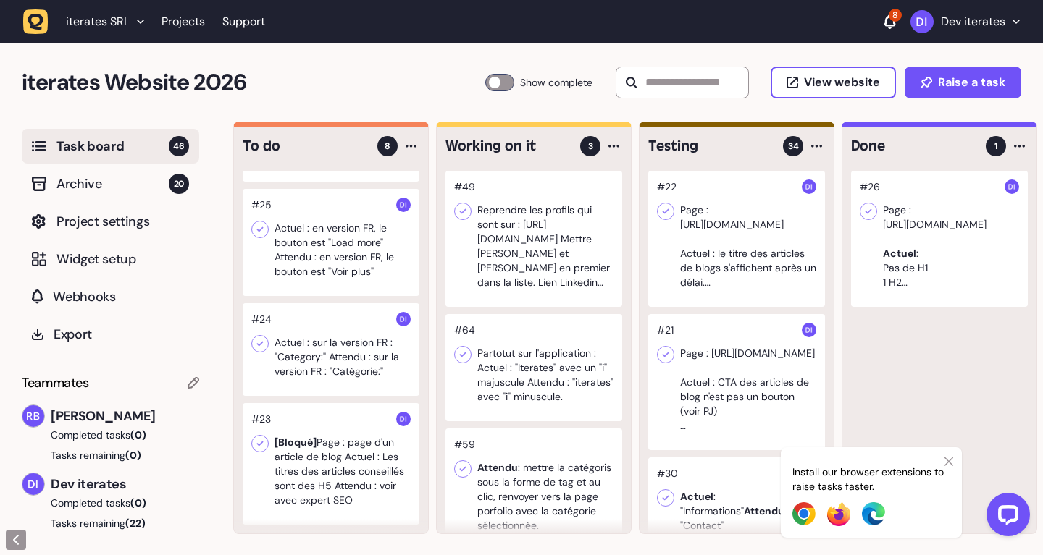
scroll to position [1, 0]
click at [341, 356] on div at bounding box center [331, 349] width 177 height 93
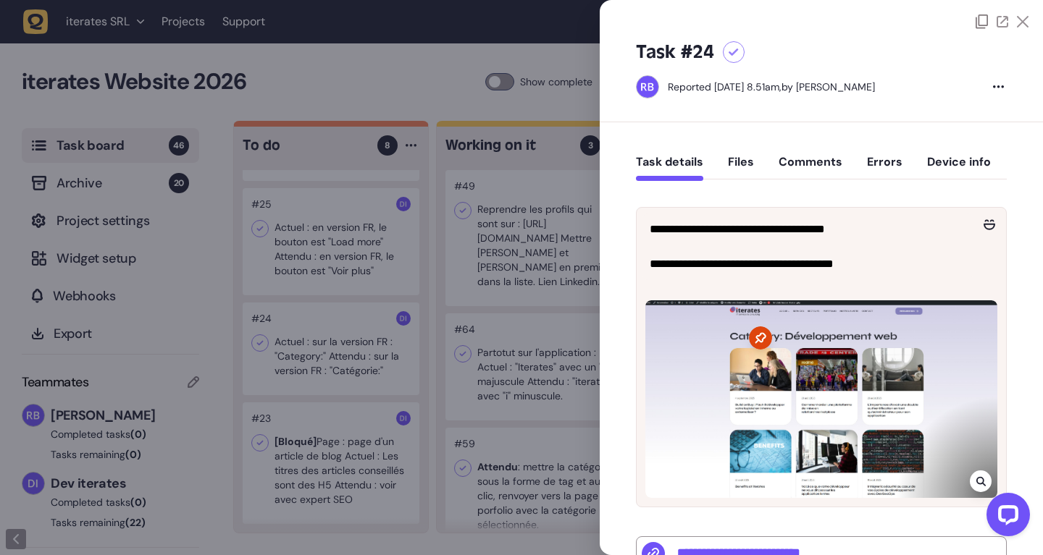
click at [434, 128] on div at bounding box center [521, 277] width 1043 height 555
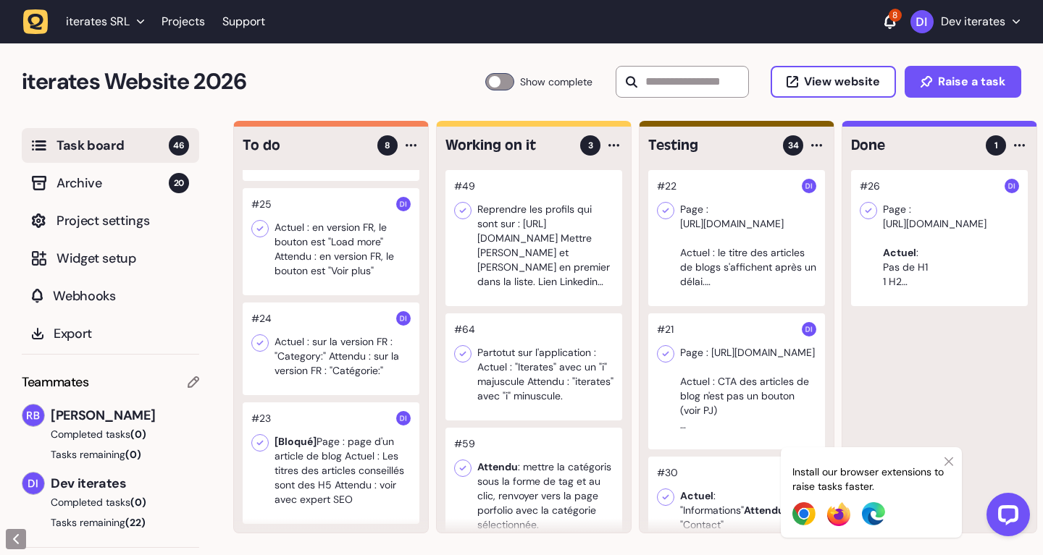
scroll to position [25, 0]
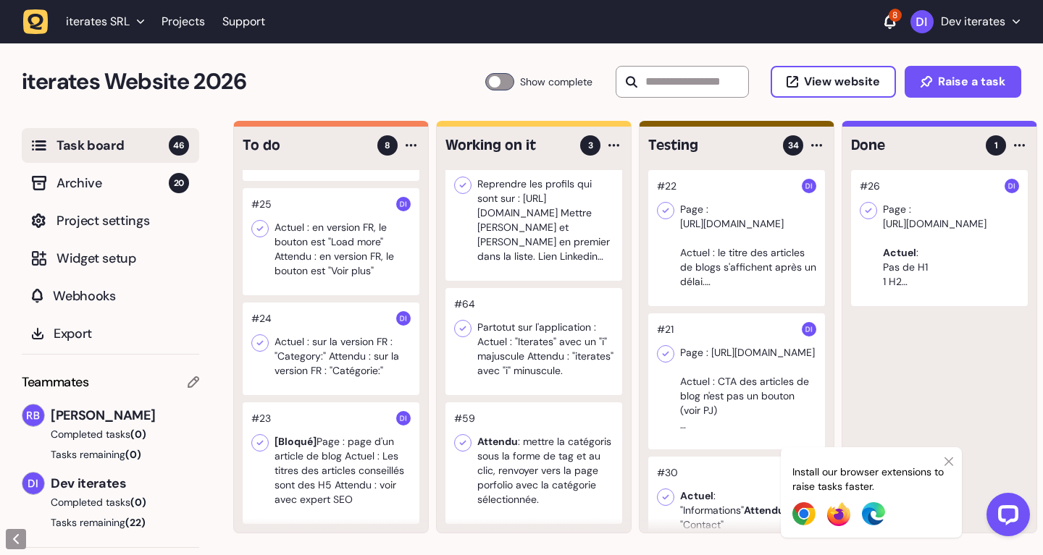
click at [552, 447] on div at bounding box center [533, 464] width 177 height 122
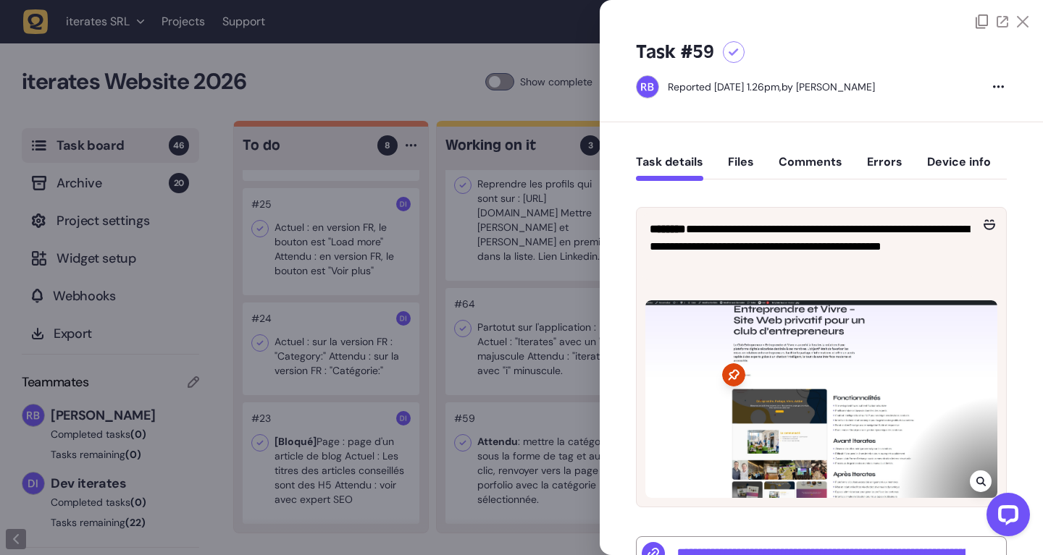
click at [542, 364] on div at bounding box center [521, 277] width 1043 height 555
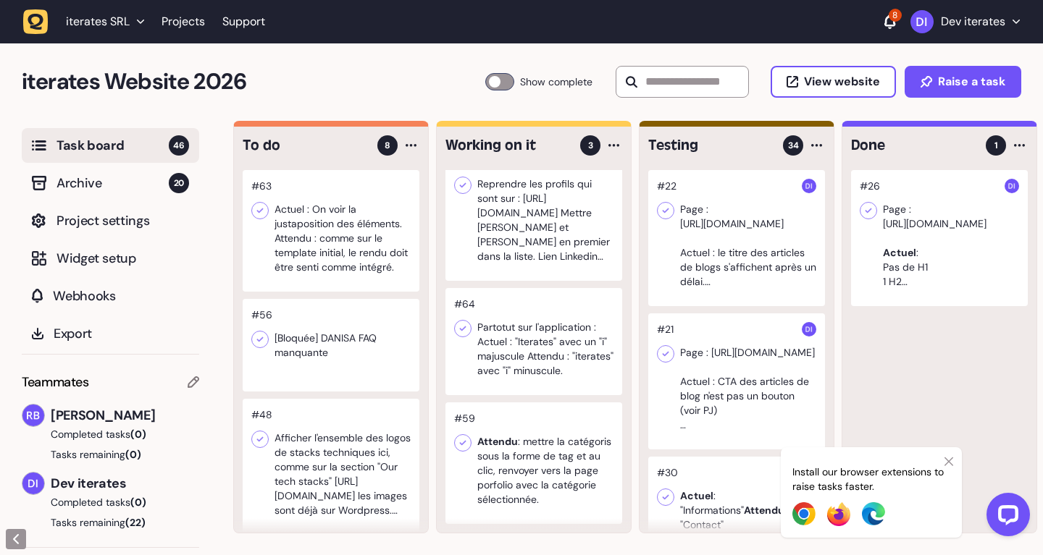
click at [544, 349] on div at bounding box center [533, 341] width 177 height 107
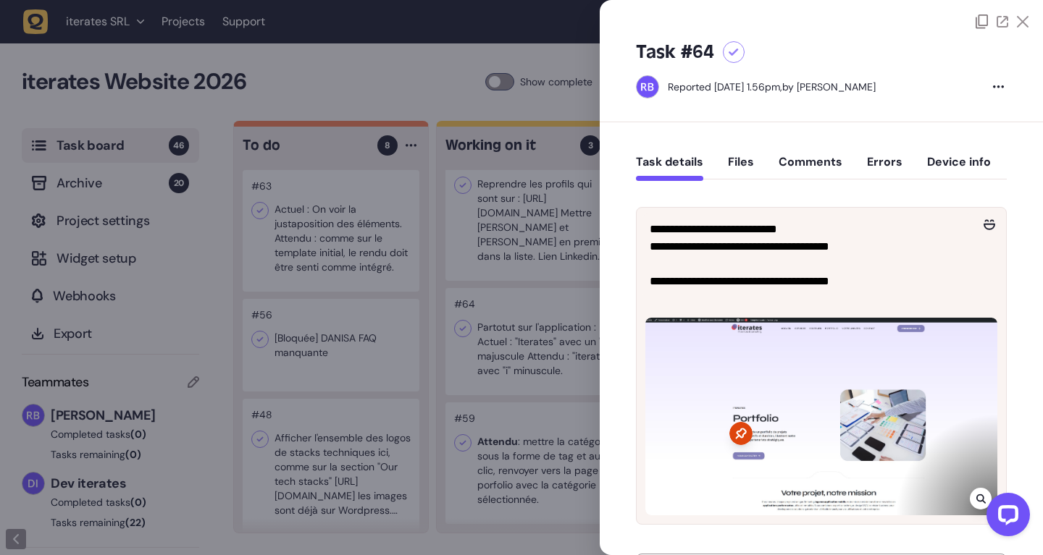
click at [582, 334] on div at bounding box center [521, 277] width 1043 height 555
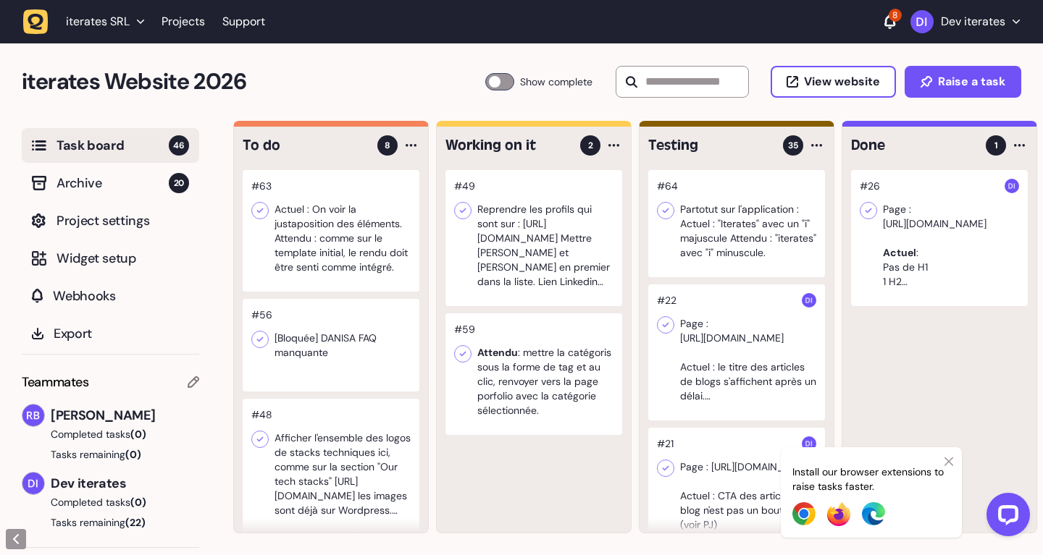
click at [534, 282] on div at bounding box center [533, 238] width 177 height 136
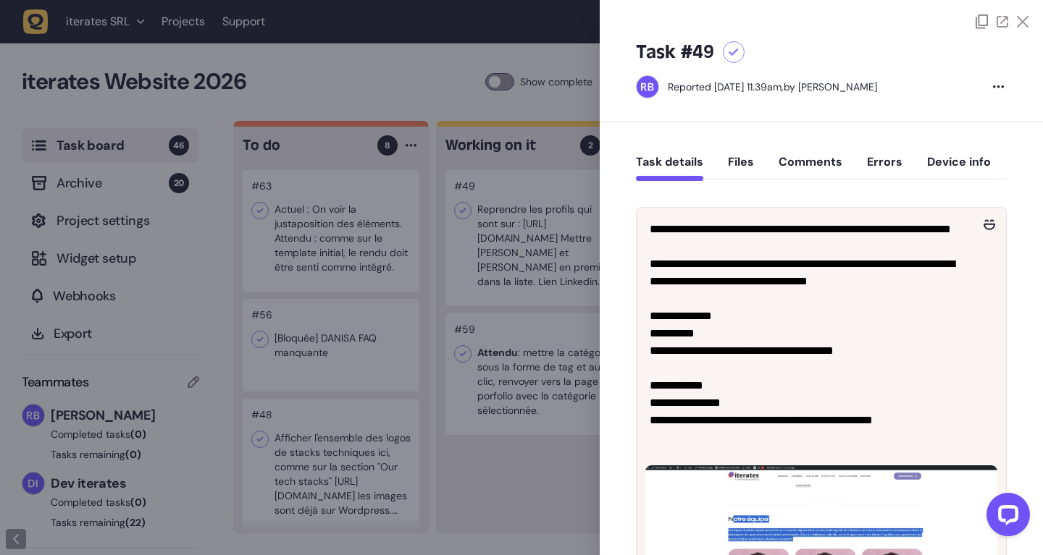
click at [510, 458] on div at bounding box center [521, 277] width 1043 height 555
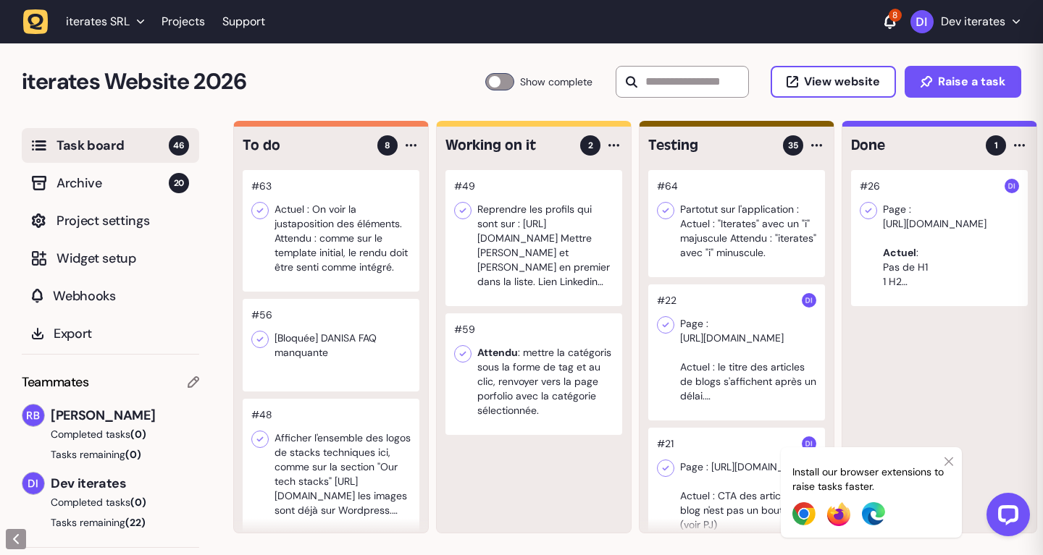
click at [531, 368] on div at bounding box center [533, 374] width 177 height 122
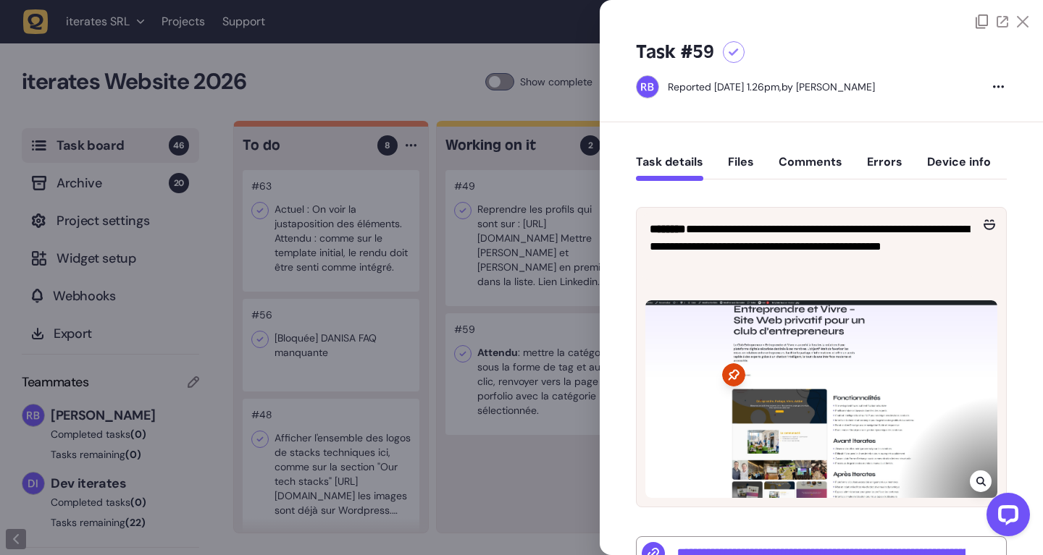
click at [531, 368] on div at bounding box center [521, 277] width 1043 height 555
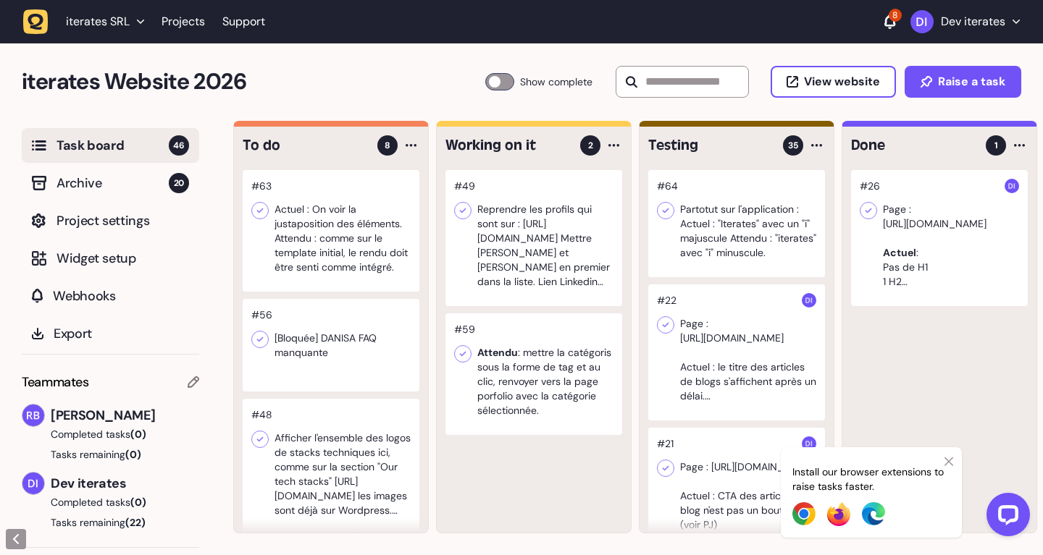
click at [555, 368] on div at bounding box center [533, 374] width 177 height 122
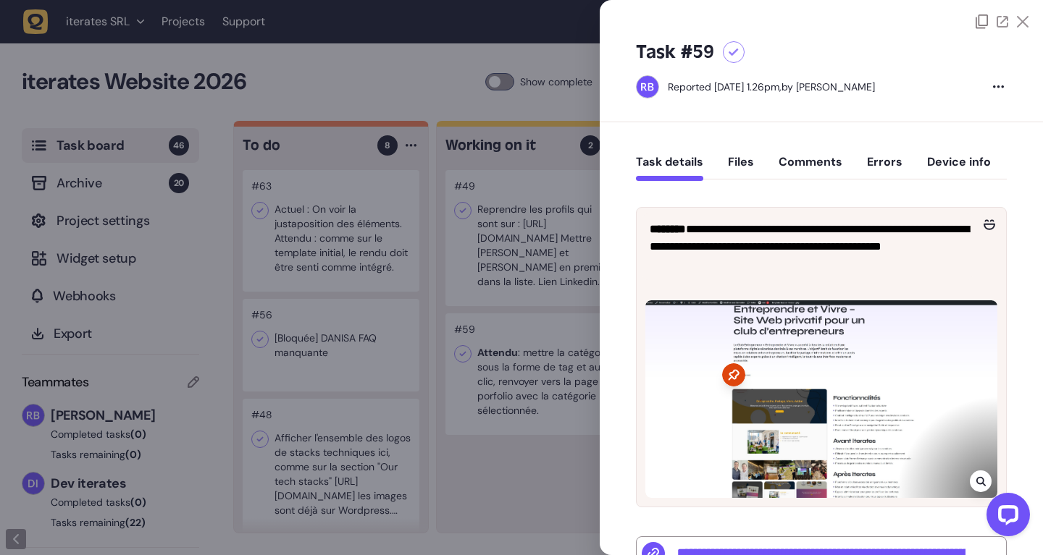
click at [555, 368] on div at bounding box center [521, 277] width 1043 height 555
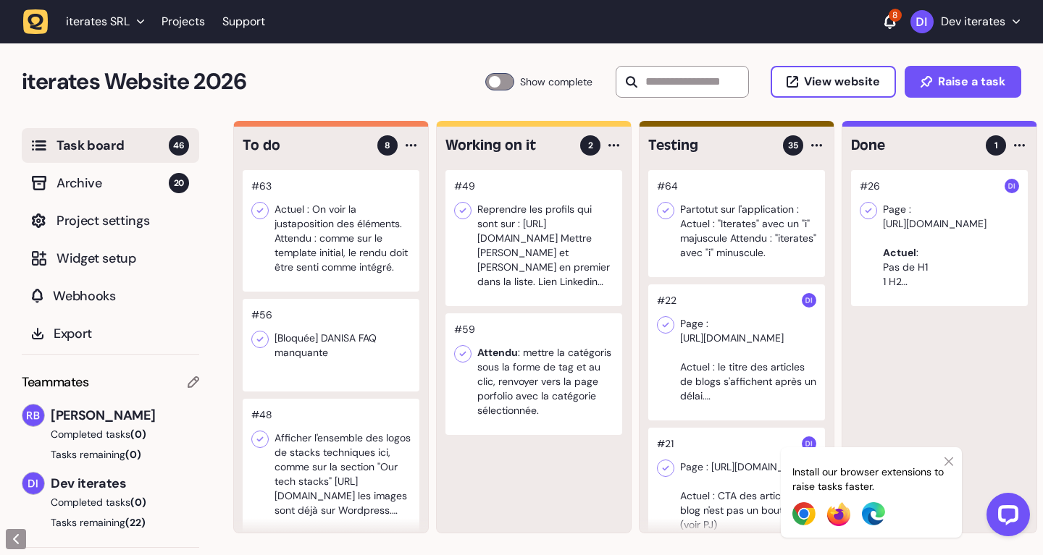
click at [339, 256] on div at bounding box center [331, 231] width 177 height 122
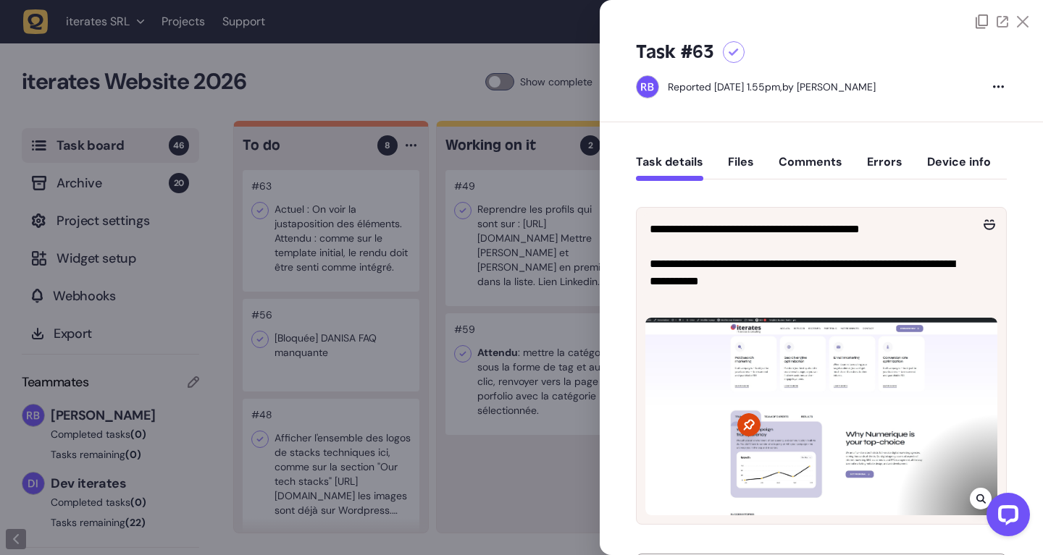
click at [463, 245] on div at bounding box center [521, 277] width 1043 height 555
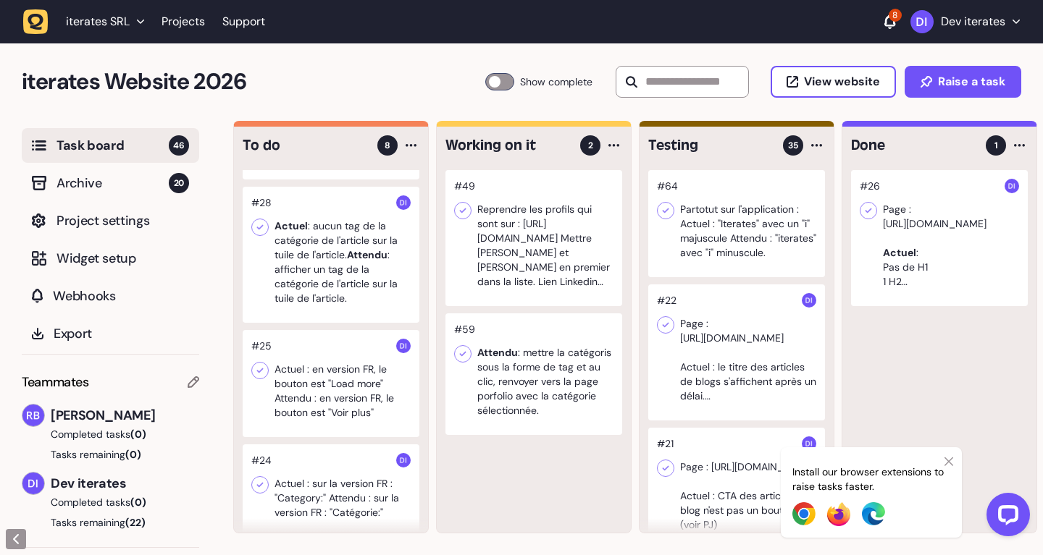
scroll to position [458, 0]
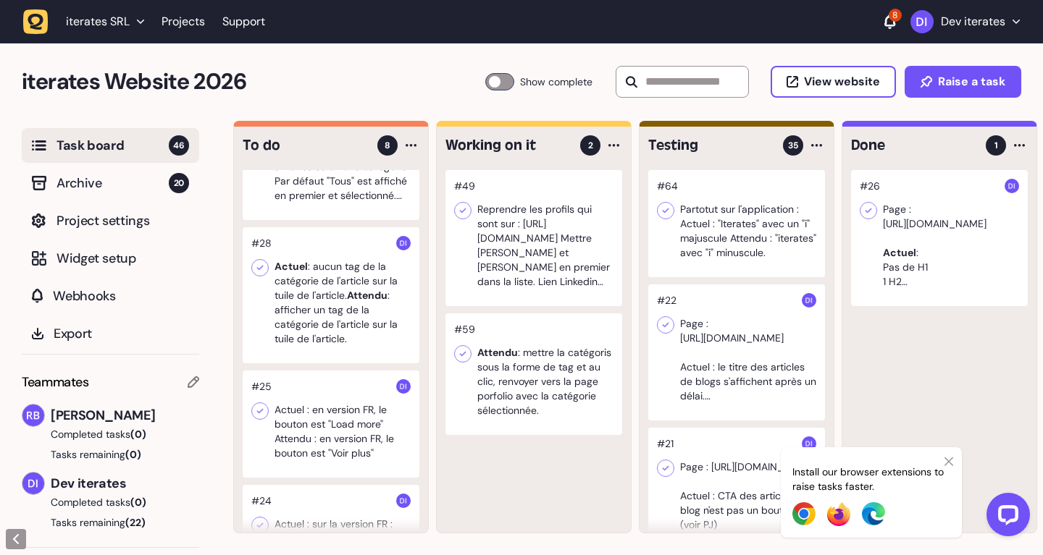
click at [350, 325] on div at bounding box center [331, 295] width 177 height 136
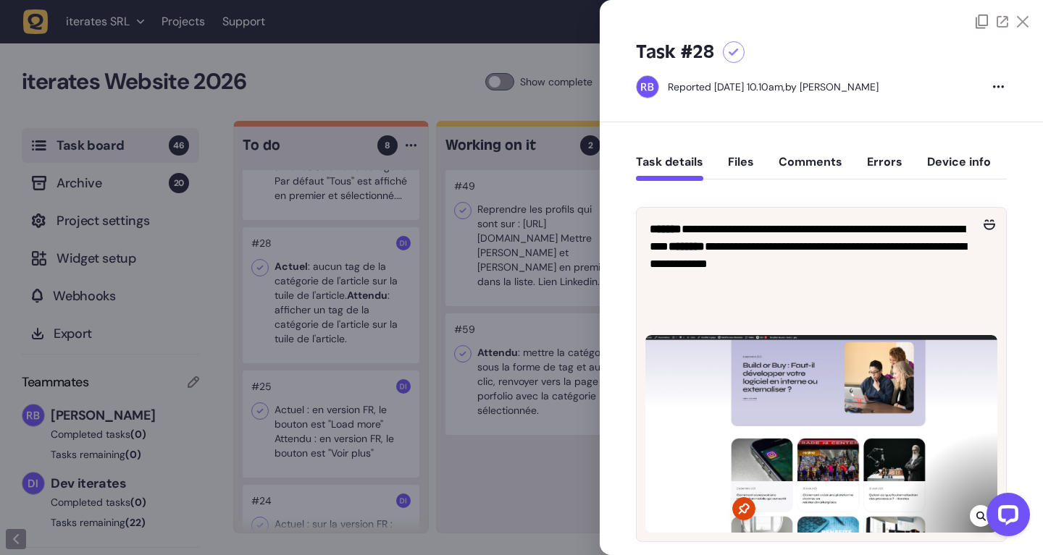
click at [350, 325] on div at bounding box center [521, 277] width 1043 height 555
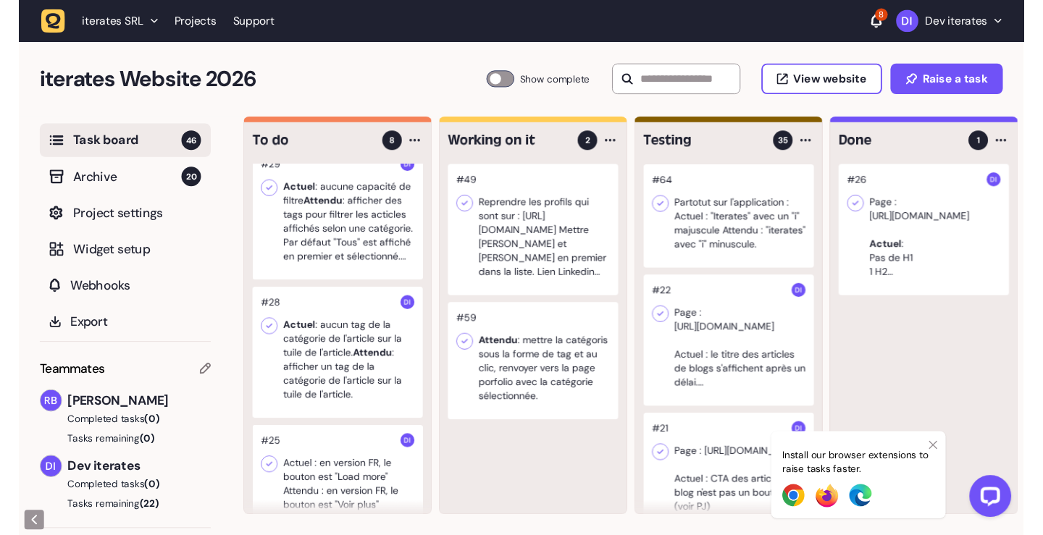
scroll to position [185, 0]
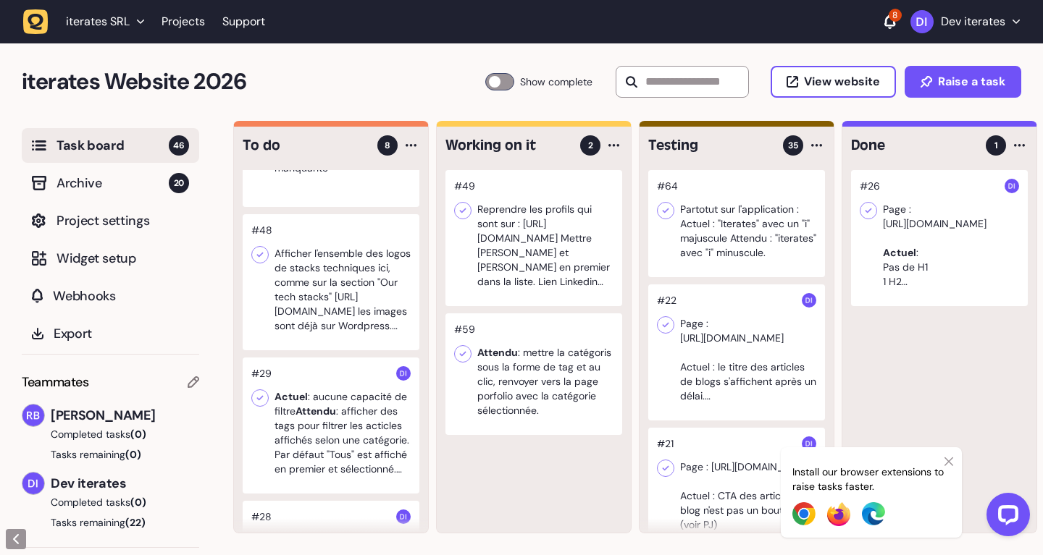
click at [363, 425] on div at bounding box center [331, 426] width 177 height 136
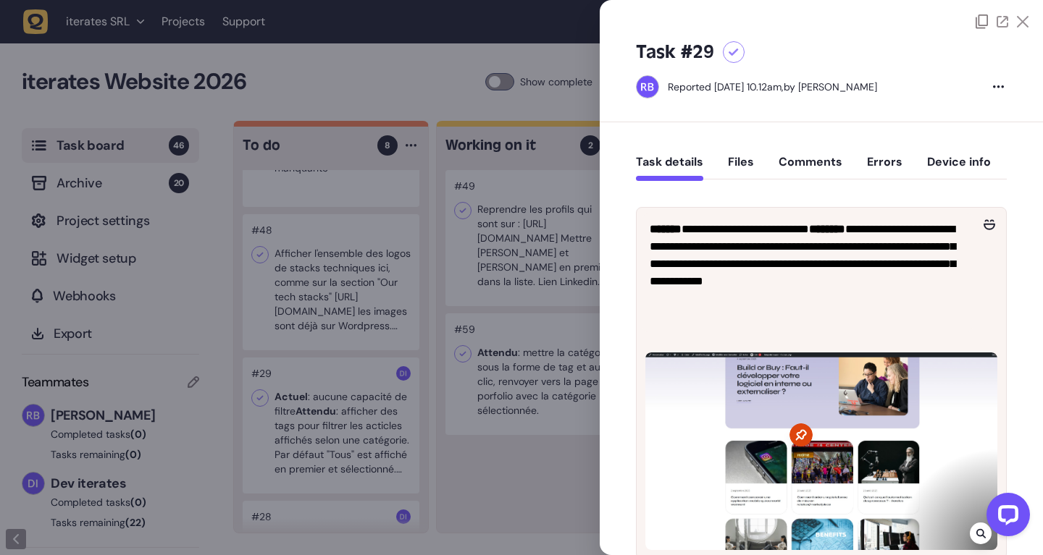
click at [363, 385] on div at bounding box center [521, 277] width 1043 height 555
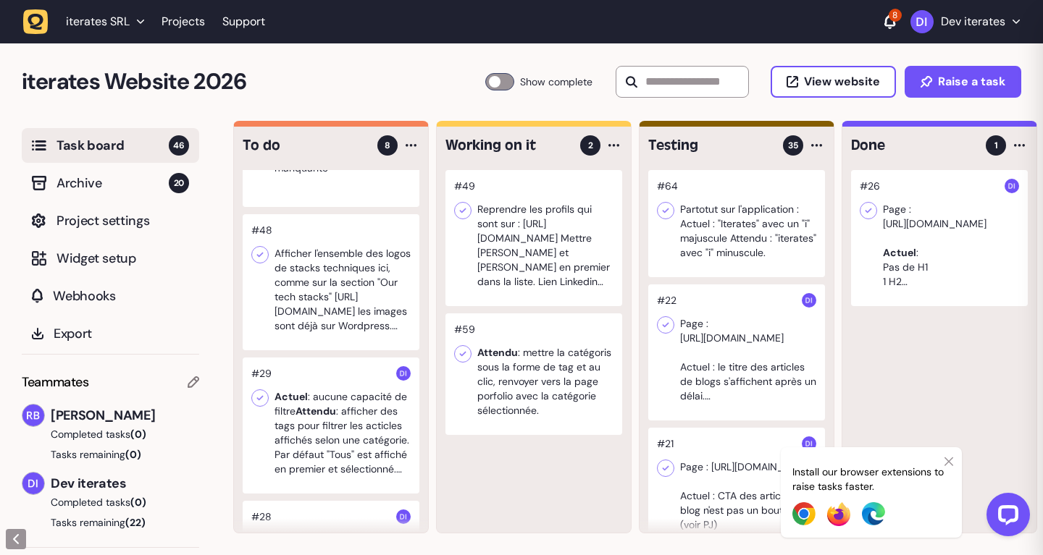
click at [345, 274] on div at bounding box center [331, 282] width 177 height 136
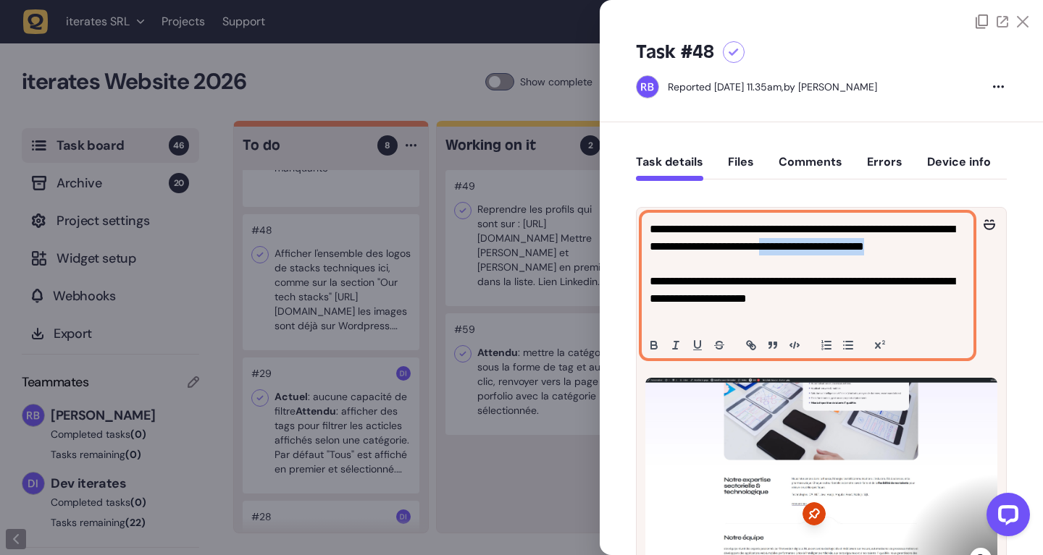
drag, startPoint x: 864, startPoint y: 245, endPoint x: 864, endPoint y: 256, distance: 10.1
click at [864, 256] on p "**********" at bounding box center [807, 273] width 316 height 104
